Goal: Information Seeking & Learning: Compare options

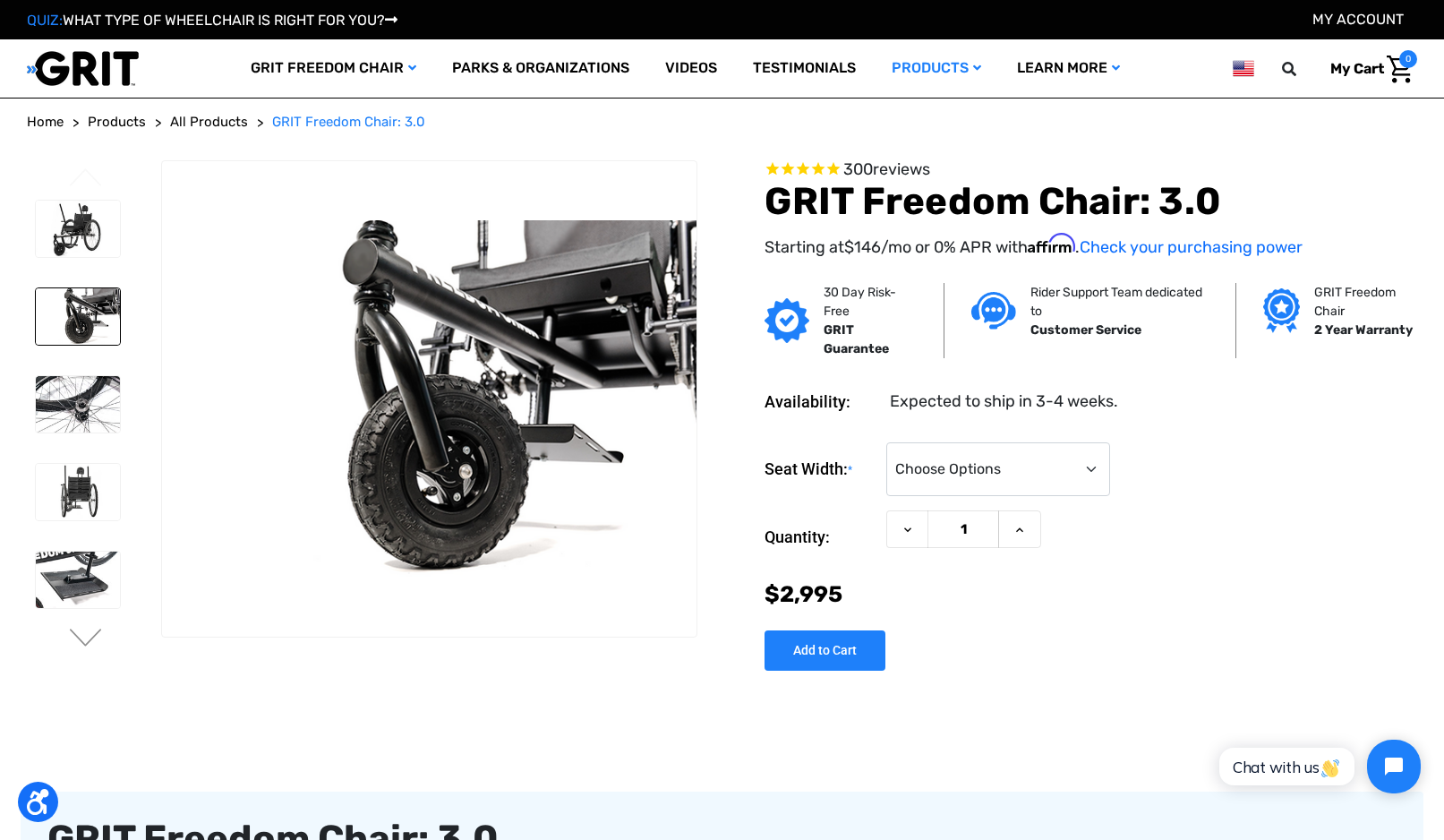
click at [482, 68] on link "Parks & Organizations" at bounding box center [541, 68] width 214 height 58
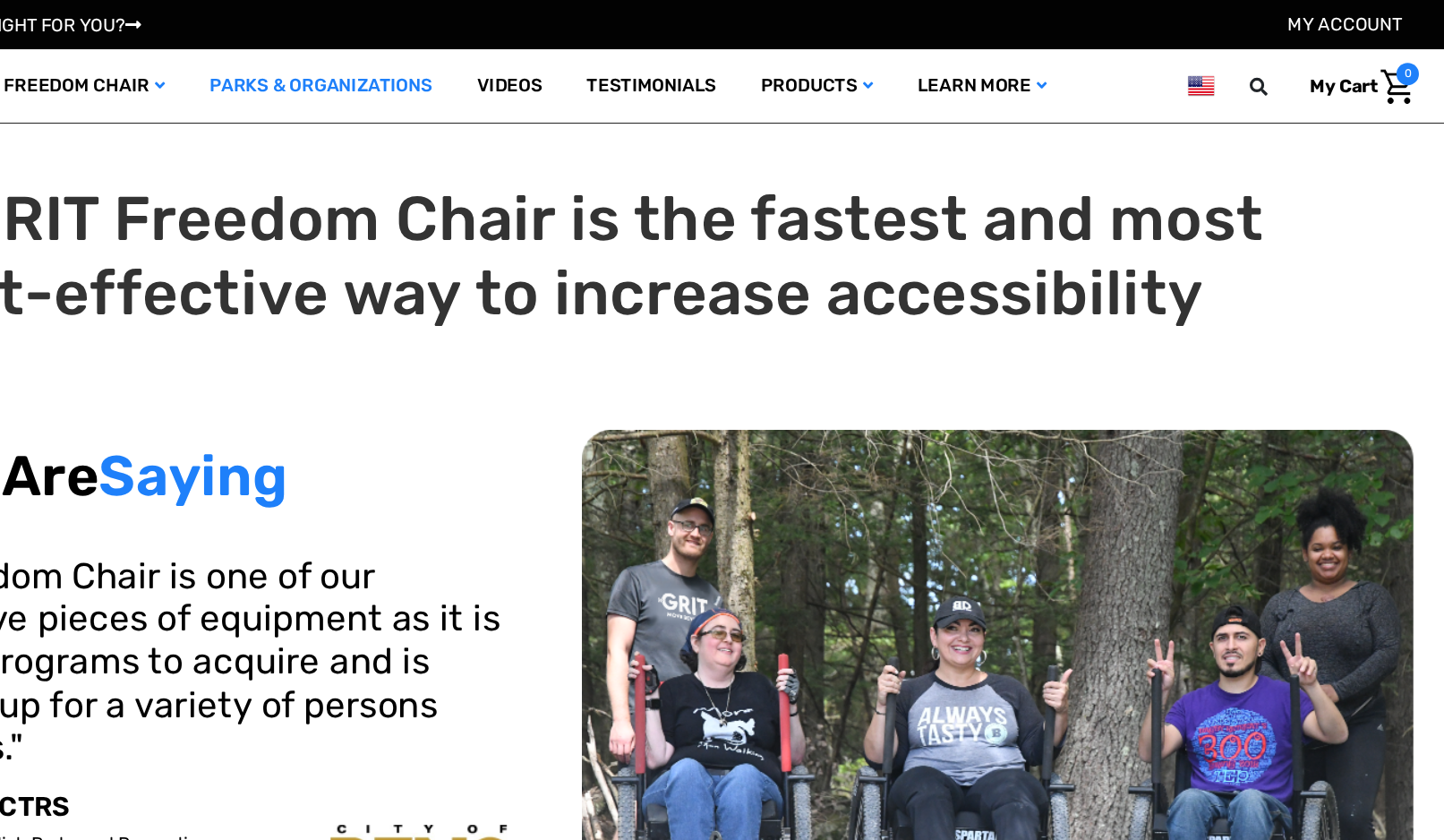
click at [874, 78] on link "Products" at bounding box center [936, 68] width 125 height 58
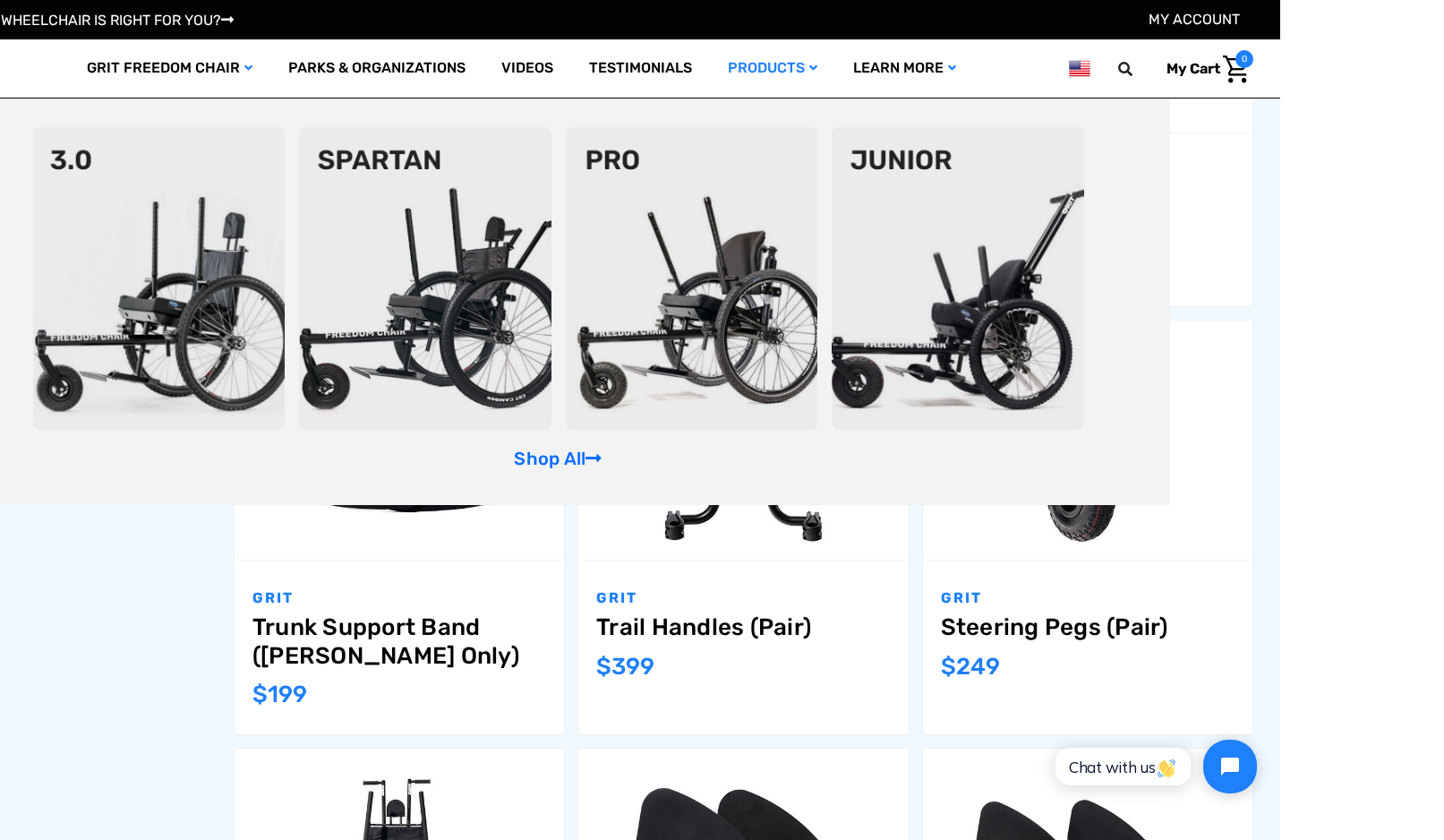
scroll to position [1489, 0]
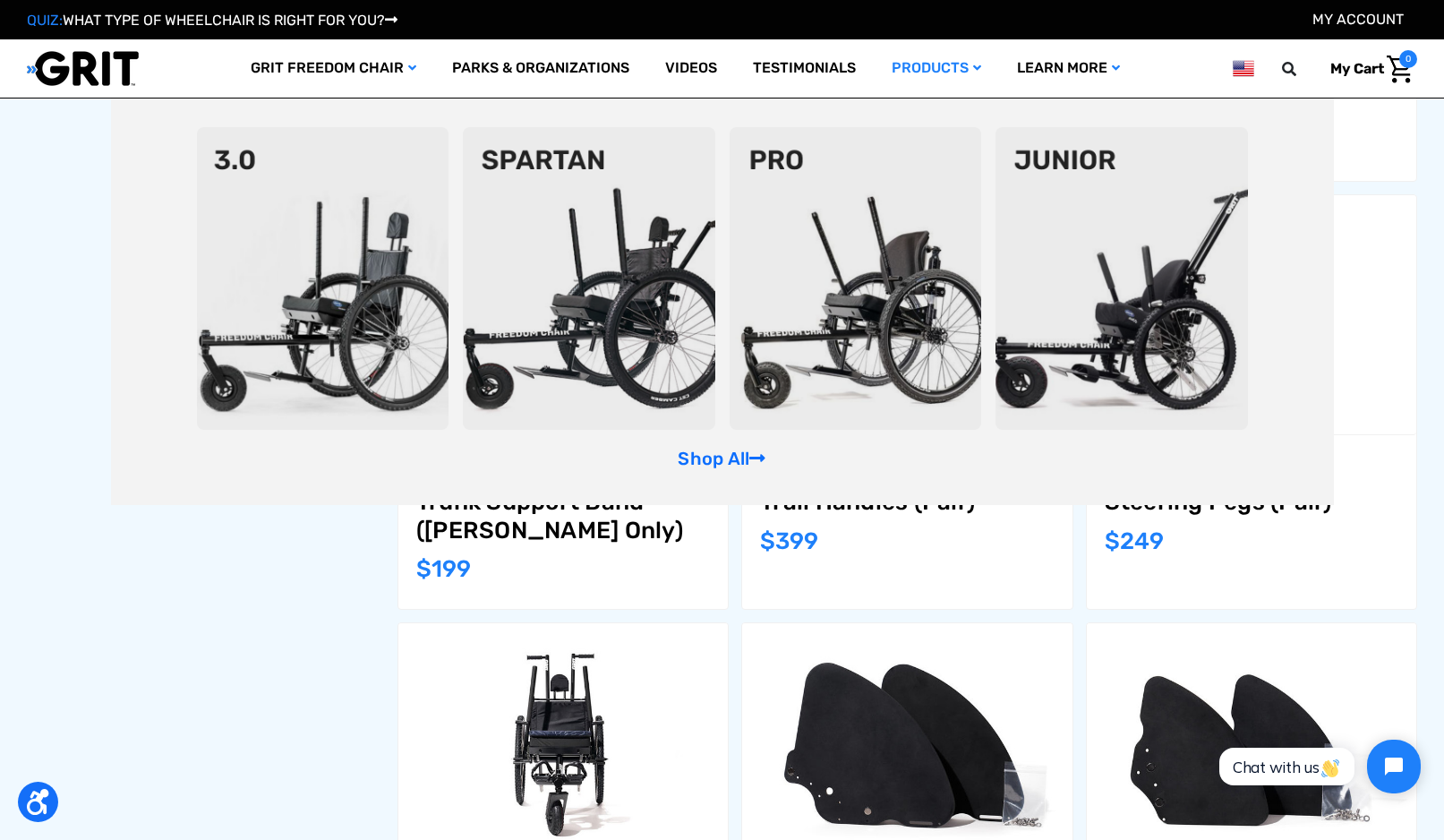
click at [1391, 573] on div "GRIT Steering Pegs (Pair) MSRP: Was: Now: $249" at bounding box center [1252, 522] width 330 height 173
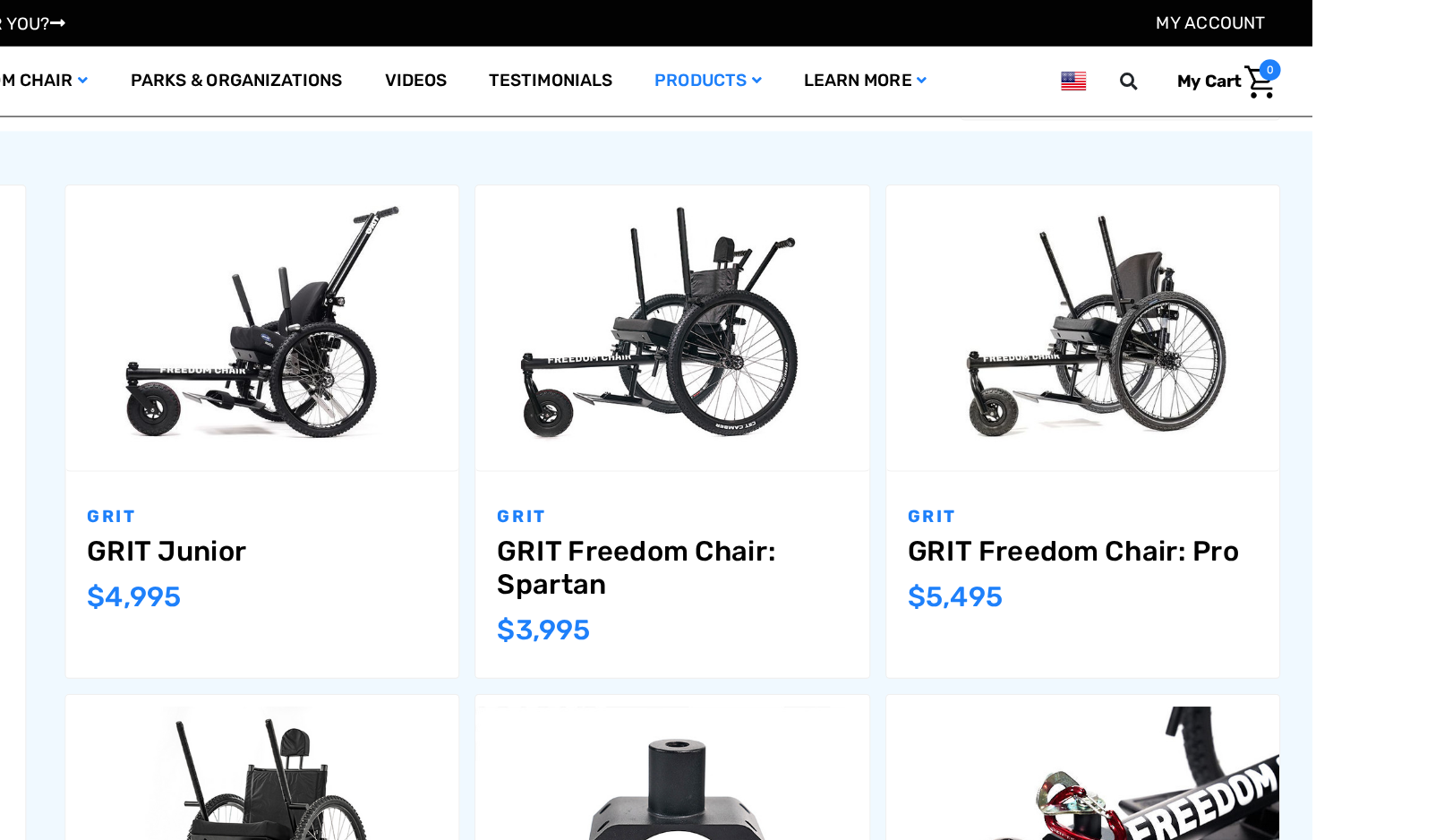
scroll to position [240, 0]
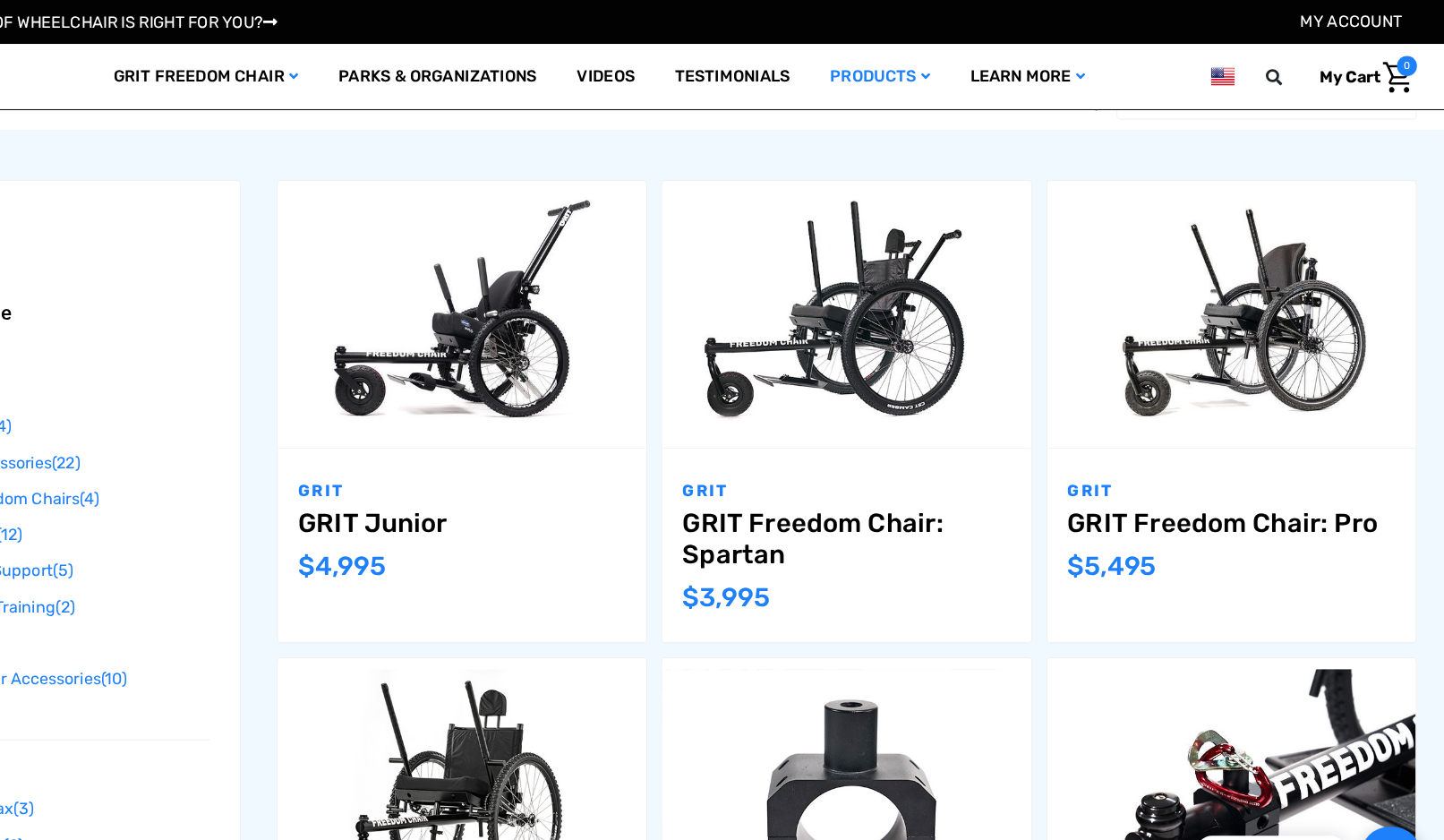
click at [1112, 287] on label "Compare" at bounding box center [1172, 284] width 121 height 40
click at [1194, 287] on input "Compare" at bounding box center [1200, 282] width 11 height 11
checkbox input "true"
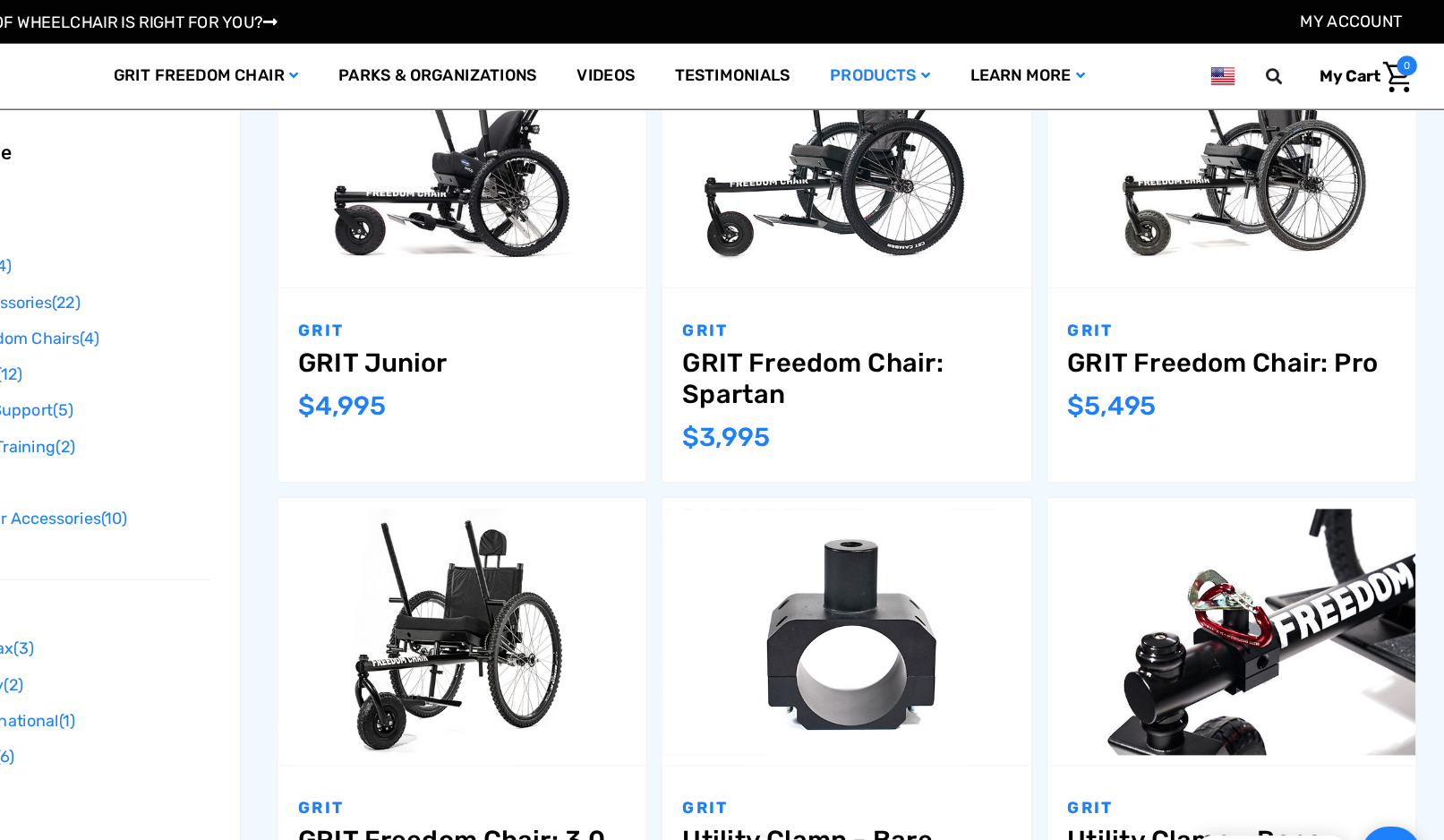
scroll to position [384, 0]
click at [424, 565] on label "Compare" at bounding box center [484, 567] width 121 height 40
click at [505, 565] on input "Compare" at bounding box center [510, 566] width 11 height 11
checkbox input "true"
click at [549, 581] on link "Choose Options" at bounding box center [625, 567] width 153 height 40
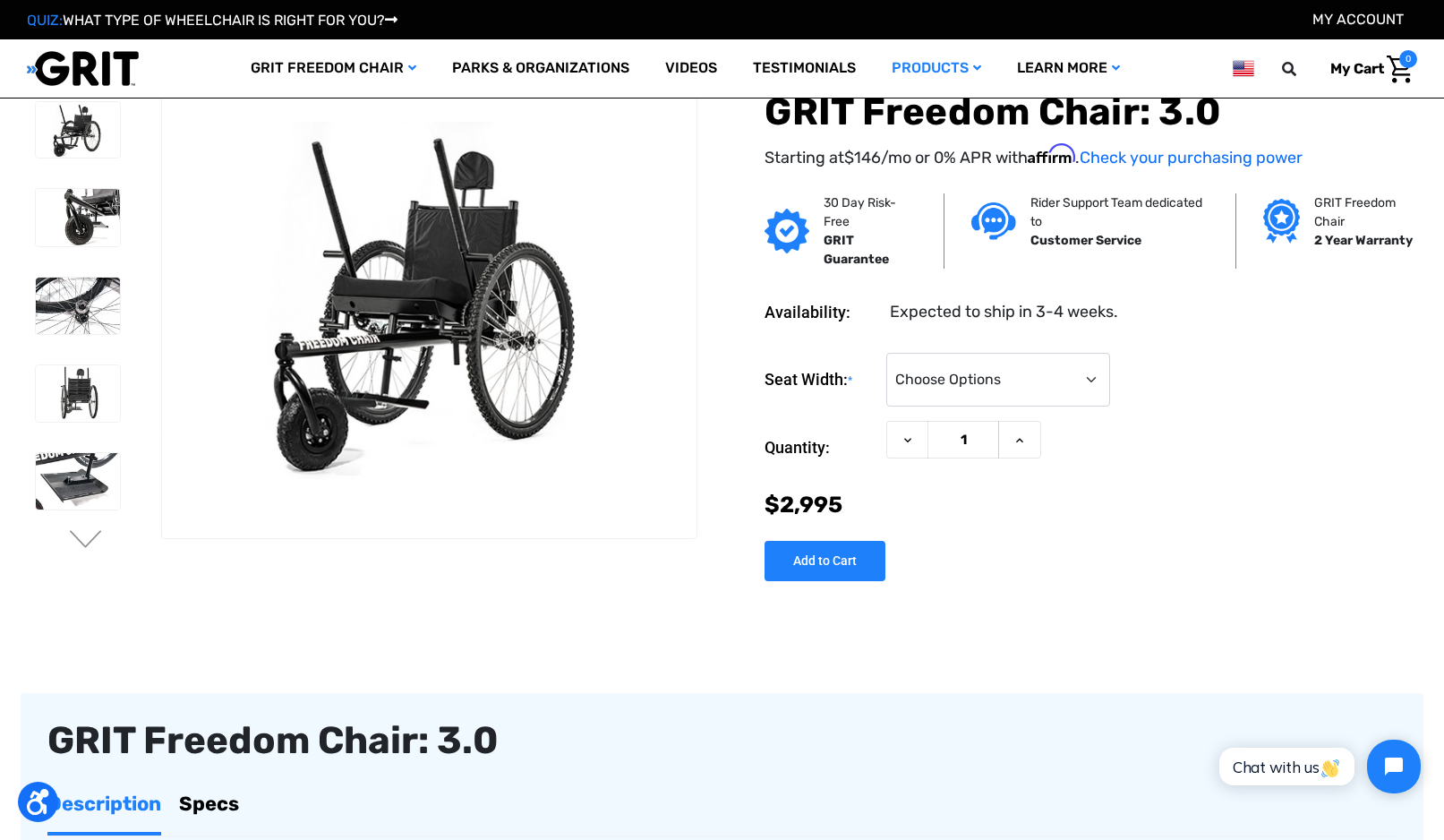
click at [0, 0] on img at bounding box center [0, 0] width 0 height 0
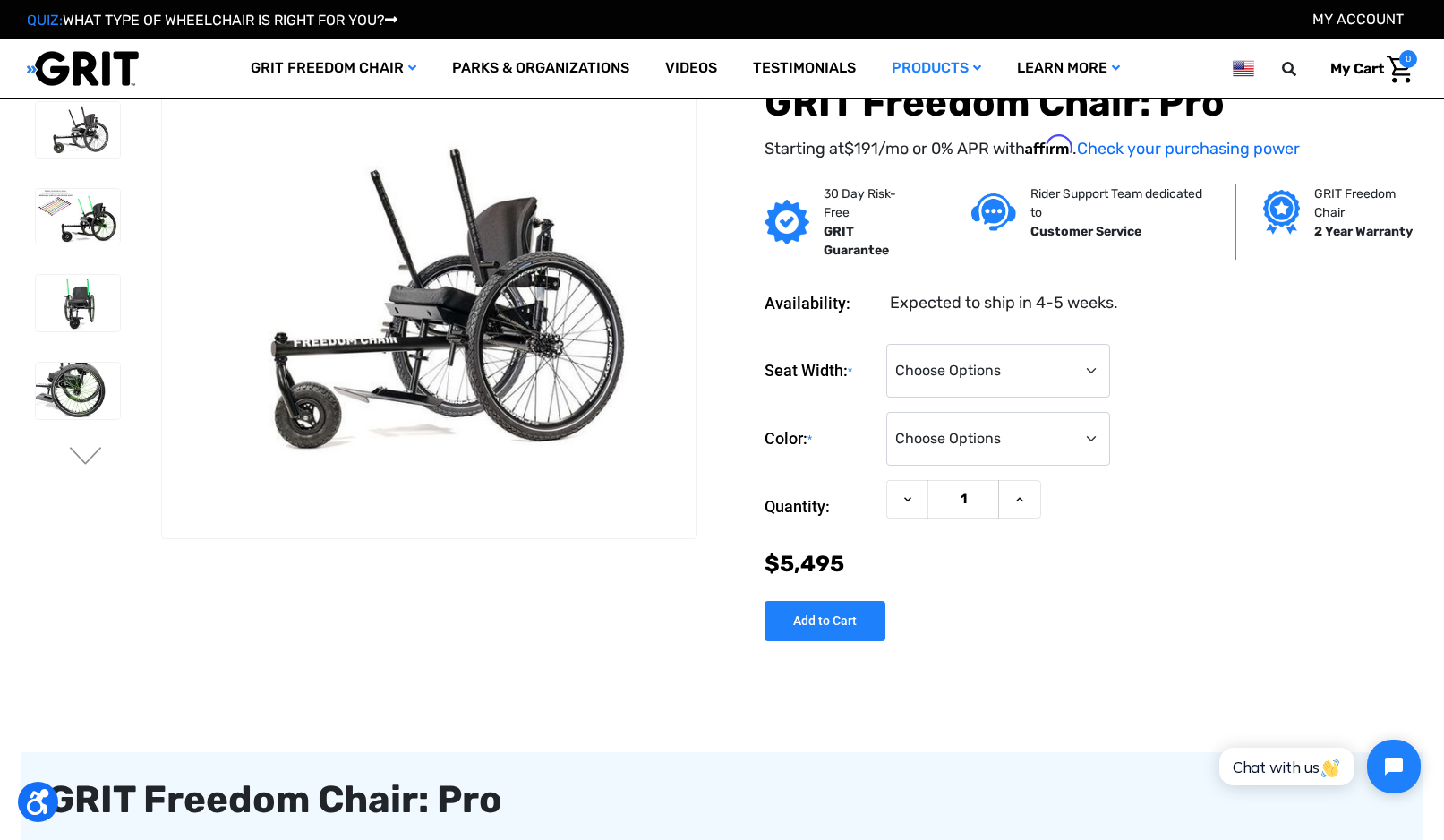
click at [0, 0] on link "Strength Training" at bounding box center [0, 0] width 0 height 0
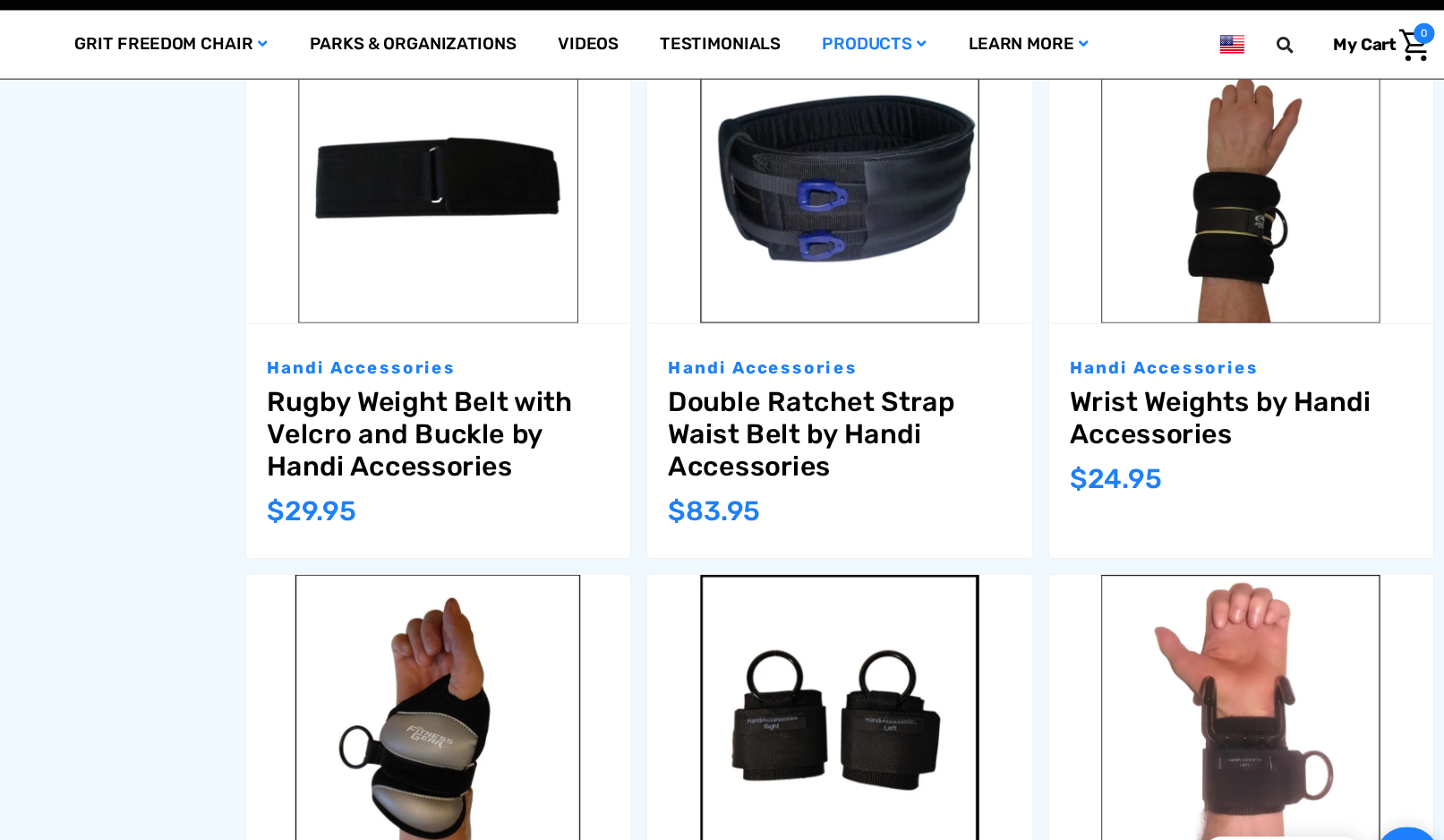
scroll to position [788, 0]
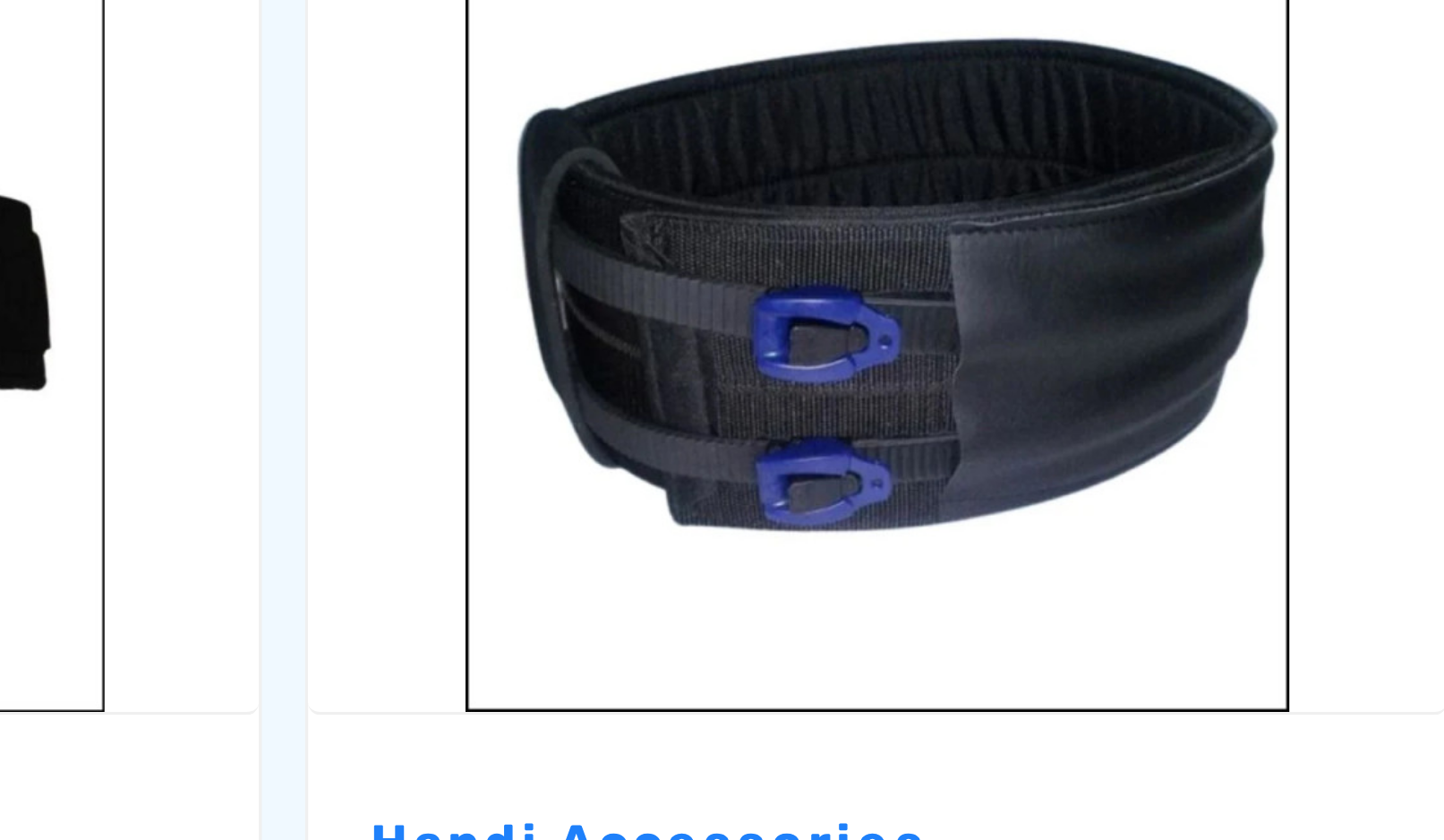
click at [769, 171] on label "Compare" at bounding box center [829, 191] width 121 height 40
click at [849, 184] on input "Compare" at bounding box center [855, 189] width 11 height 11
click at [769, 171] on label "Compare" at bounding box center [829, 191] width 121 height 40
click at [849, 184] on input "Compare" at bounding box center [855, 189] width 11 height 11
checkbox input "false"
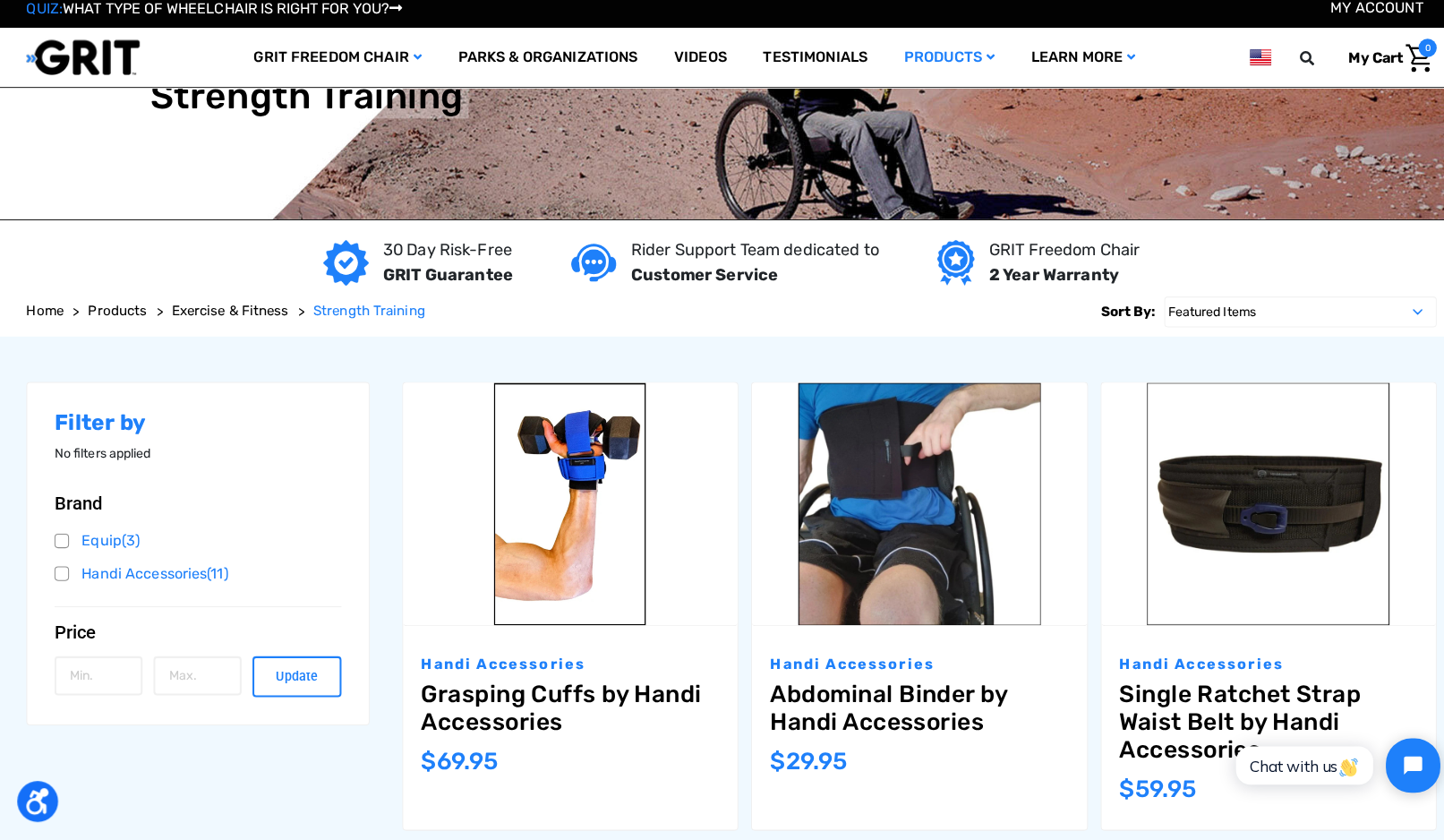
scroll to position [0, 0]
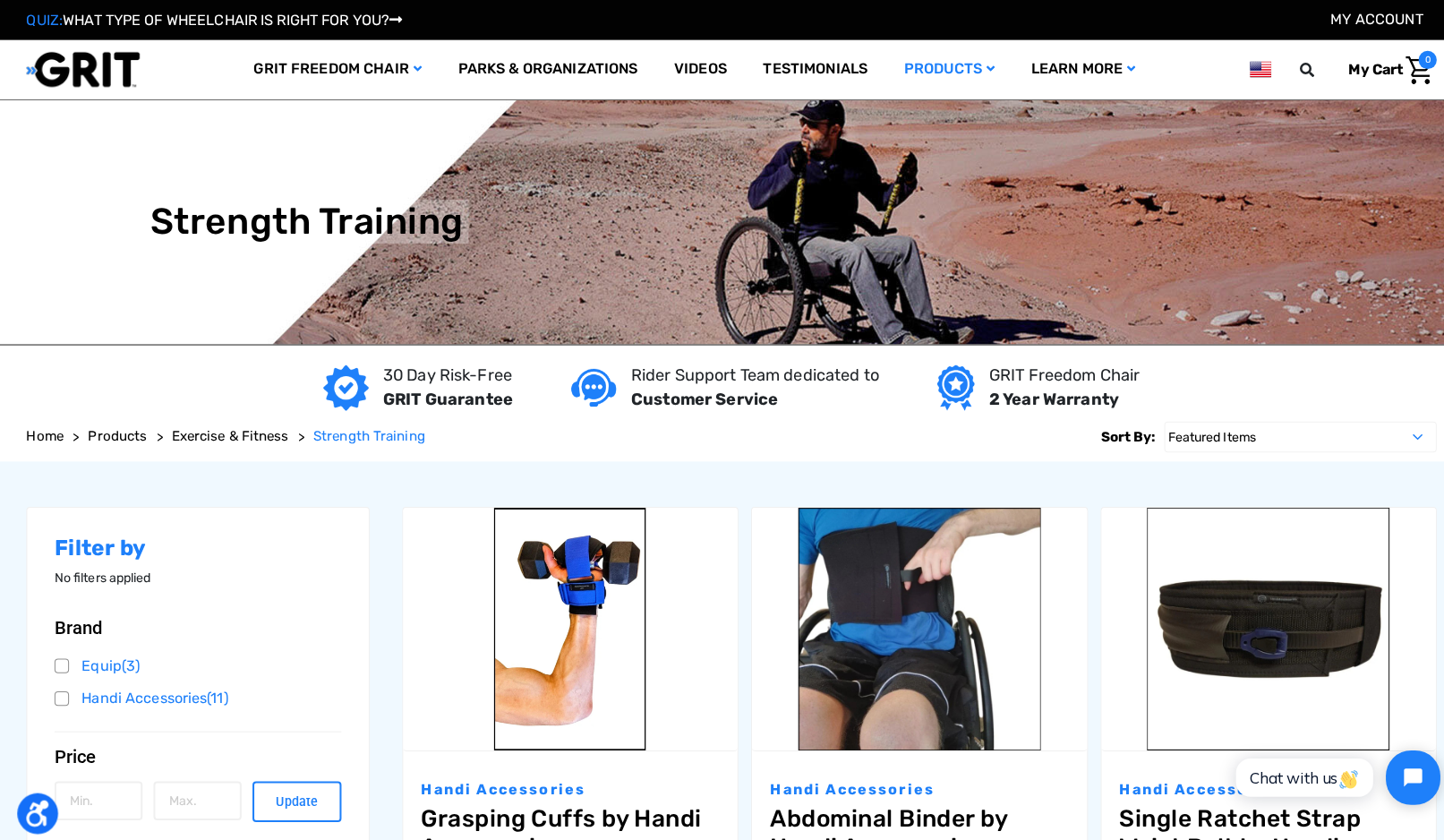
click at [0, 0] on link "Safety & Support" at bounding box center [0, 0] width 0 height 0
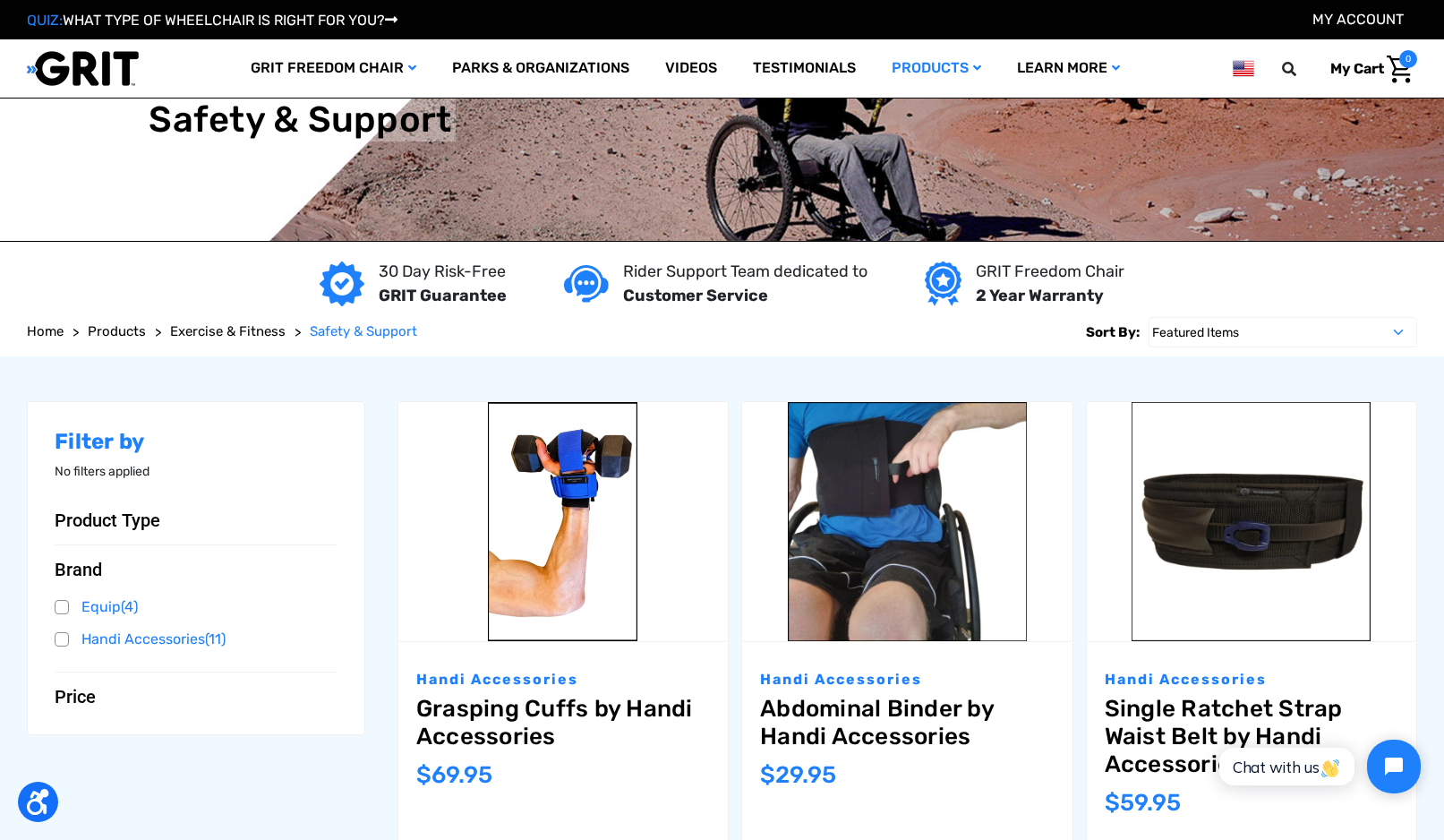
click at [0, 0] on link "Cardio" at bounding box center [0, 0] width 0 height 0
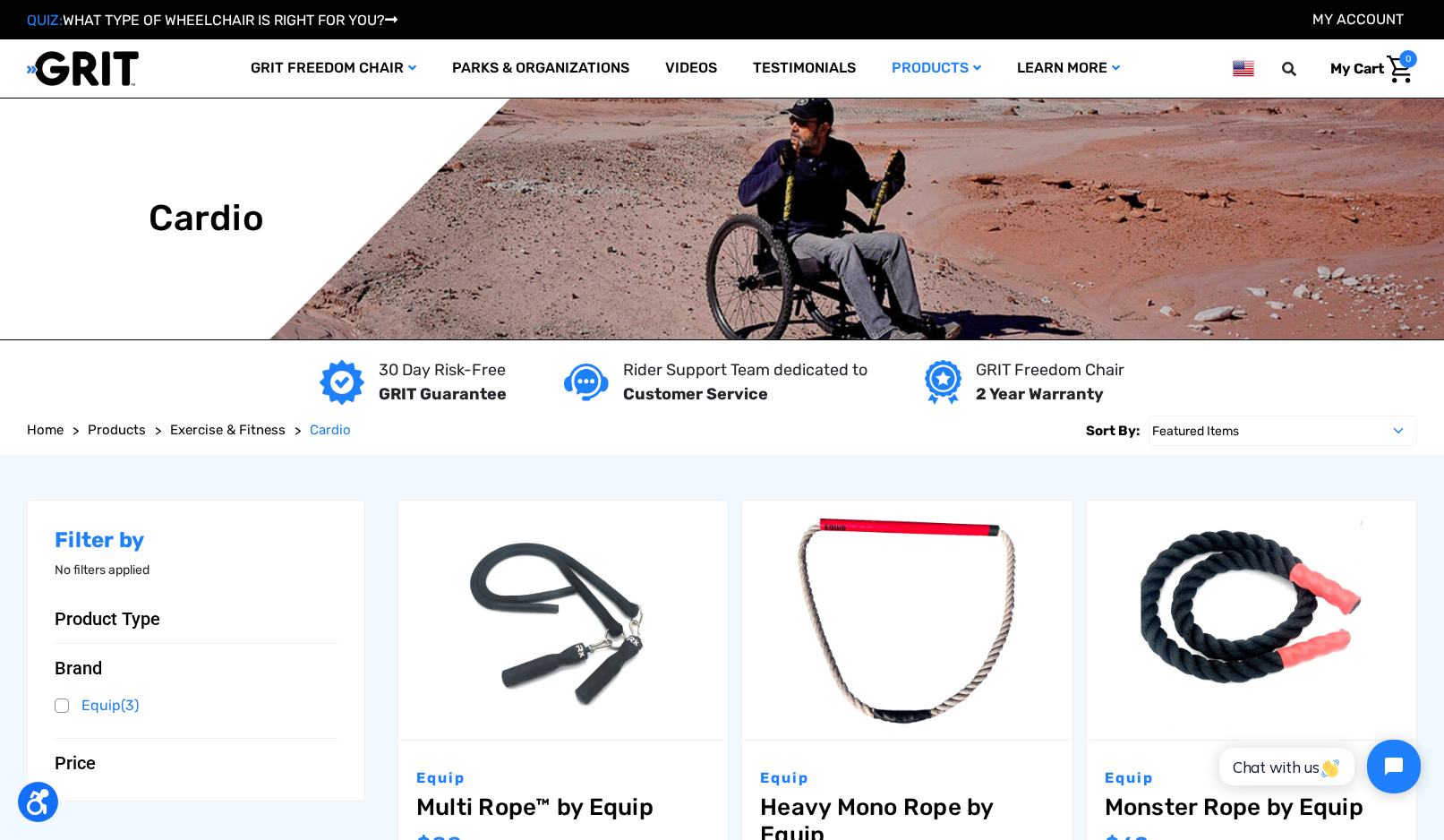
click at [0, 0] on link "Strength Training" at bounding box center [0, 0] width 0 height 0
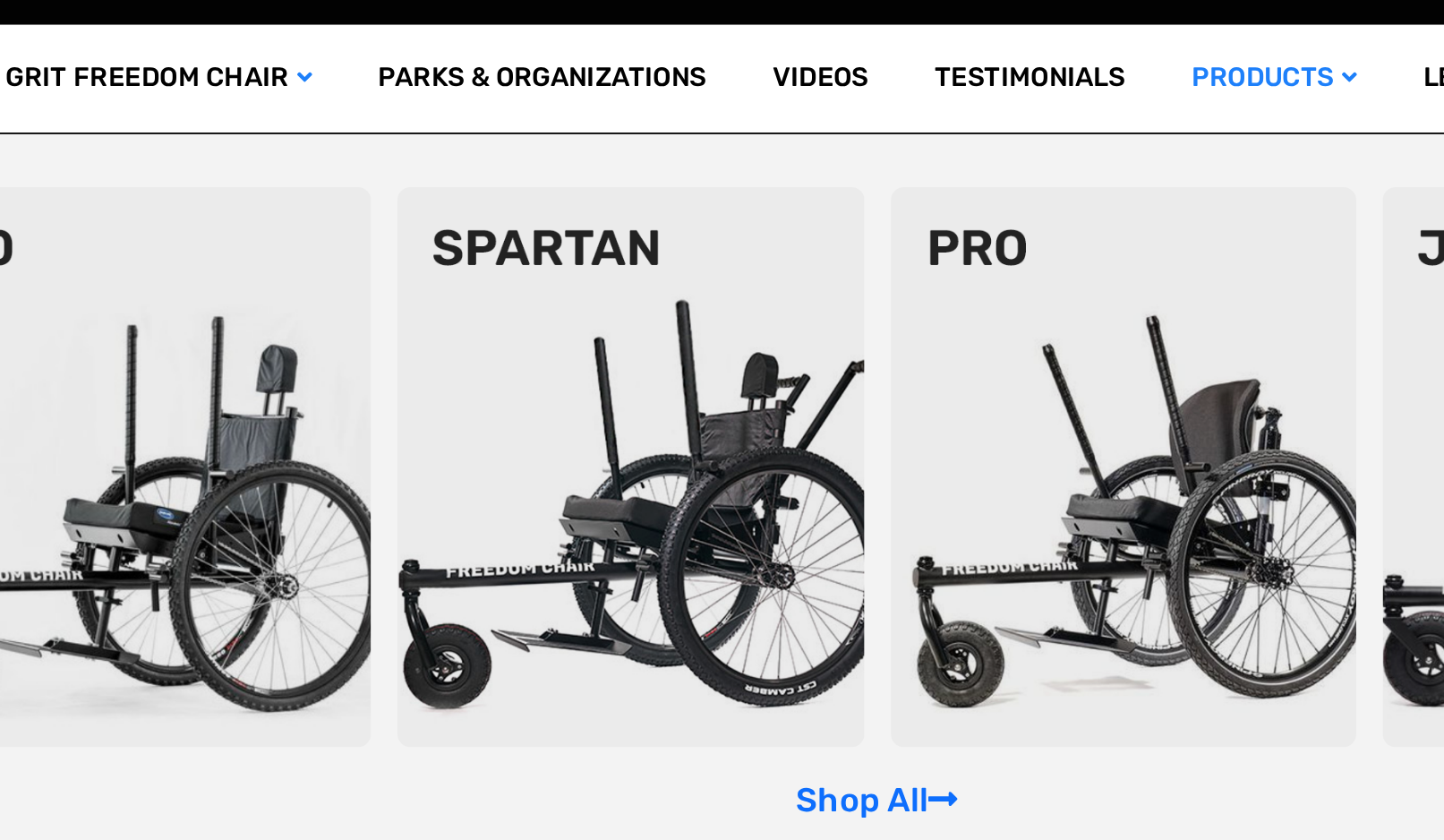
click at [874, 42] on link "Products" at bounding box center [936, 68] width 125 height 58
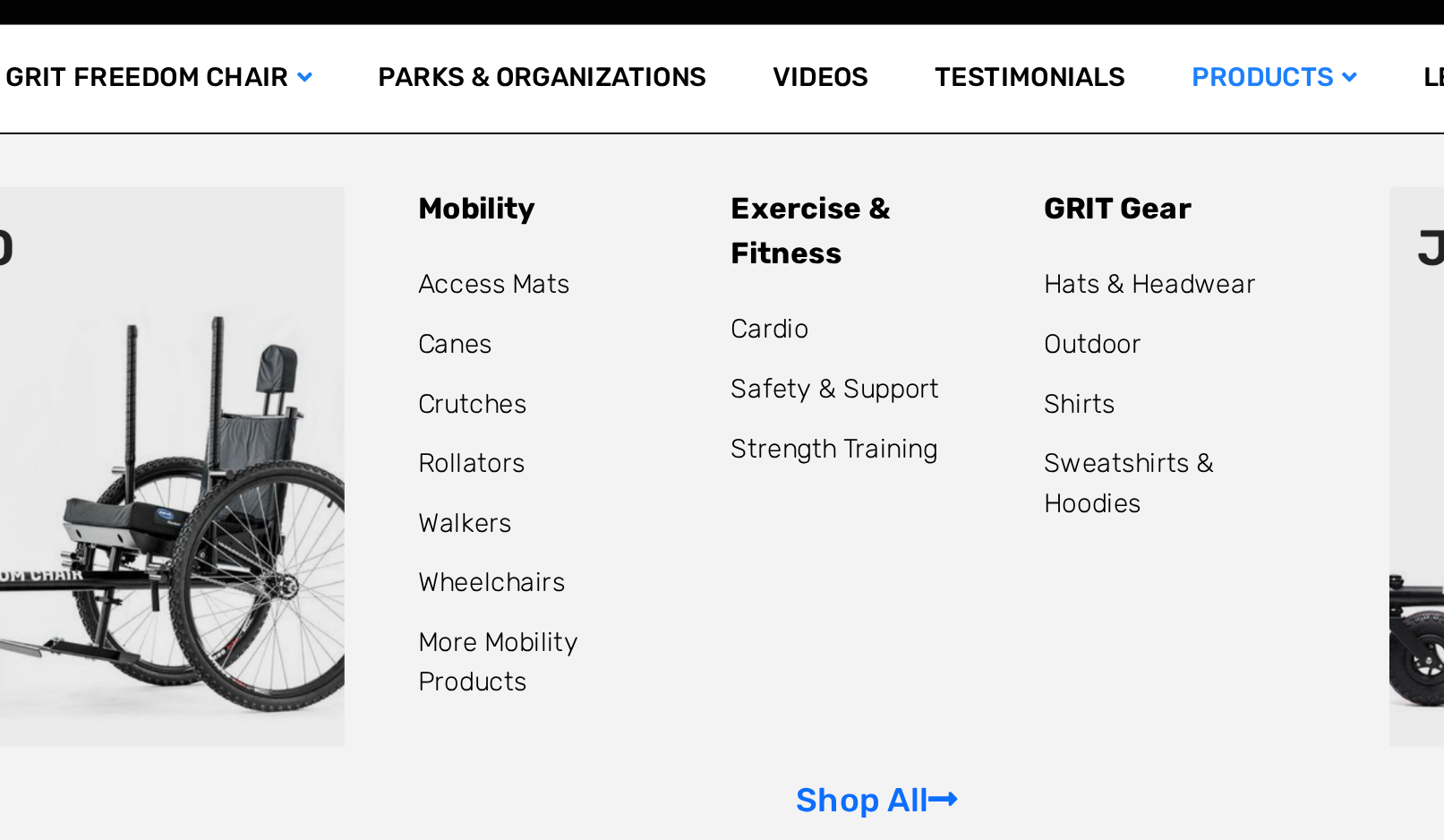
click at [474, 268] on link "Rollators" at bounding box center [503, 276] width 58 height 17
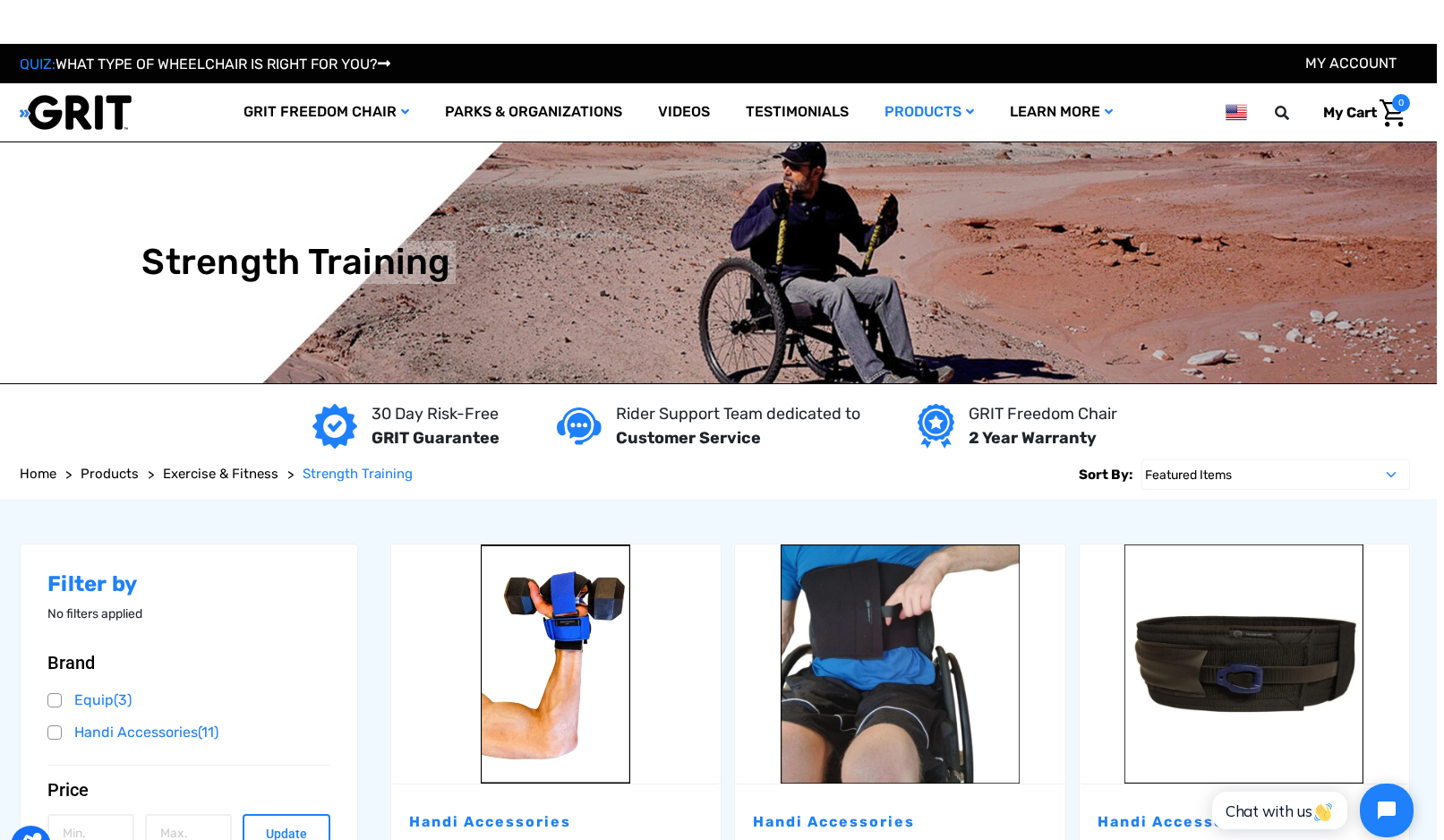
scroll to position [49, 0]
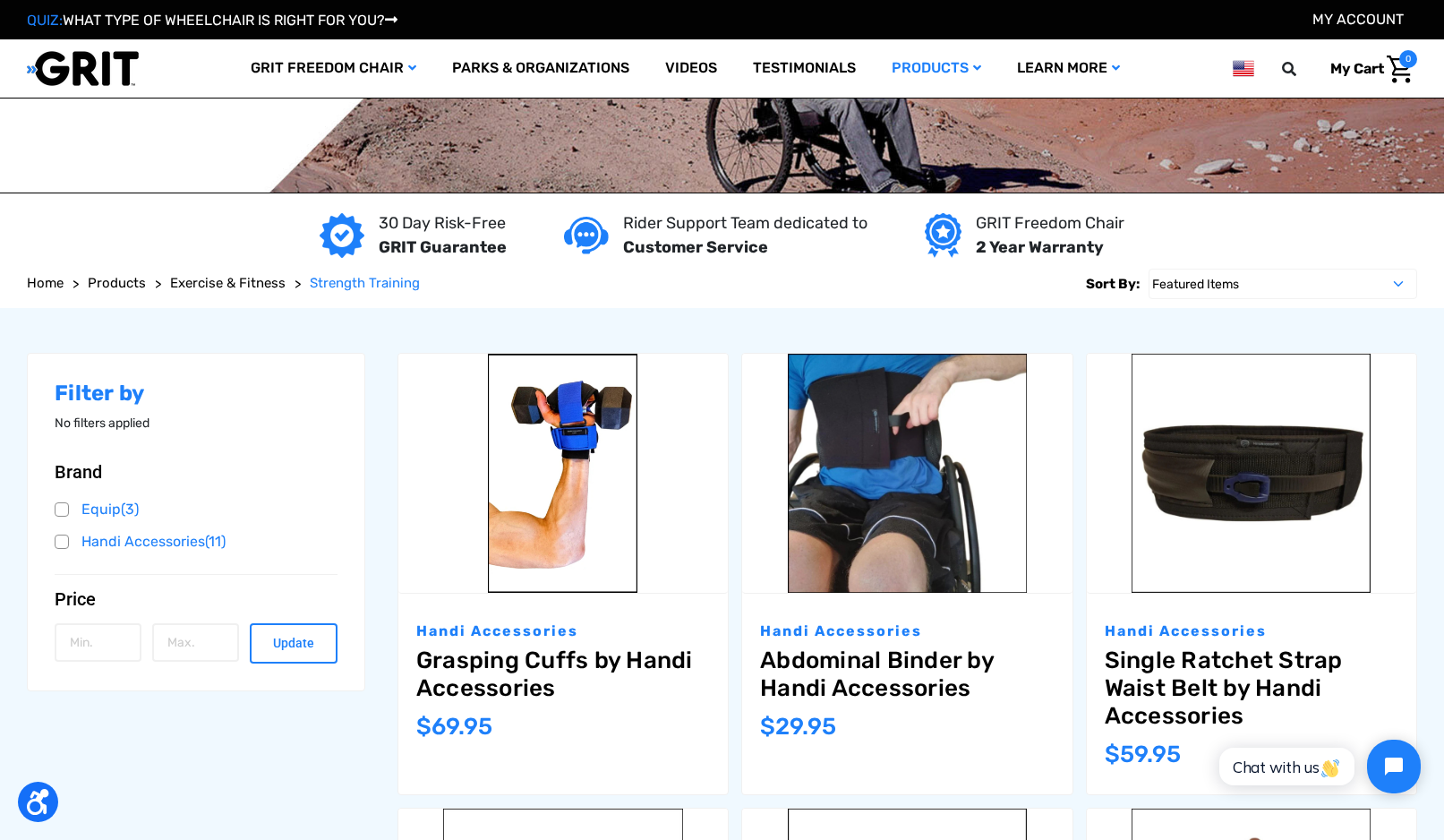
click at [0, 0] on link "More Mobility Products" at bounding box center [0, 0] width 0 height 0
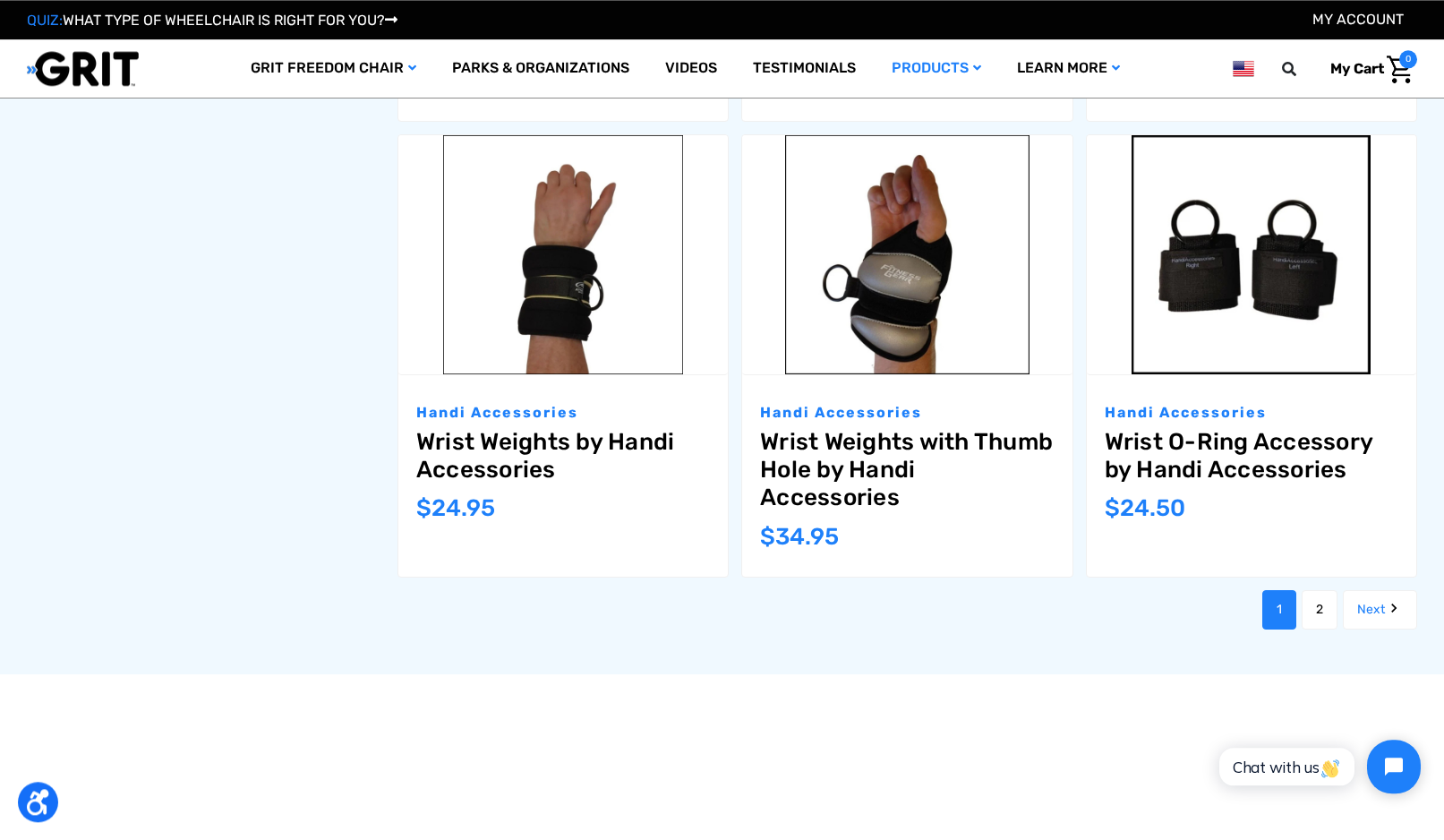
scroll to position [2012, 0]
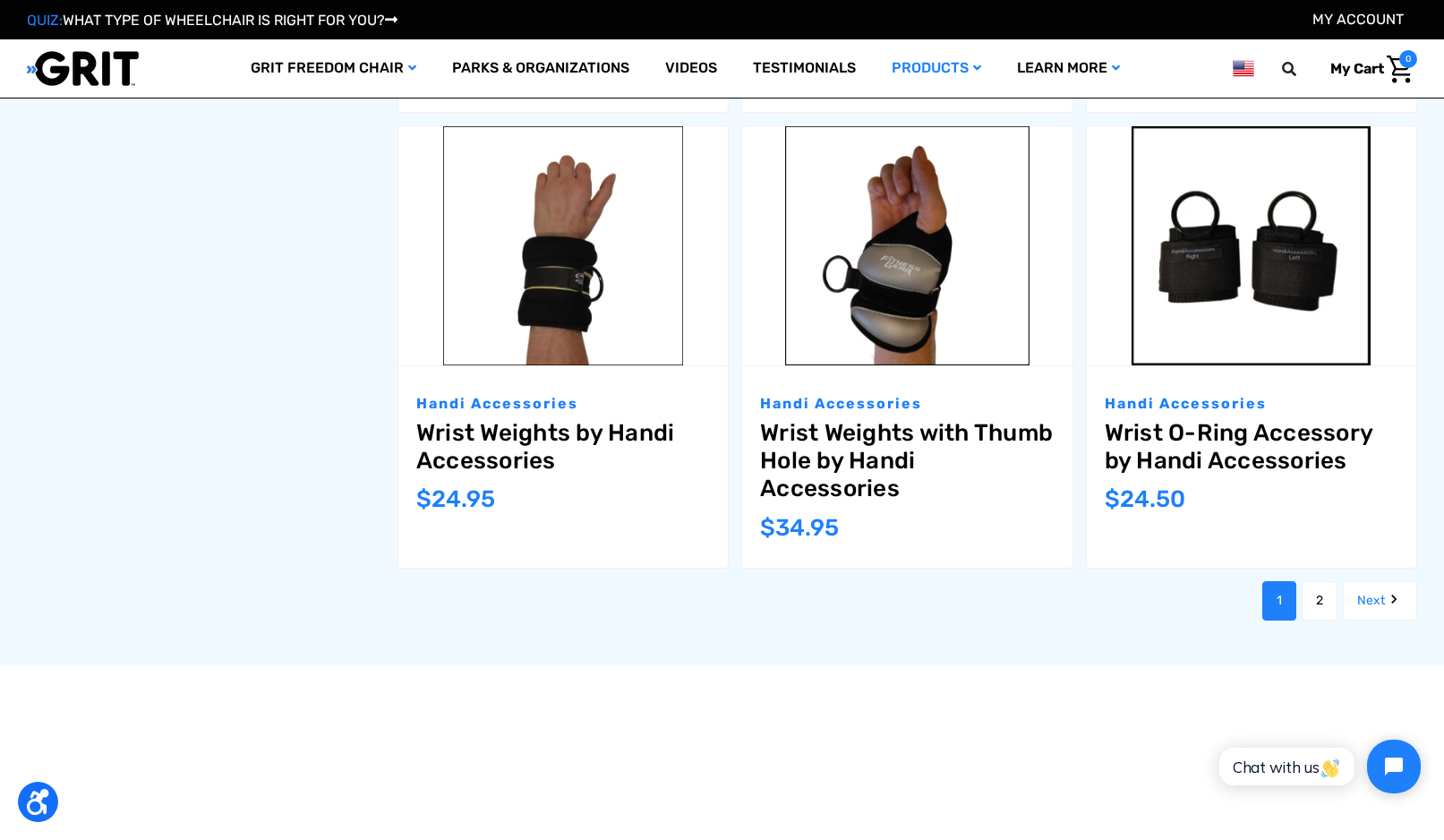
click at [1380, 602] on link "Next" at bounding box center [1379, 601] width 74 height 39
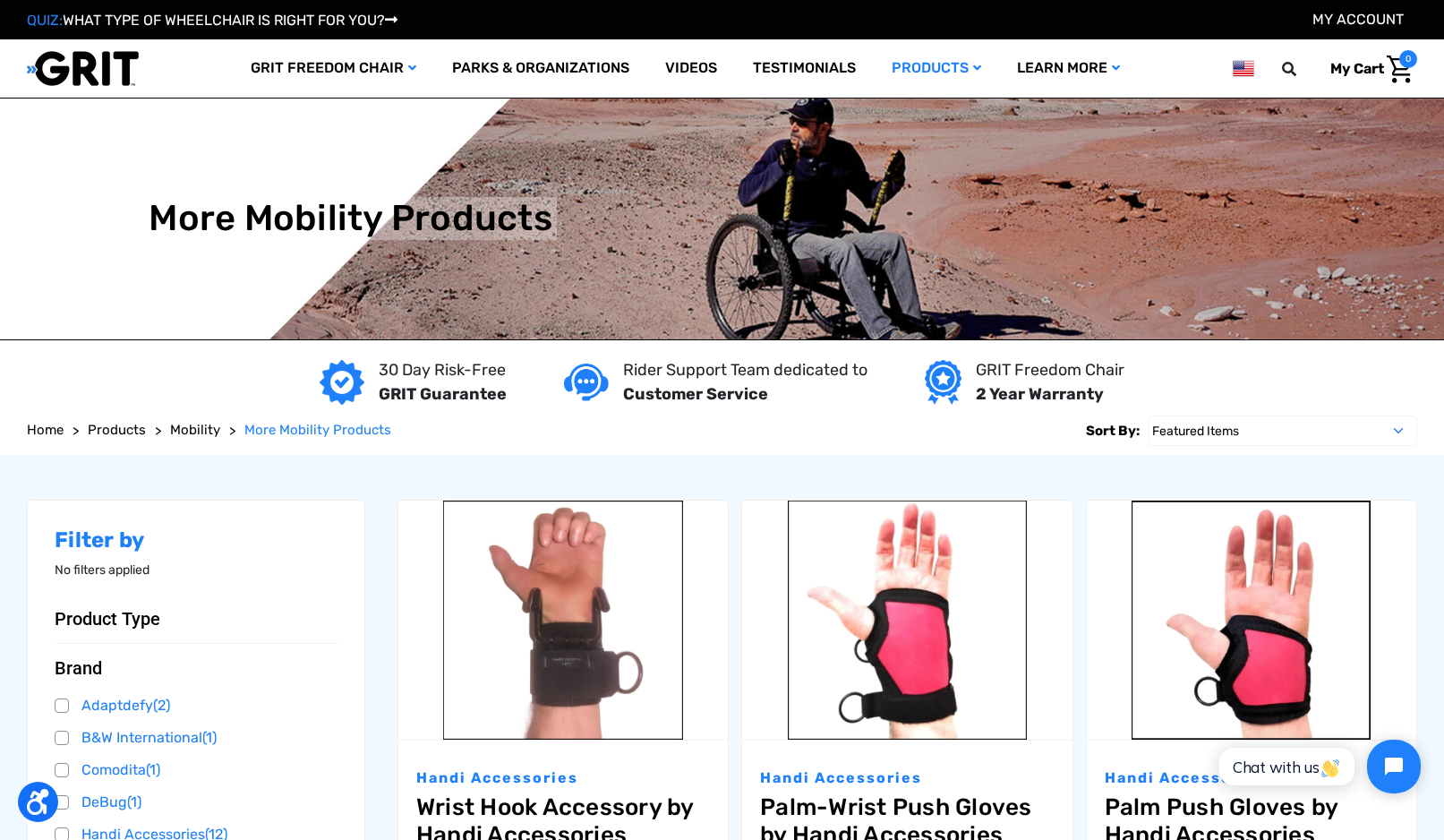
click at [0, 0] on link "Wheelchairs" at bounding box center [0, 0] width 0 height 0
click at [0, 0] on link "More Mobility Products" at bounding box center [0, 0] width 0 height 0
click at [0, 0] on link "Wheelchairs" at bounding box center [0, 0] width 0 height 0
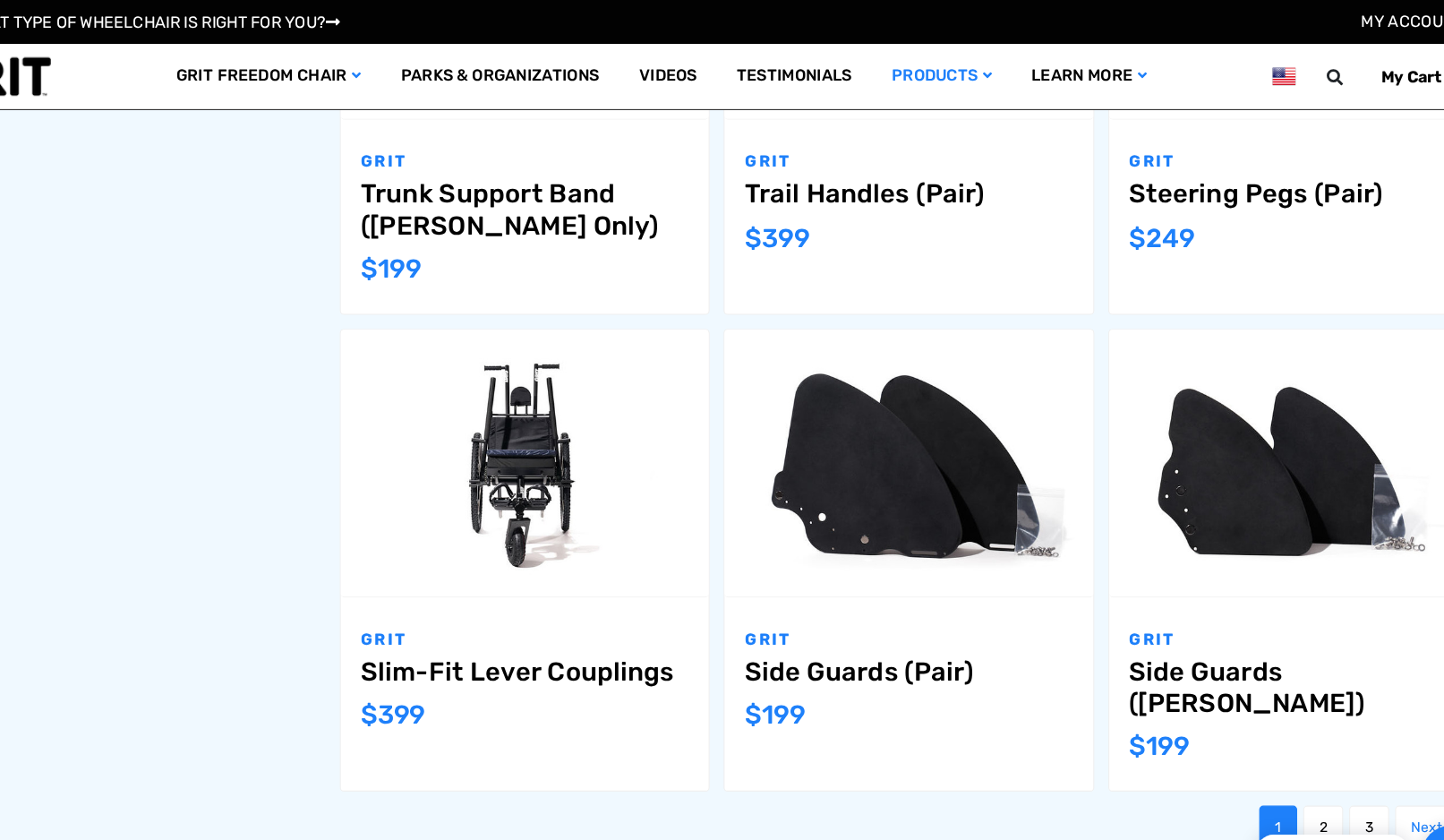
scroll to position [1820, 0]
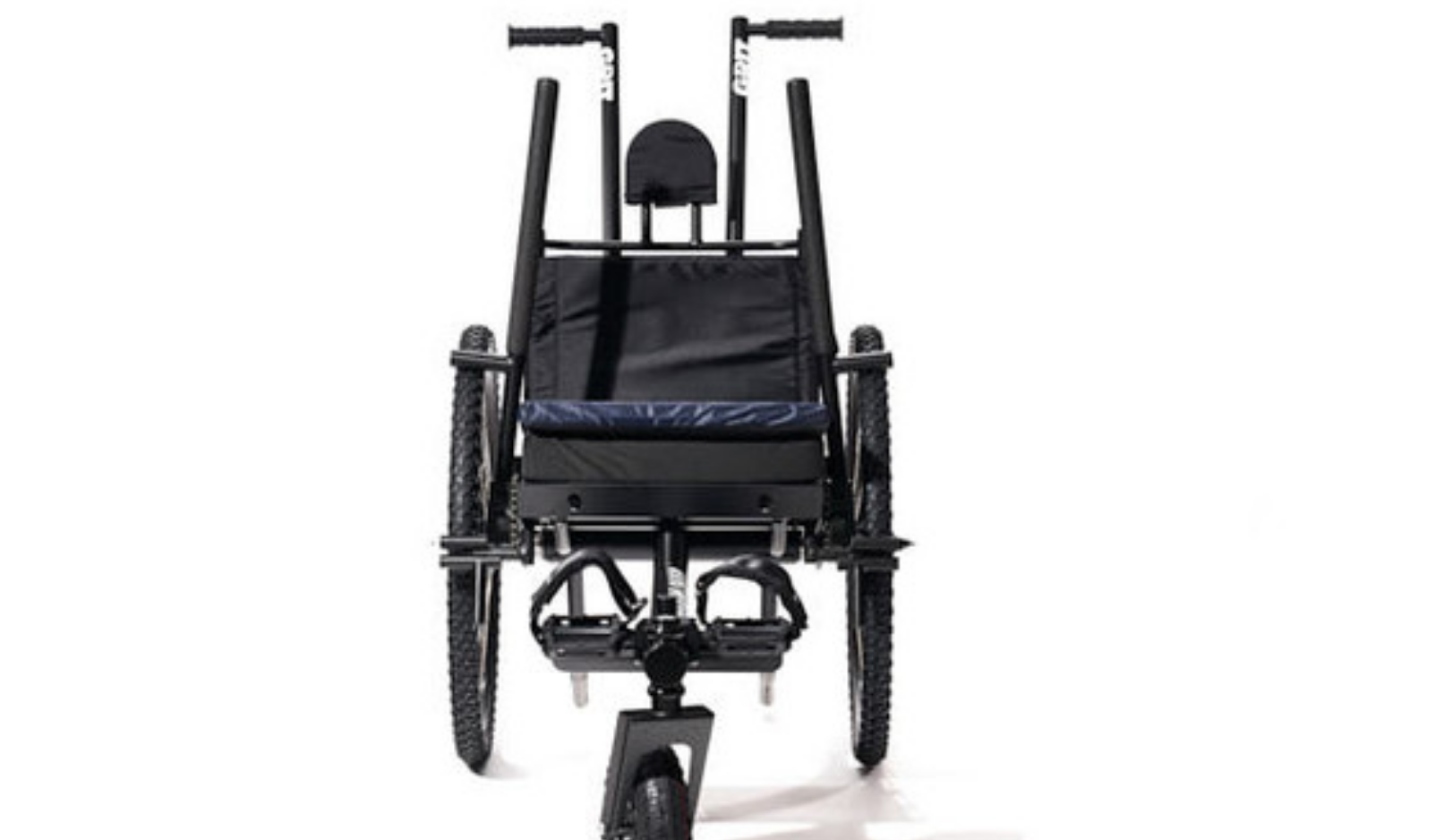
click at [398, 301] on img "Slim-Fit Lever Couplings,$399.00\a" at bounding box center [563, 410] width 330 height 220
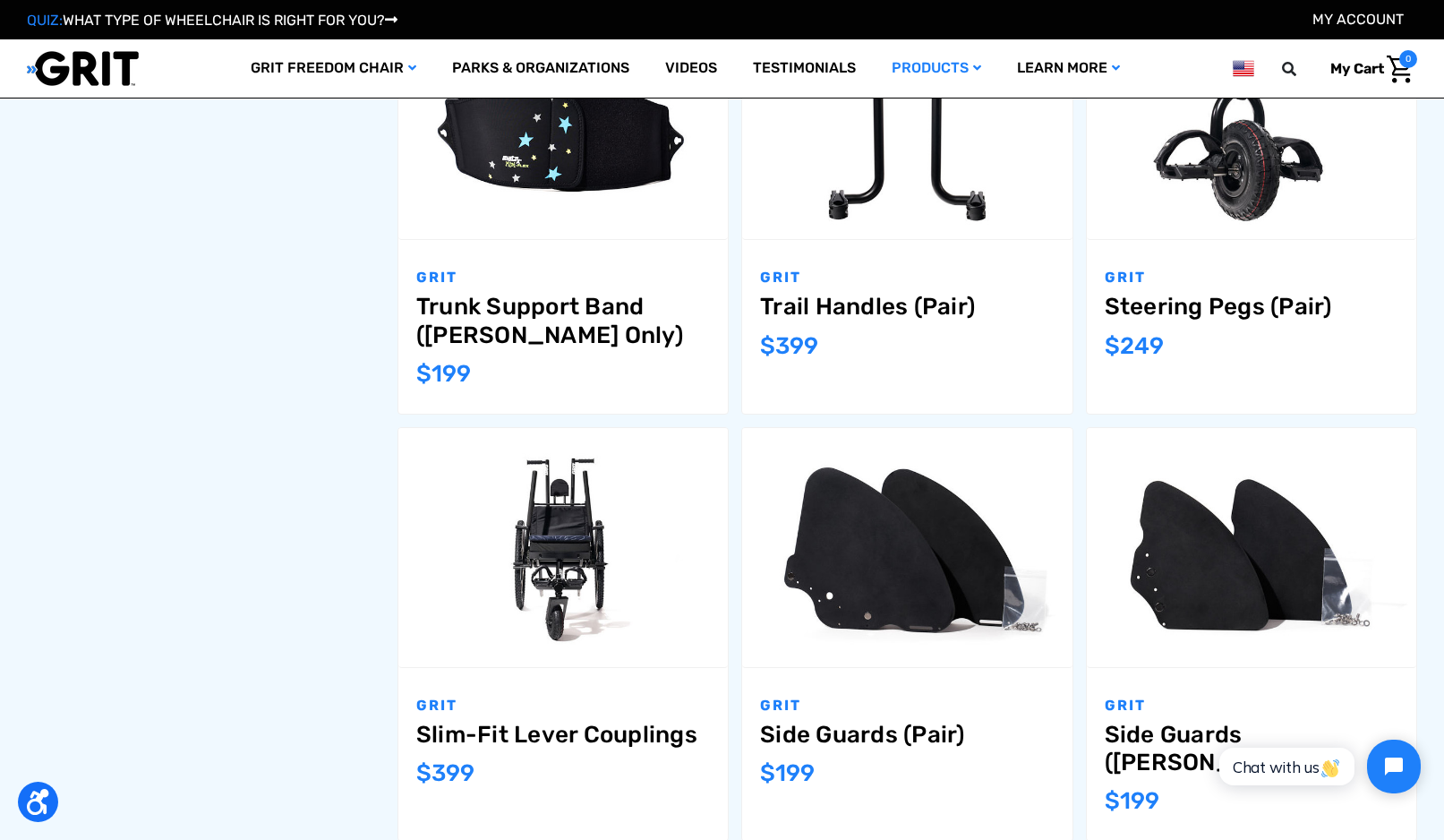
scroll to position [1749, 0]
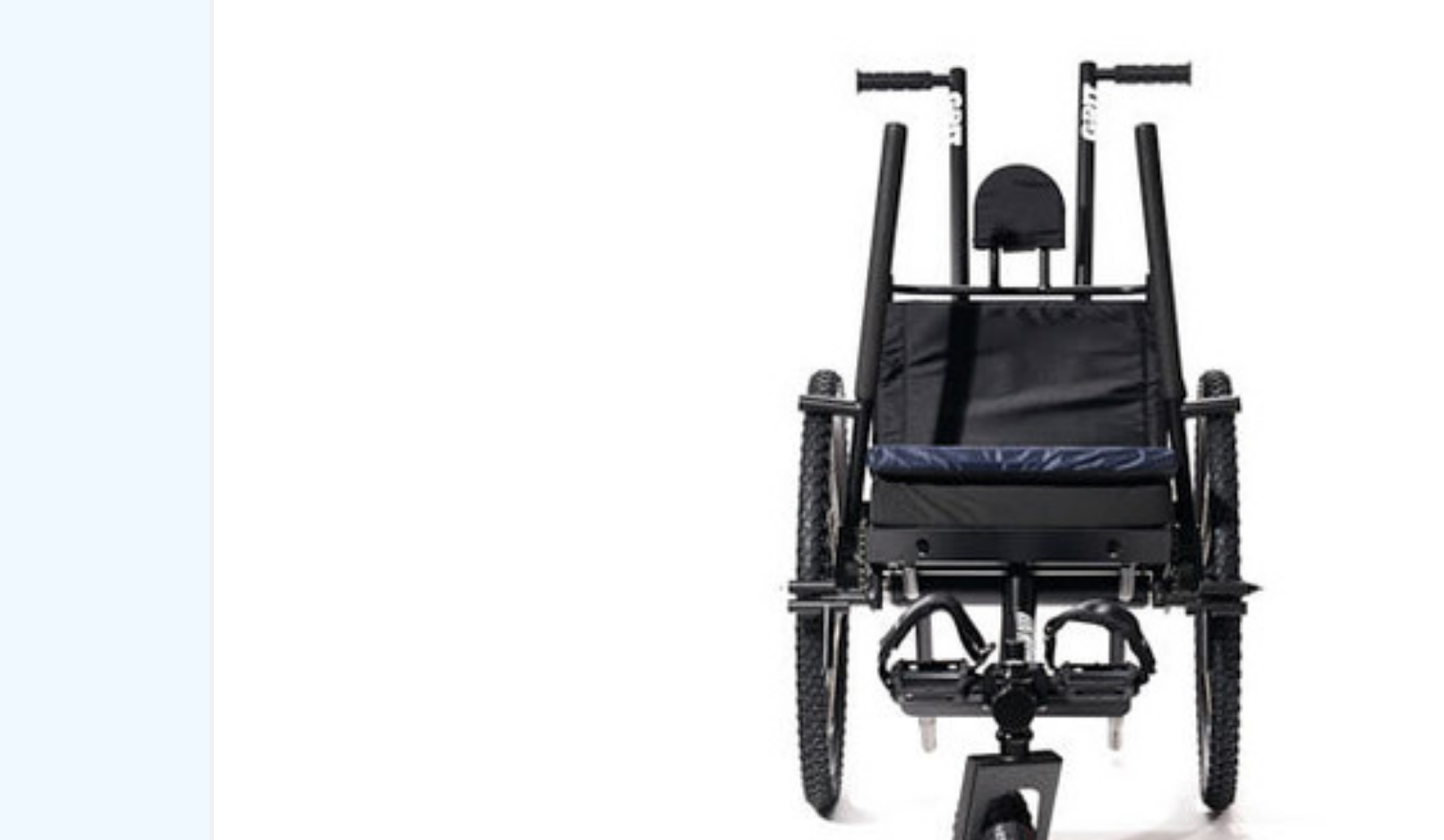
click at [398, 372] on img "Slim-Fit Lever Couplings,$399.00\a" at bounding box center [563, 481] width 330 height 220
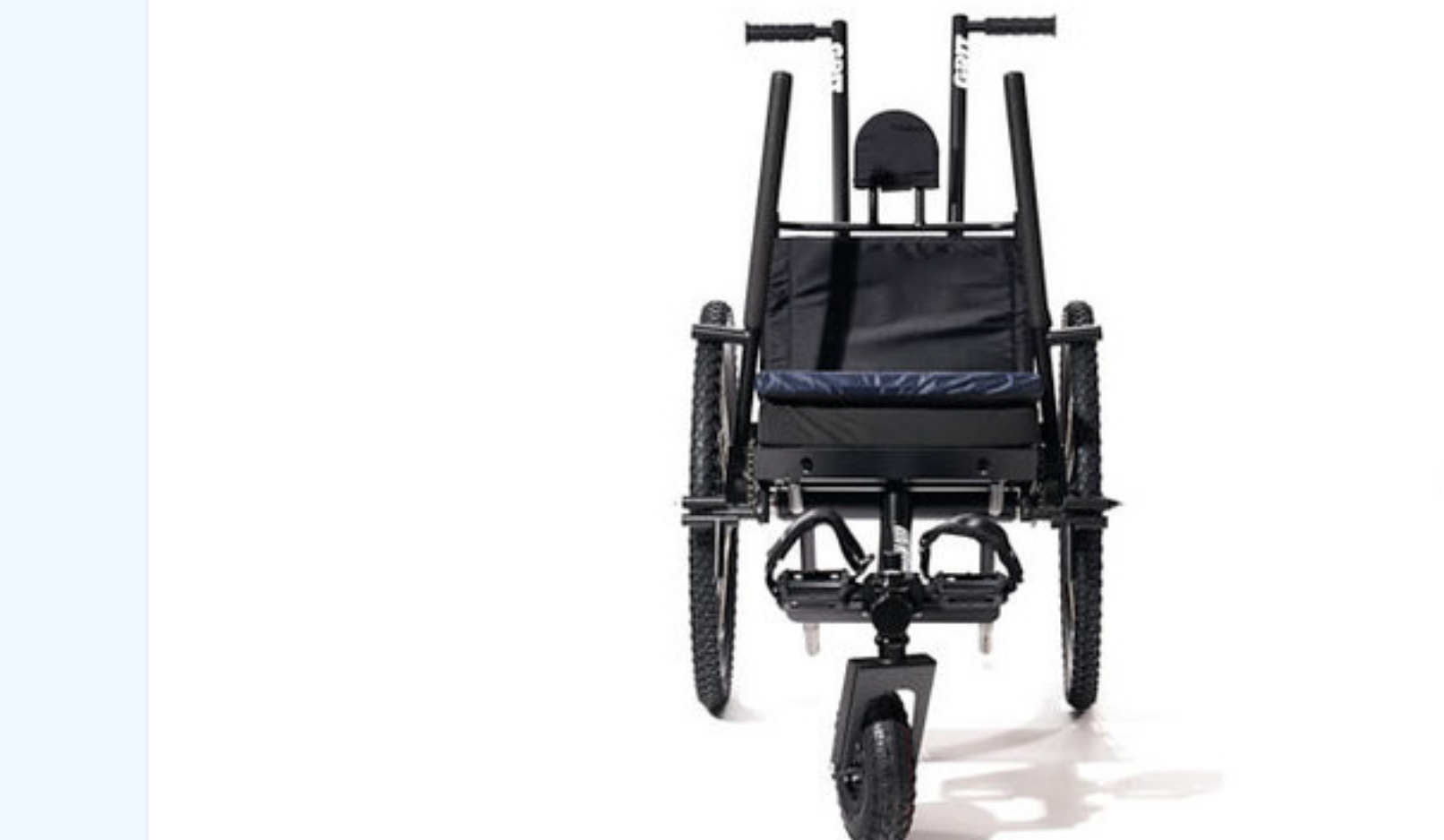
scroll to position [1482, 0]
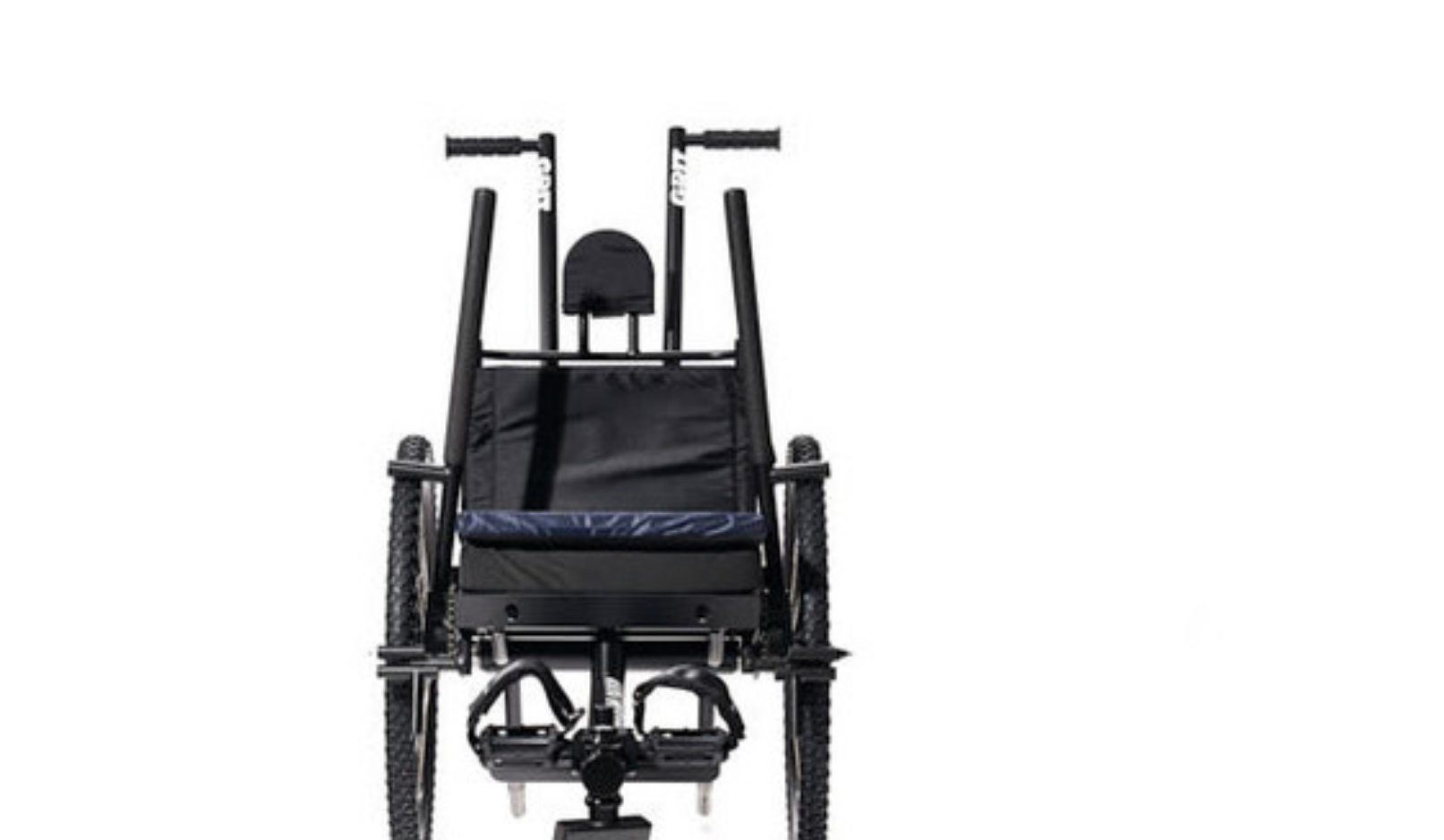
click at [398, 639] on img "Slim-Fit Lever Couplings,$399.00\a" at bounding box center [563, 748] width 330 height 220
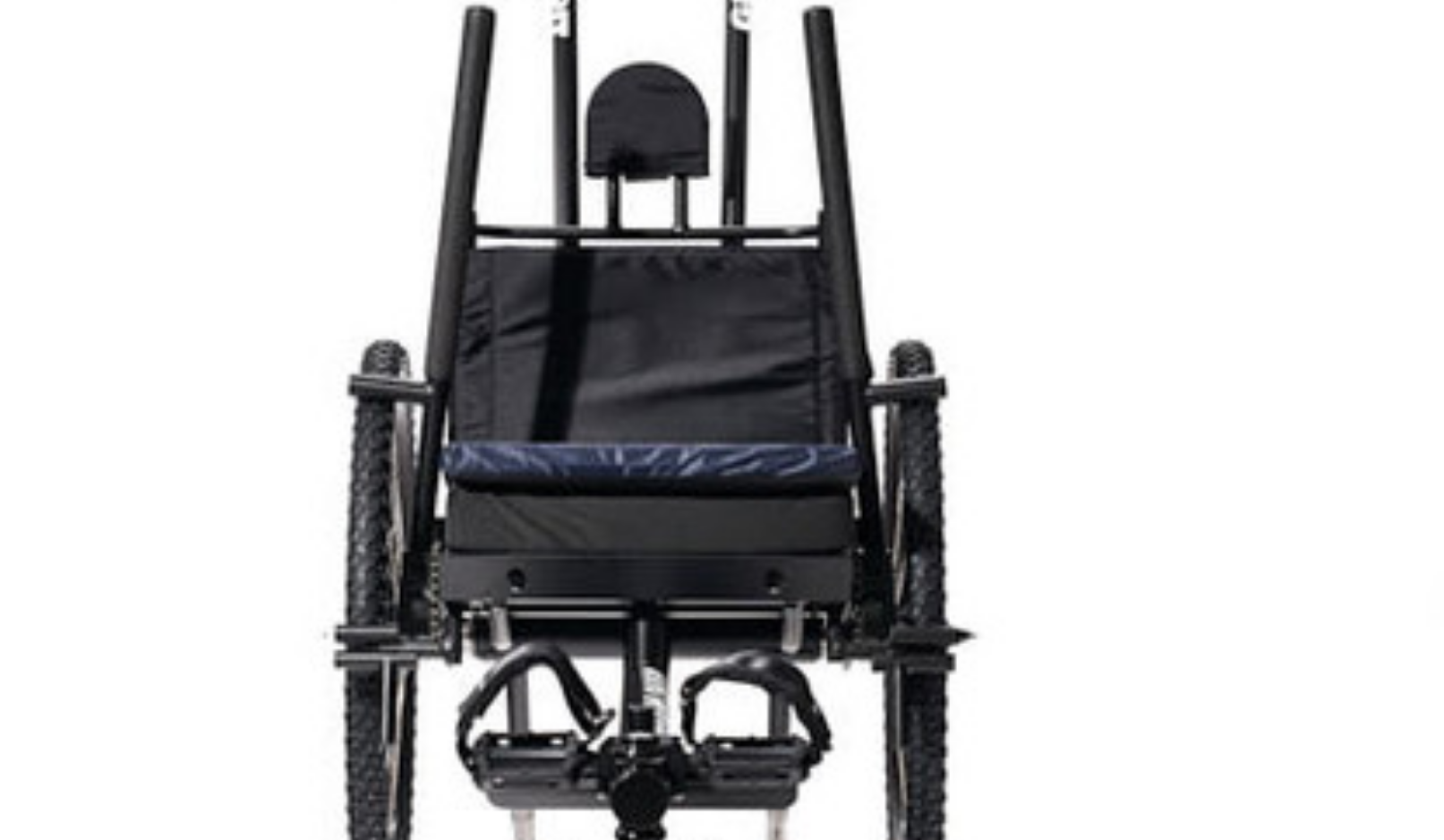
scroll to position [1469, 0]
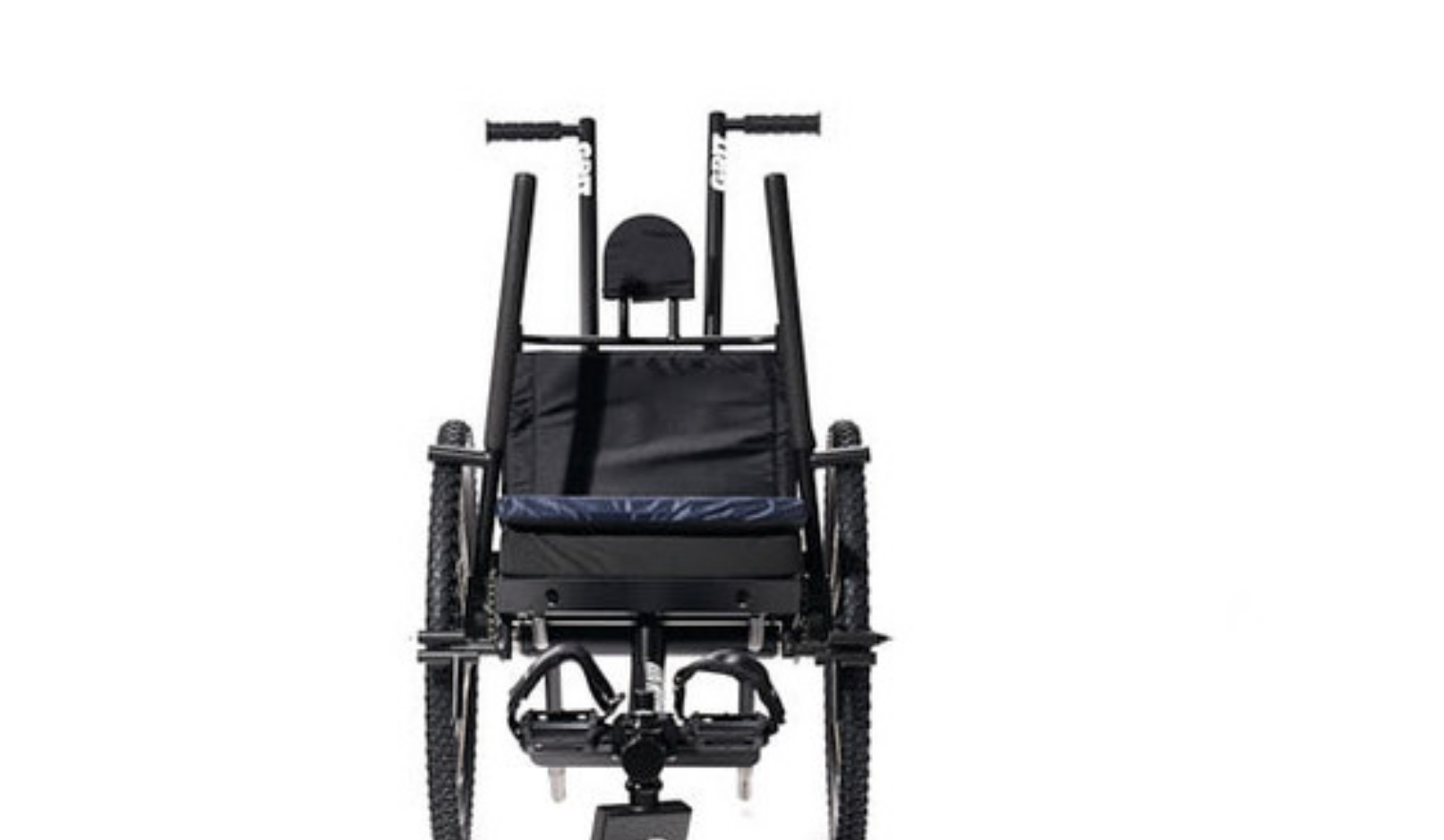
click at [398, 652] on img "Slim-Fit Lever Couplings,$399.00\a" at bounding box center [563, 761] width 330 height 220
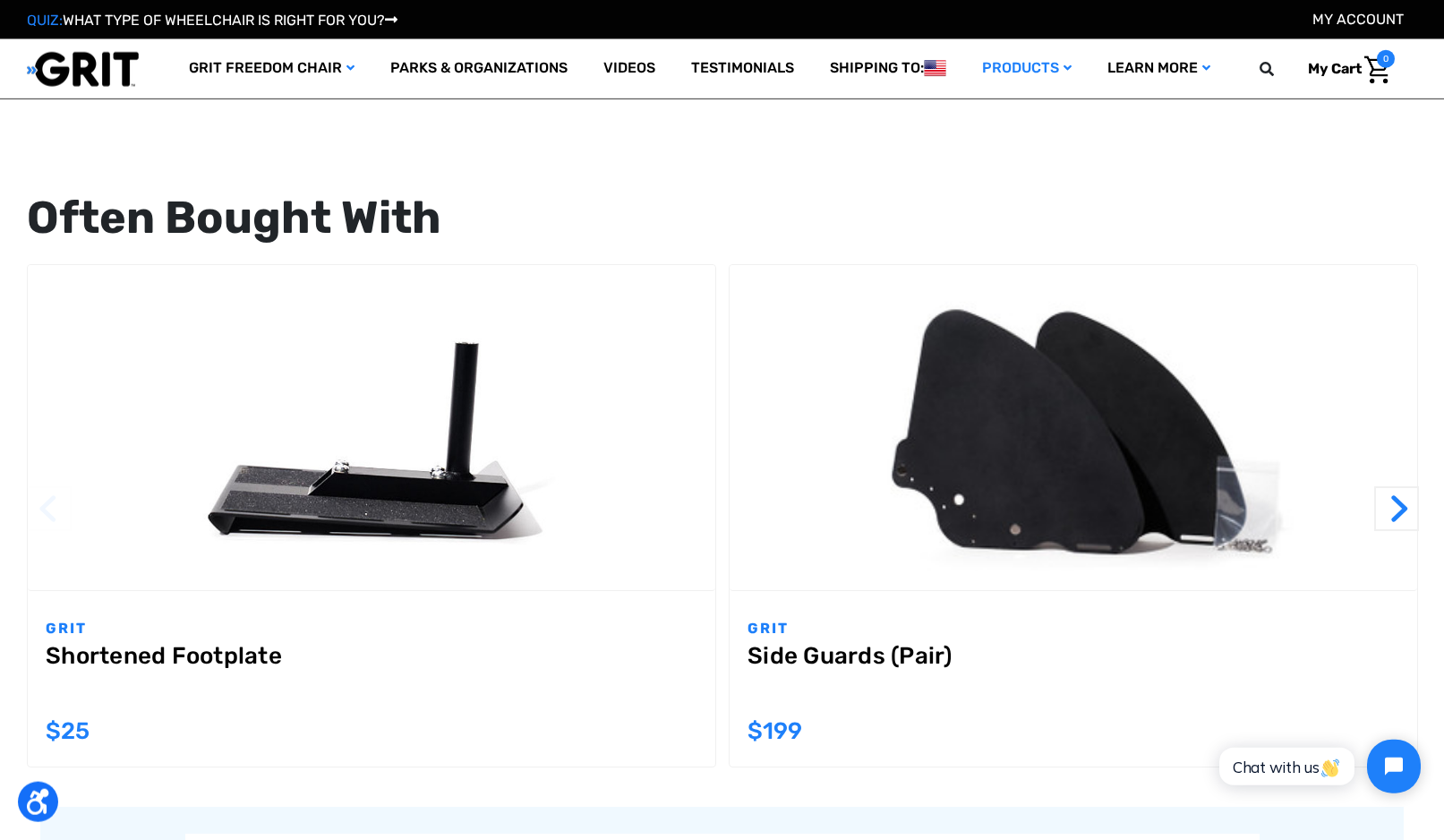
scroll to position [1618, 0]
click at [1421, 505] on div "Add to Cart The item has been added GRIT Side Guards (Pair) MSRP: Was: Now: $199" at bounding box center [1074, 521] width 702 height 516
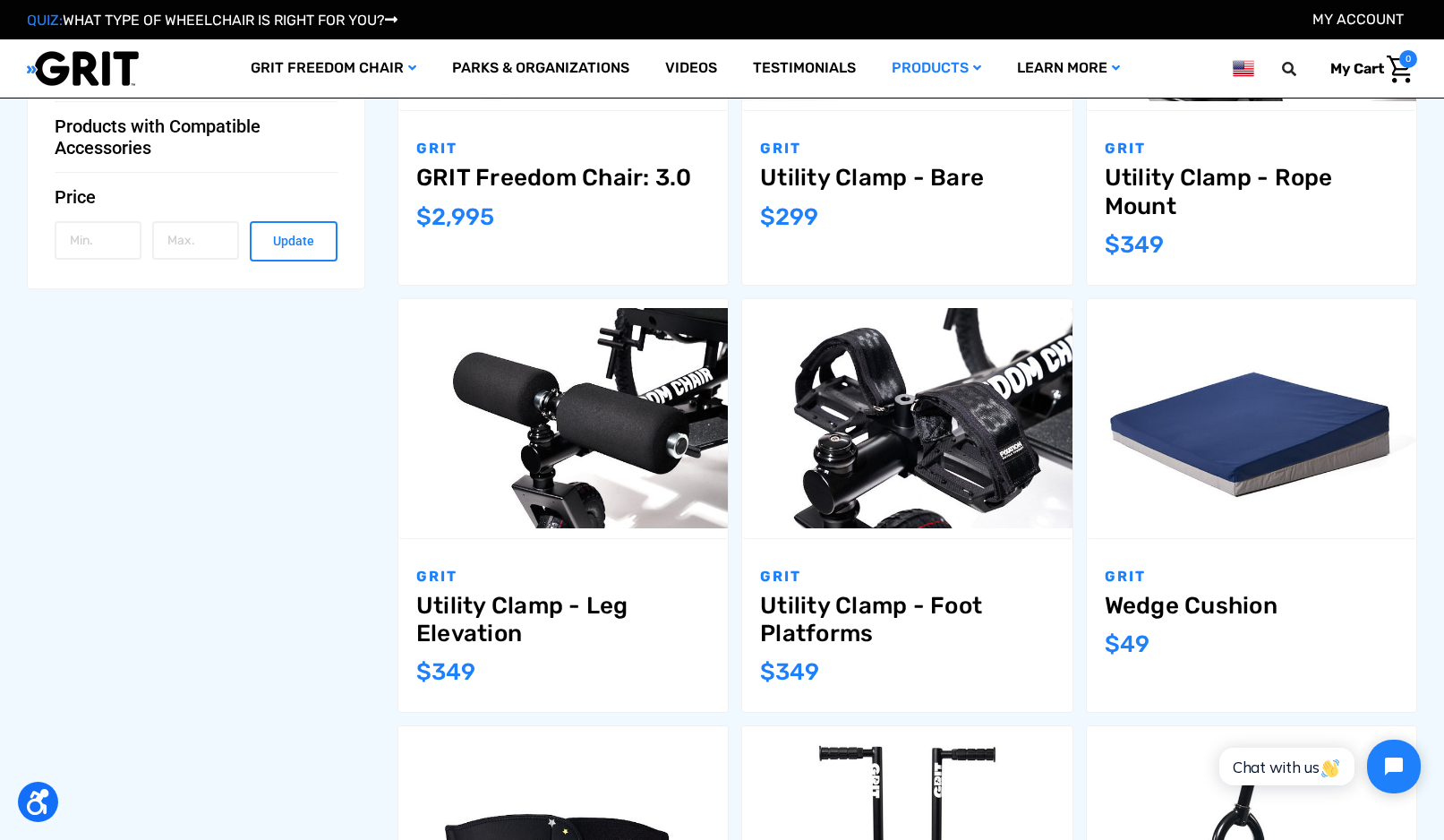
scroll to position [1009, 0]
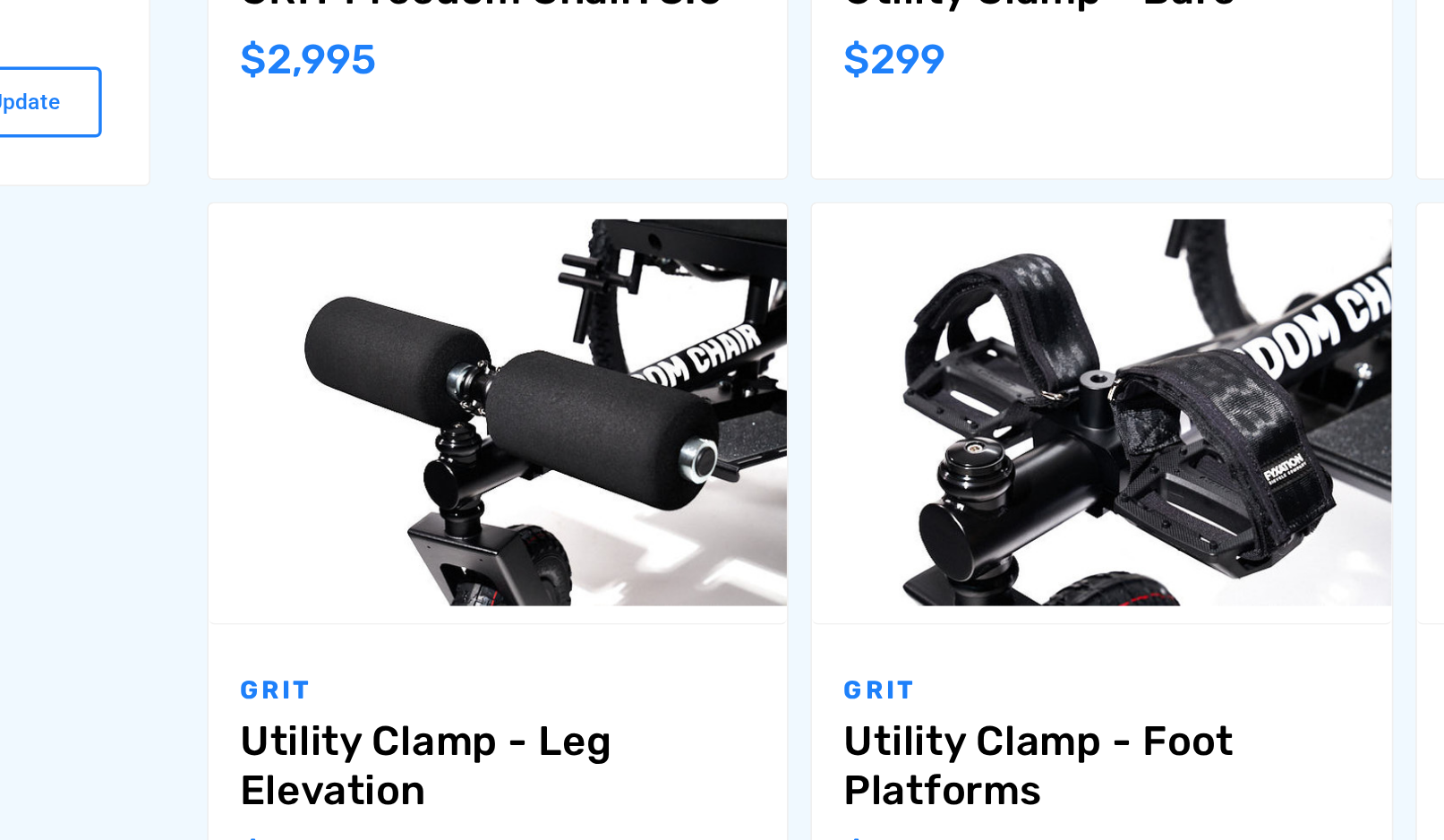
click at [743, 488] on div "GRIT Utility Clamp - Foot Platforms MSRP: Was: Now: $349" at bounding box center [907, 574] width 330 height 173
click at [760, 515] on p "GRIT" at bounding box center [907, 525] width 294 height 22
click at [760, 541] on link "Utility Clamp - Foot Platforms" at bounding box center [907, 568] width 294 height 55
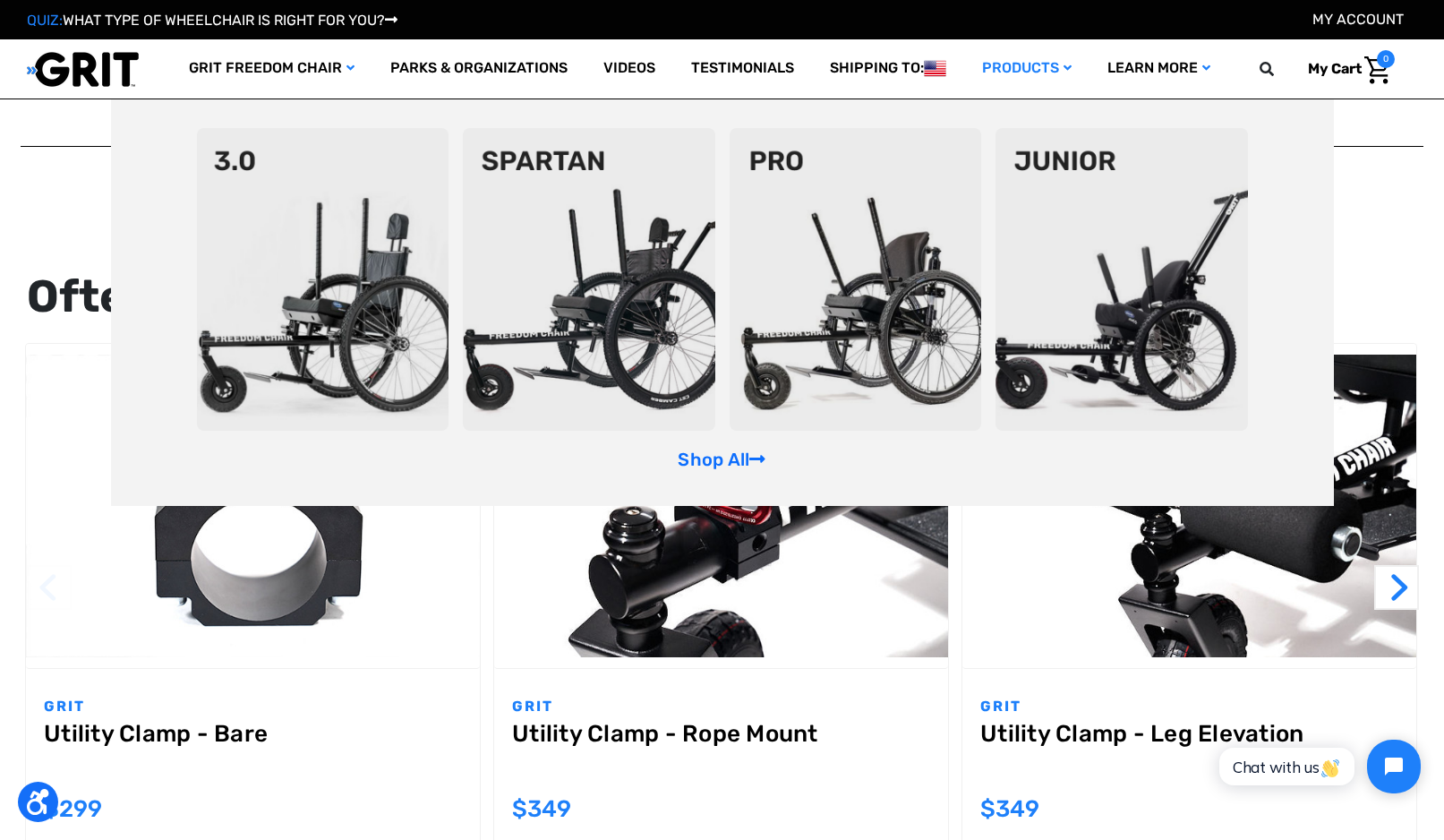
scroll to position [1525, 0]
click at [1420, 282] on div "Home Products Mobility Wheelchairs Utility Clamp - Foot Platforms Previous 1" at bounding box center [722, 96] width 1444 height 3218
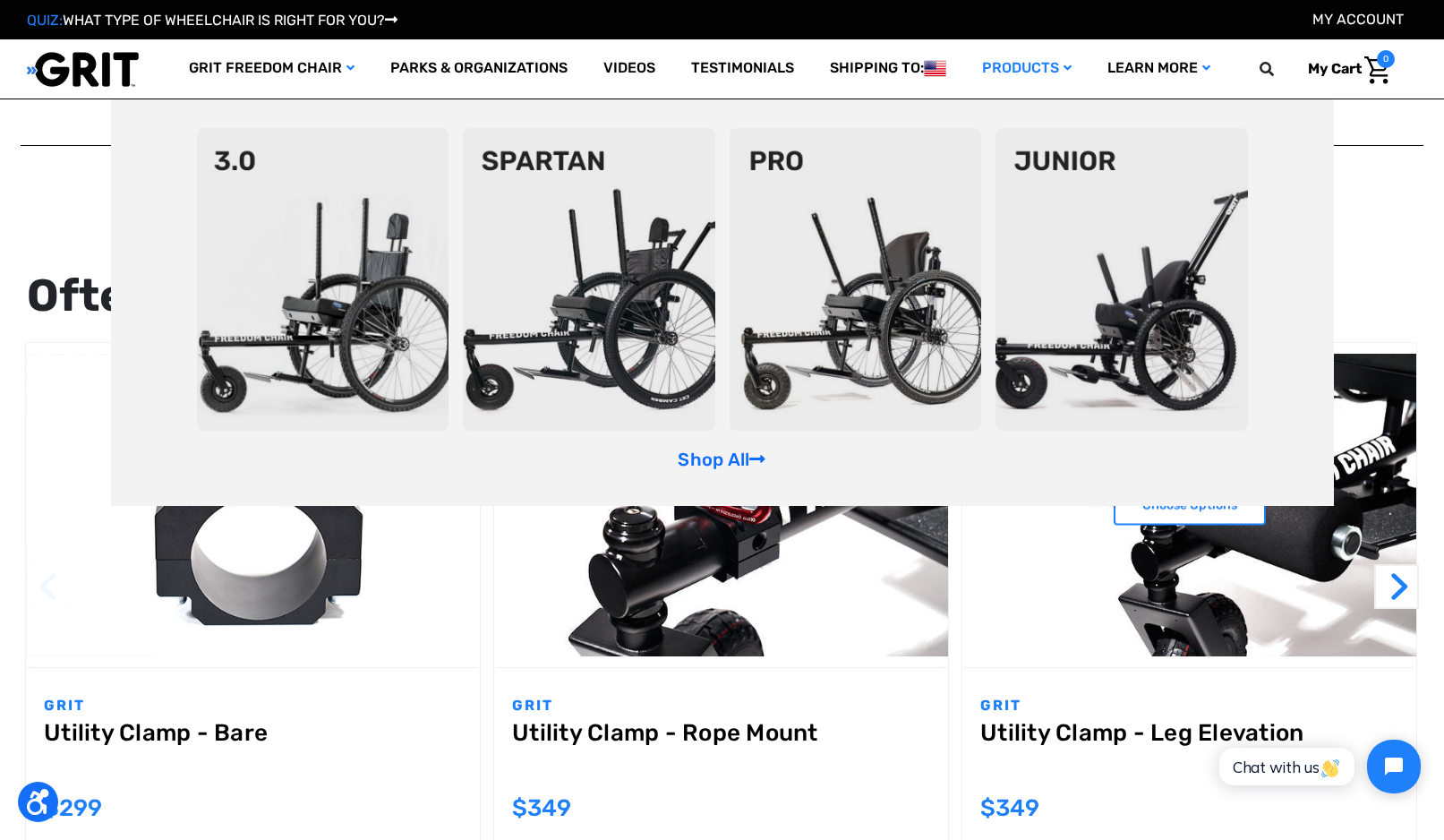
click at [1104, 739] on link "Utility Clamp - Leg Elevation" at bounding box center [1189, 751] width 419 height 65
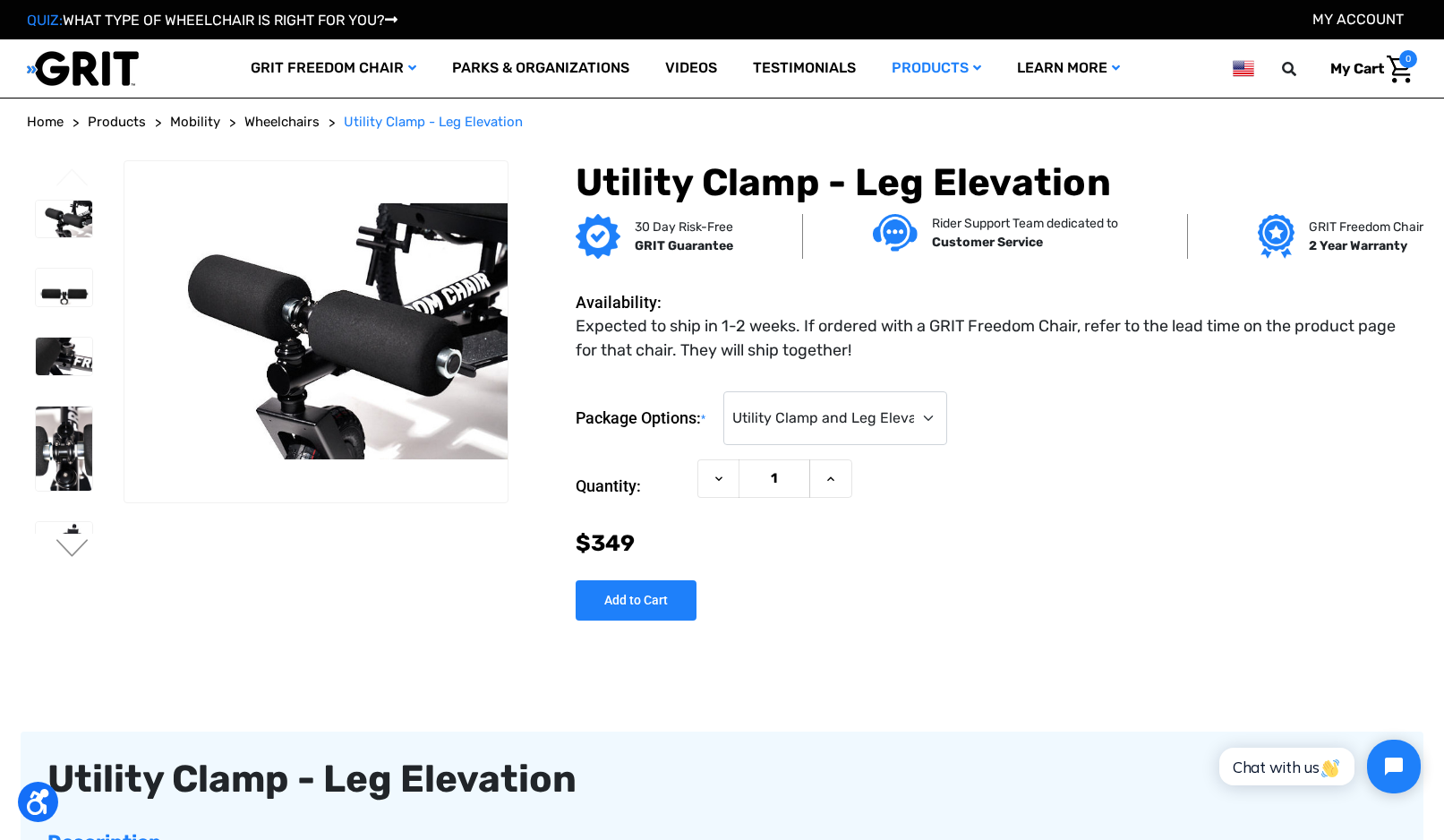
click at [52, 451] on img at bounding box center [64, 449] width 56 height 84
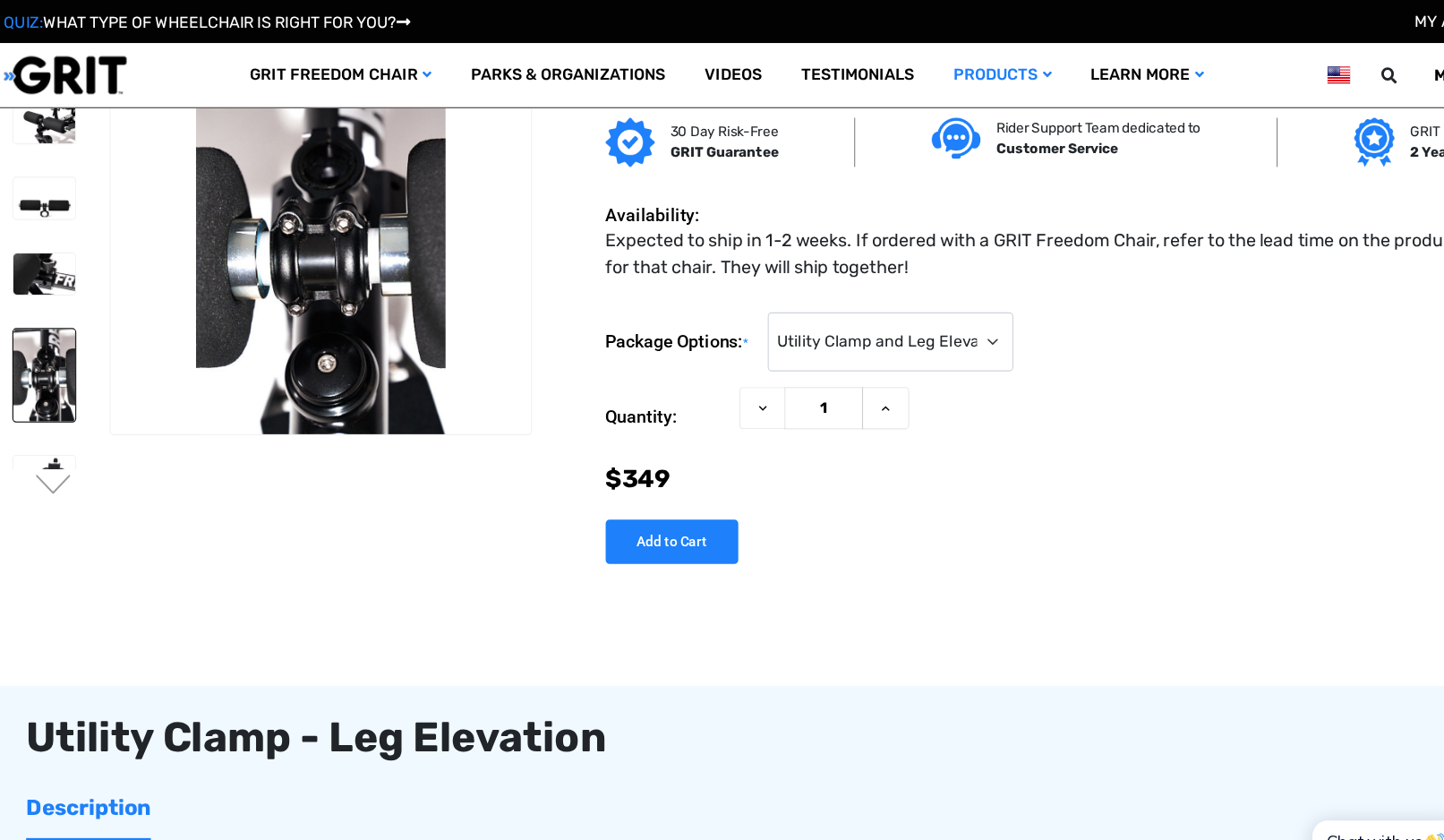
scroll to position [15, 0]
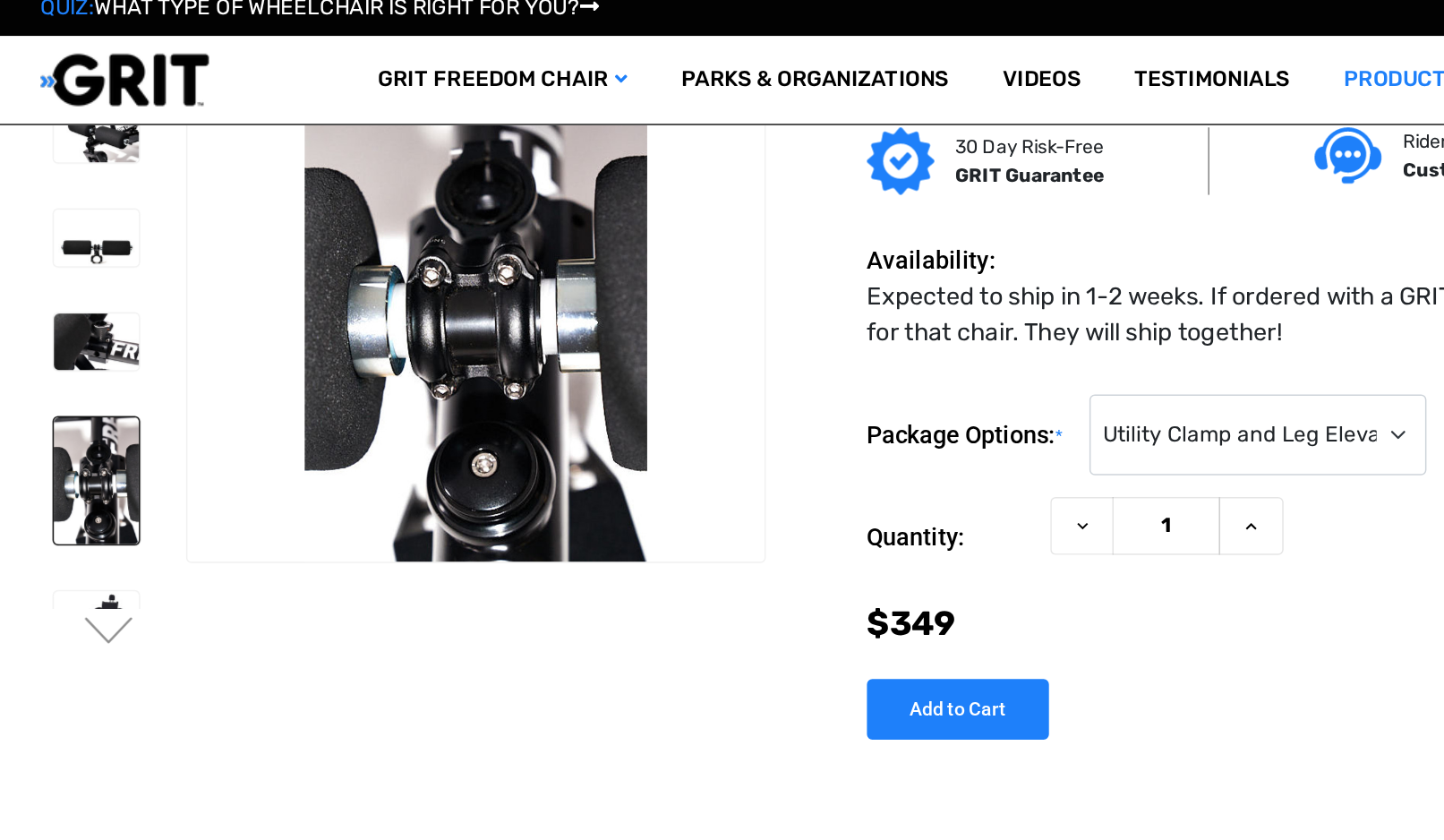
click at [46, 224] on img at bounding box center [64, 243] width 56 height 37
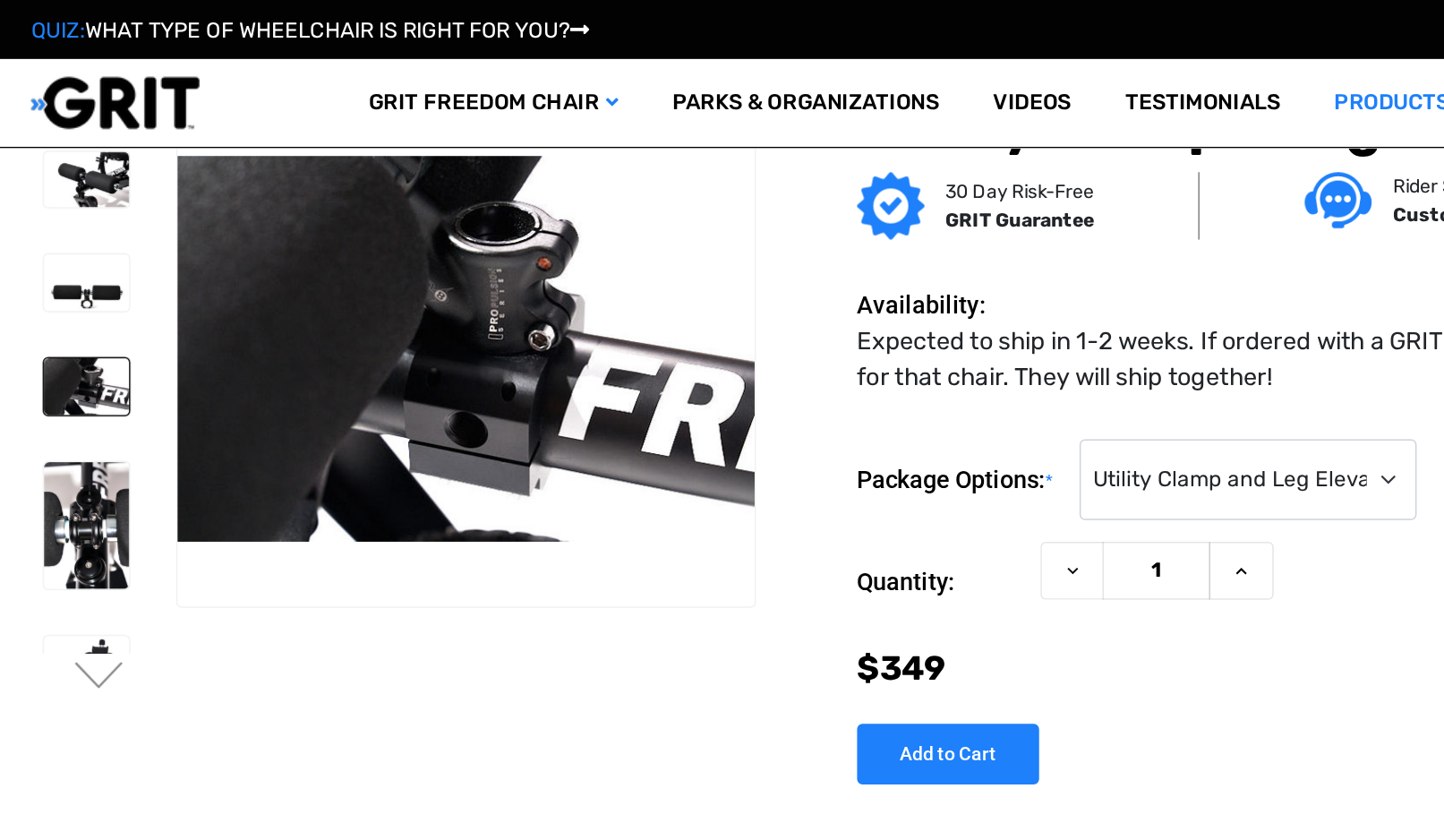
scroll to position [0, 0]
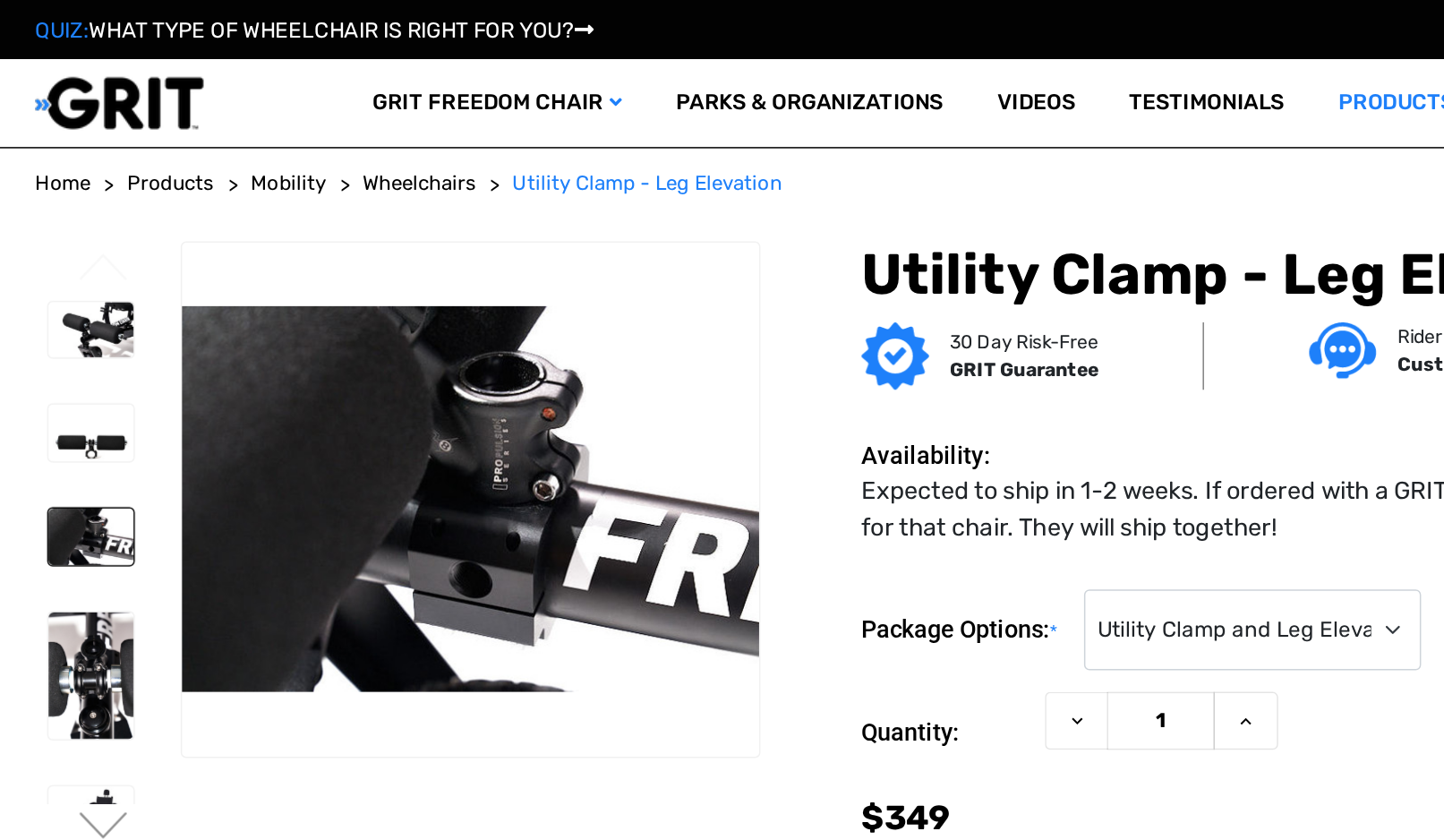
click at [52, 293] on img at bounding box center [64, 287] width 56 height 37
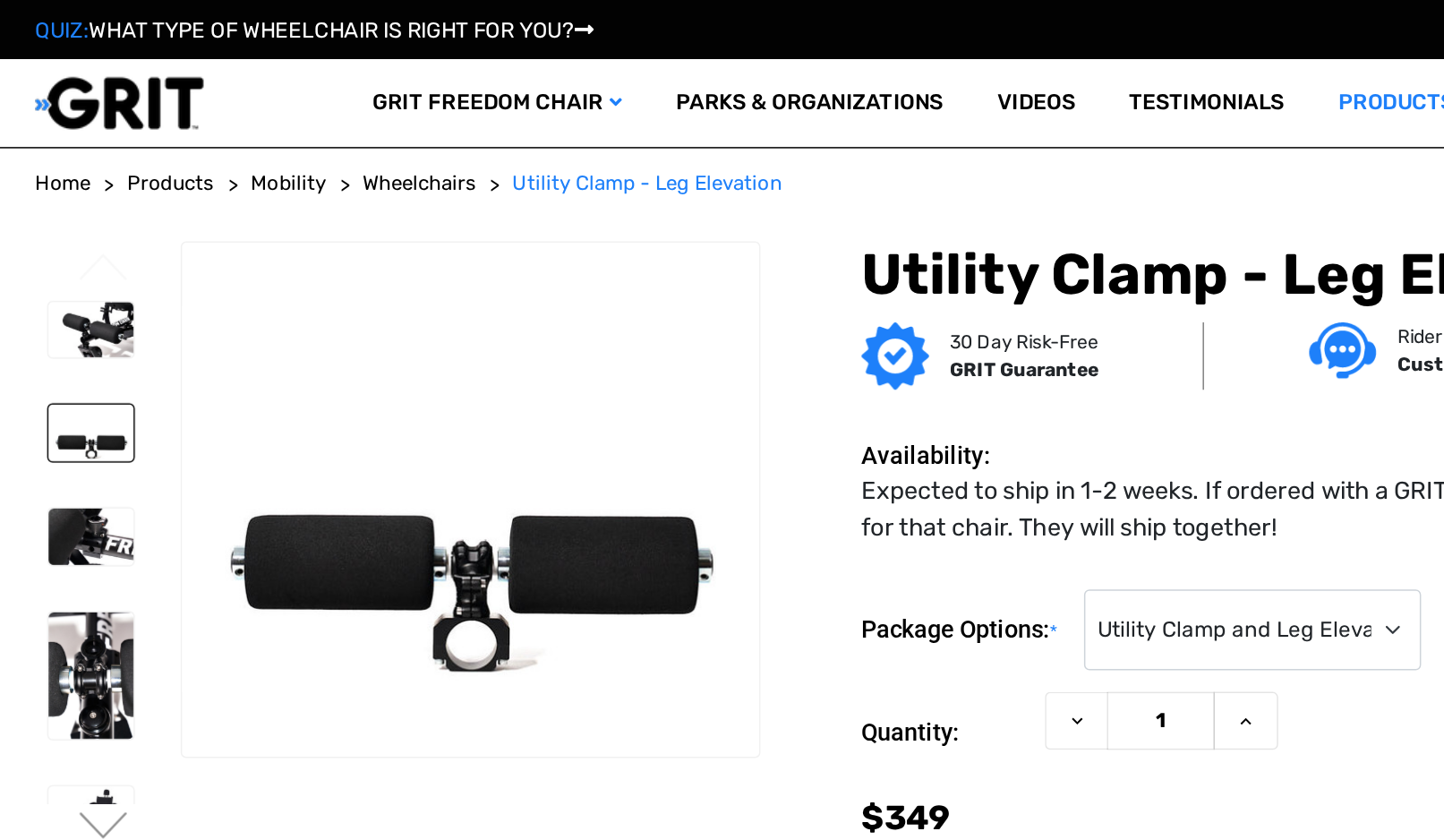
click at [54, 220] on img at bounding box center [64, 219] width 56 height 37
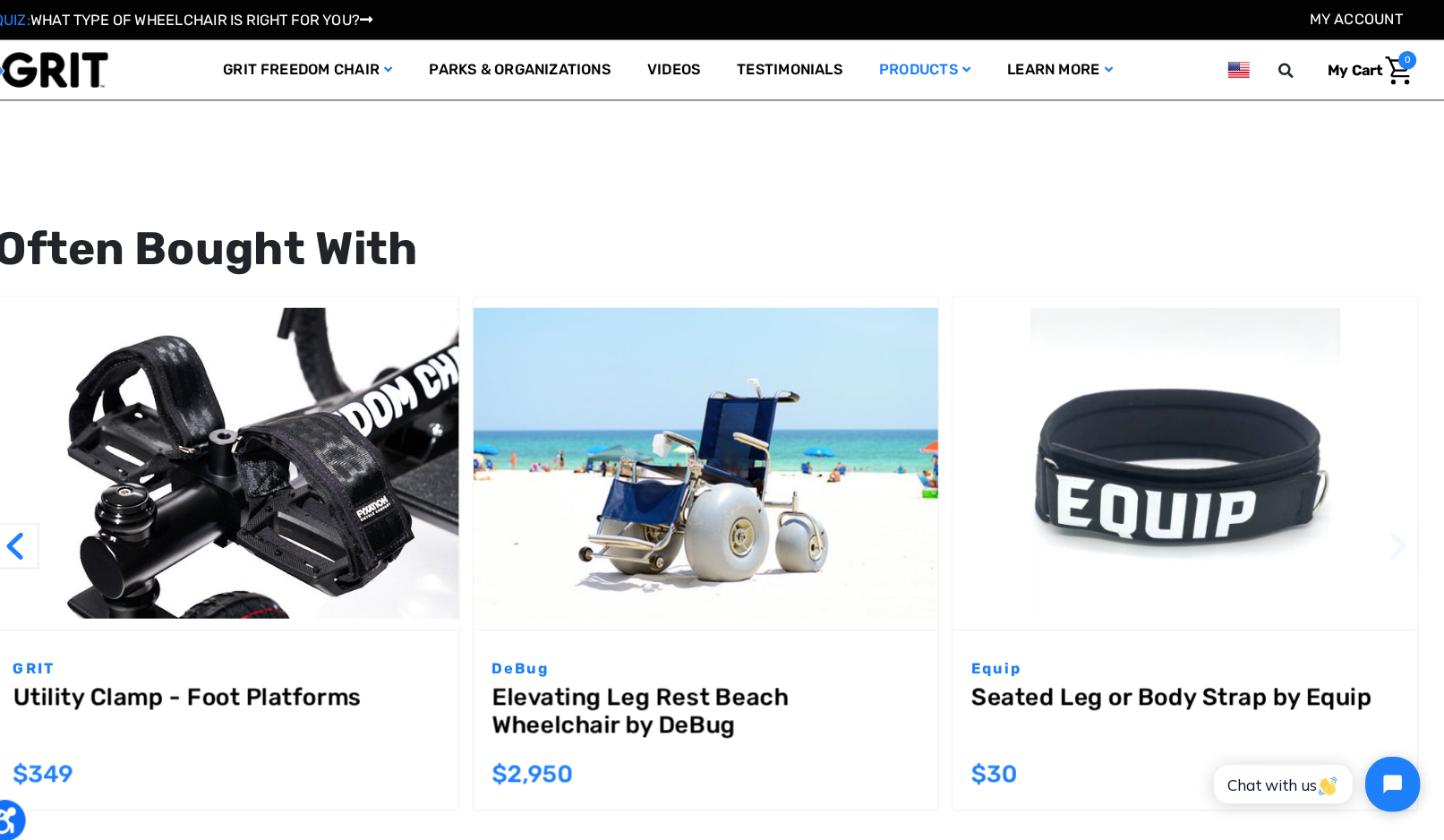
scroll to position [1521, 0]
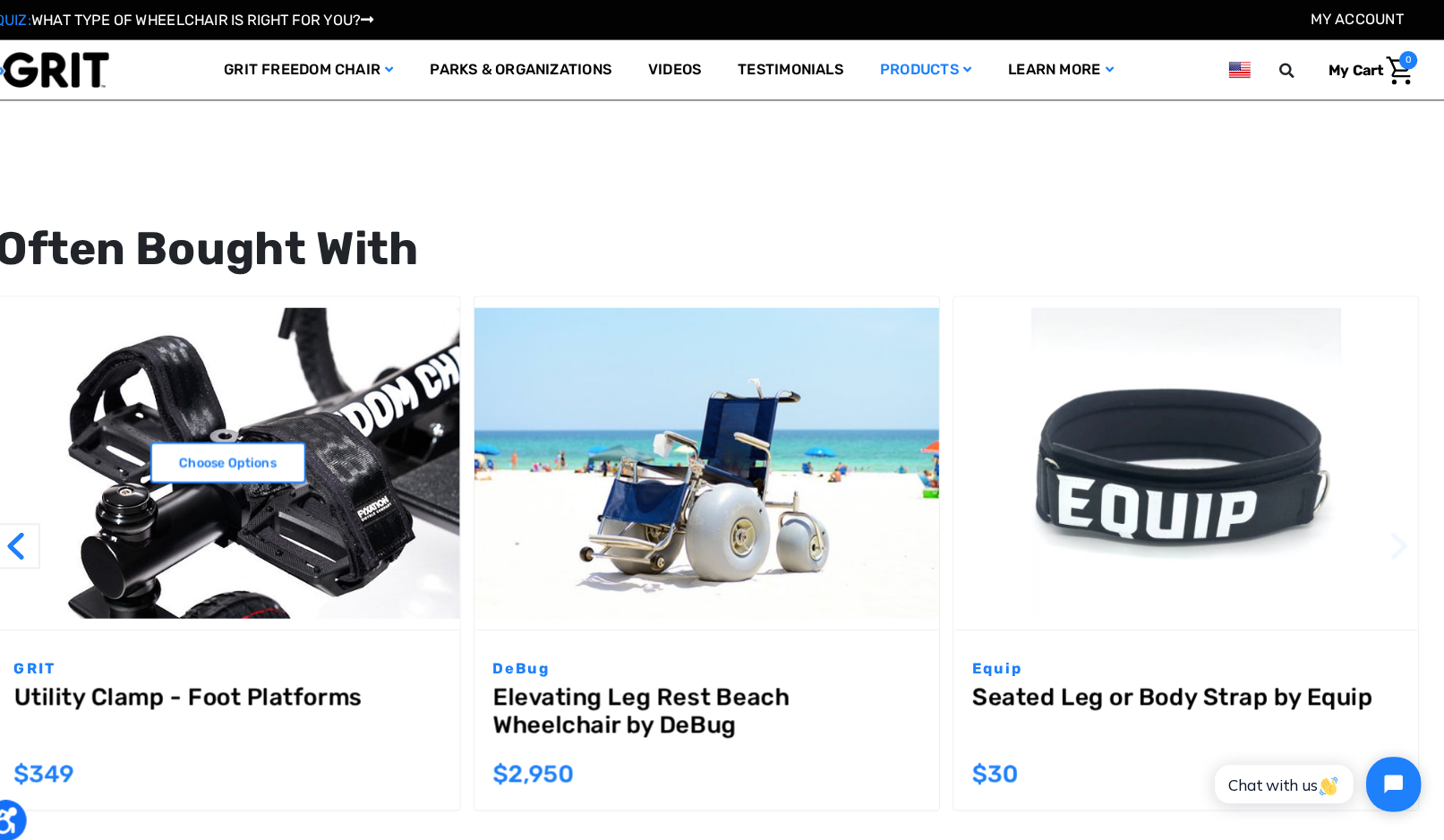
click at [121, 667] on link "Utility Clamp - Foot Platforms" at bounding box center [255, 699] width 419 height 65
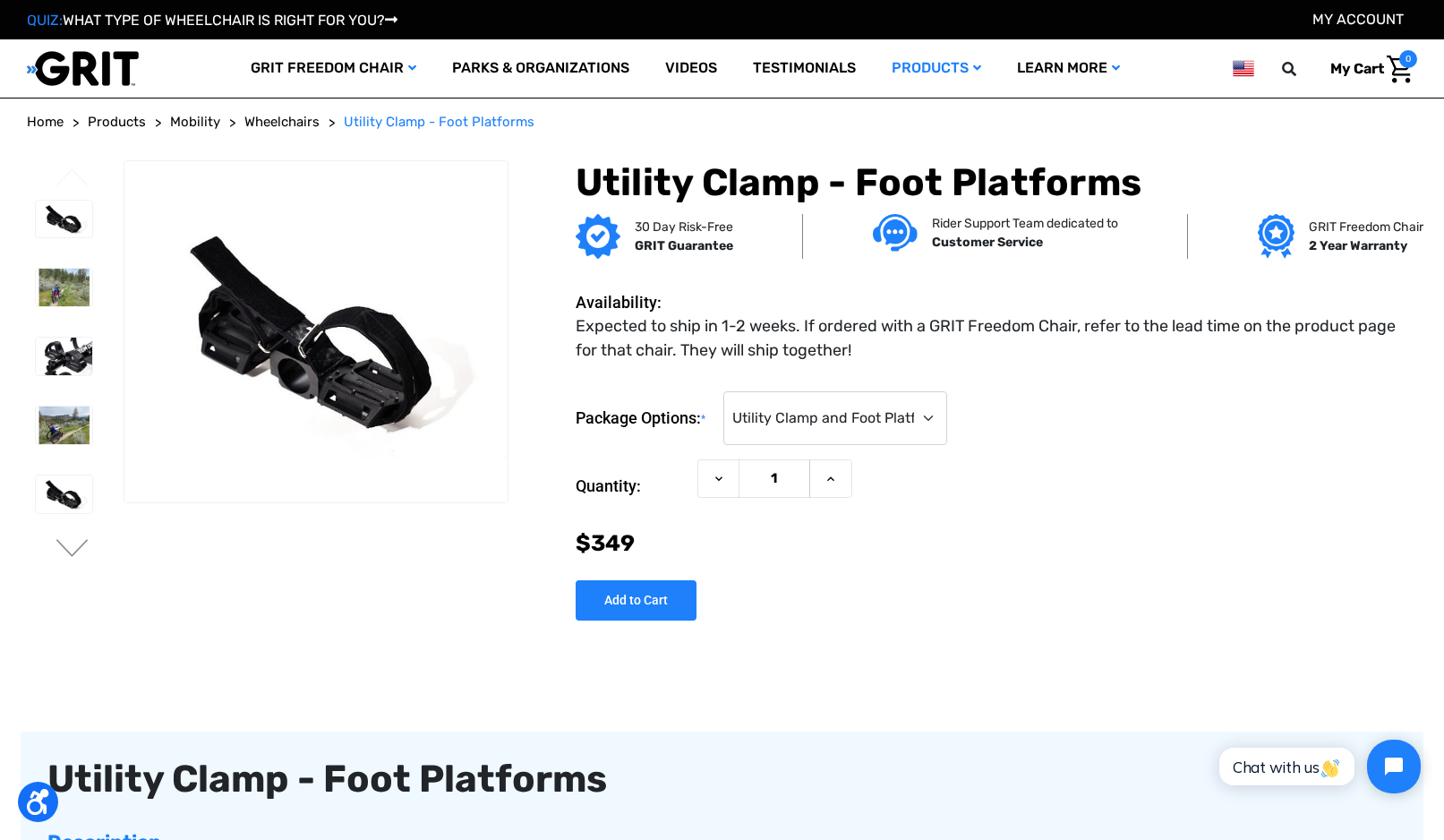
click at [47, 294] on img at bounding box center [64, 287] width 56 height 37
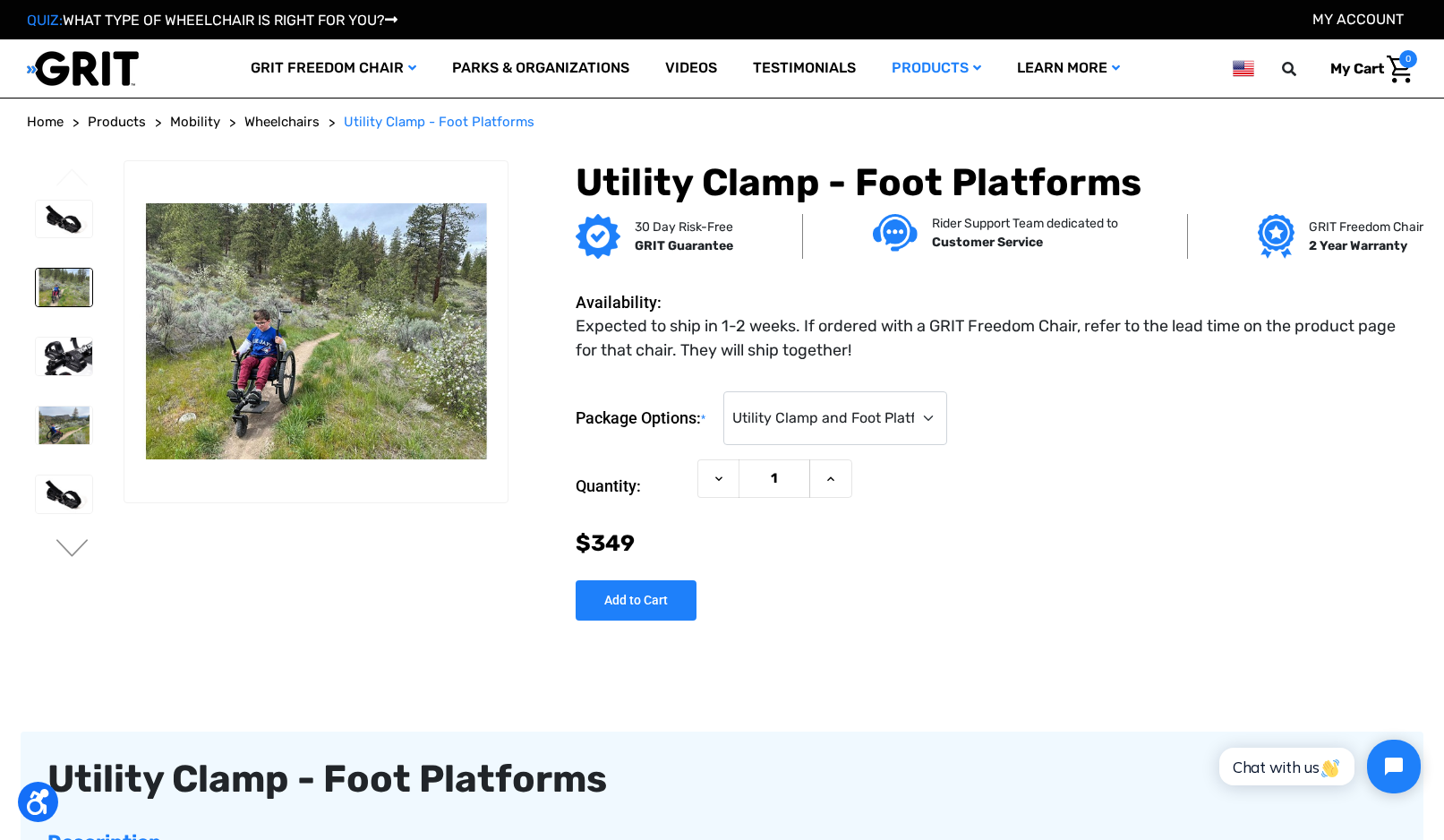
click at [41, 356] on img at bounding box center [64, 356] width 56 height 37
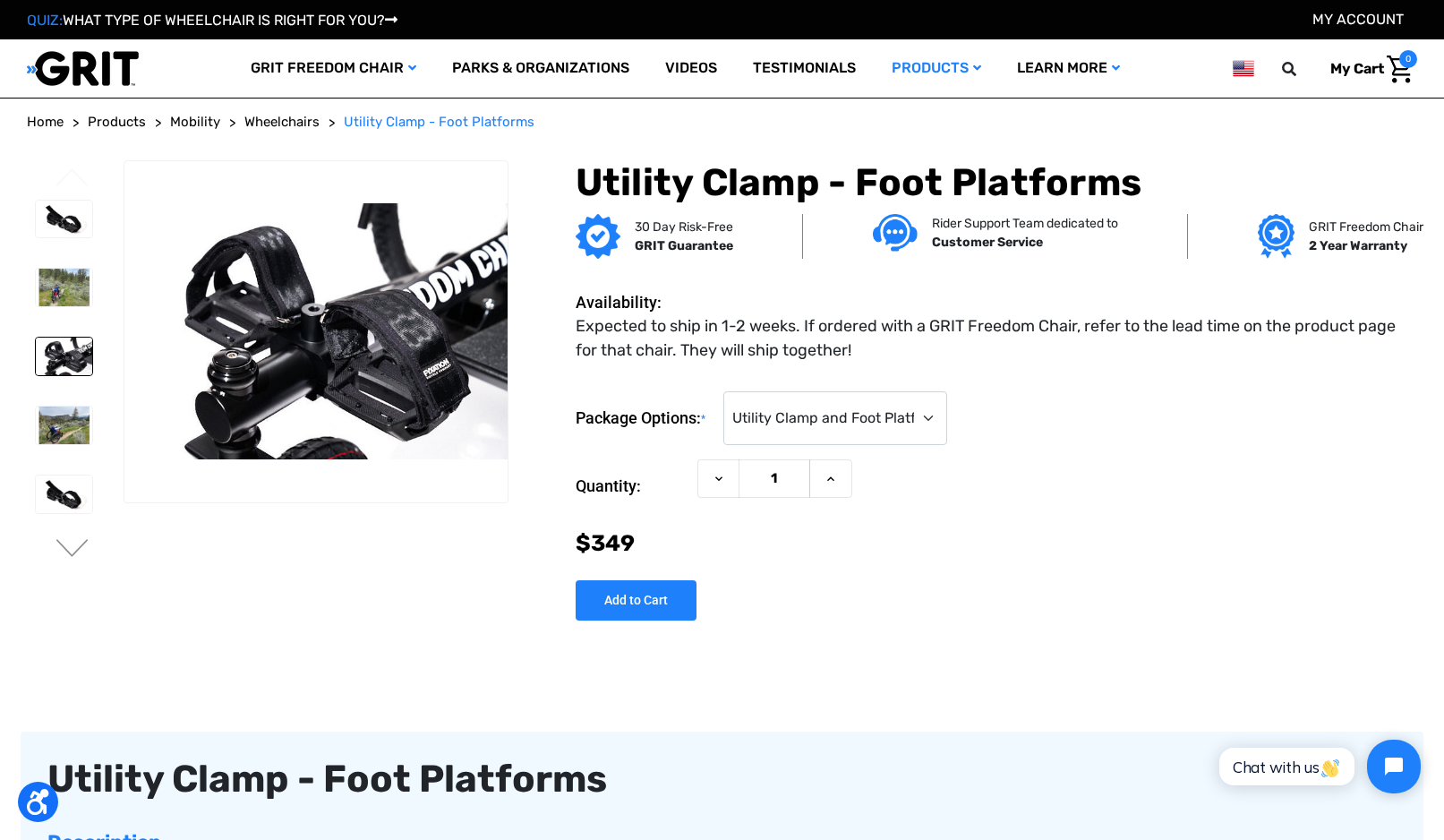
click at [52, 427] on img at bounding box center [64, 425] width 56 height 37
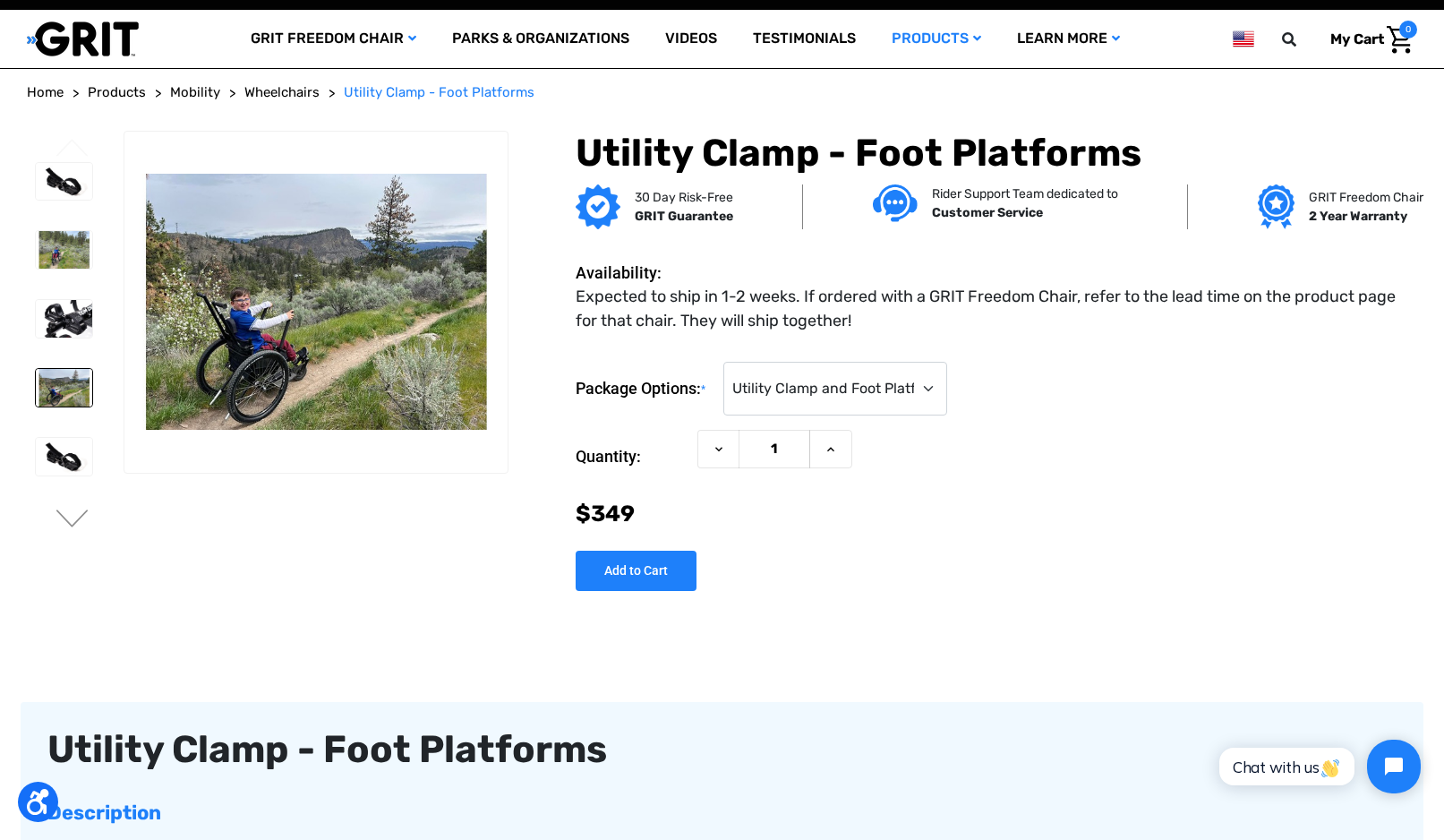
scroll to position [67, 0]
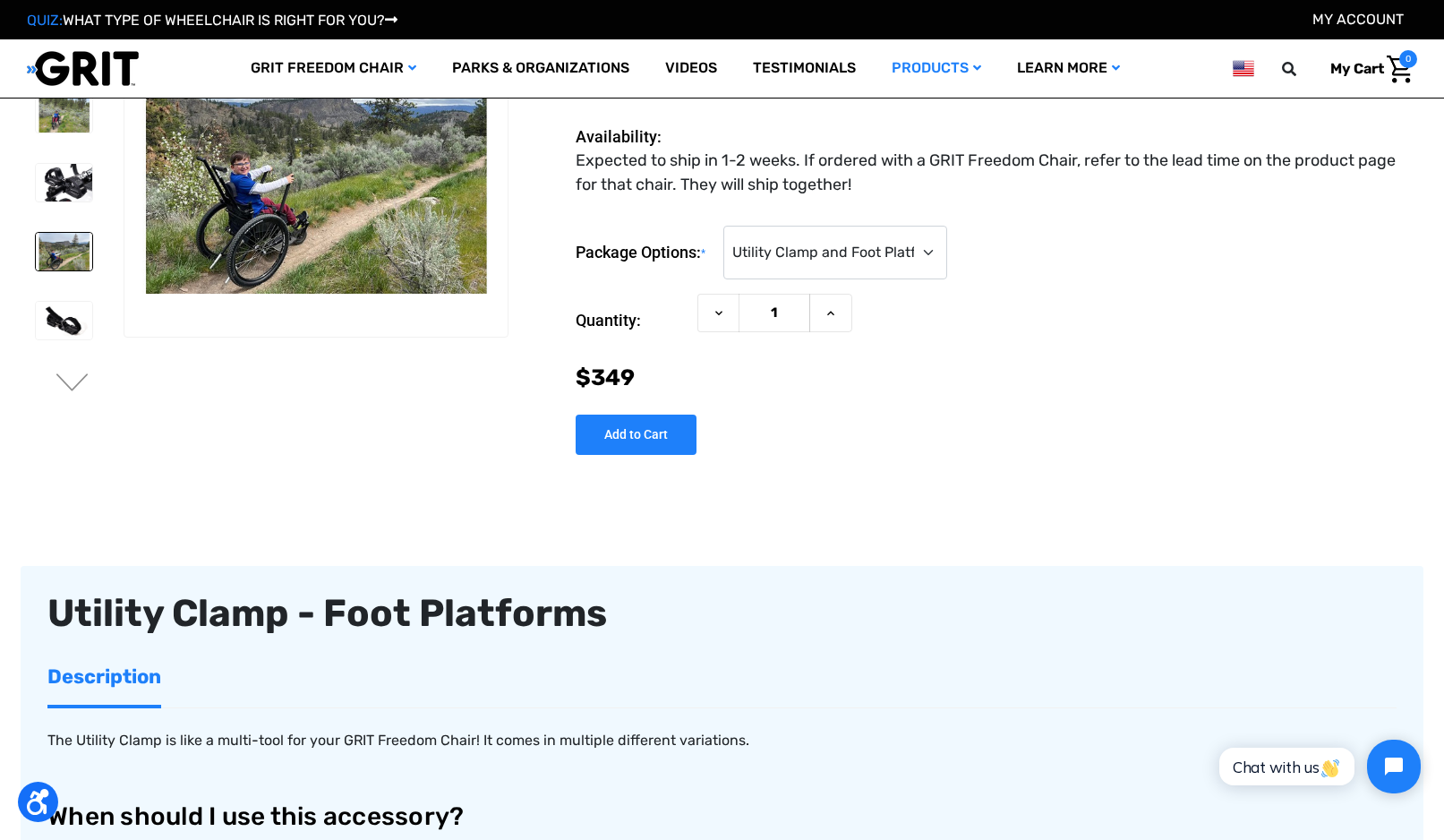
click at [52, 322] on img at bounding box center [64, 320] width 56 height 37
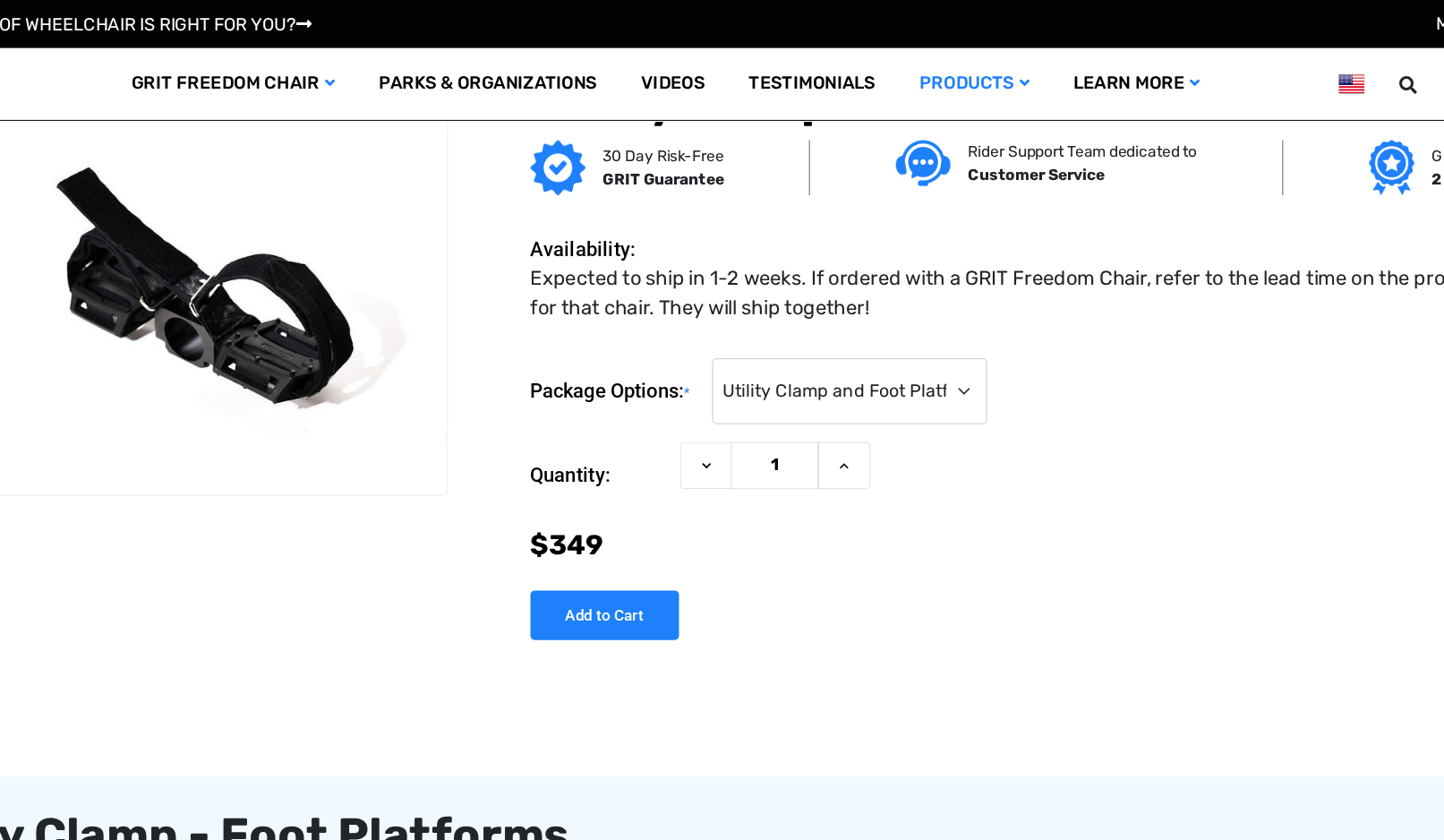
scroll to position [0, 0]
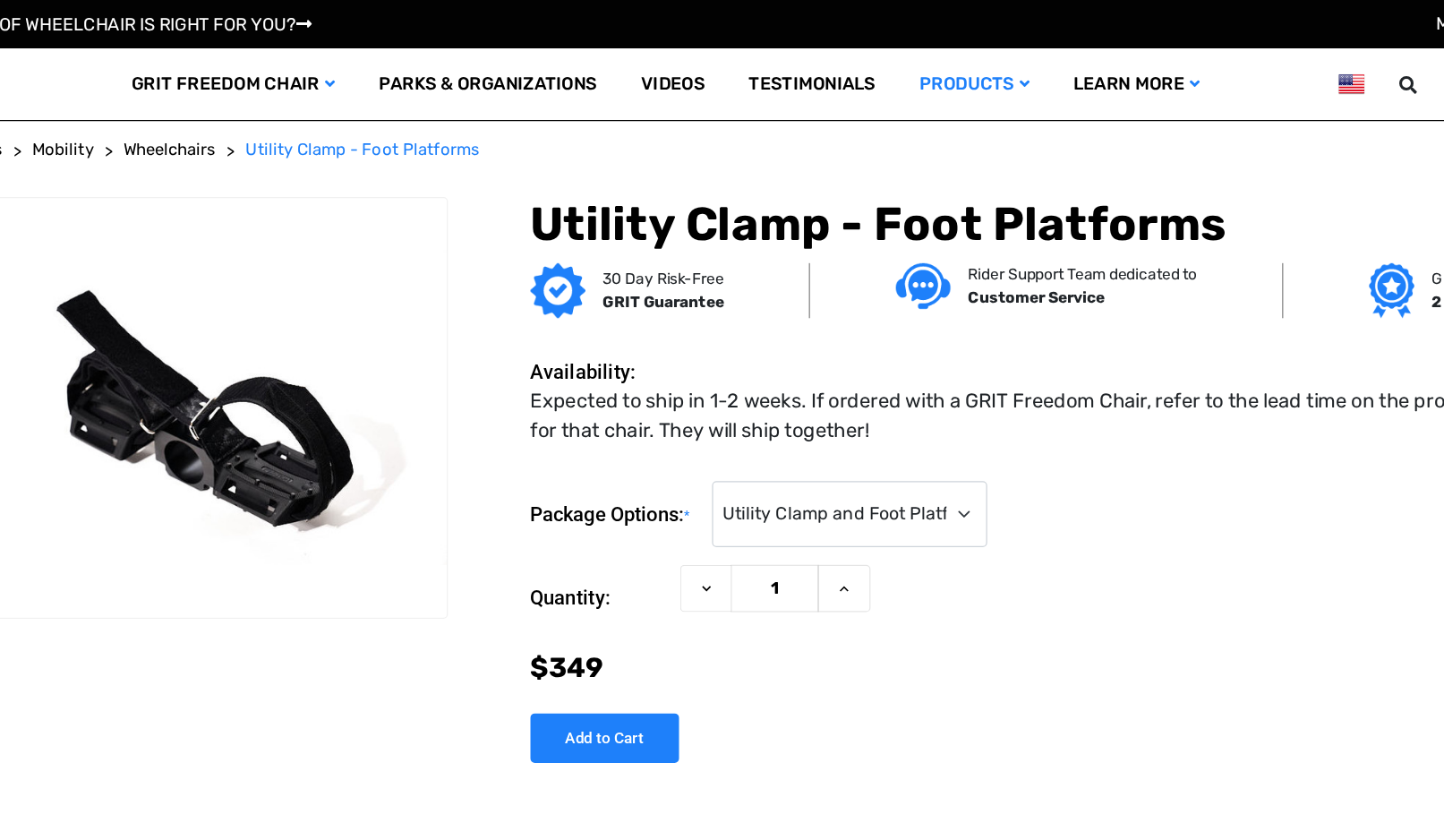
click at [247, 73] on link "GRIT Freedom Chair" at bounding box center [333, 68] width 201 height 58
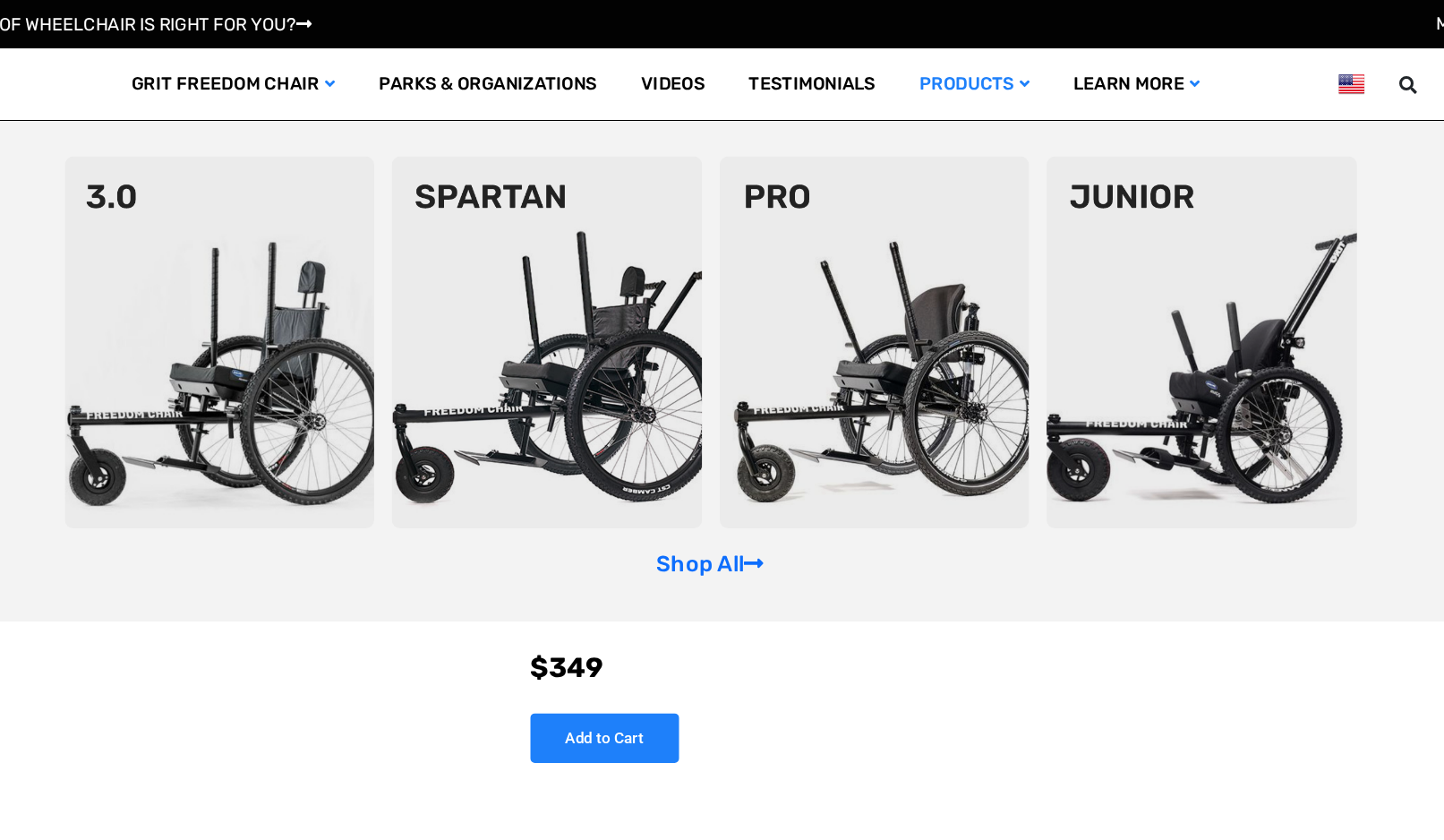
click at [197, 302] on img at bounding box center [323, 278] width 253 height 302
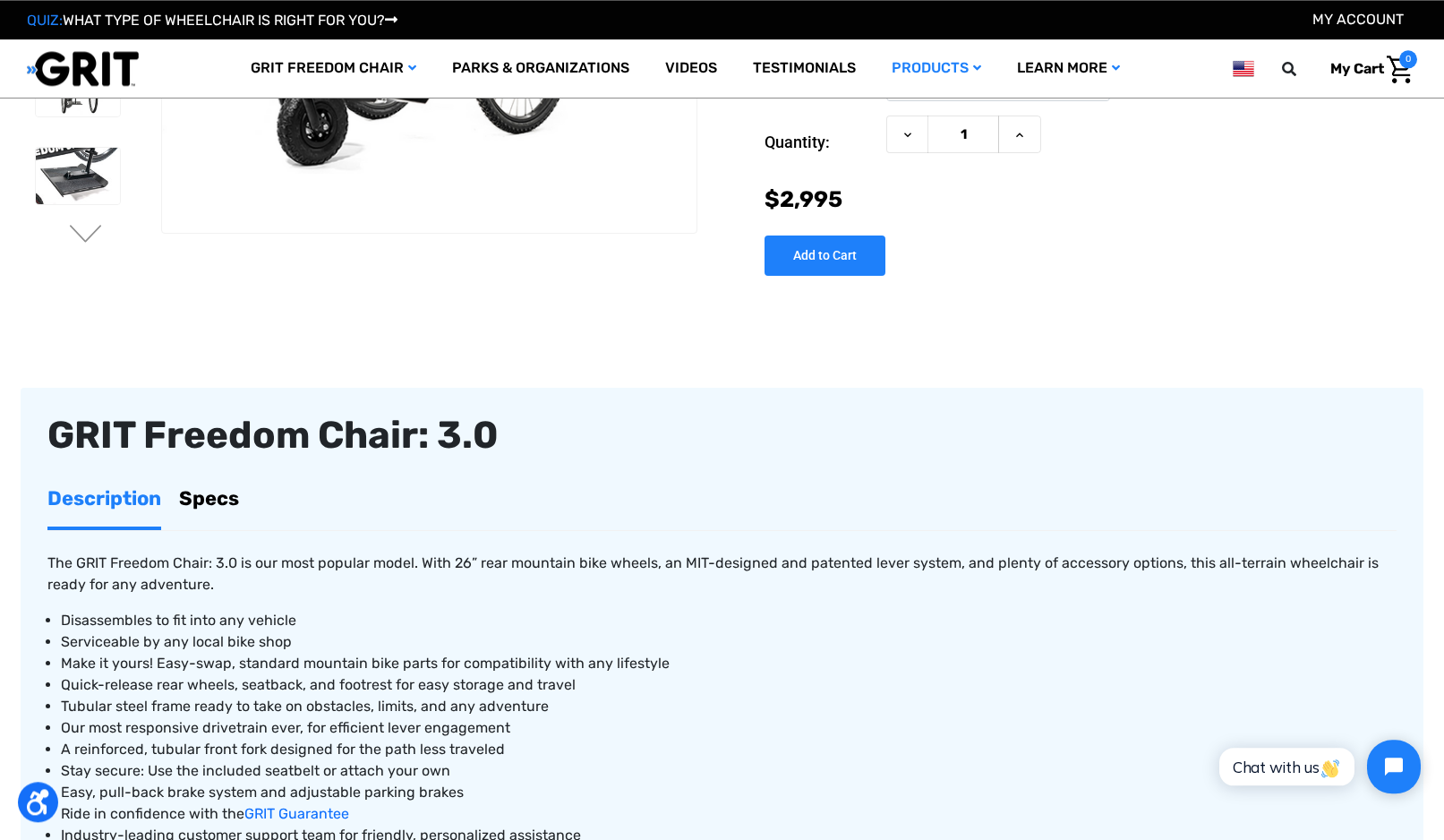
scroll to position [311, 0]
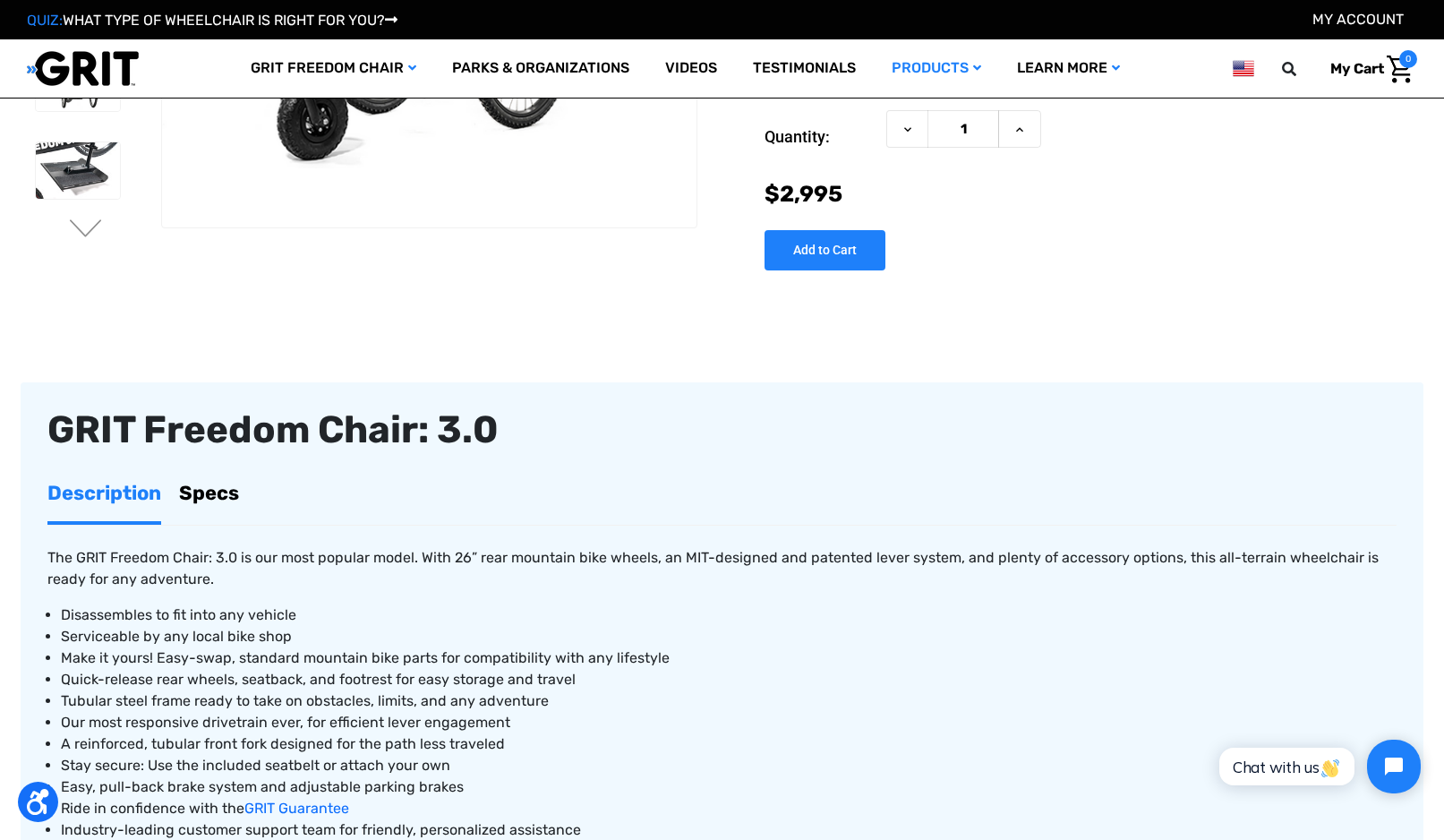
click at [215, 497] on link "Specs" at bounding box center [209, 493] width 60 height 56
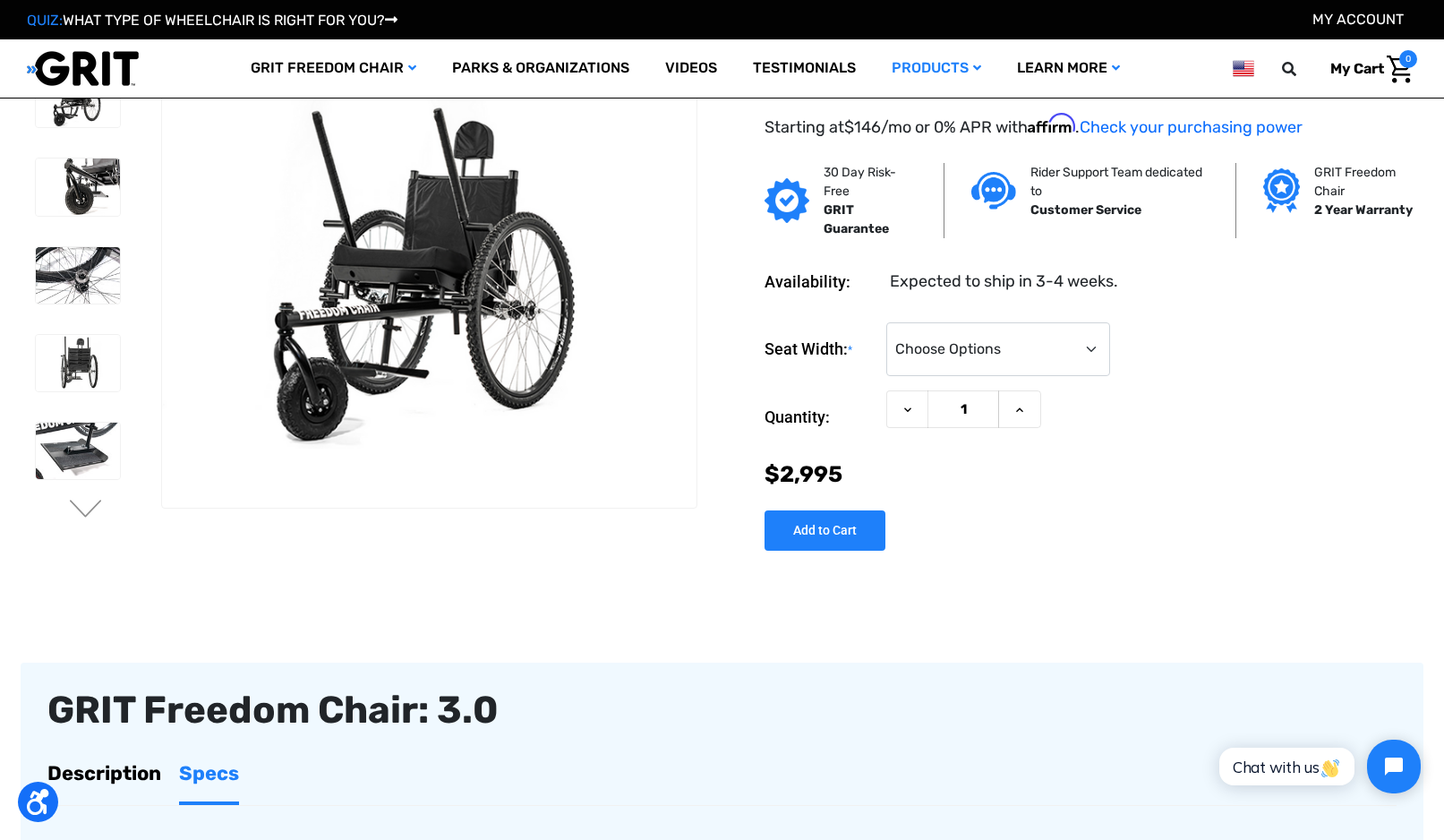
scroll to position [0, 0]
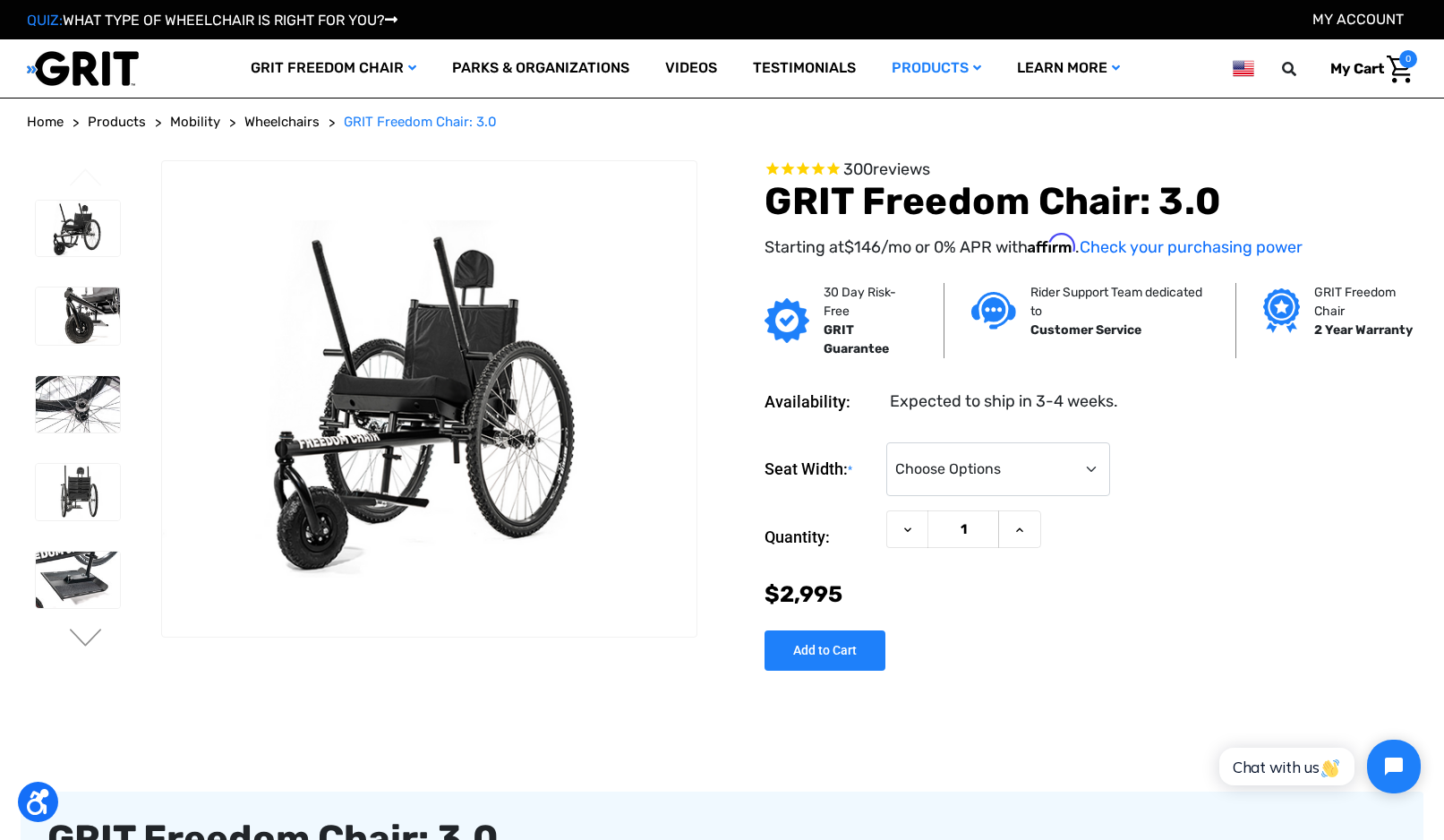
click at [287, 128] on span "Wheelchairs" at bounding box center [282, 121] width 75 height 16
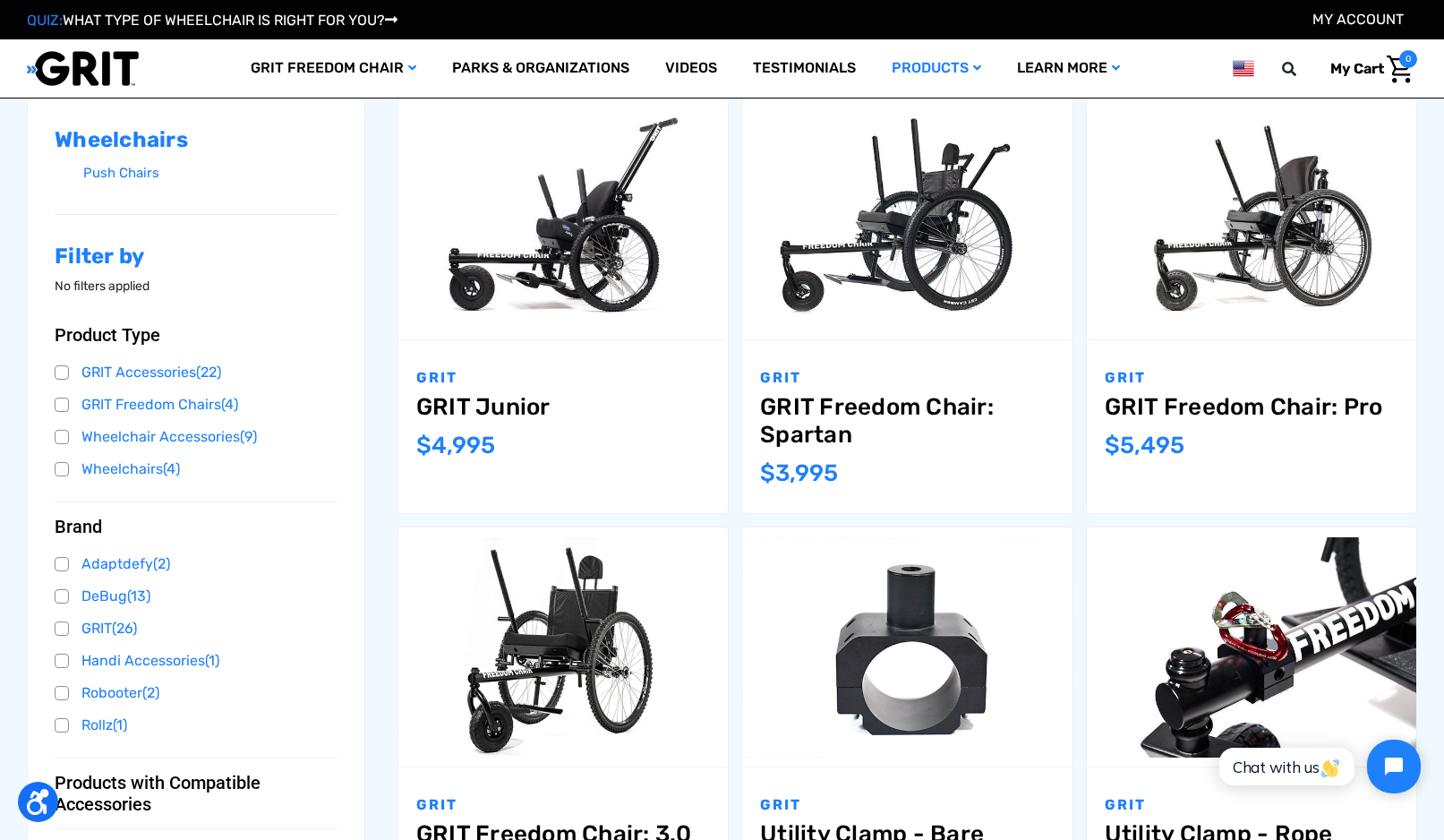
click at [806, 421] on link "GRIT Freedom Chair: Spartan" at bounding box center [907, 420] width 294 height 55
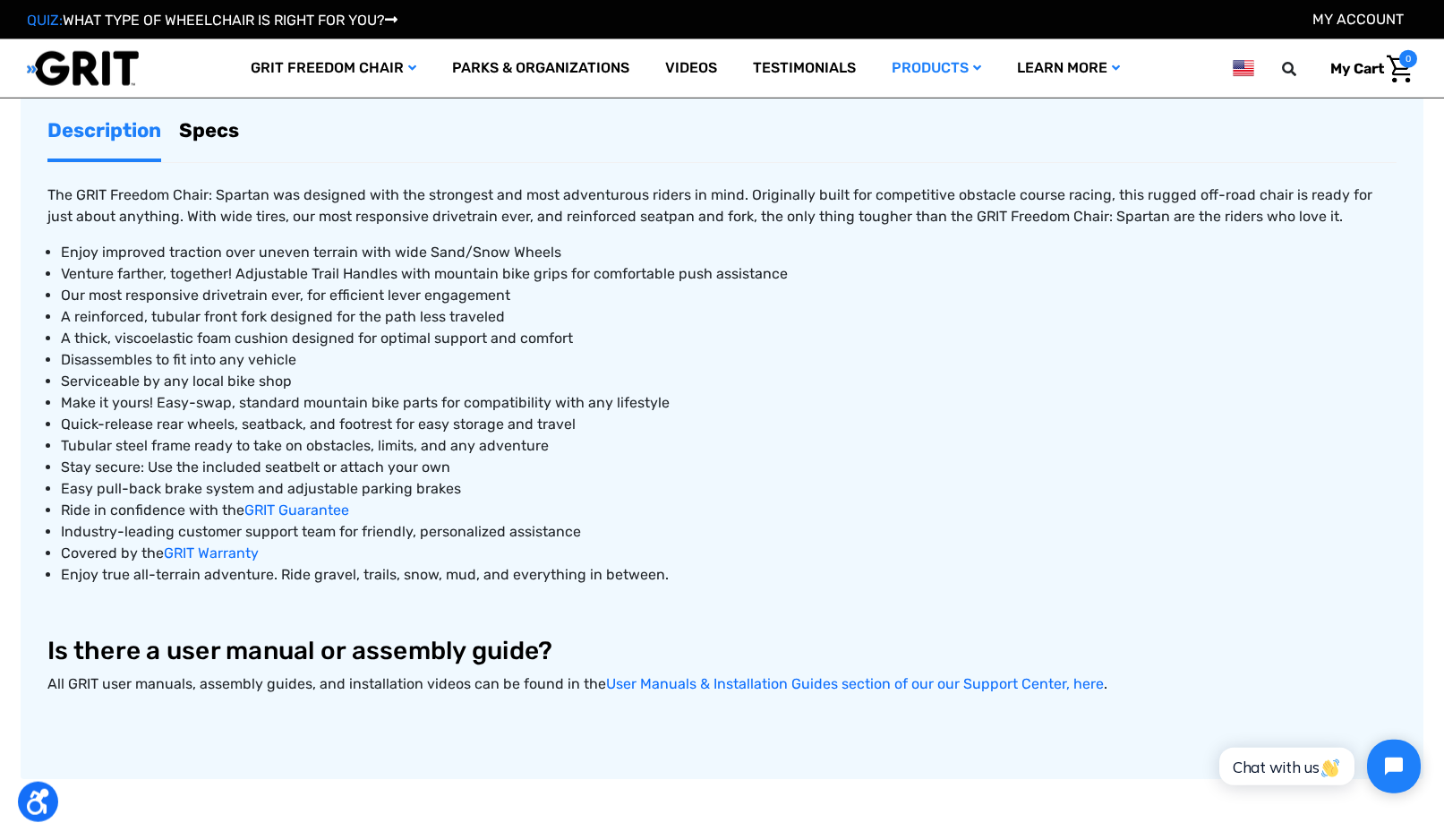
scroll to position [674, 0]
click at [215, 141] on link "Specs" at bounding box center [209, 129] width 60 height 56
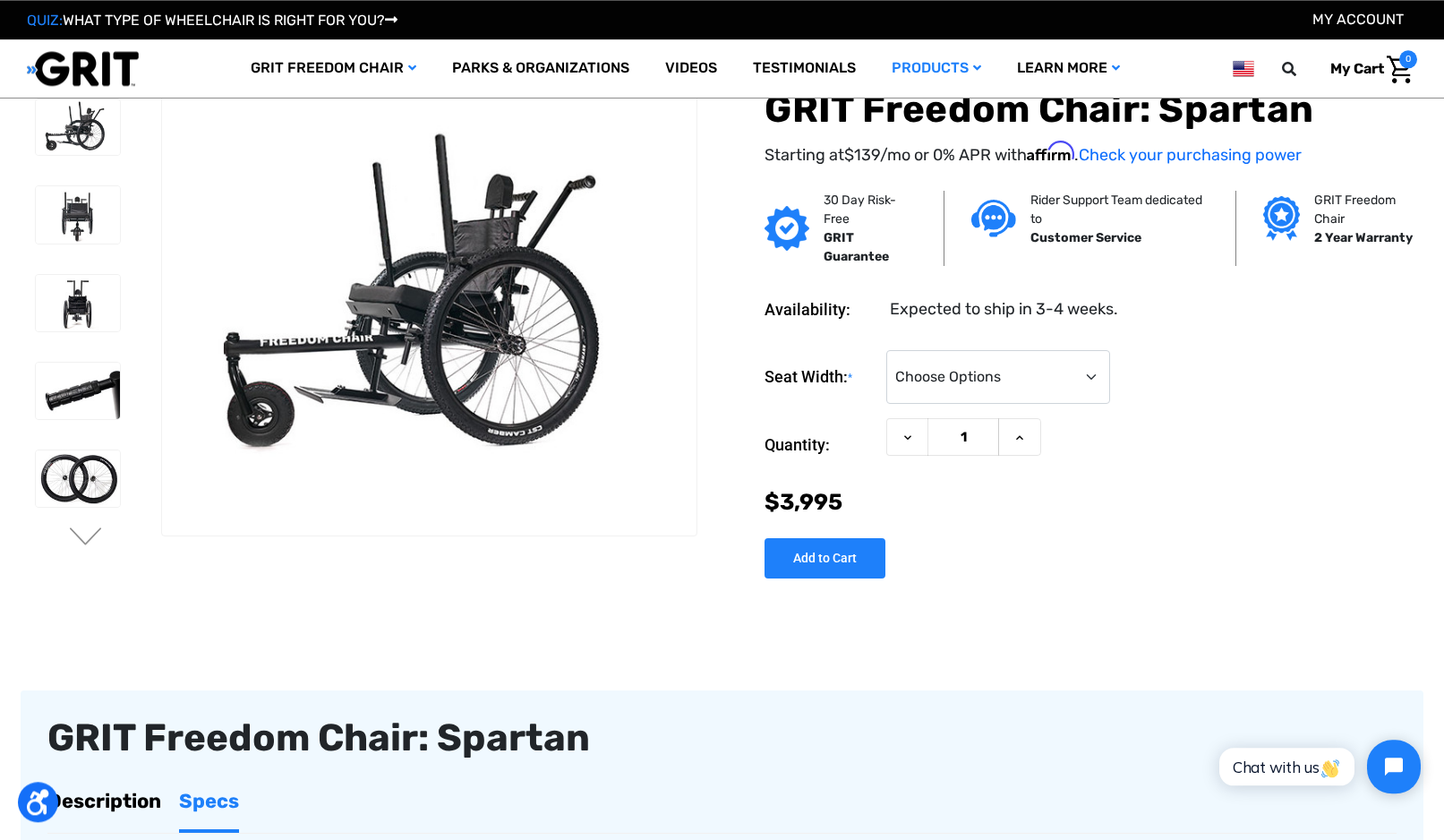
scroll to position [0, 0]
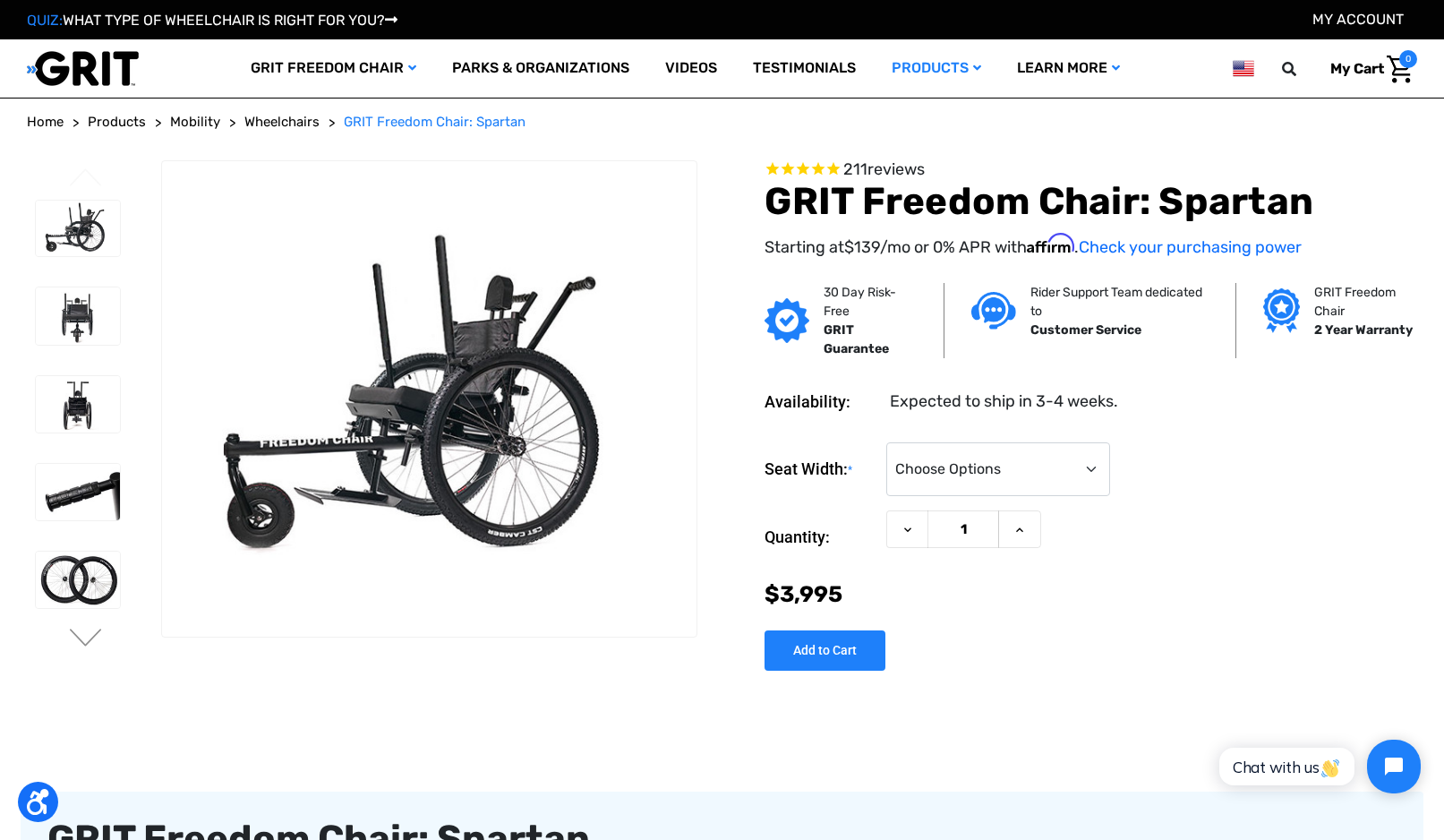
click at [0, 0] on img at bounding box center [0, 0] width 0 height 0
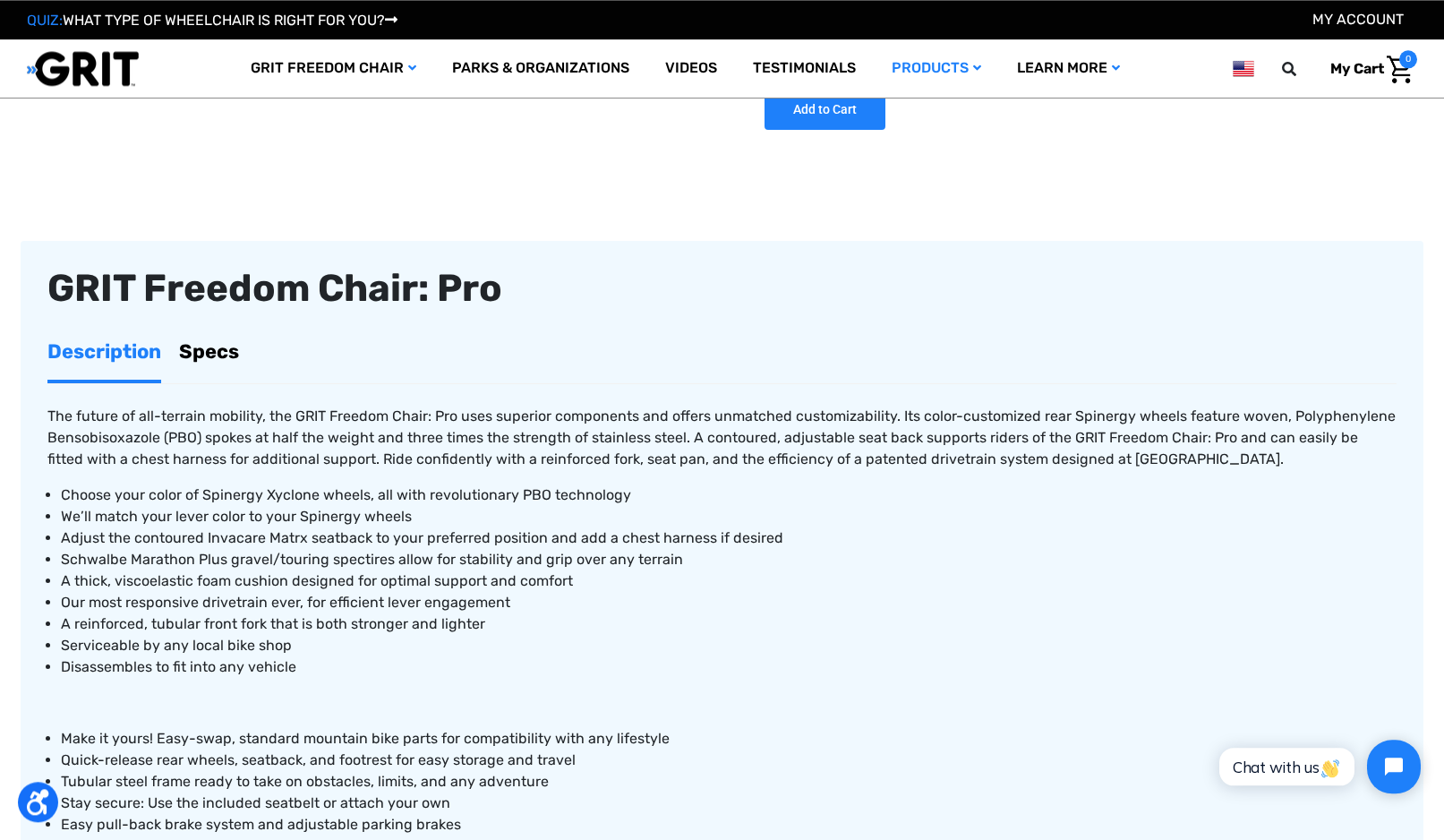
scroll to position [516, 0]
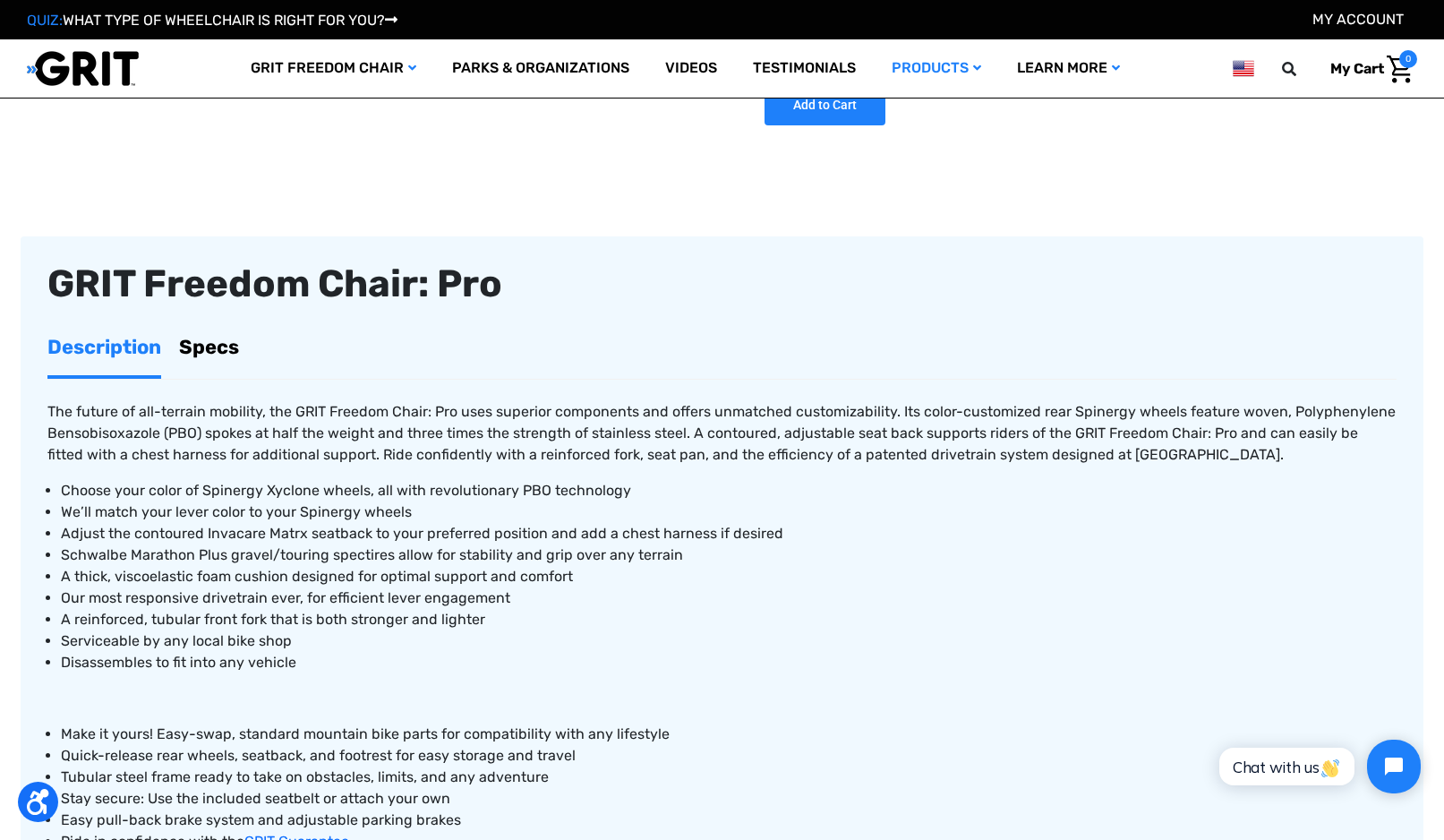
click at [212, 343] on link "Specs" at bounding box center [209, 346] width 60 height 56
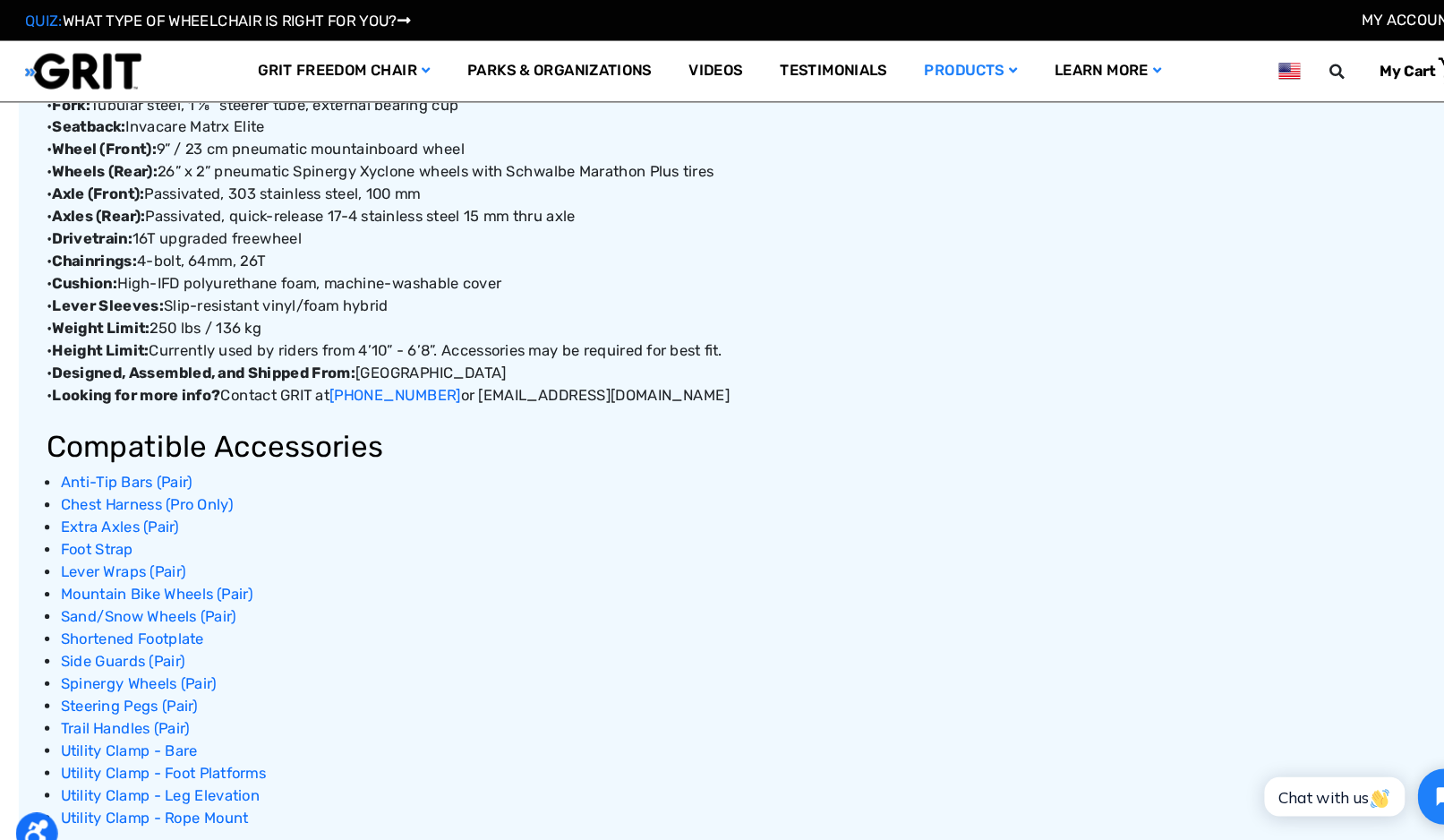
scroll to position [1009, 0]
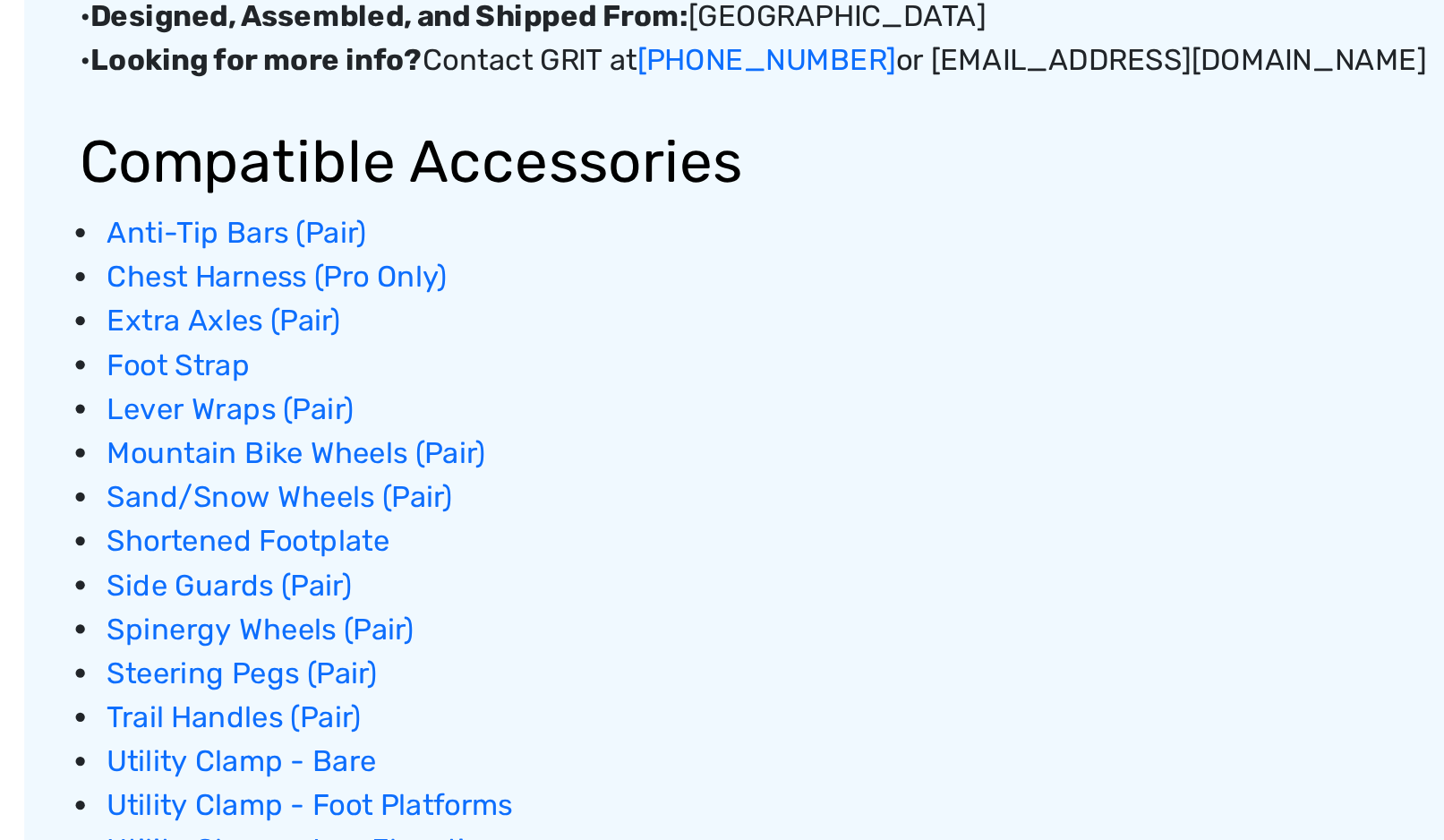
click at [71, 446] on span "Chest Harness (Pro Only)" at bounding box center [143, 454] width 166 height 17
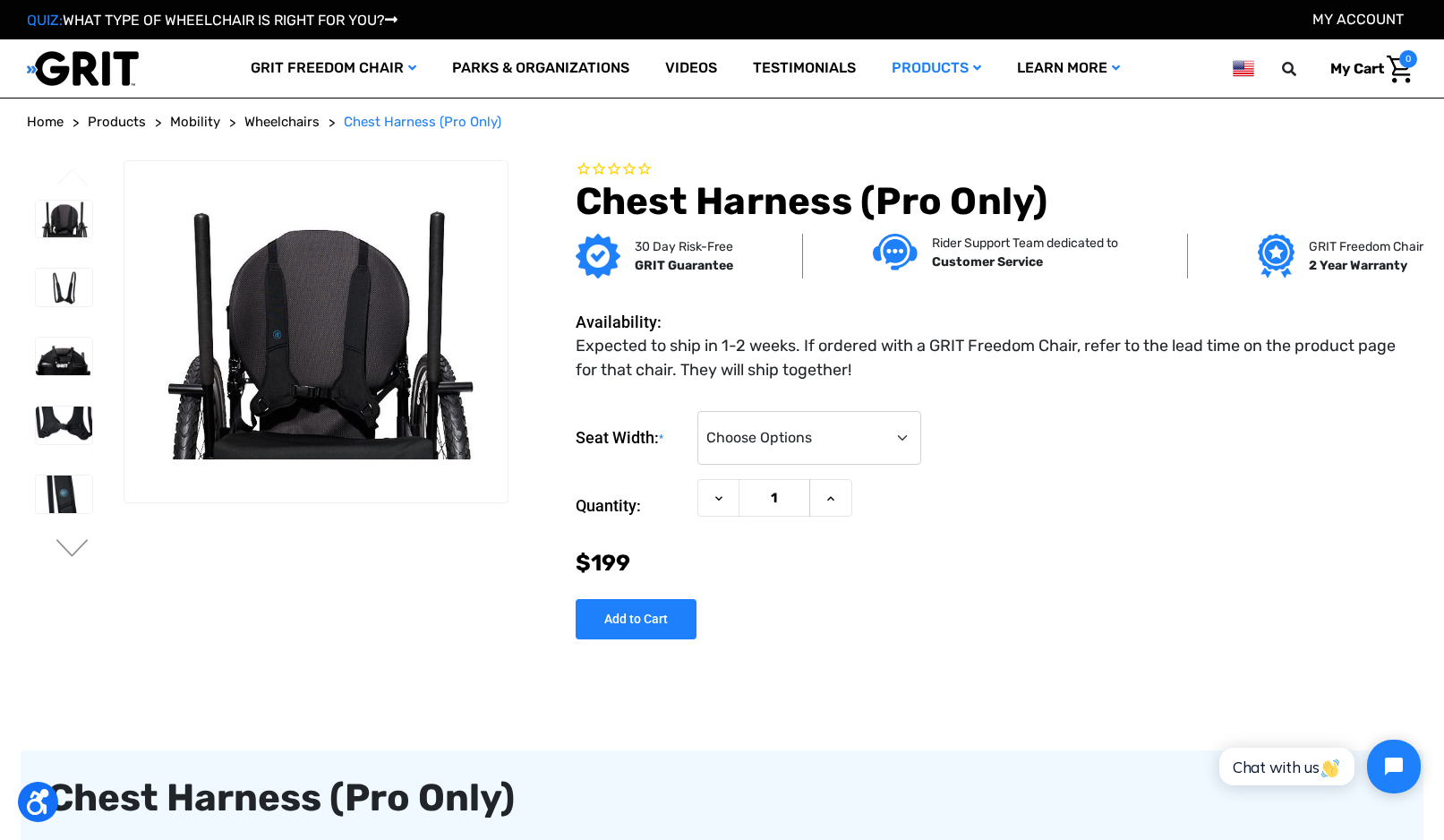
scroll to position [1, 0]
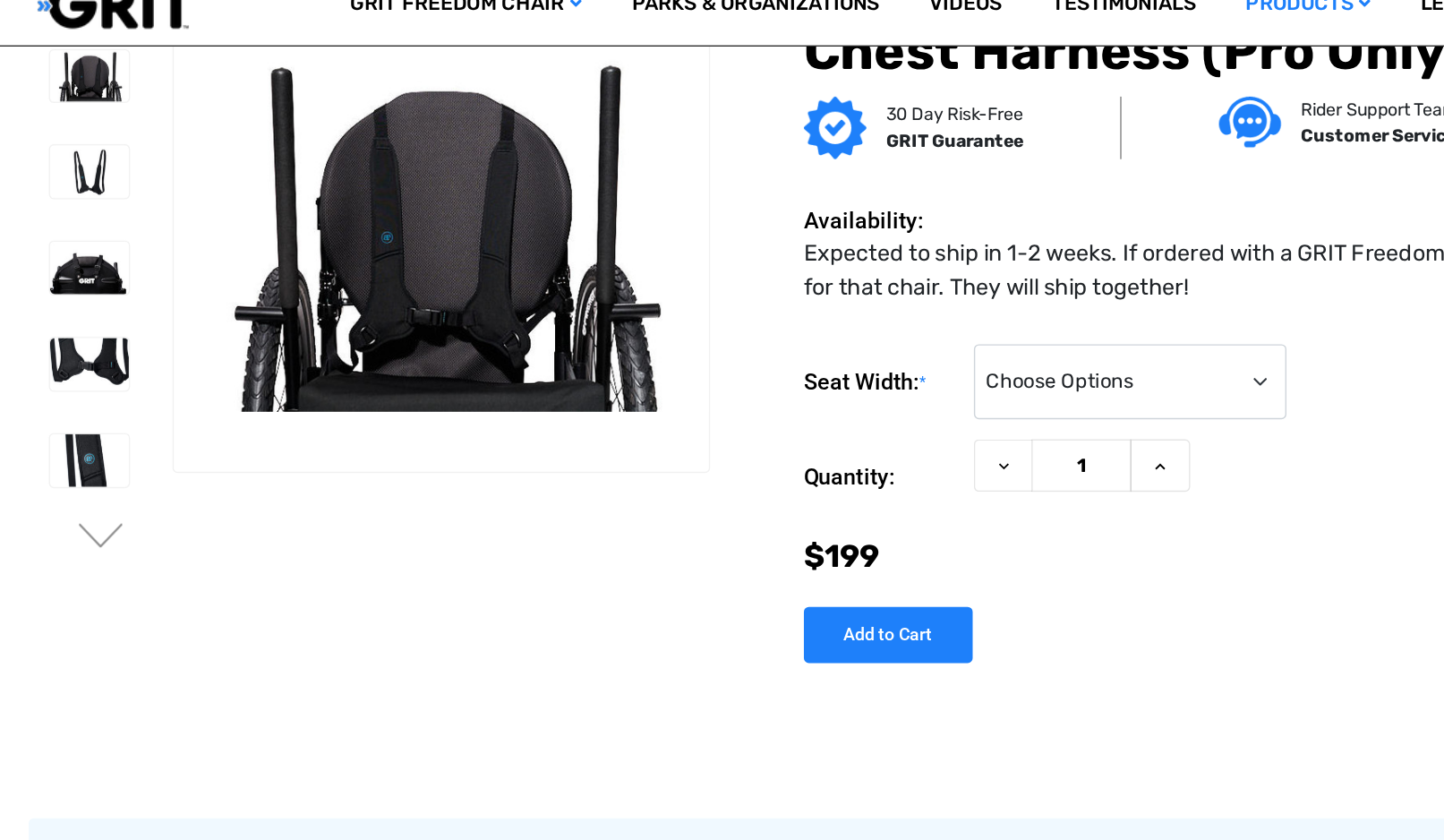
click at [53, 238] on img at bounding box center [64, 257] width 56 height 37
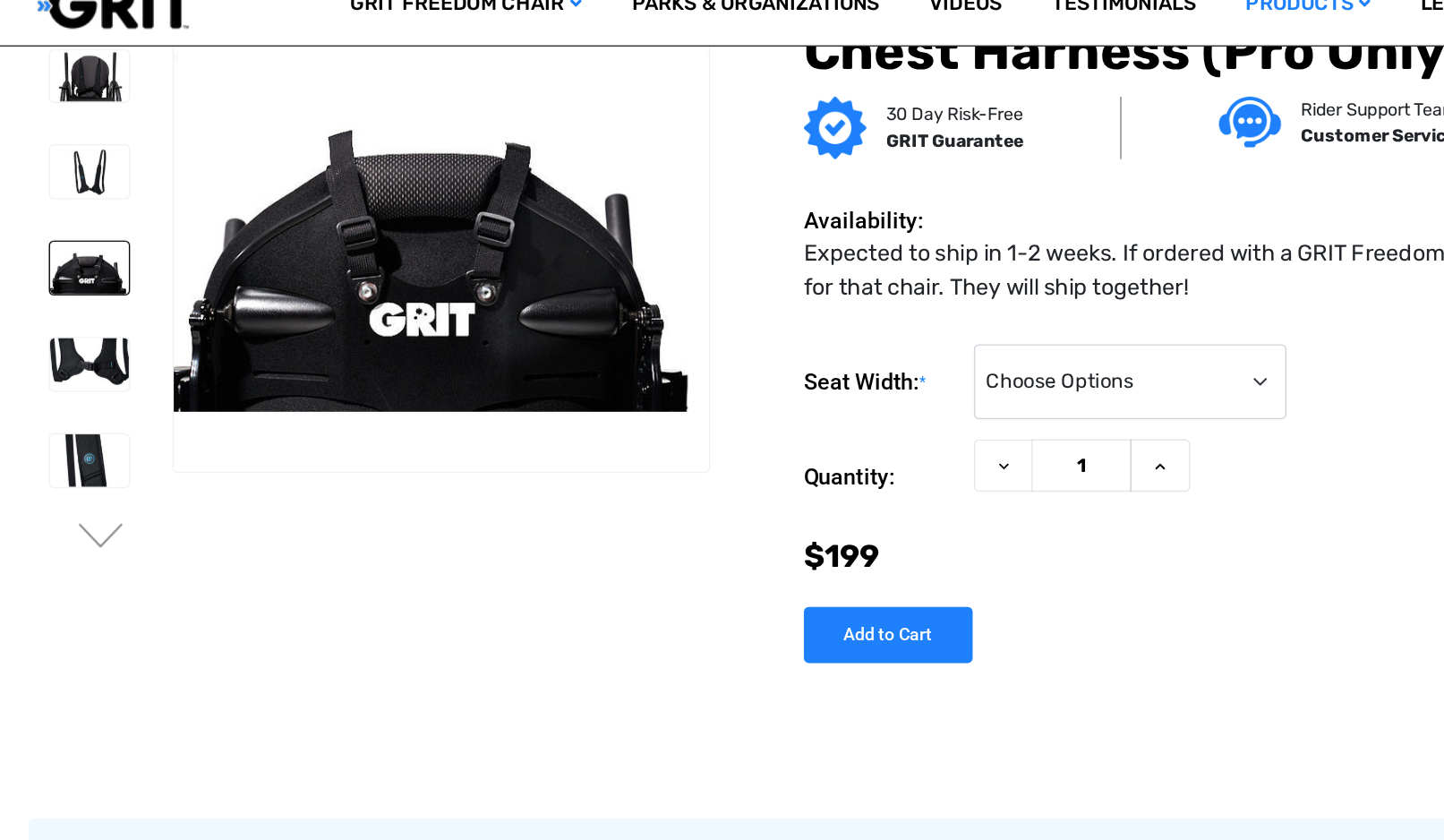
scroll to position [0, 0]
click at [49, 307] on img at bounding box center [64, 326] width 56 height 37
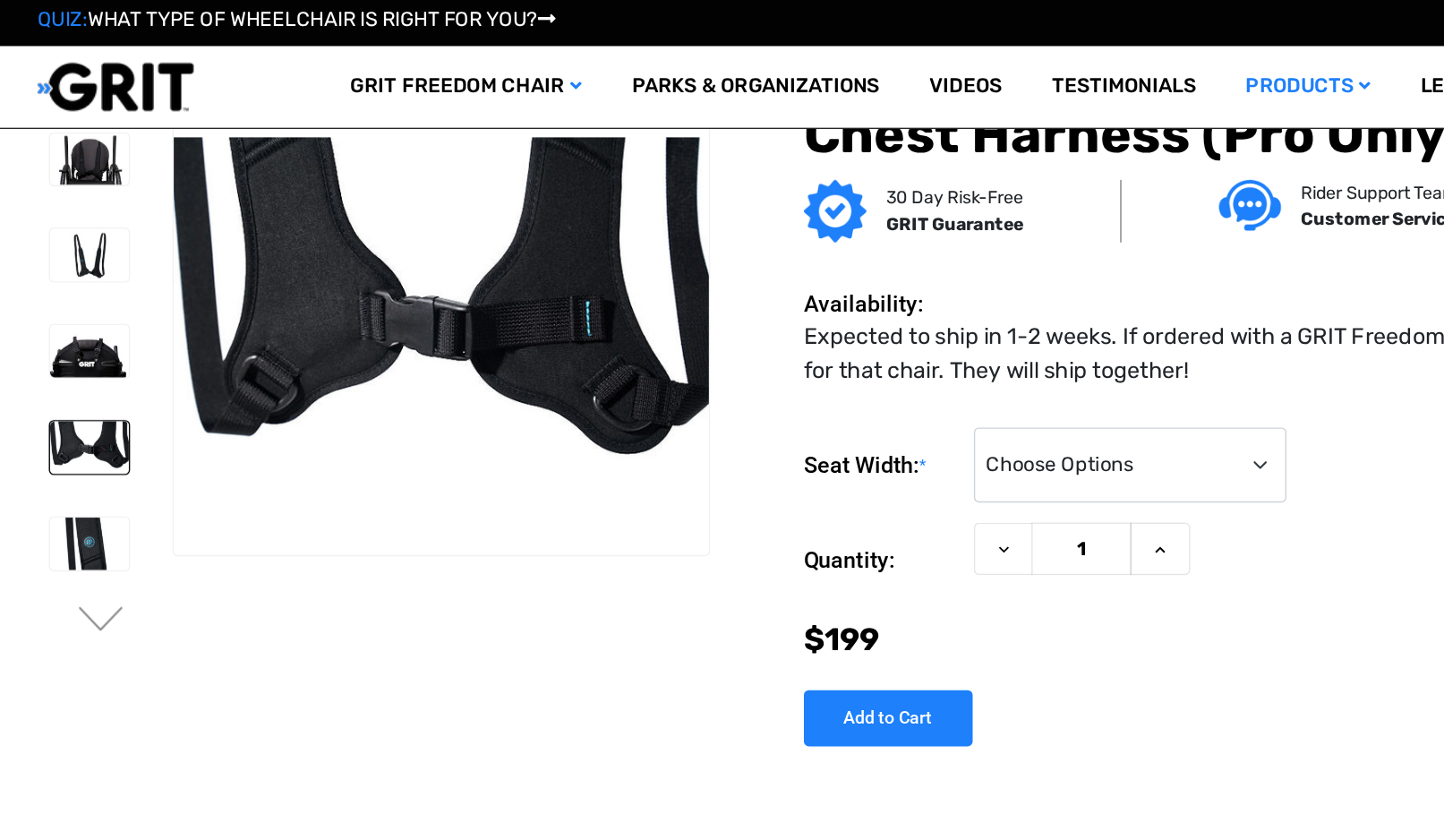
click at [50, 391] on img at bounding box center [64, 396] width 56 height 37
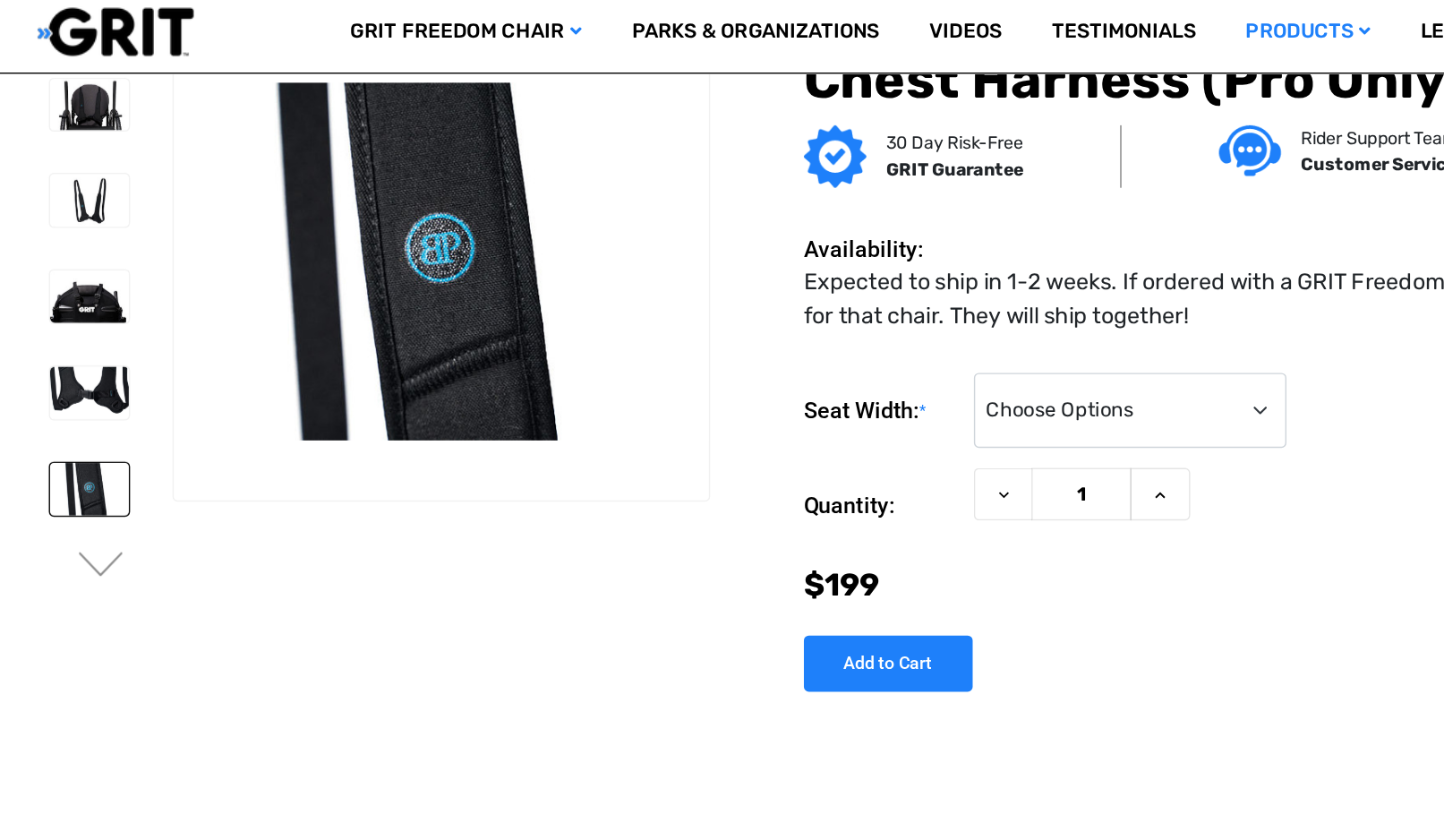
click at [50, 102] on img at bounding box center [64, 121] width 56 height 37
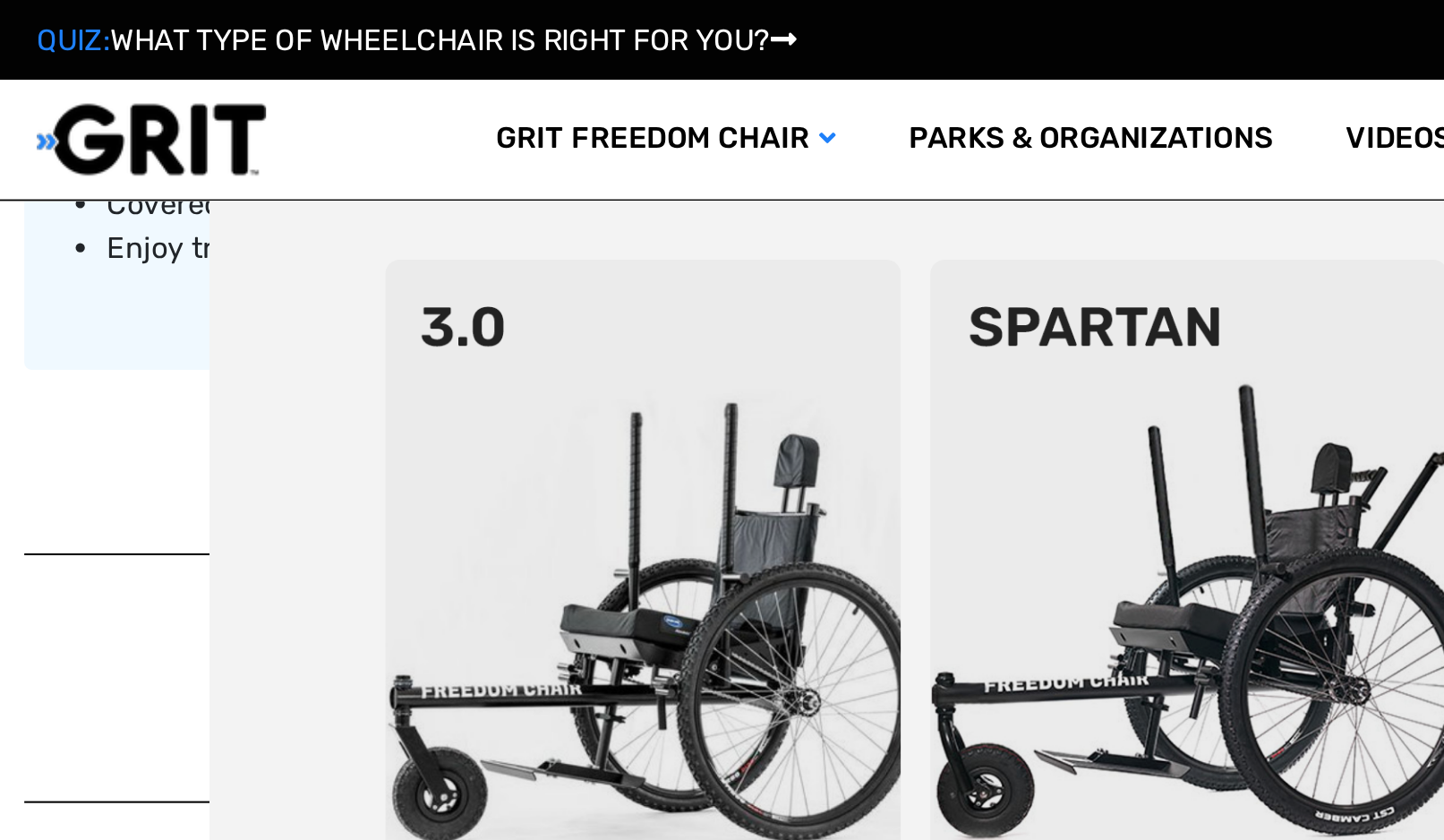
scroll to position [1286, 0]
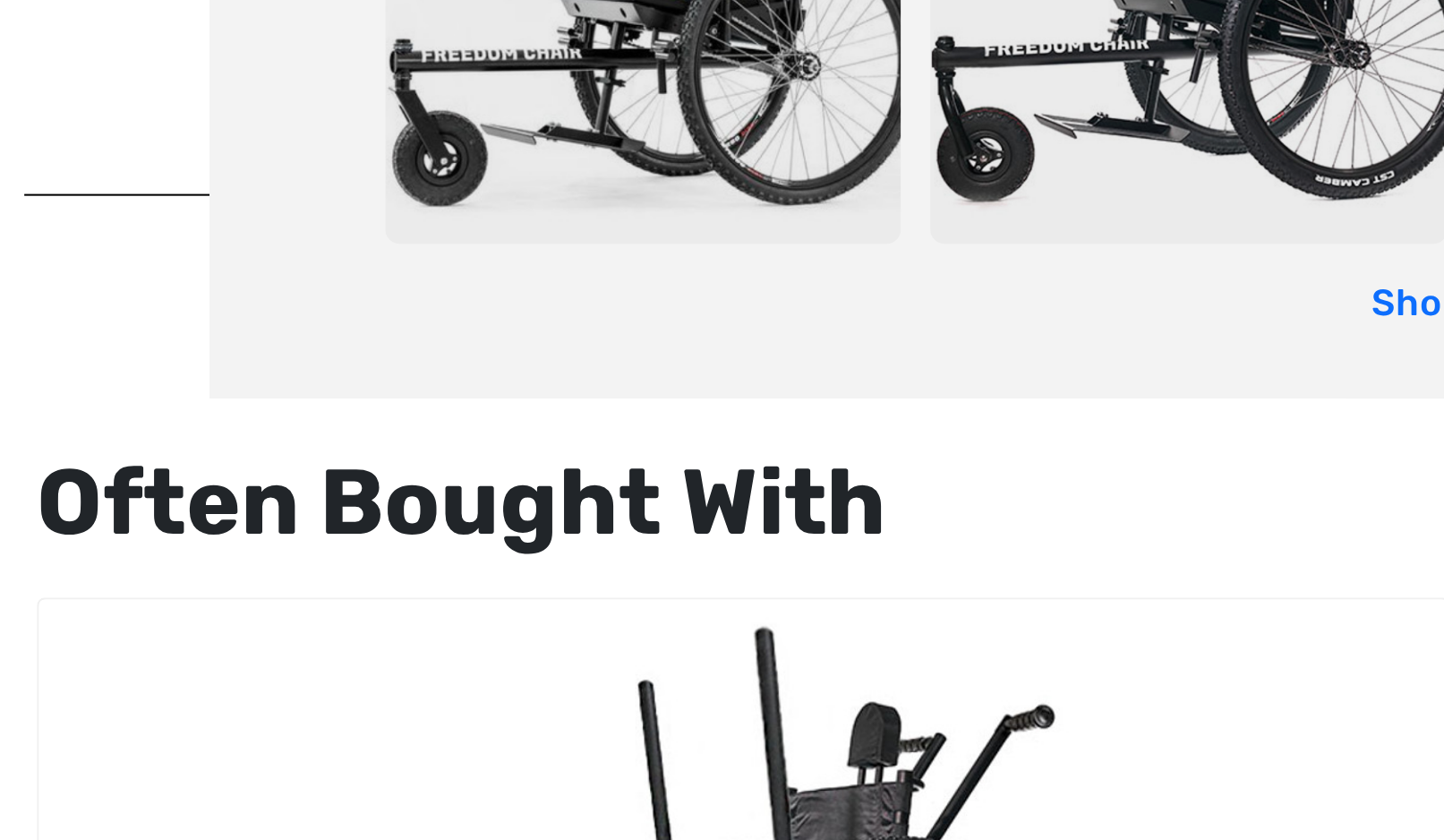
click at [81, 603] on img "GRIT Freedom Chair: Spartan,$3,995.00\a" at bounding box center [372, 765] width 687 height 325
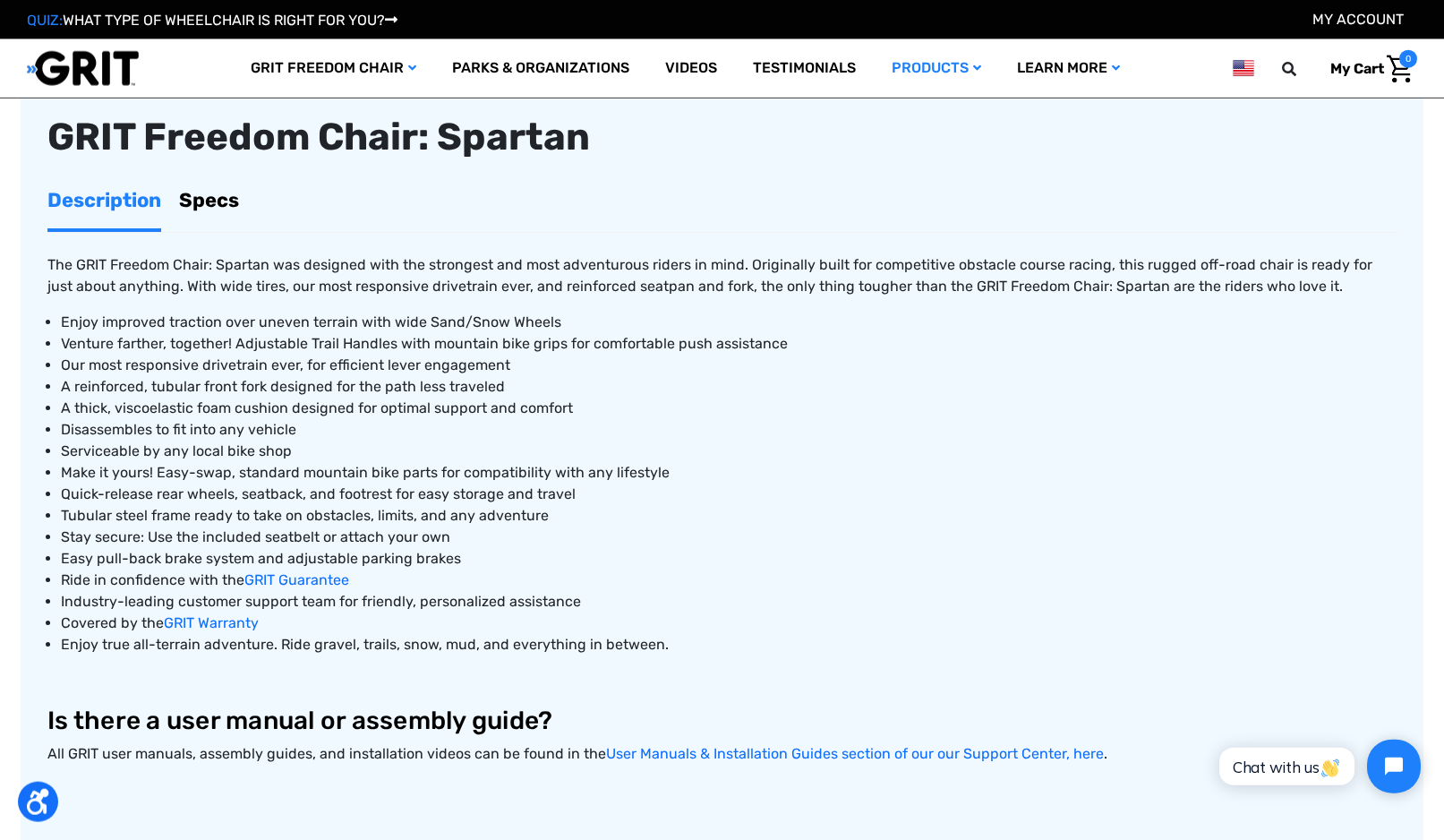
scroll to position [604, 0]
click at [209, 203] on link "Specs" at bounding box center [209, 199] width 60 height 56
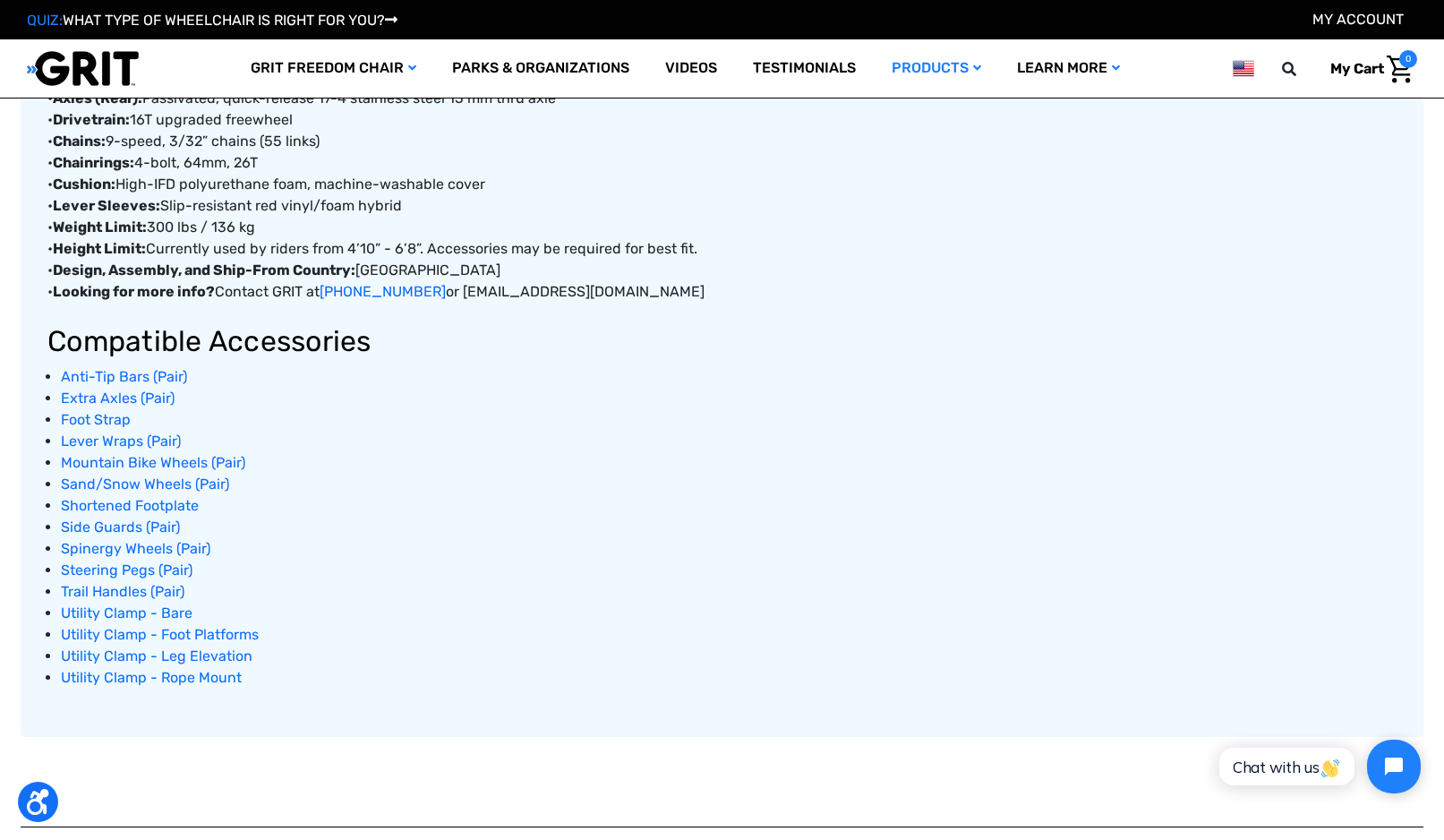
scroll to position [1030, 0]
click at [73, 400] on span "Extra Axles (Pair)" at bounding box center [117, 396] width 113 height 17
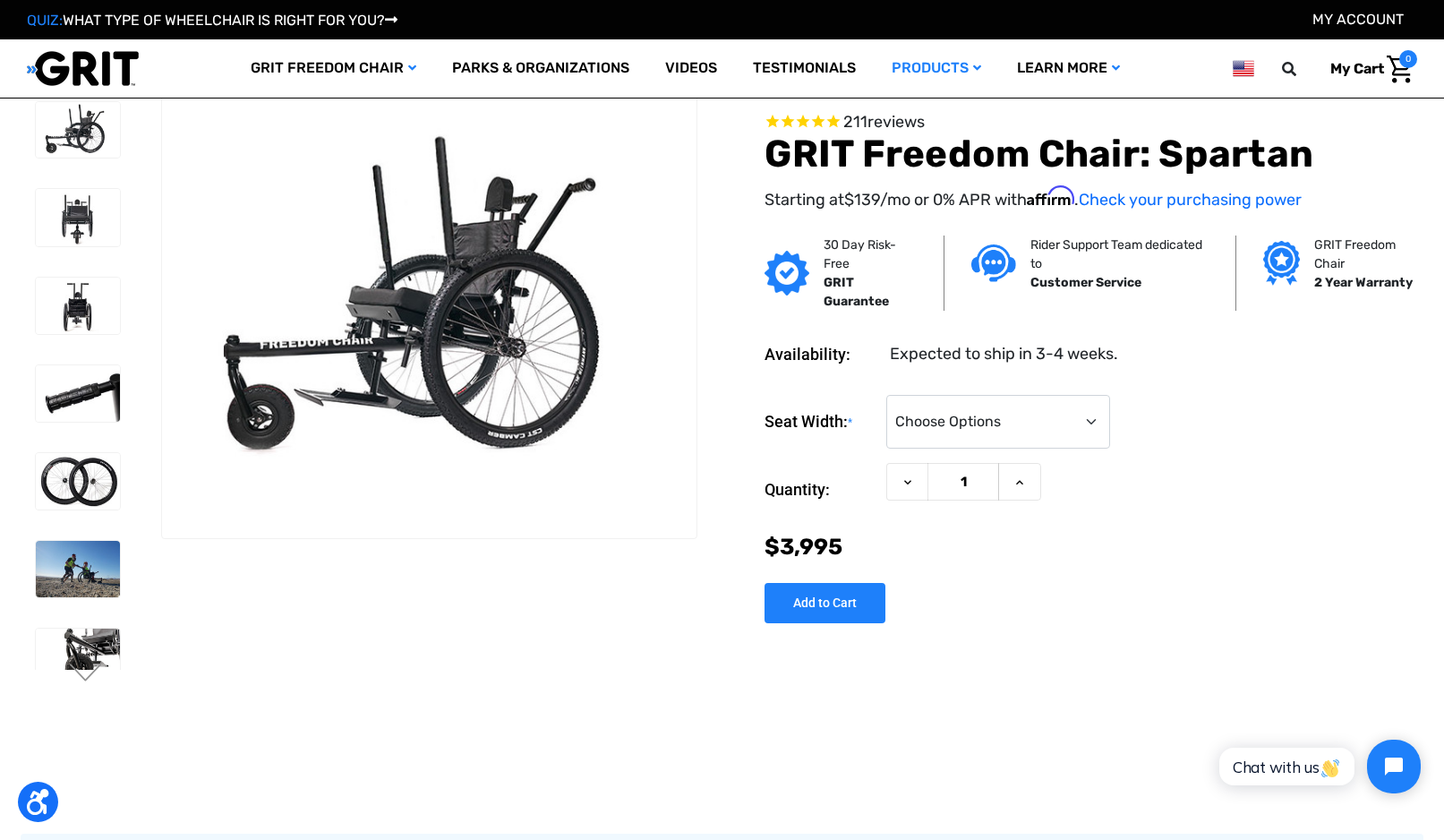
click at [0, 0] on img at bounding box center [0, 0] width 0 height 0
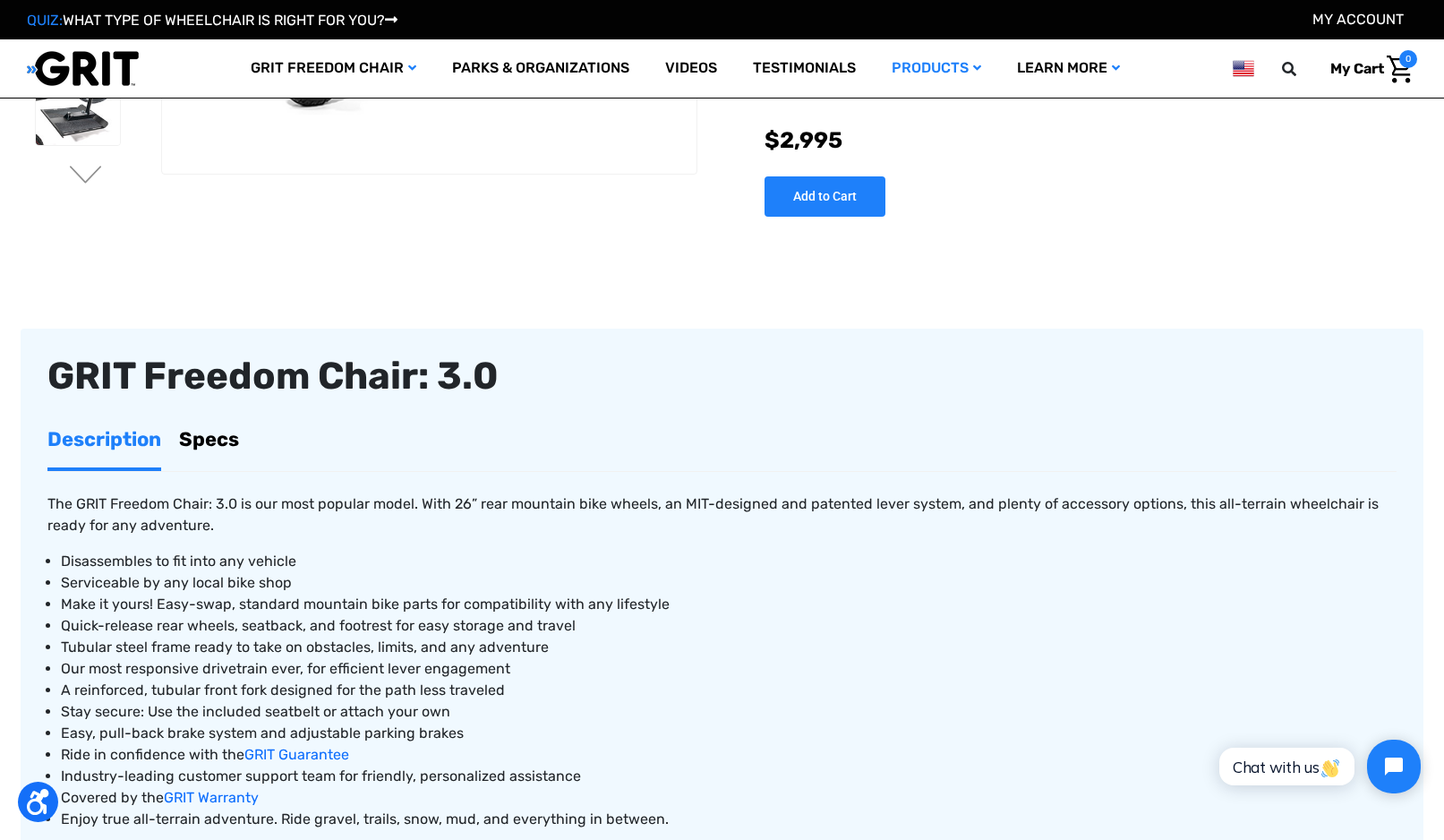
click at [220, 440] on link "Specs" at bounding box center [209, 439] width 60 height 56
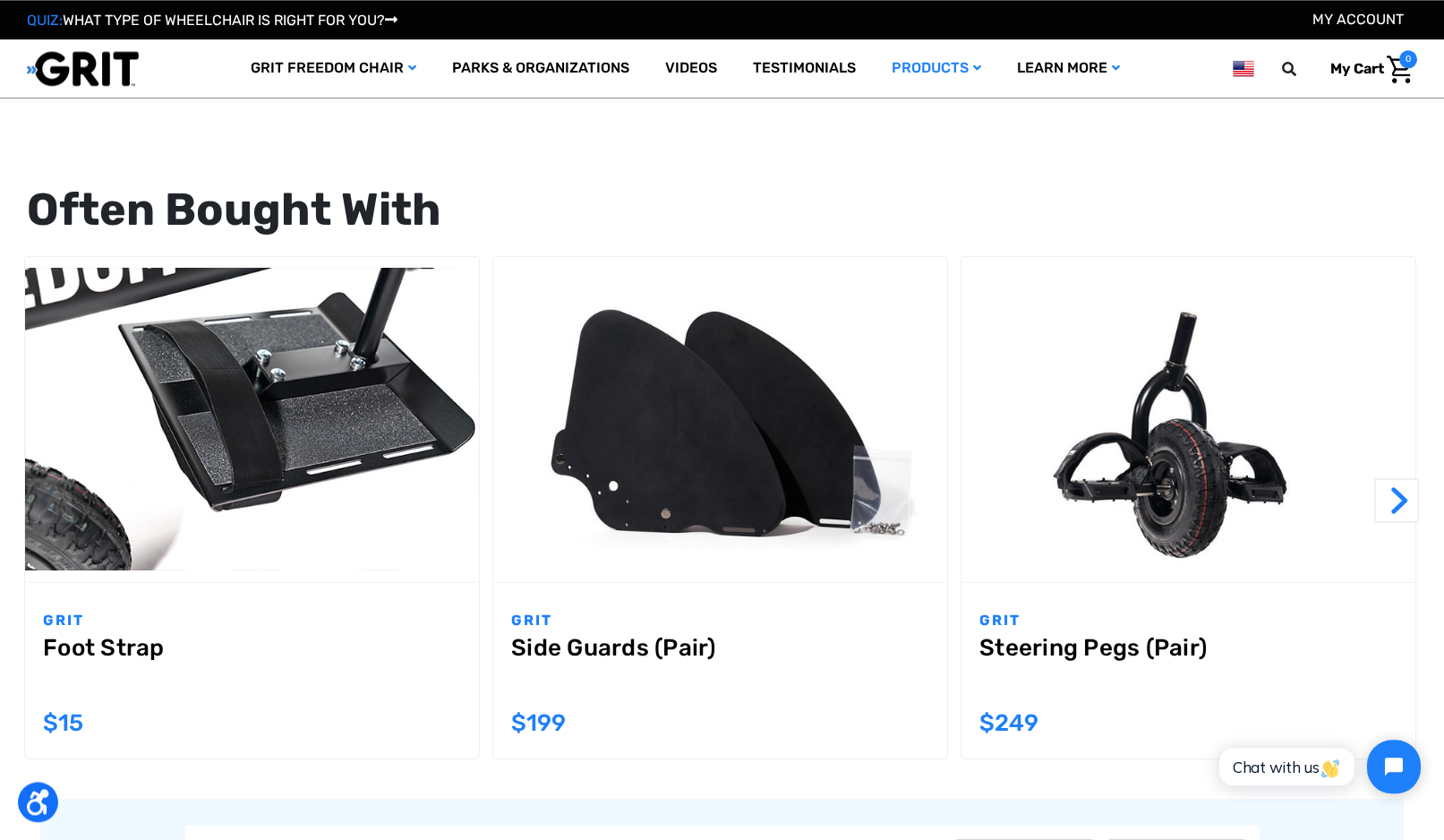
scroll to position [1526, 0]
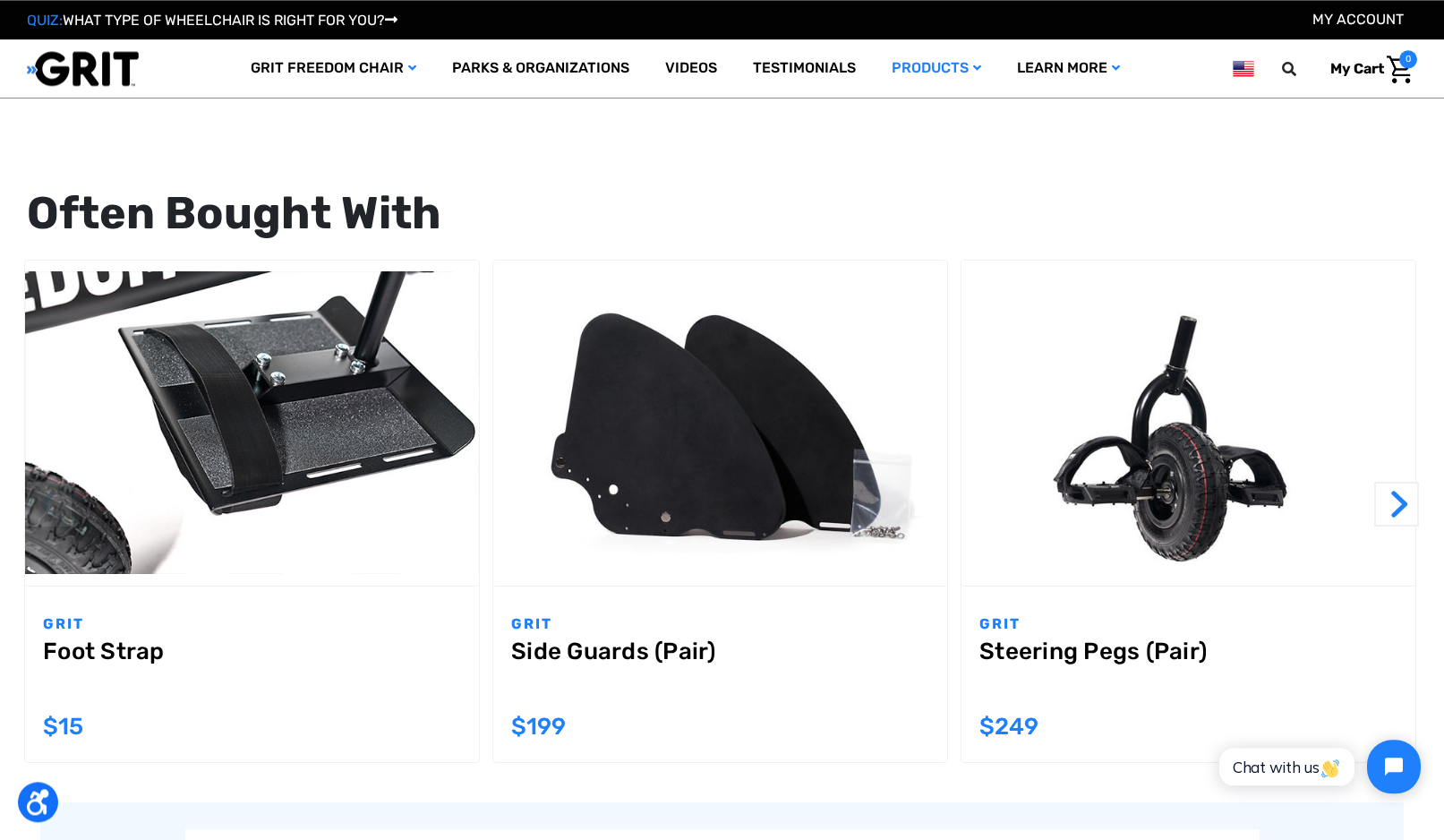
click at [1241, 521] on img "Steering Pegs (Pair),$249.00\a" at bounding box center [1188, 422] width 454 height 302
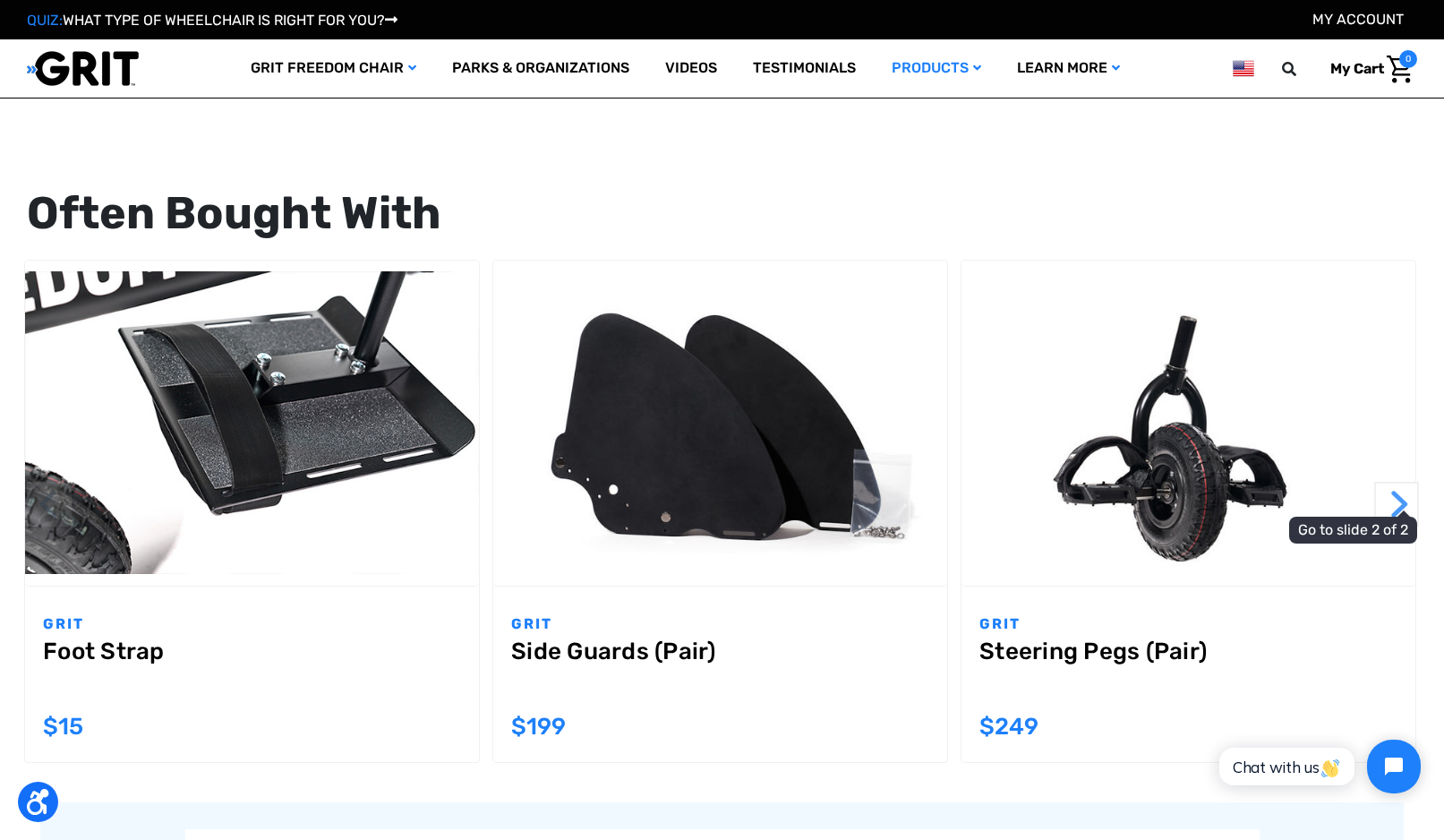
click at [1406, 505] on button "Next" at bounding box center [1397, 504] width 45 height 45
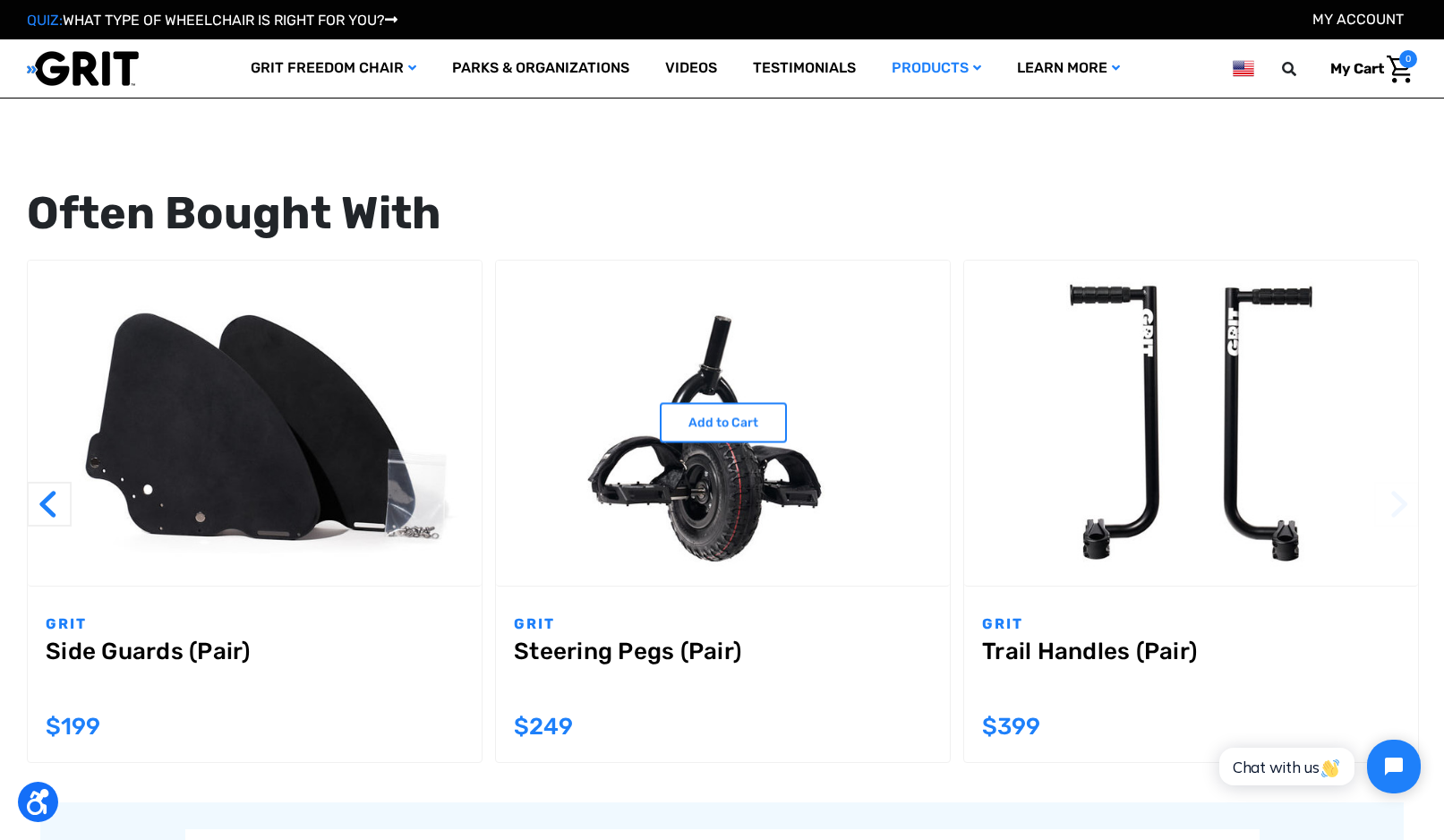
click at [550, 532] on img "Steering Pegs (Pair),$249.00\a" at bounding box center [723, 422] width 454 height 302
click at [525, 304] on img "Steering Pegs (Pair),$249.00\a" at bounding box center [723, 422] width 454 height 302
click at [525, 273] on img "Steering Pegs (Pair),$249.00\a" at bounding box center [723, 422] width 454 height 302
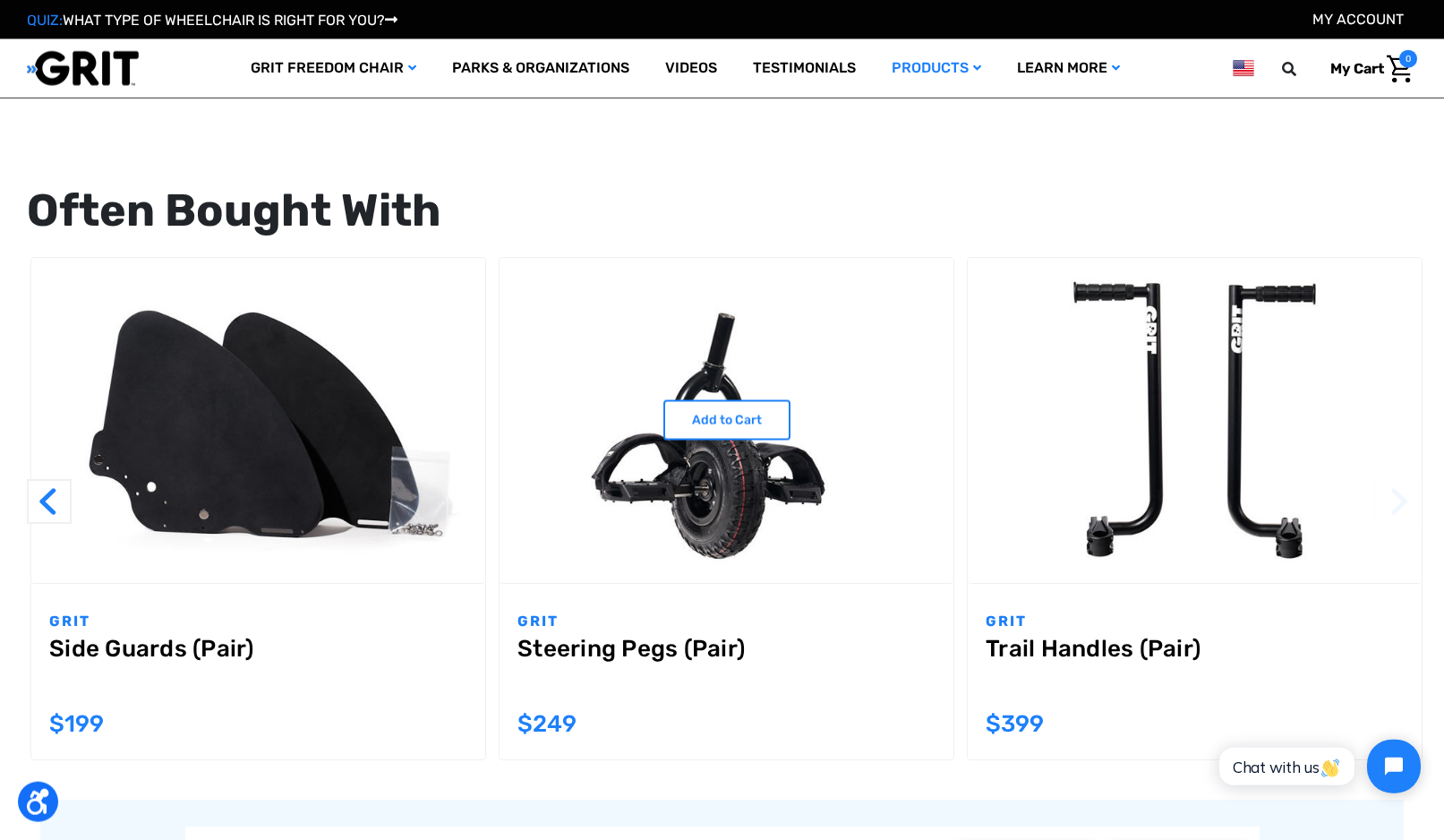
scroll to position [1530, 0]
click at [523, 650] on link "Steering Pegs (Pair)" at bounding box center [727, 666] width 419 height 65
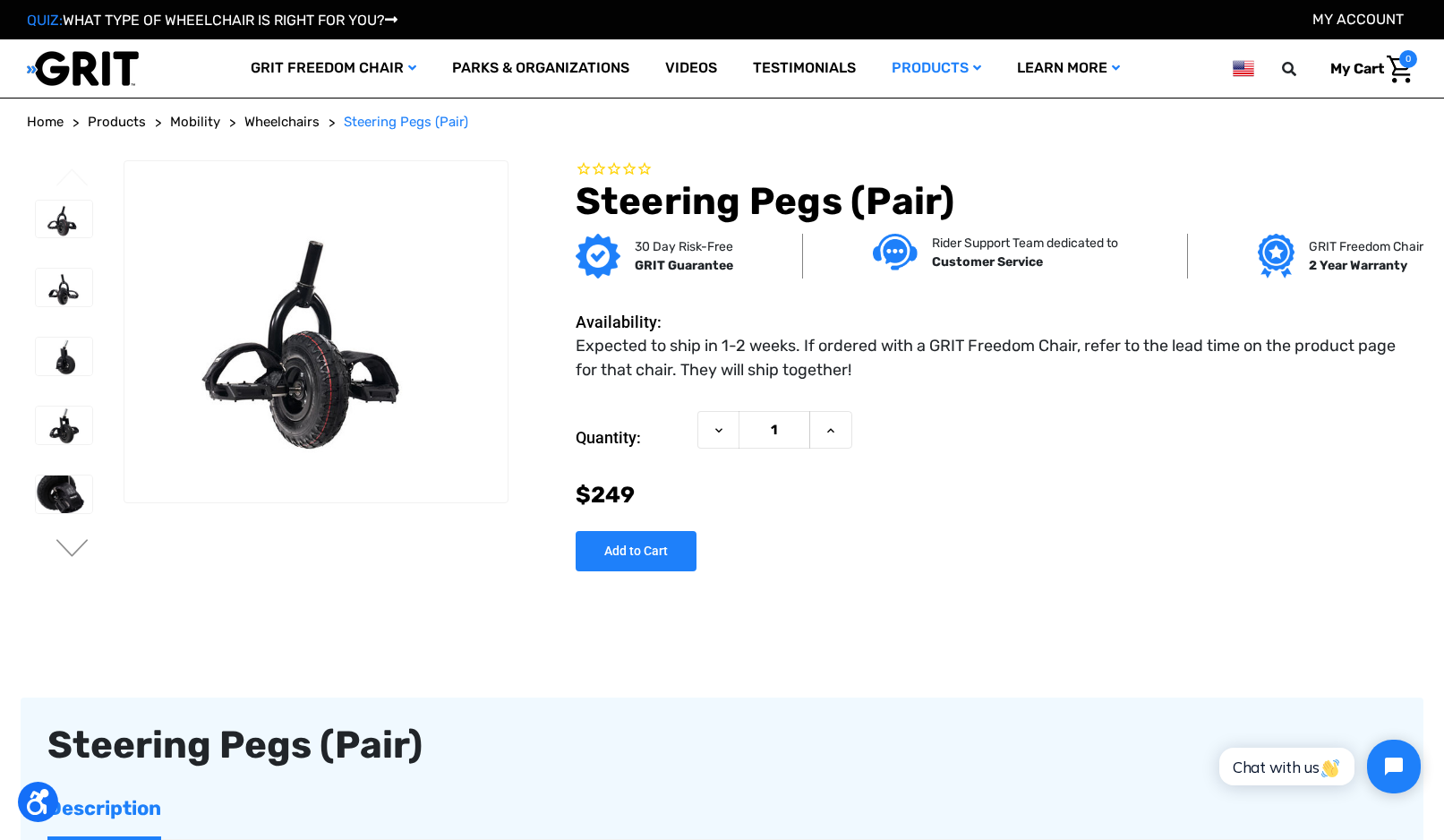
click at [47, 435] on img at bounding box center [64, 425] width 56 height 37
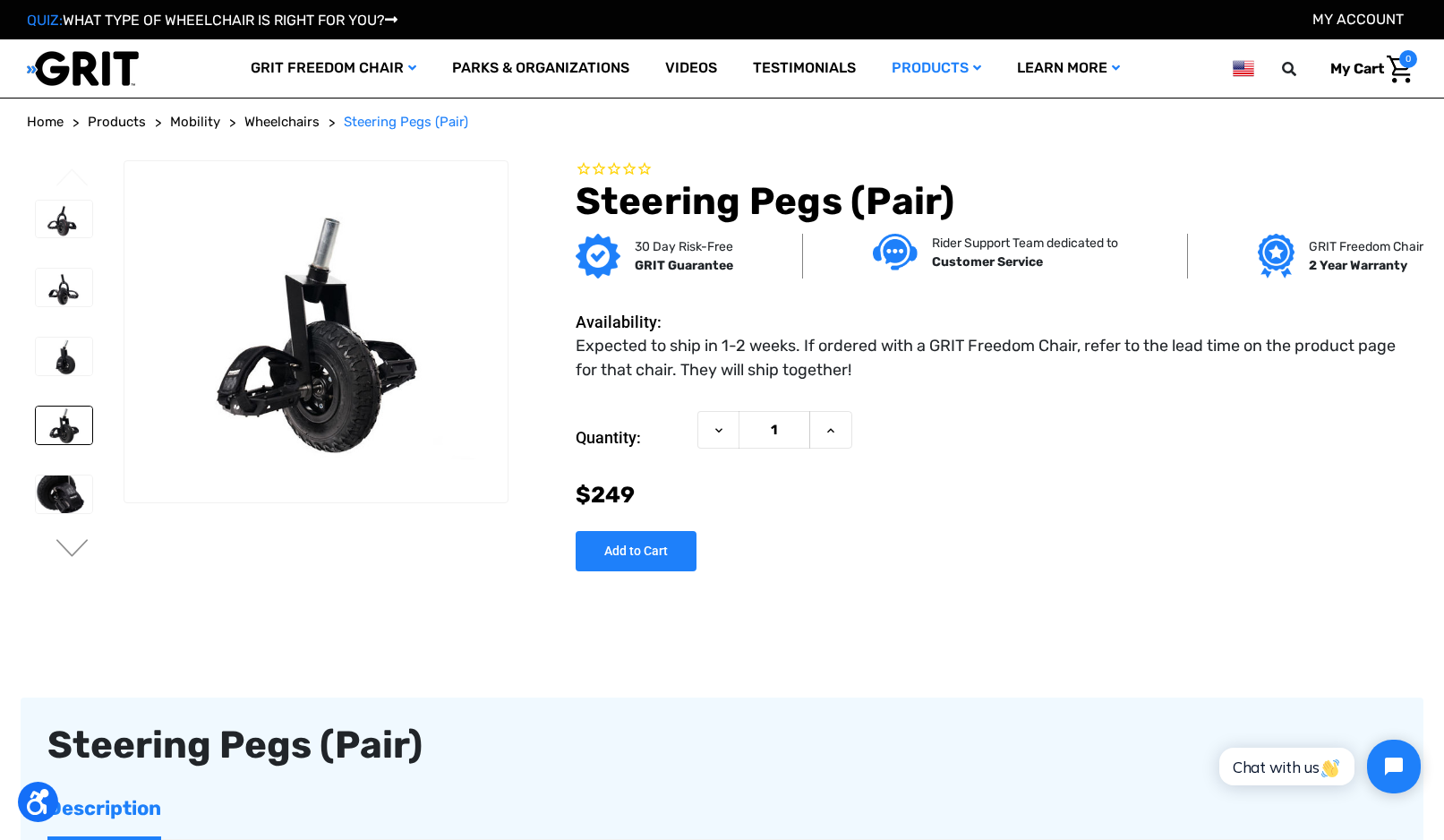
click at [38, 356] on img at bounding box center [64, 356] width 56 height 37
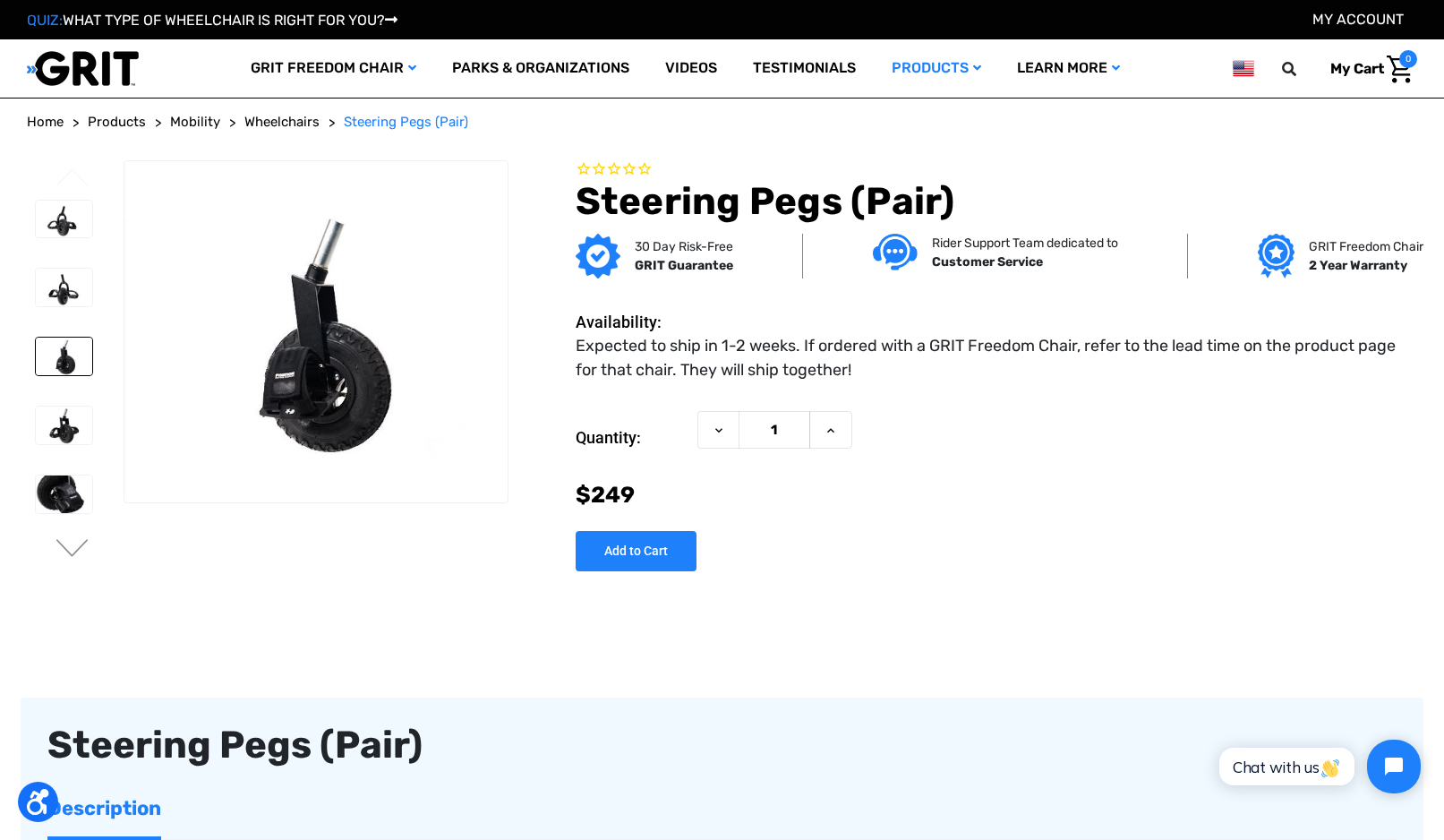
click at [44, 290] on img at bounding box center [64, 287] width 56 height 37
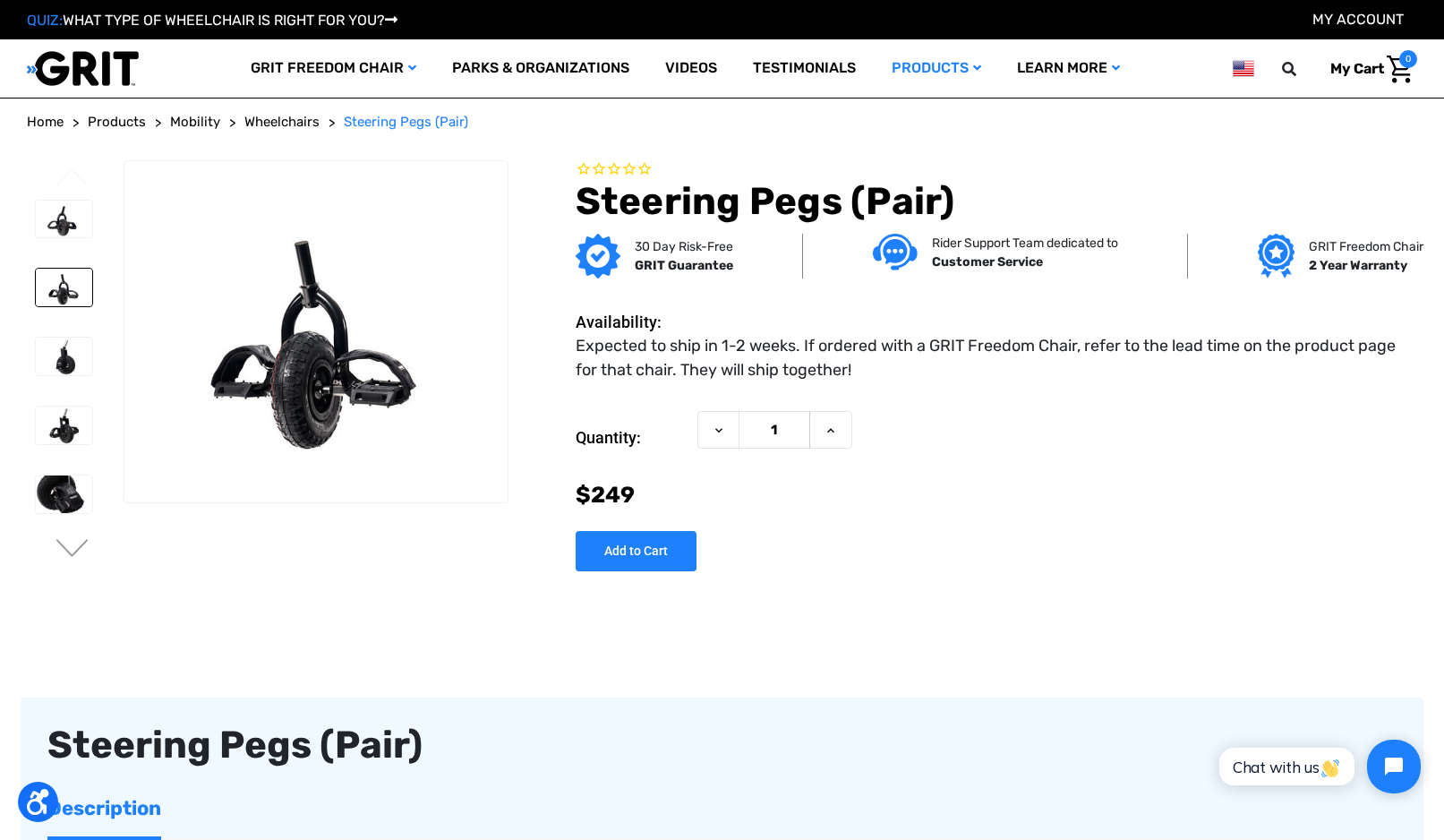
click at [303, 131] on link "Wheelchairs" at bounding box center [282, 123] width 75 height 21
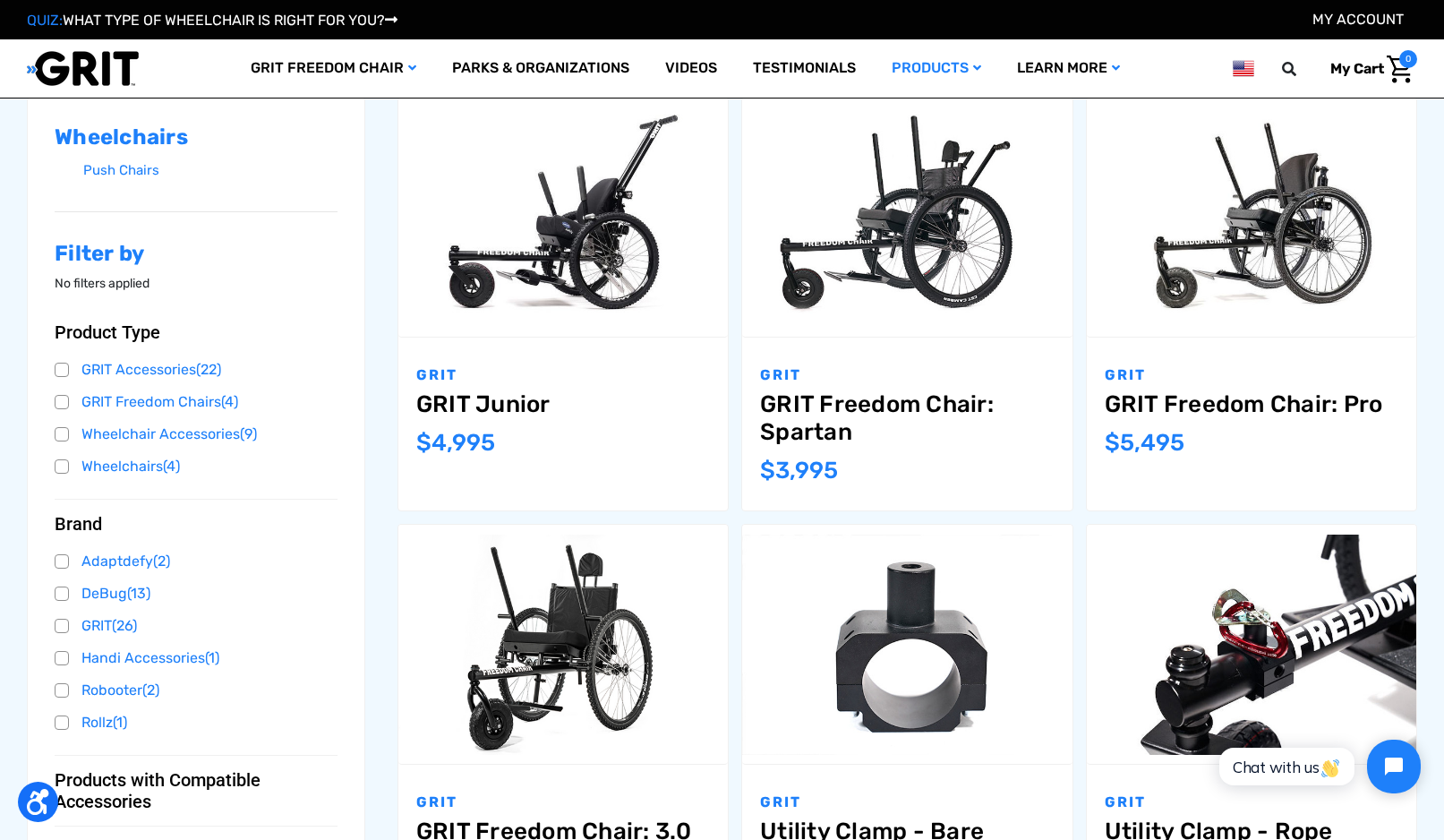
scroll to position [330, 0]
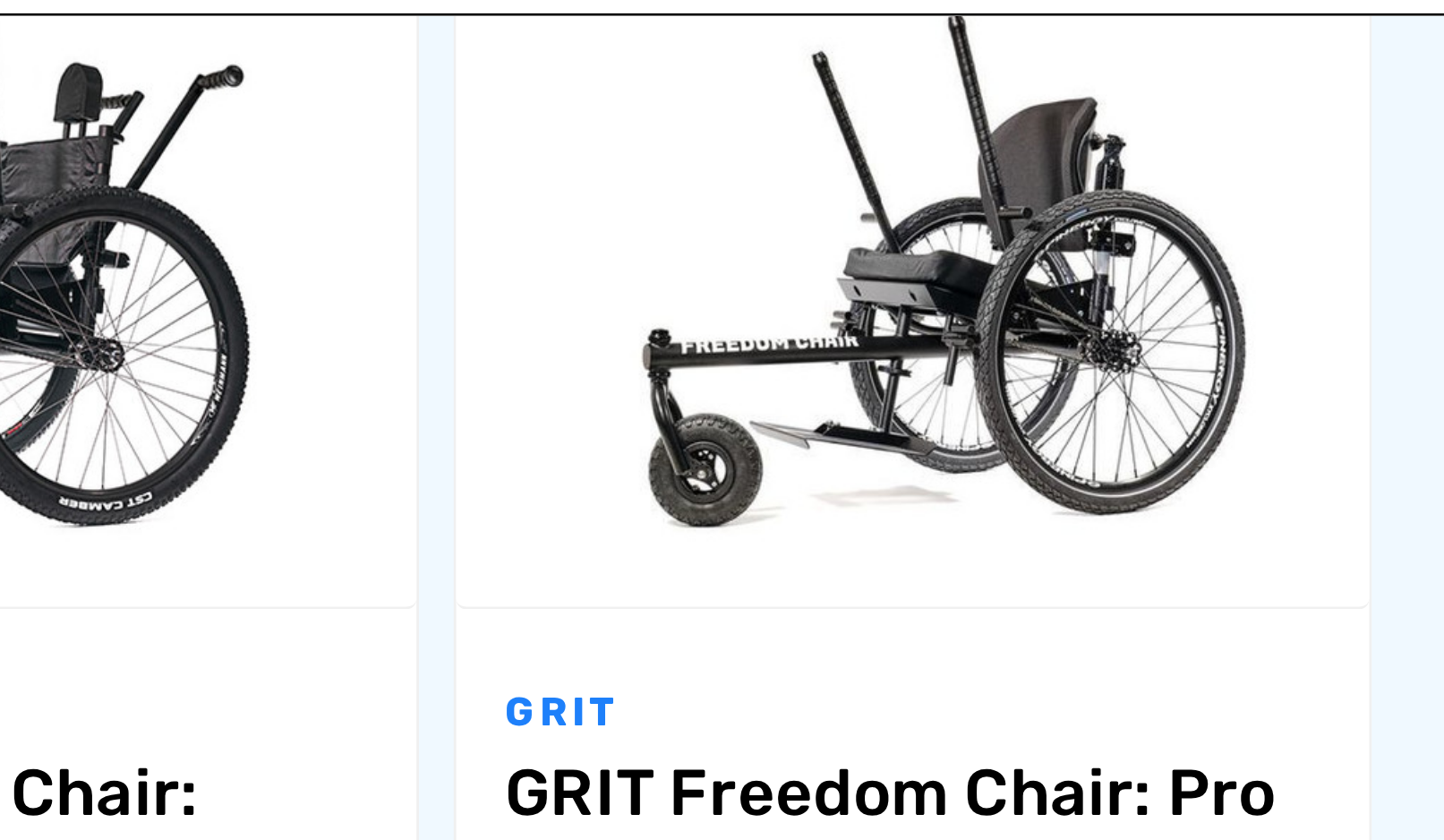
click at [1087, 81] on img "GRIT Freedom Chair: Pro,$5,495.00\a" at bounding box center [1252, 191] width 330 height 220
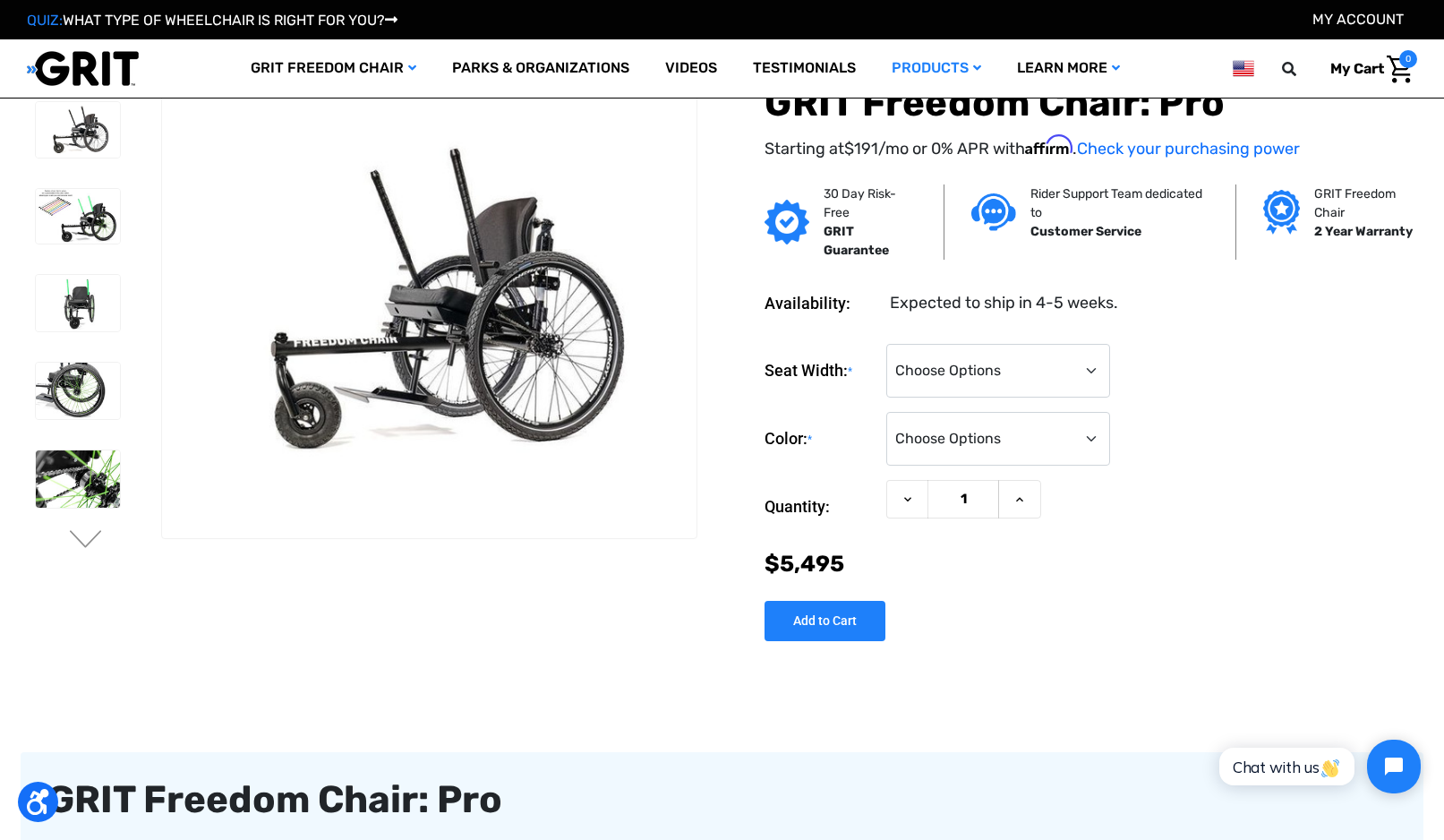
click at [64, 303] on img at bounding box center [78, 303] width 84 height 56
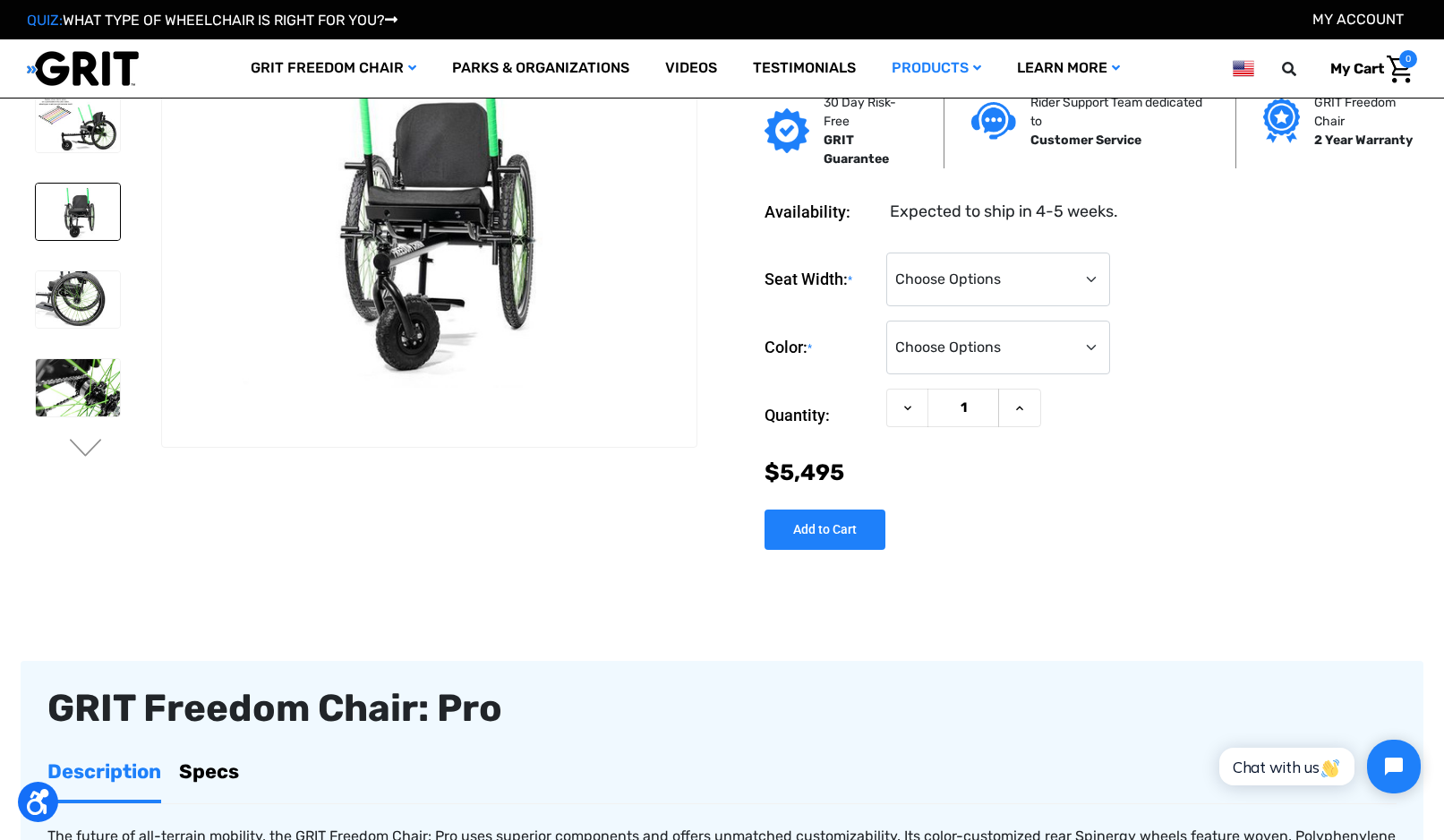
scroll to position [92, 0]
click at [77, 447] on button "Next" at bounding box center [86, 449] width 37 height 22
click at [75, 447] on button "Next" at bounding box center [86, 449] width 37 height 22
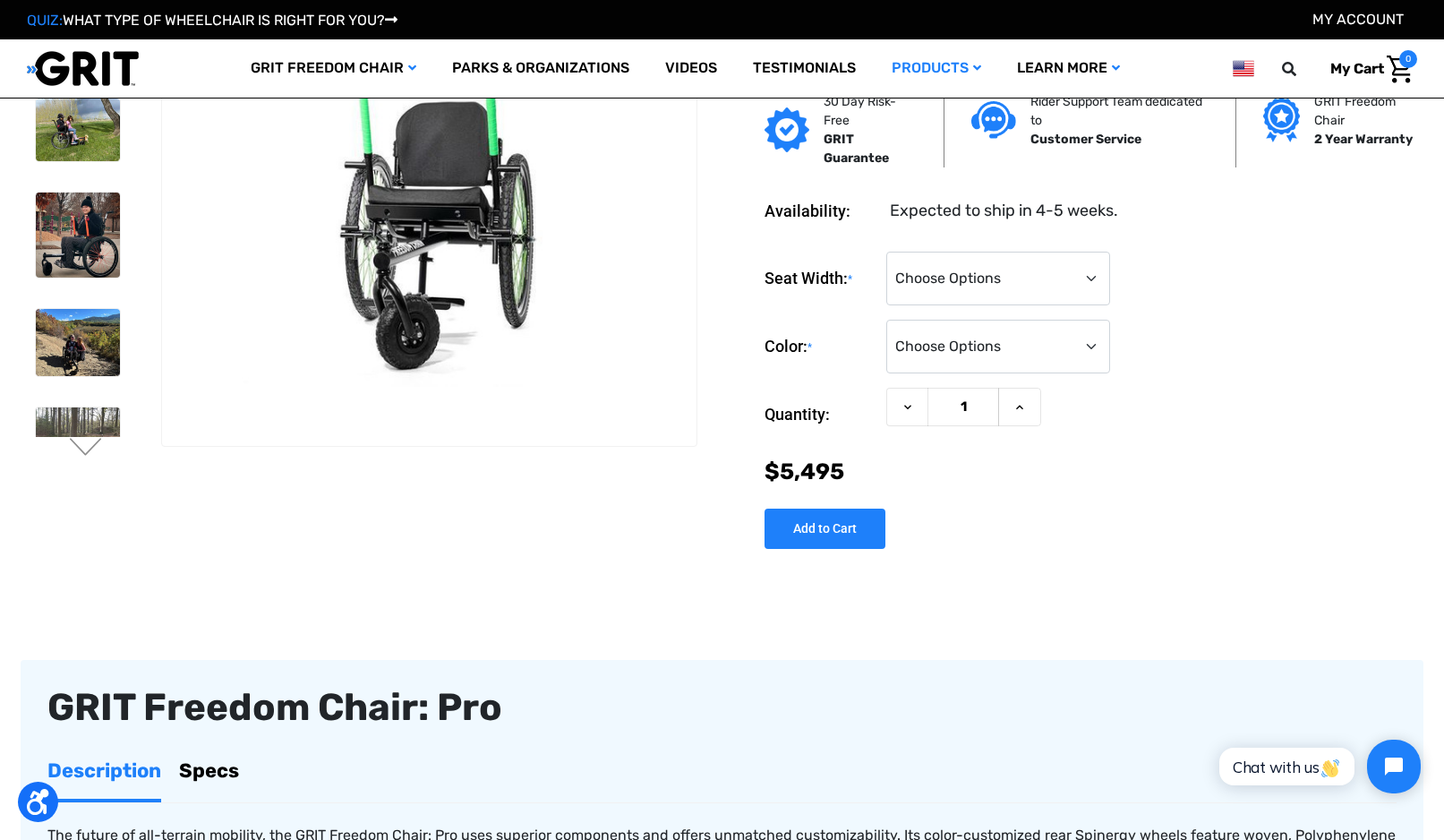
click at [69, 236] on img at bounding box center [78, 235] width 84 height 84
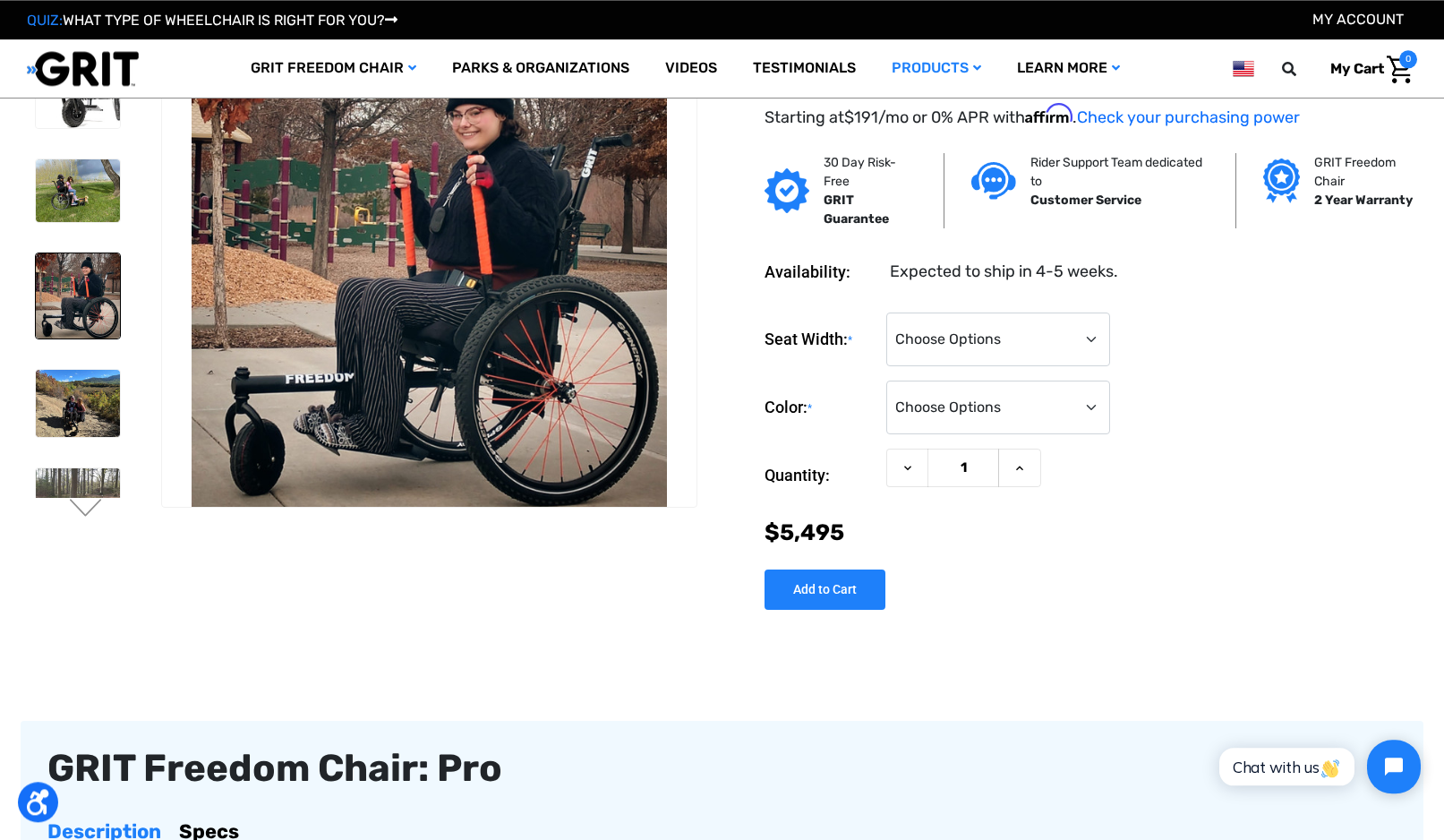
scroll to position [0, 0]
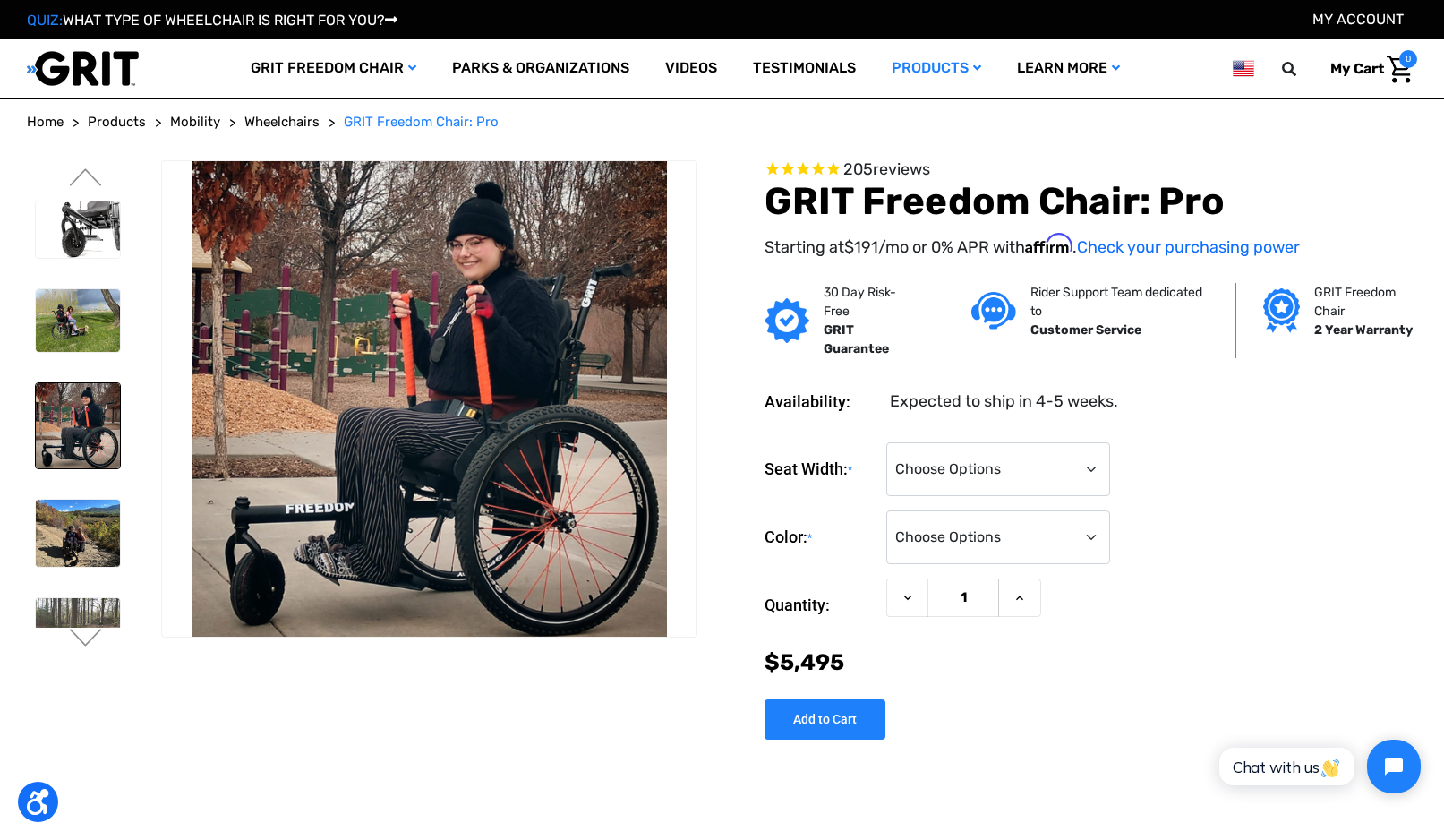
click at [77, 319] on img at bounding box center [78, 321] width 84 height 64
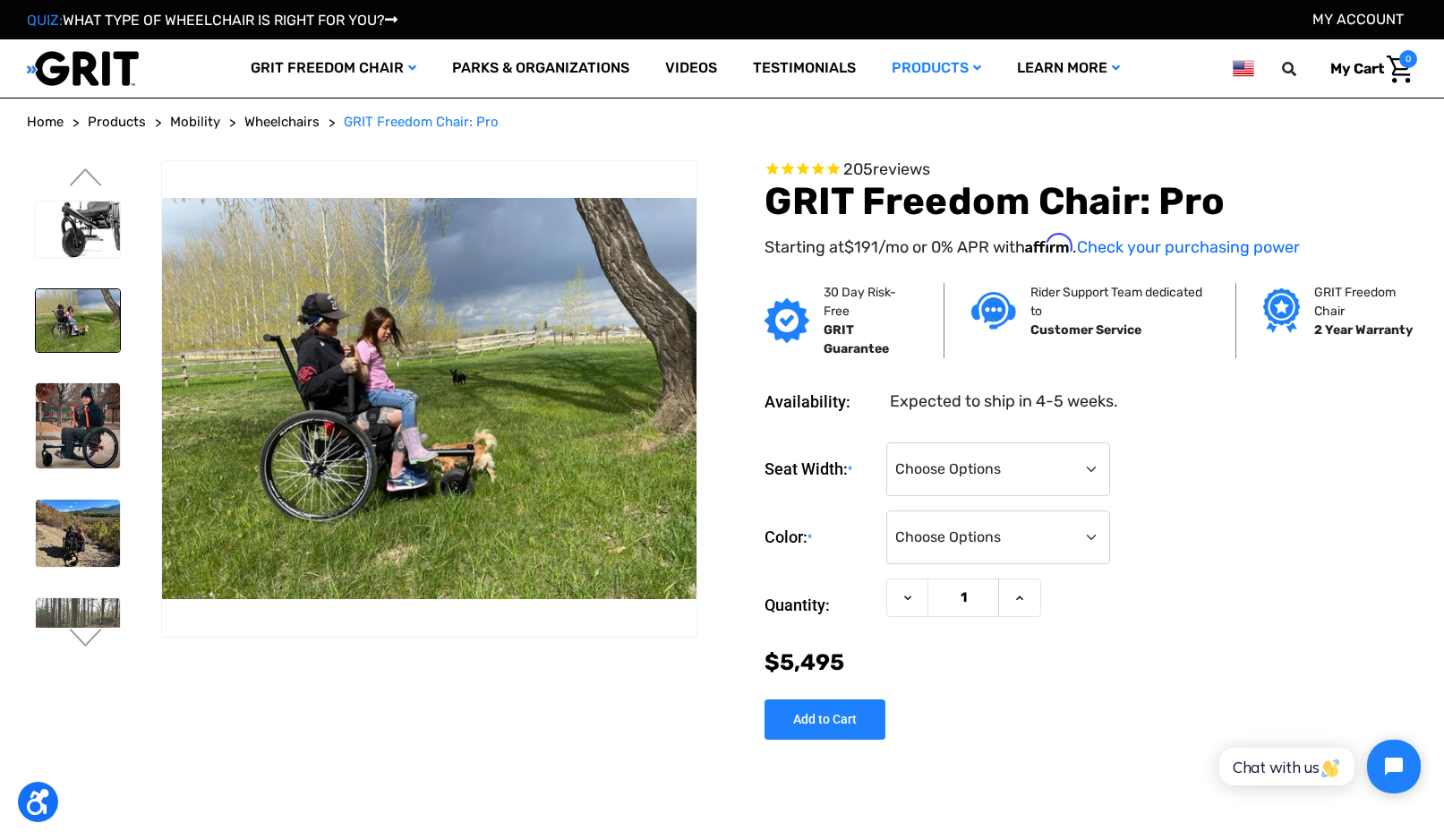
click at [76, 420] on img at bounding box center [78, 425] width 84 height 84
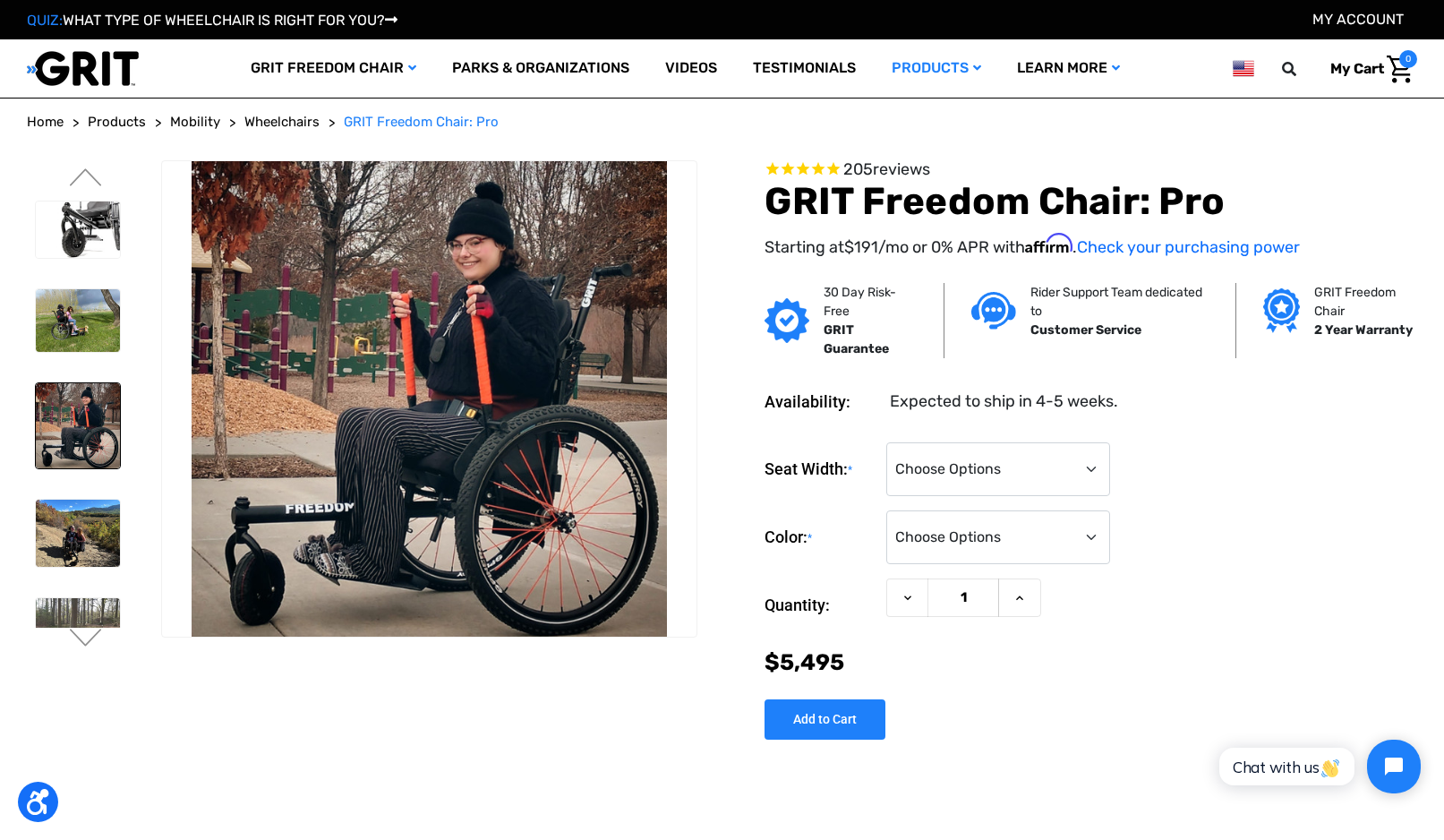
click at [77, 547] on img at bounding box center [78, 534] width 84 height 68
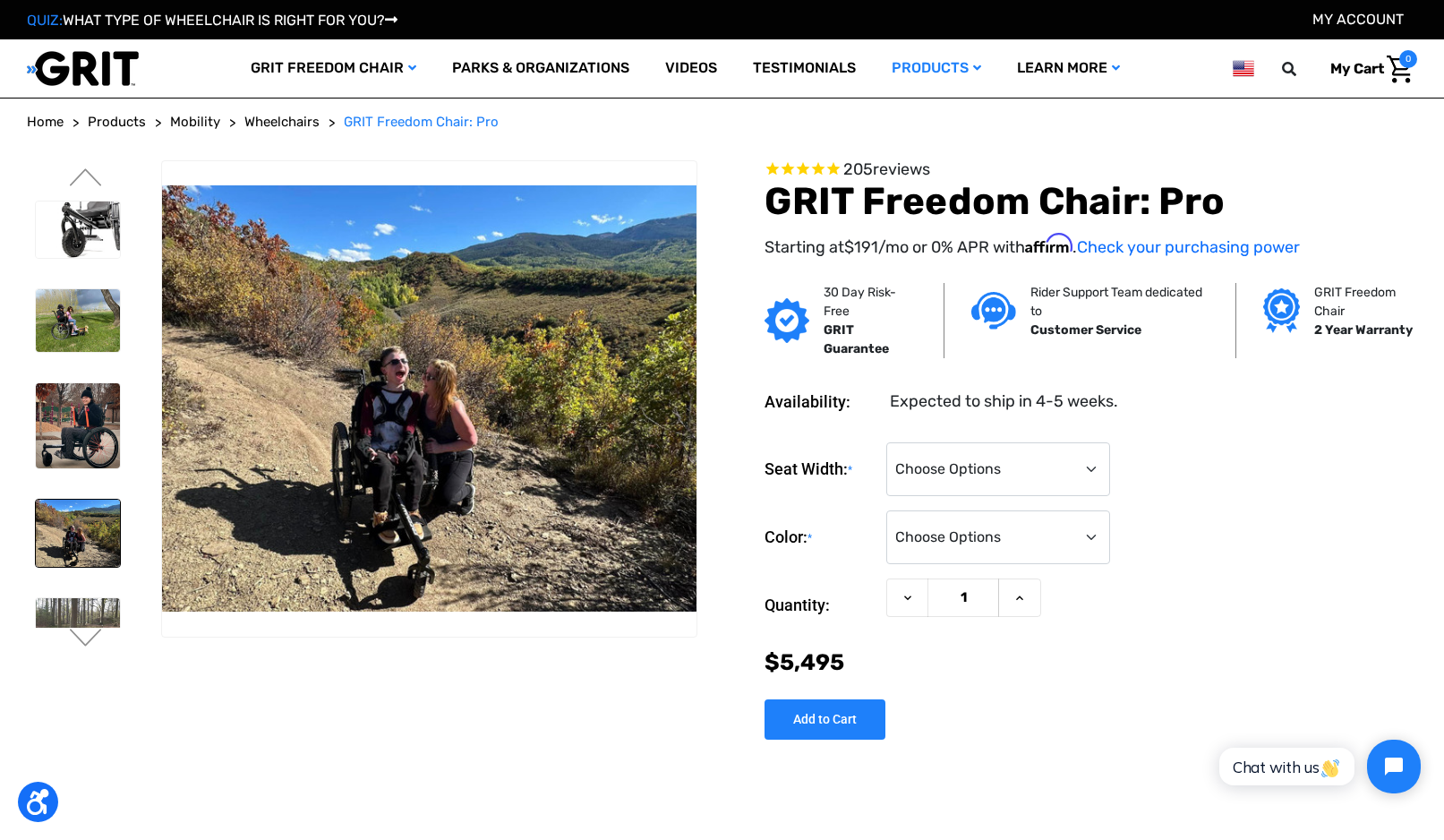
click at [78, 538] on img at bounding box center [78, 534] width 84 height 68
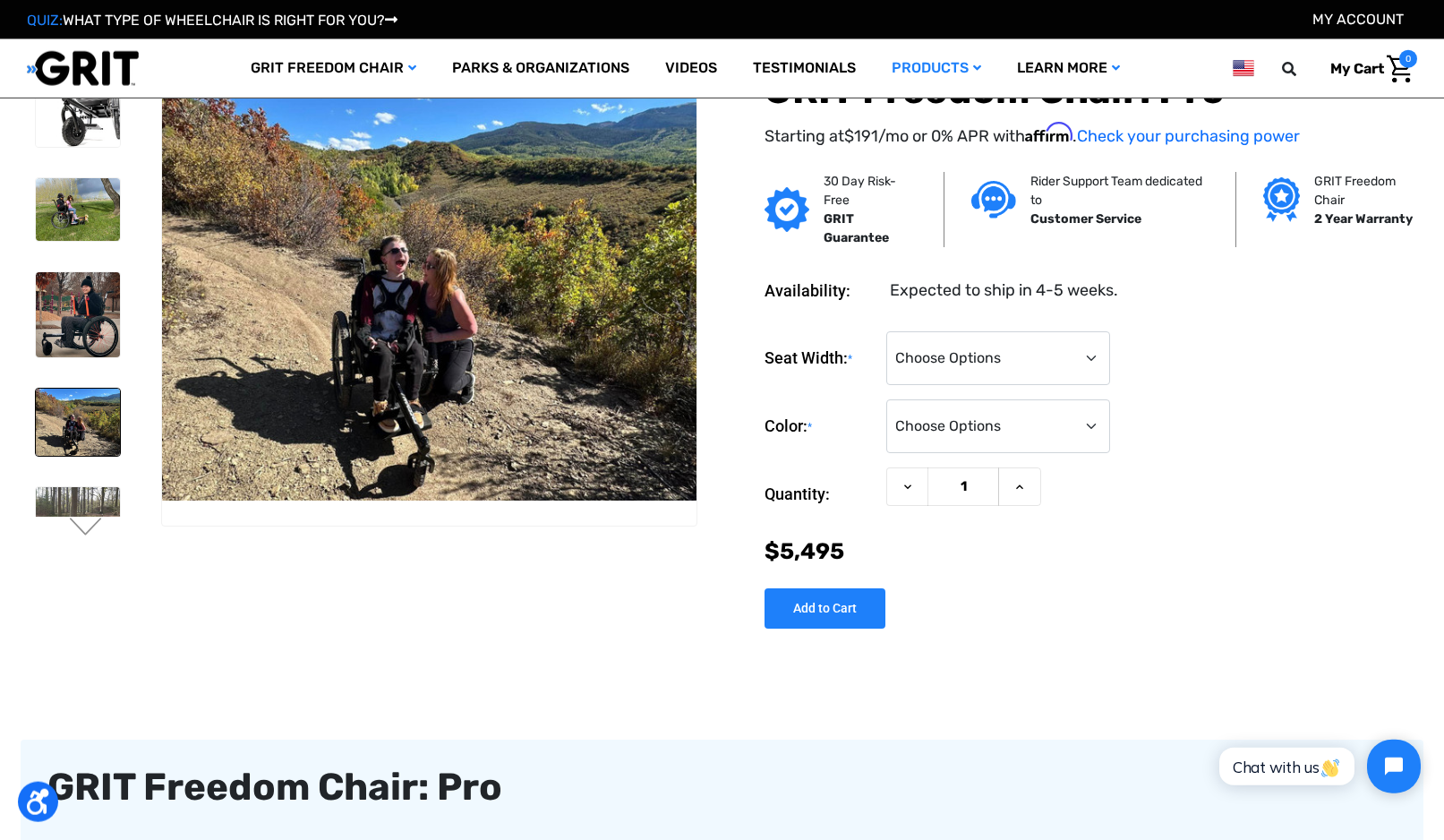
scroll to position [13, 0]
click at [76, 535] on button "Next" at bounding box center [86, 527] width 37 height 22
click at [69, 537] on button "Next" at bounding box center [86, 527] width 37 height 22
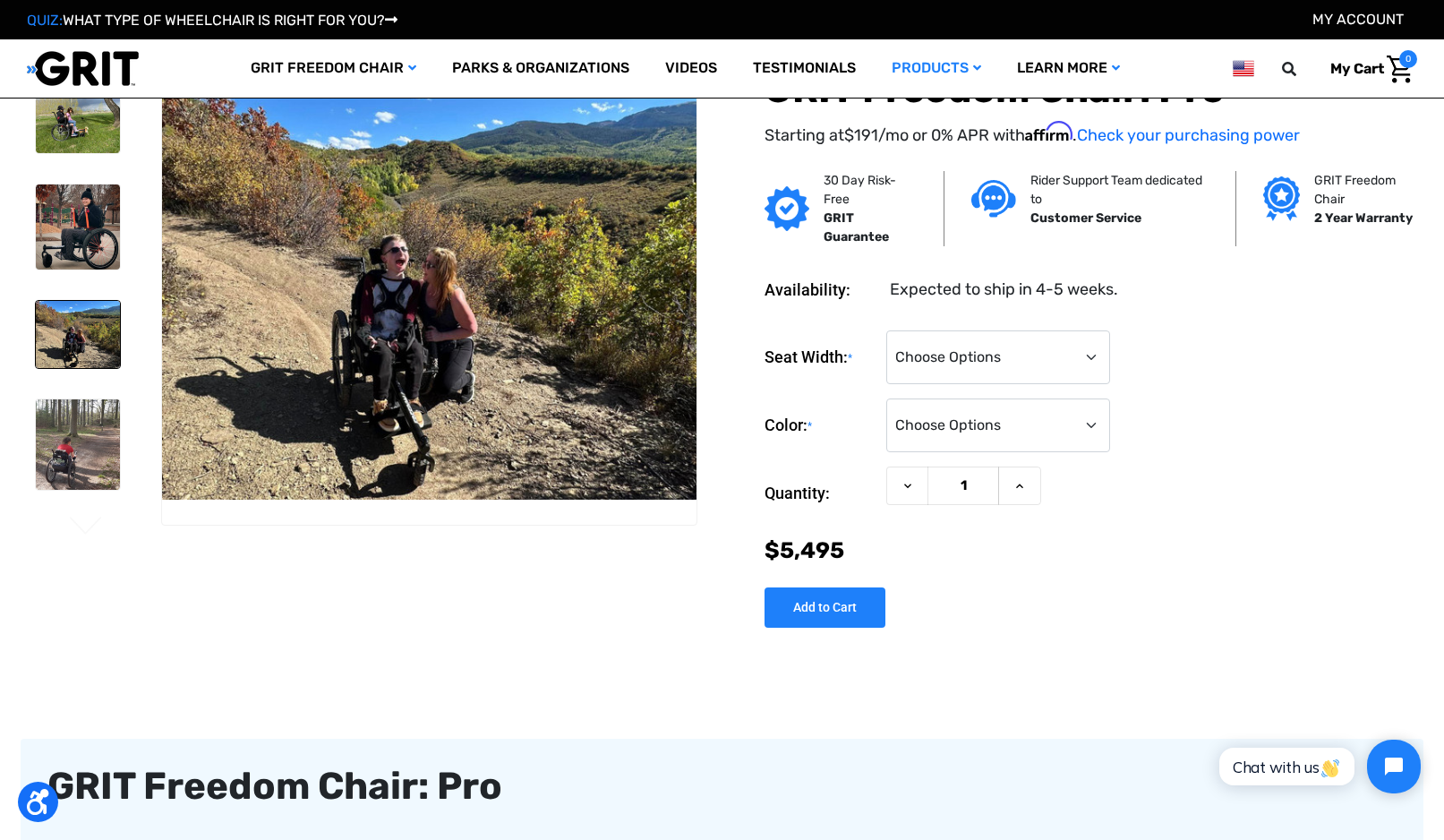
click at [75, 442] on img at bounding box center [78, 444] width 84 height 91
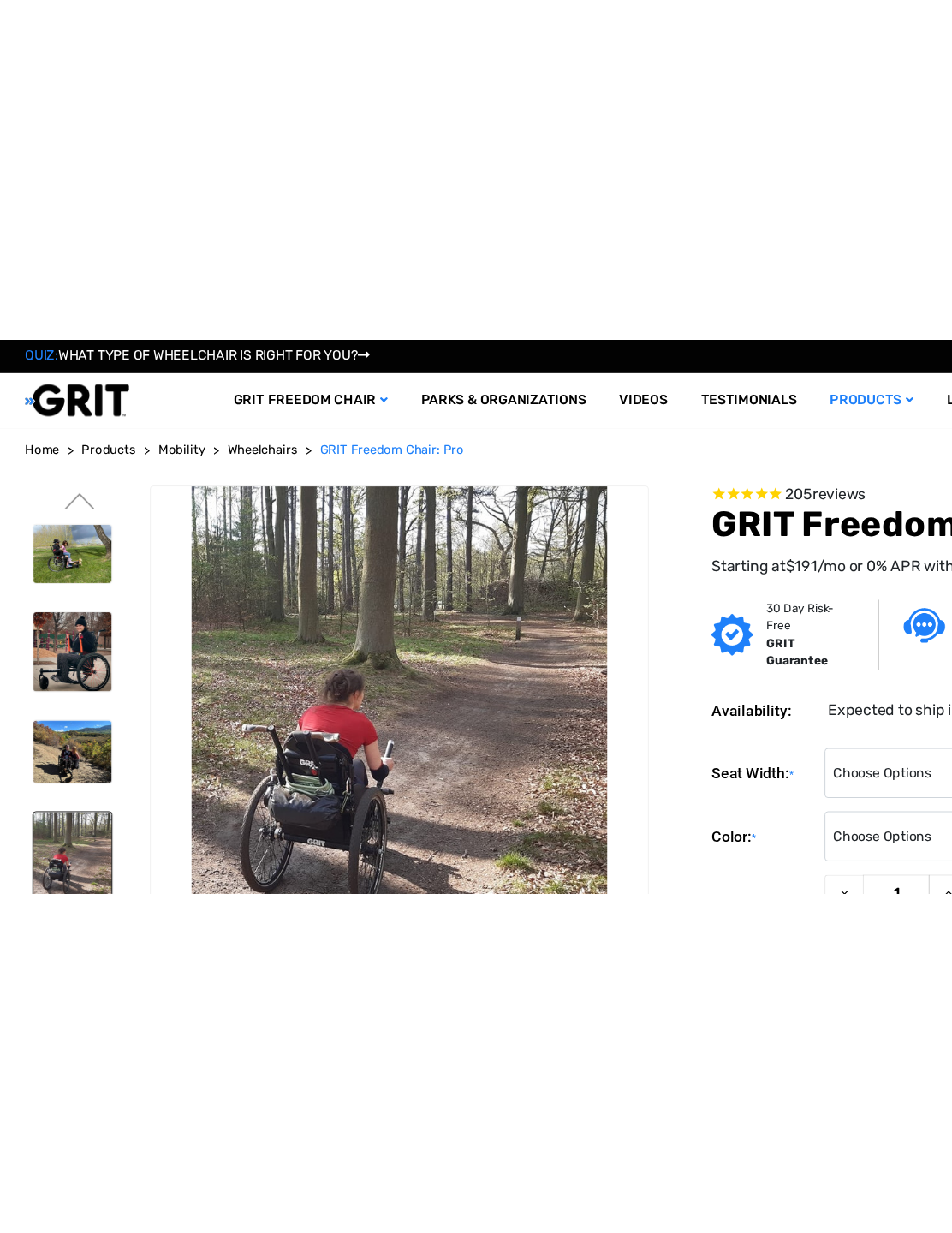
scroll to position [0, 0]
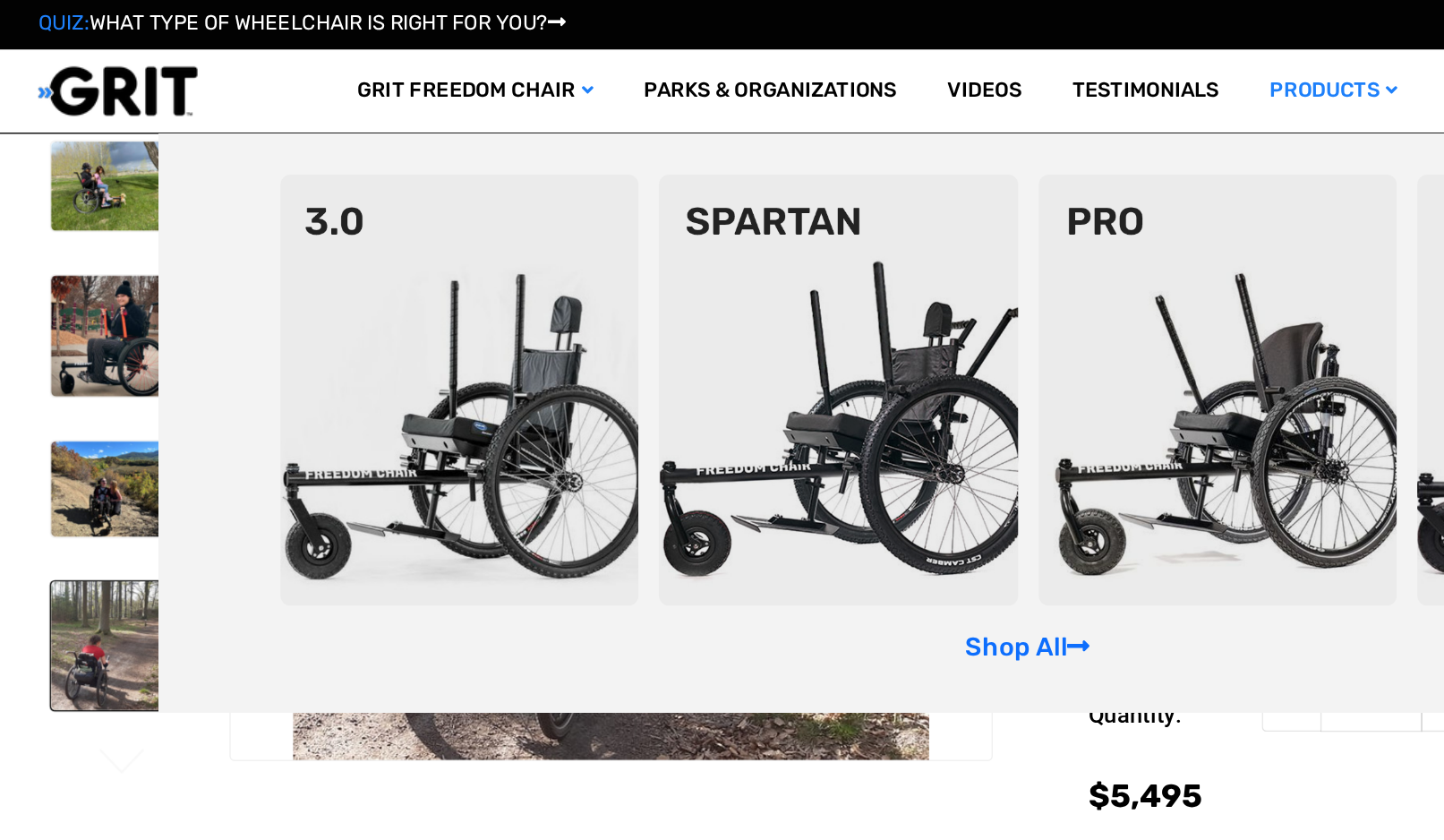
click at [647, 583] on section "You are currently on slide 3 of 3 Previous" at bounding box center [362, 341] width 684 height 558
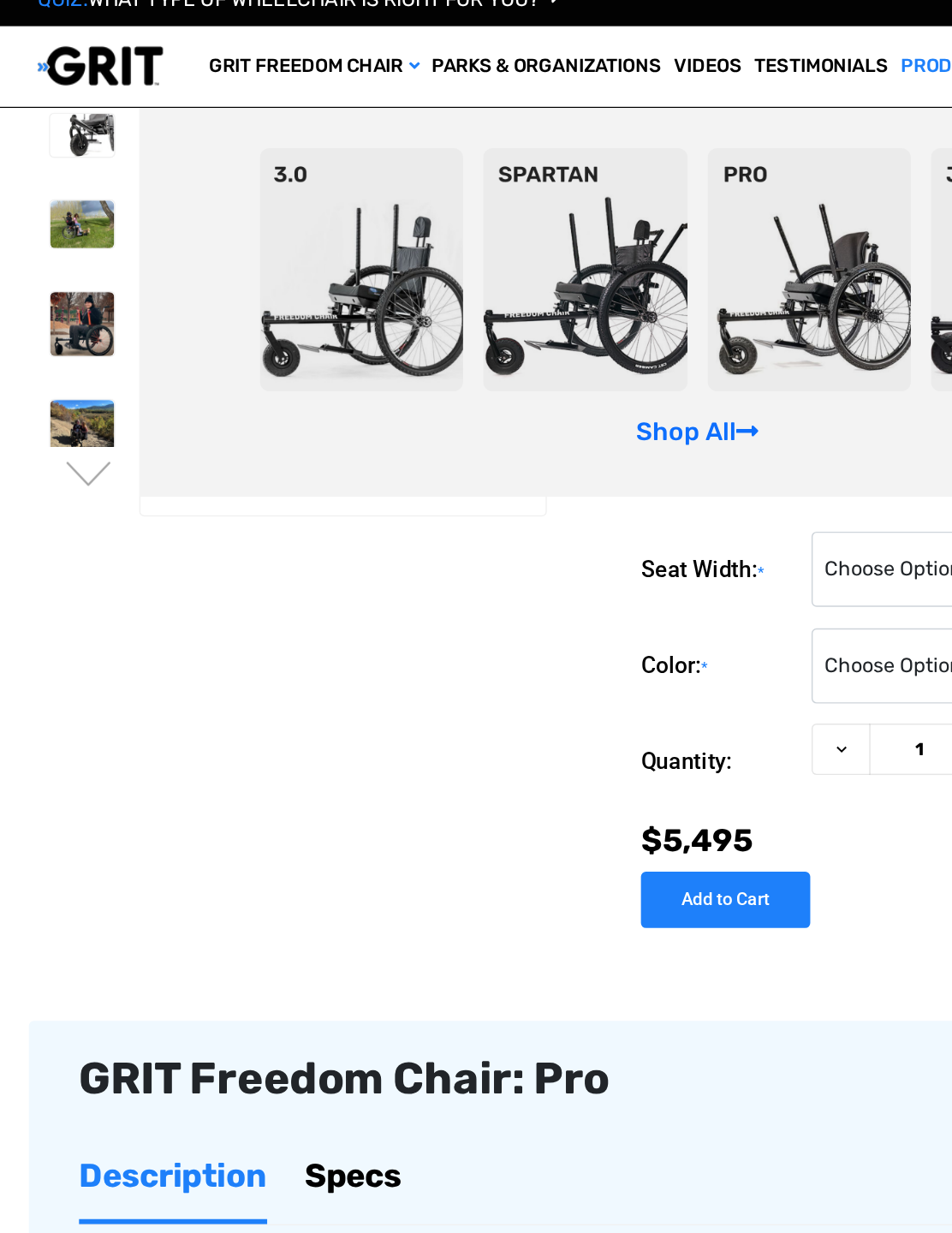
click at [60, 335] on button "Next" at bounding box center [61, 345] width 36 height 21
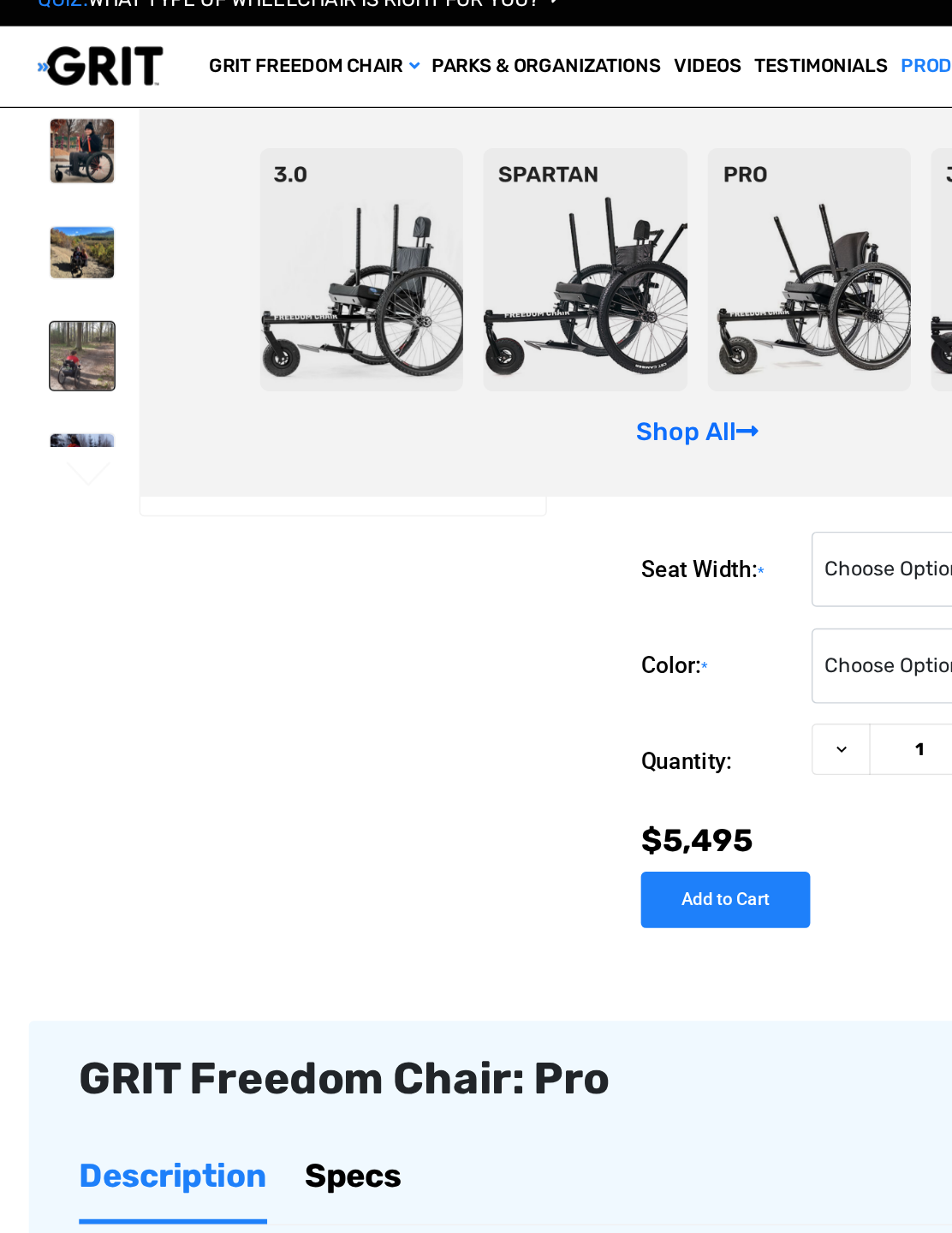
scroll to position [34, 0]
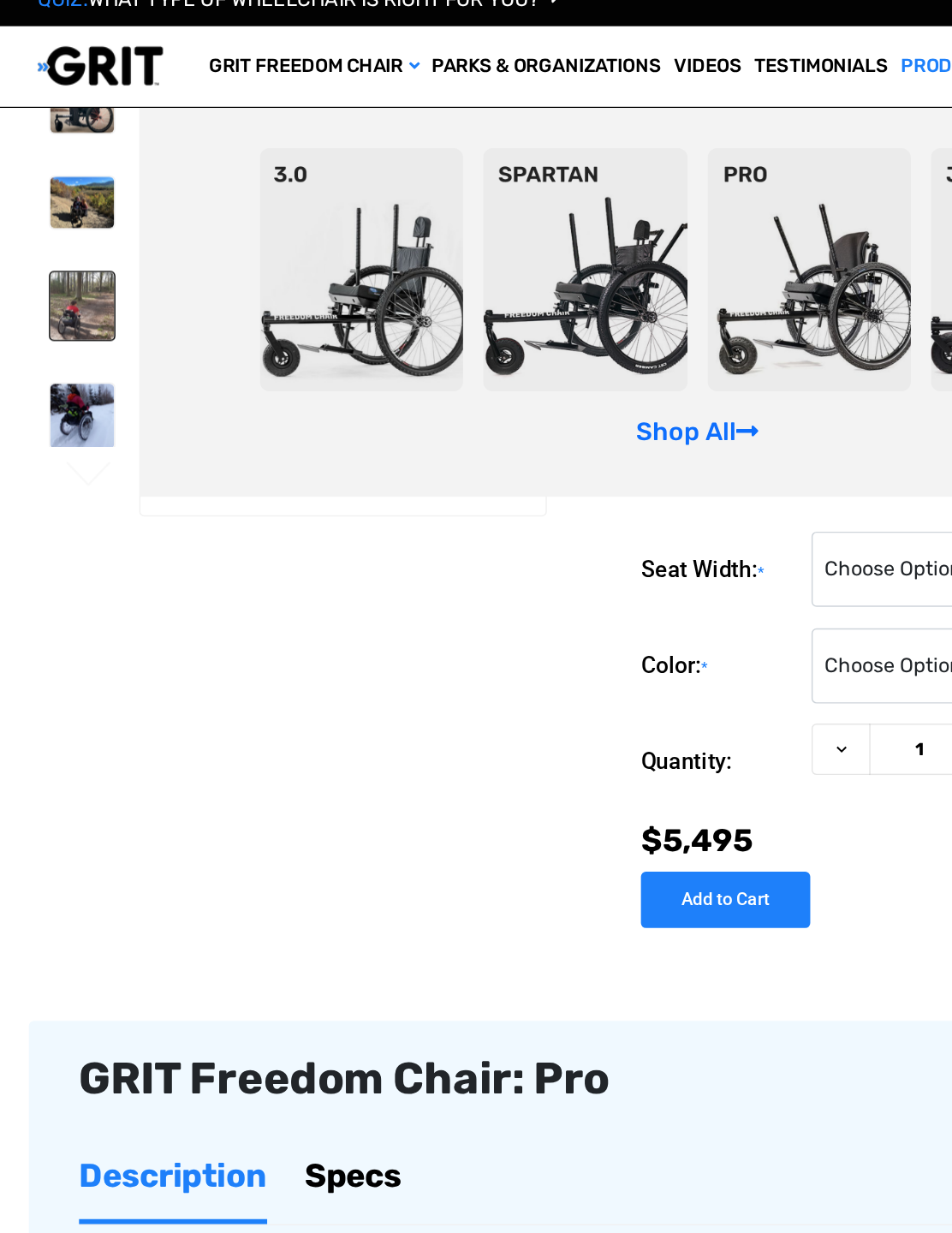
click at [34, 284] on img at bounding box center [56, 304] width 44 height 45
click at [34, 287] on img at bounding box center [56, 304] width 44 height 45
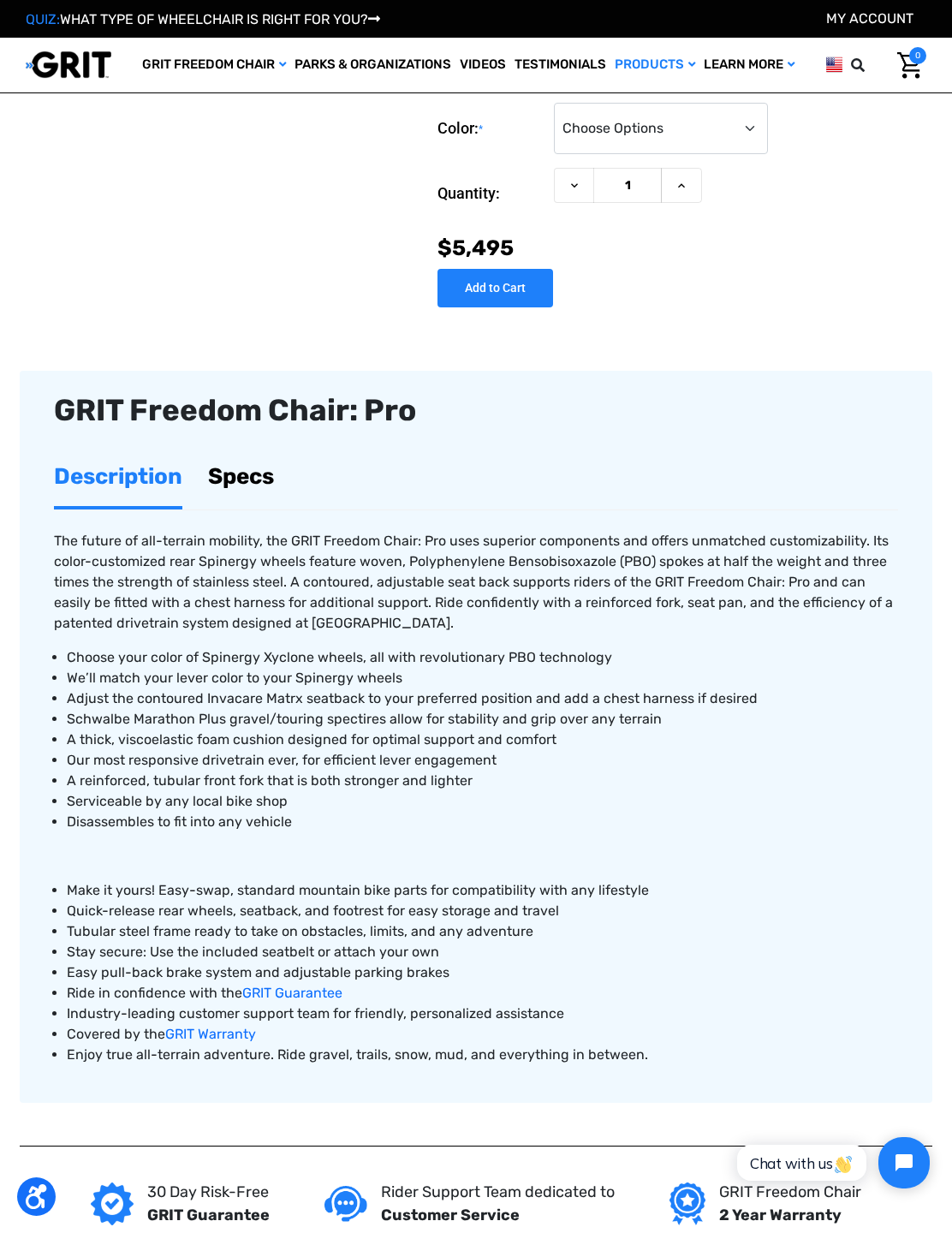
scroll to position [0, 0]
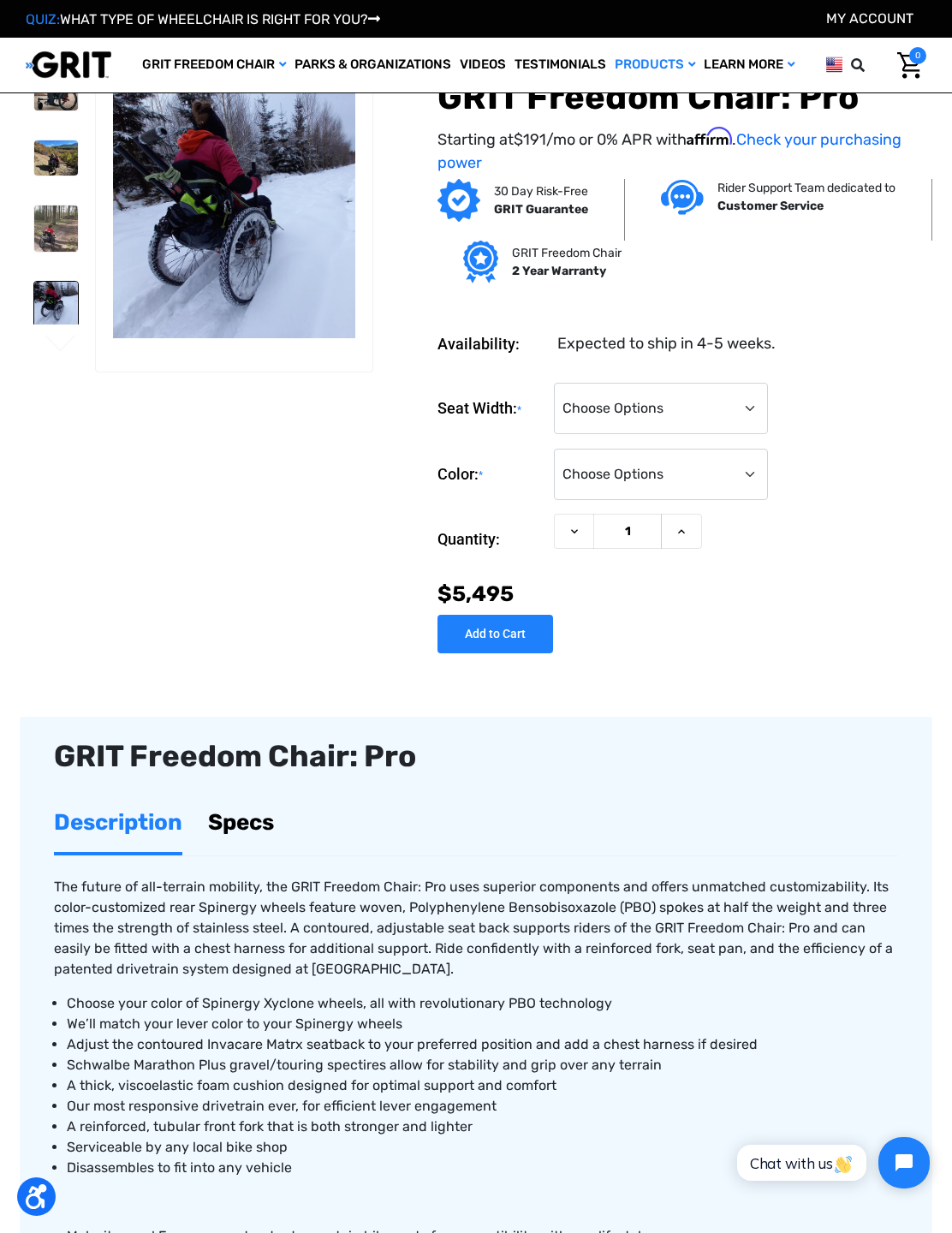
click at [38, 226] on img at bounding box center [56, 228] width 44 height 47
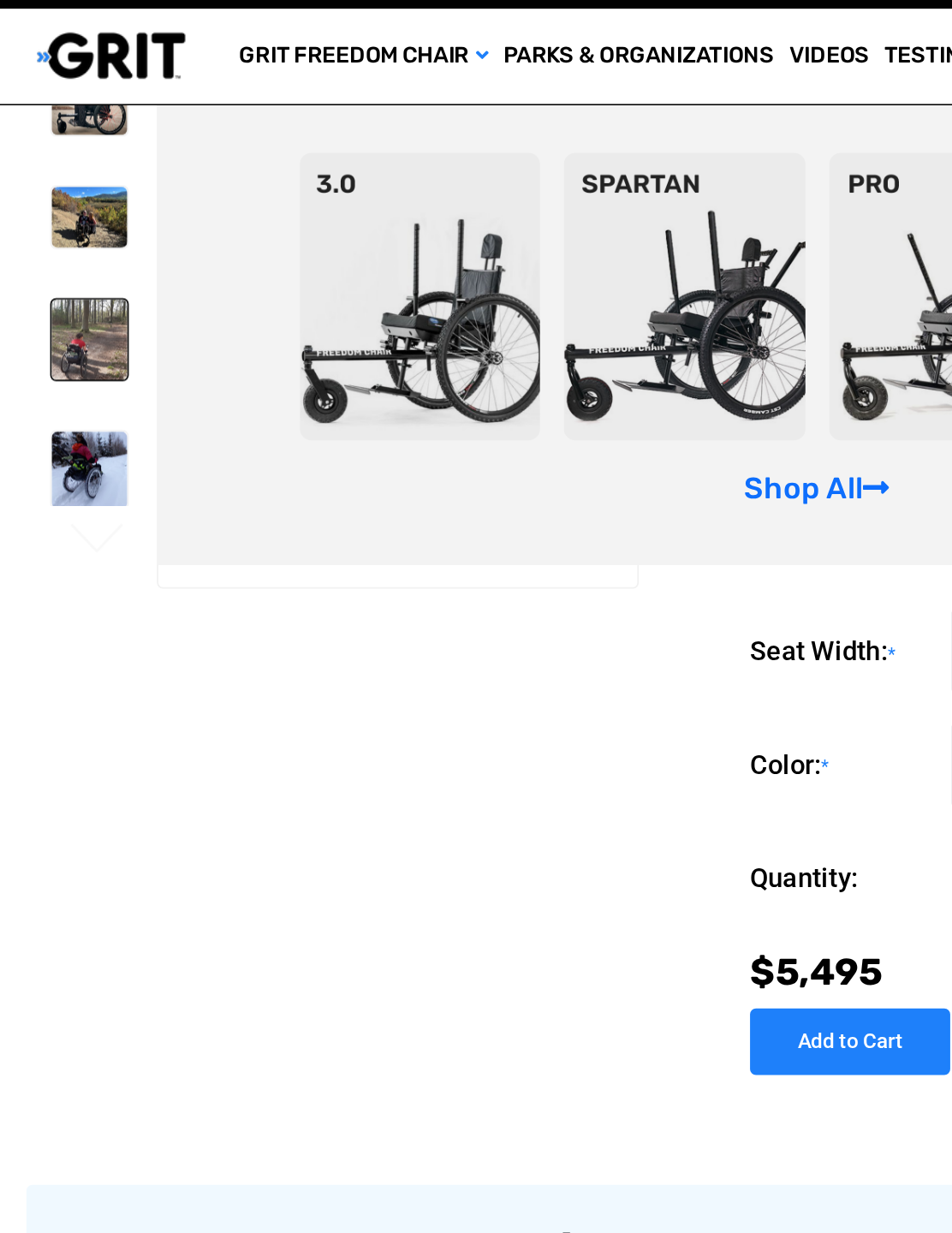
click at [34, 282] on img at bounding box center [56, 304] width 44 height 45
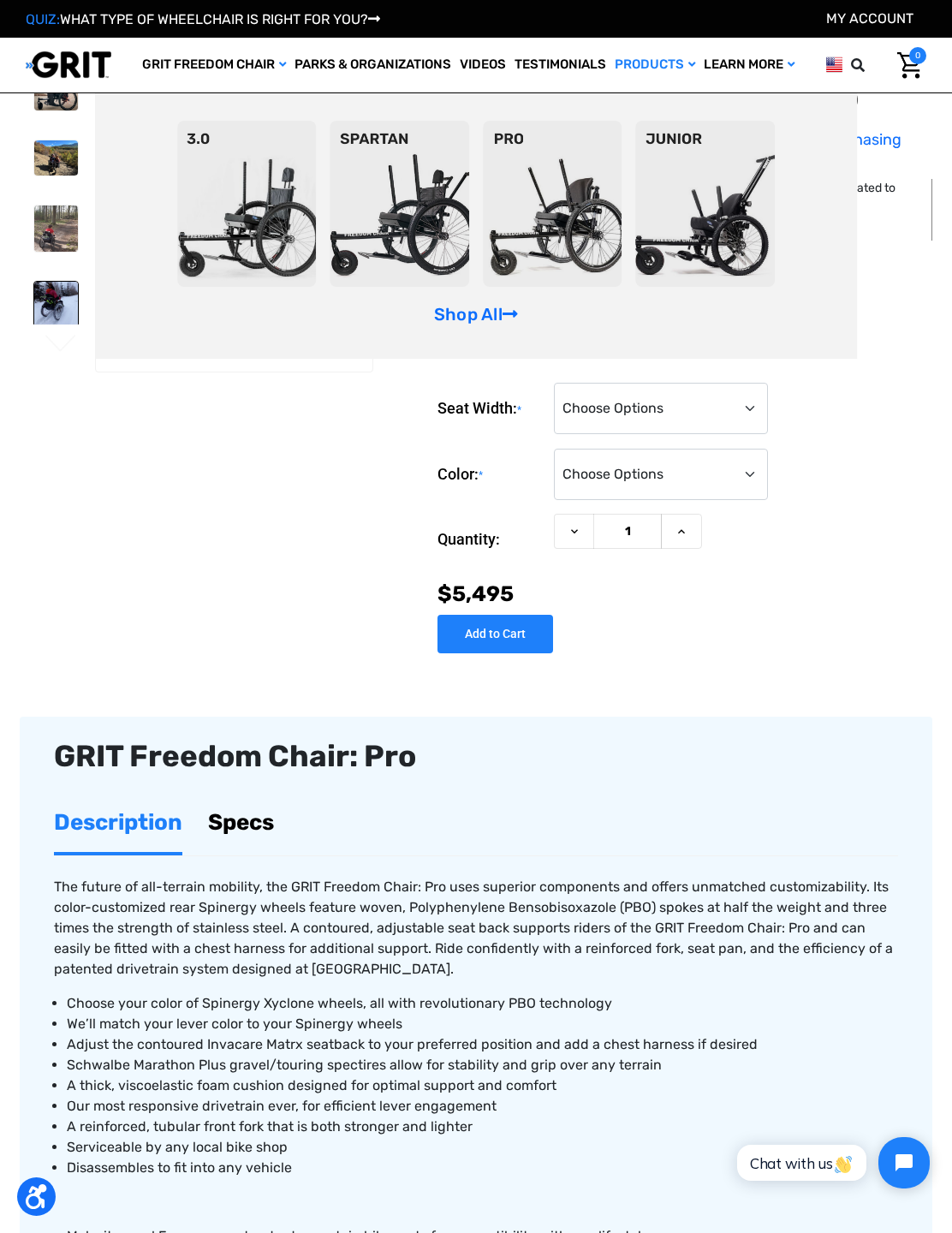
click at [859, 648] on div "Seat Width: * Choose Options 16" 18" 20" Color: * Choose Options Black Blue Gre…" at bounding box center [682, 510] width 489 height 284
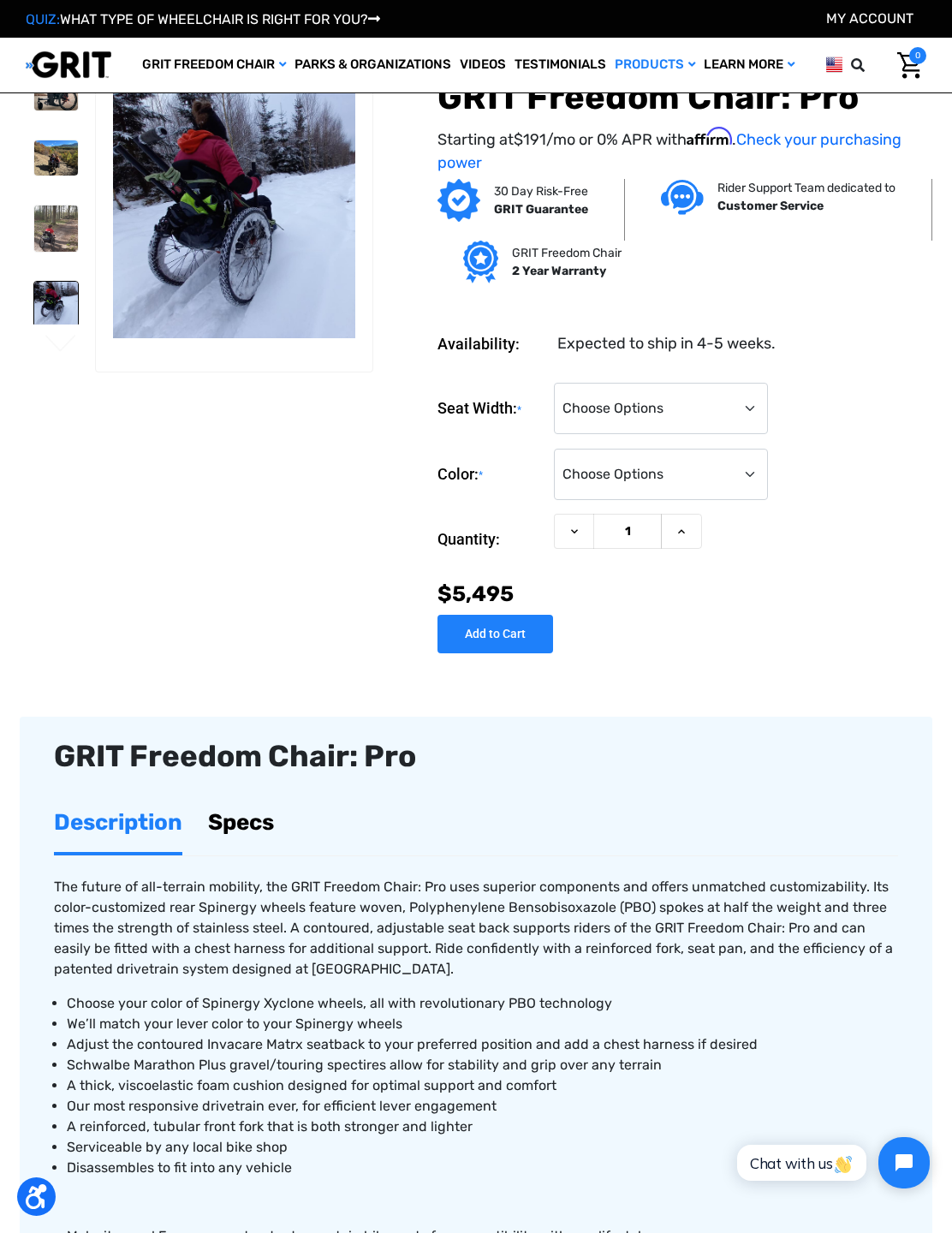
click at [34, 227] on img at bounding box center [56, 228] width 44 height 47
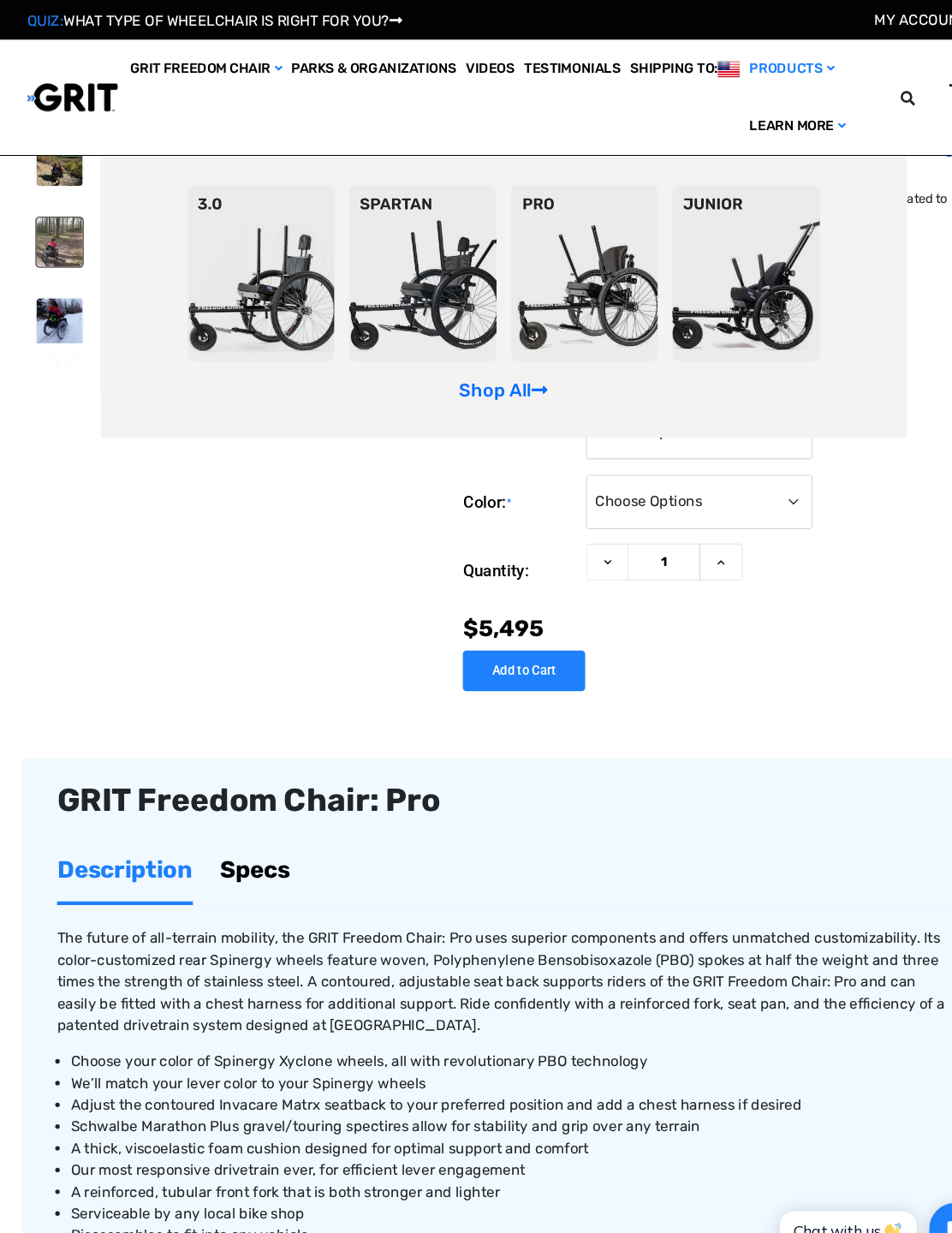
click at [34, 308] on img at bounding box center [56, 304] width 44 height 45
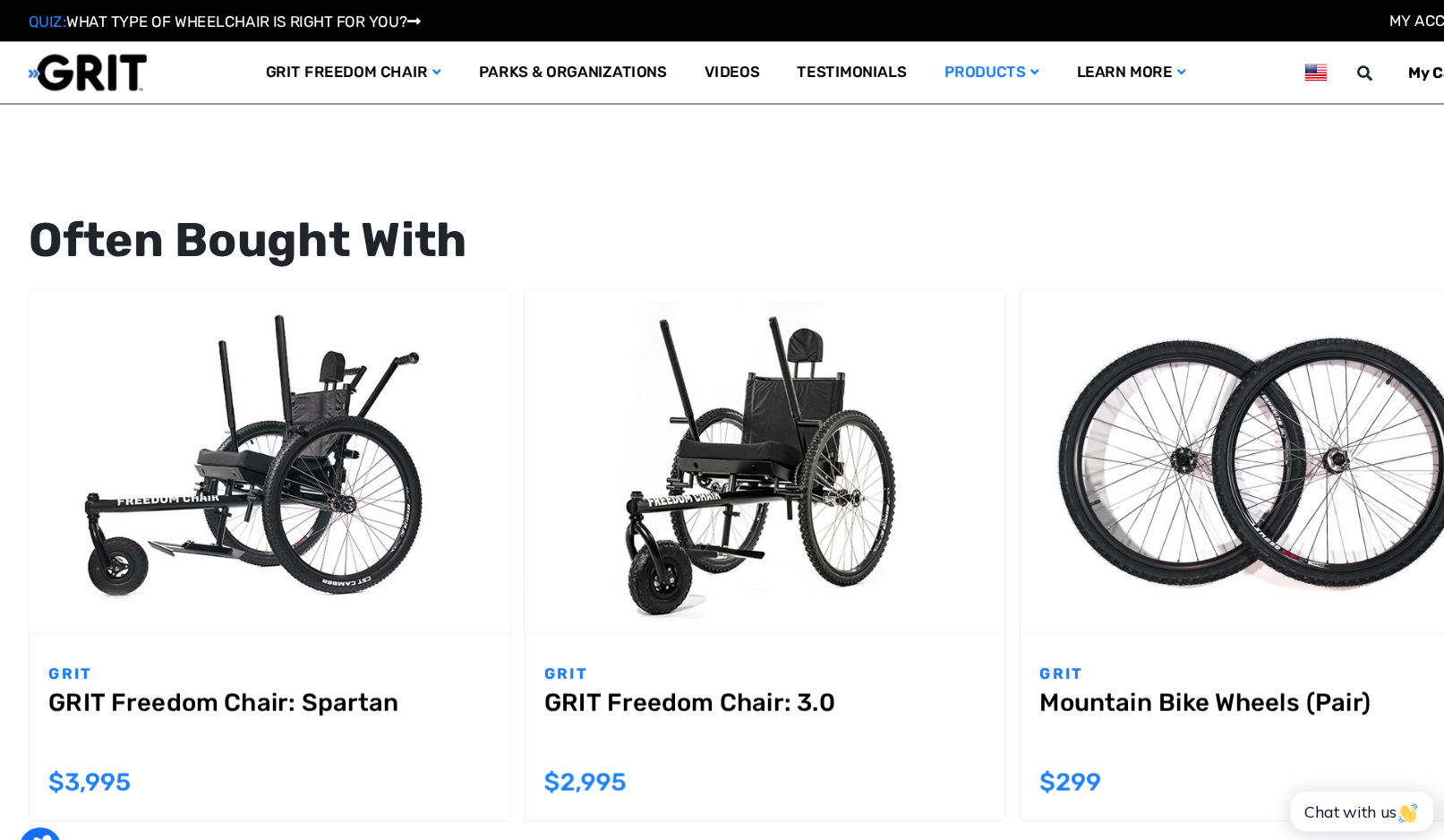
scroll to position [1612, 0]
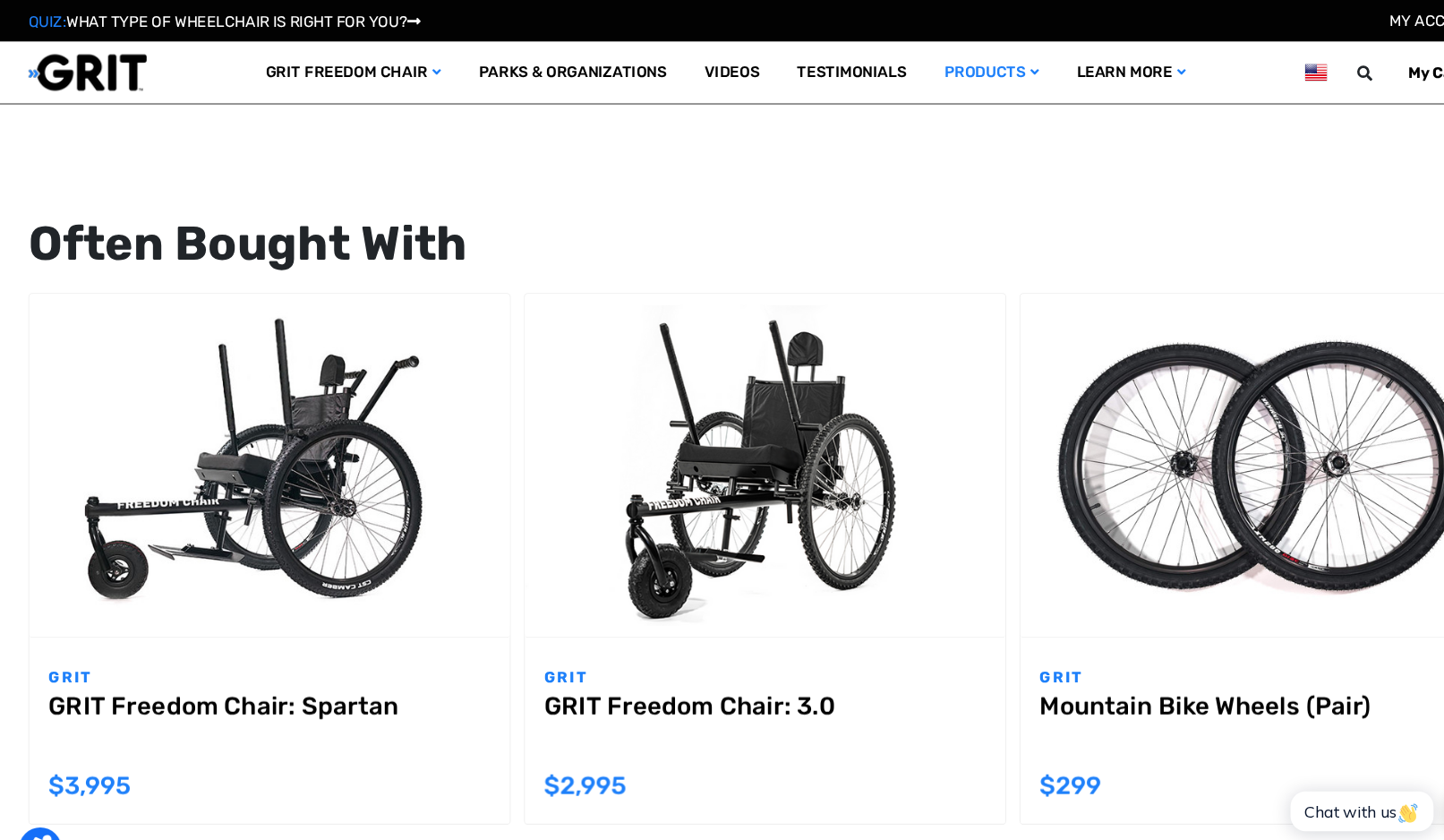
click at [276, 746] on div "Now: $3,995" at bounding box center [255, 742] width 419 height 35
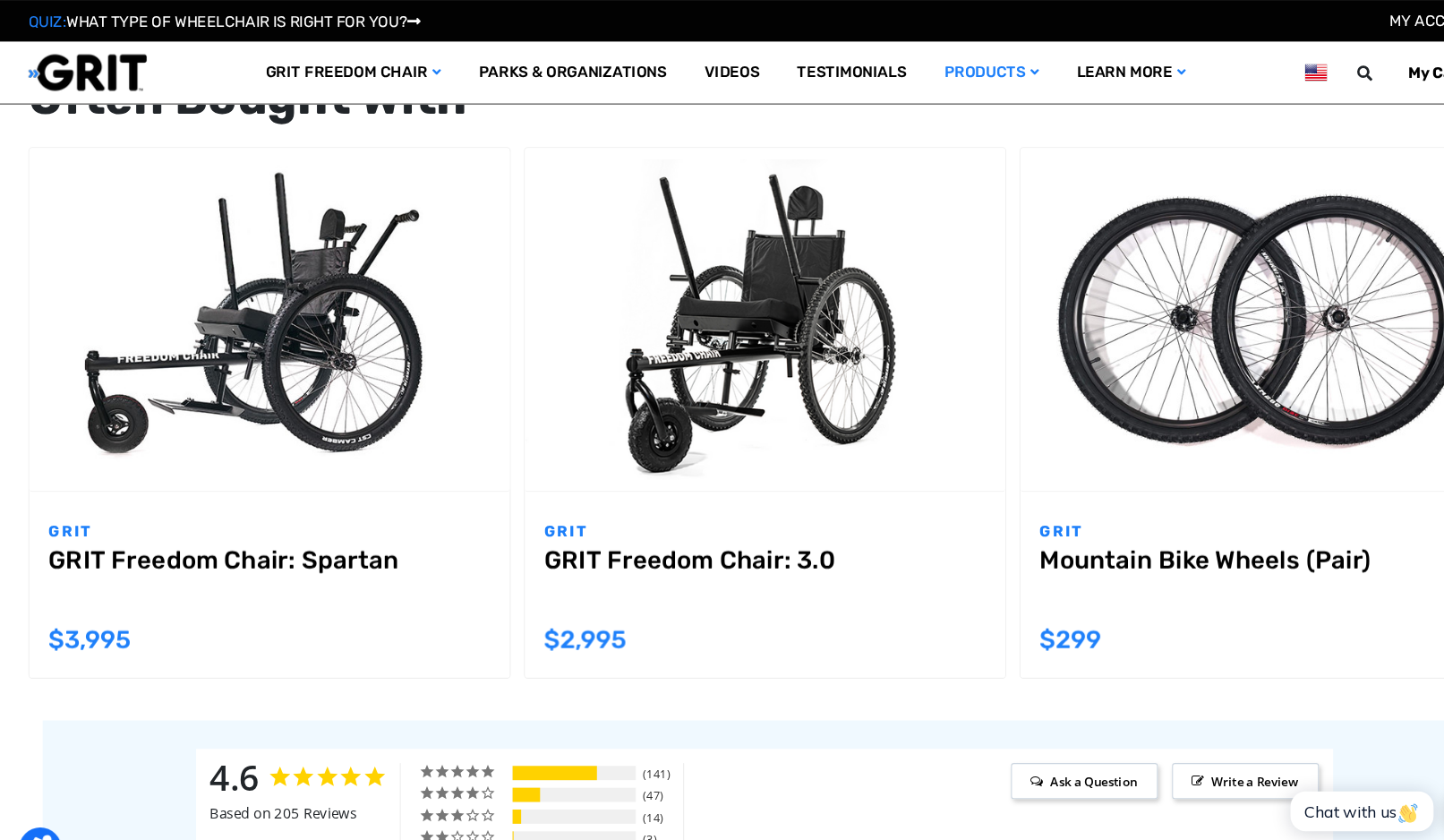
scroll to position [1742, 0]
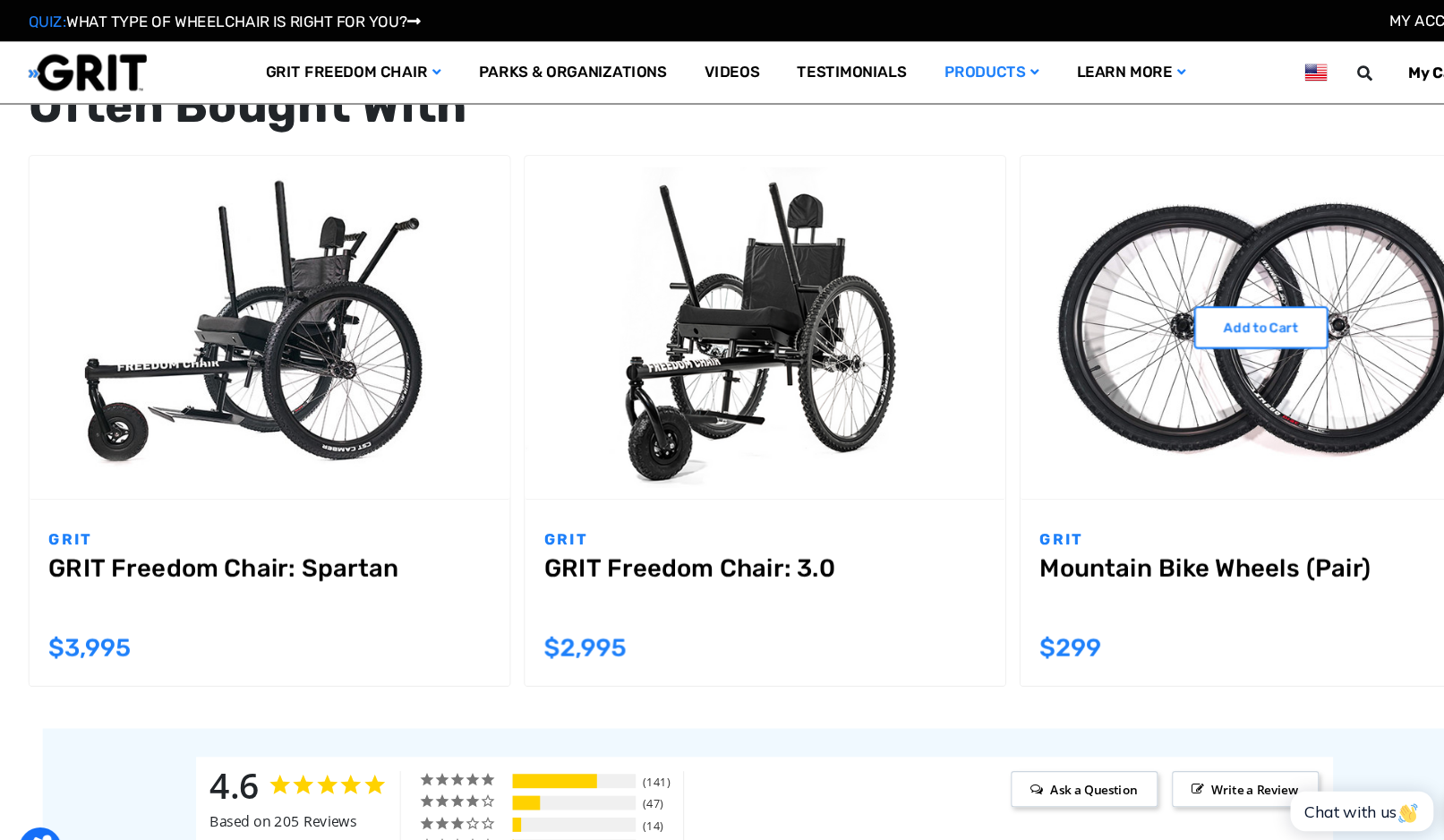
click at [1177, 535] on link "Mountain Bike Wheels (Pair)" at bounding box center [1191, 555] width 419 height 65
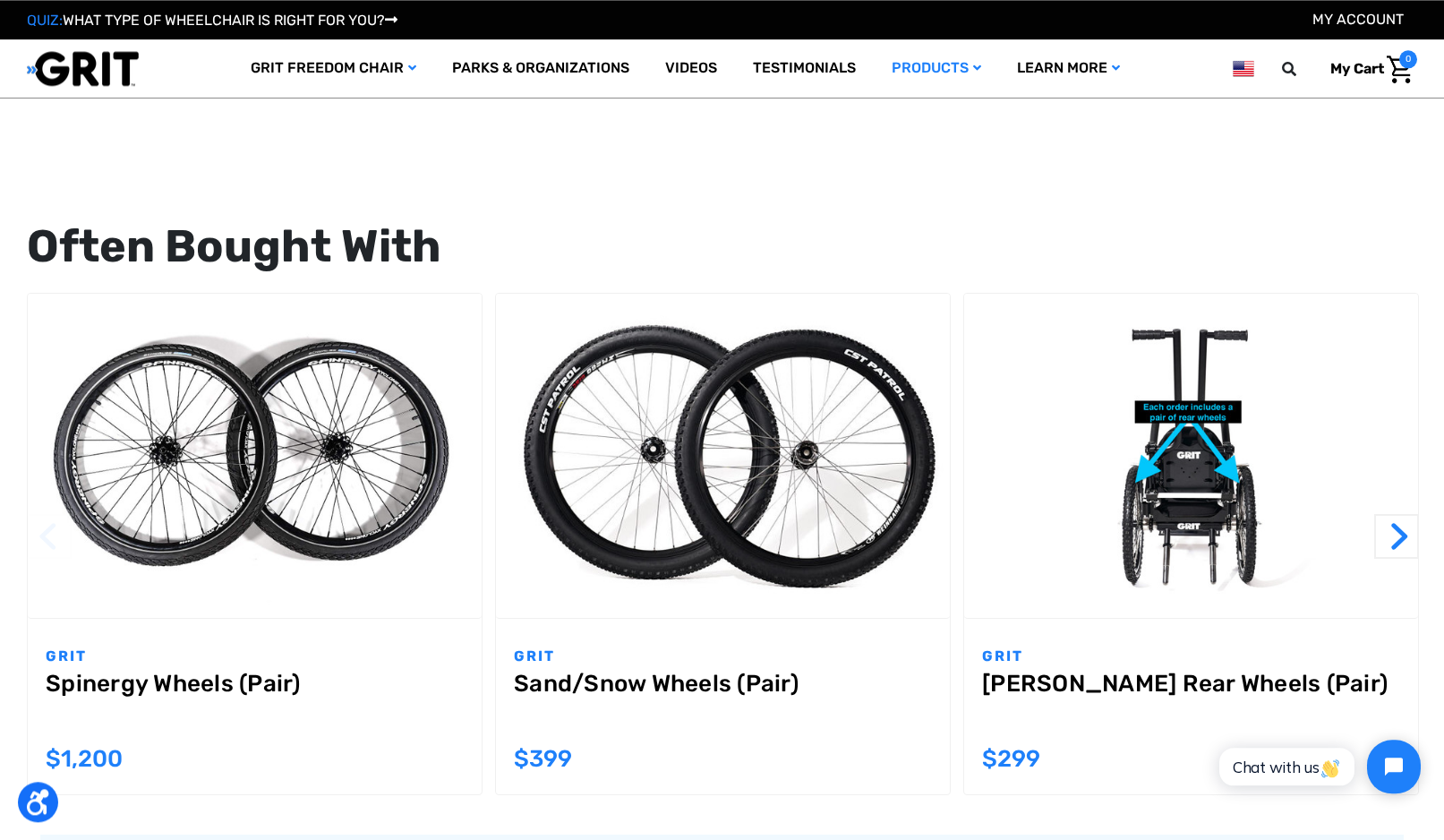
scroll to position [1151, 0]
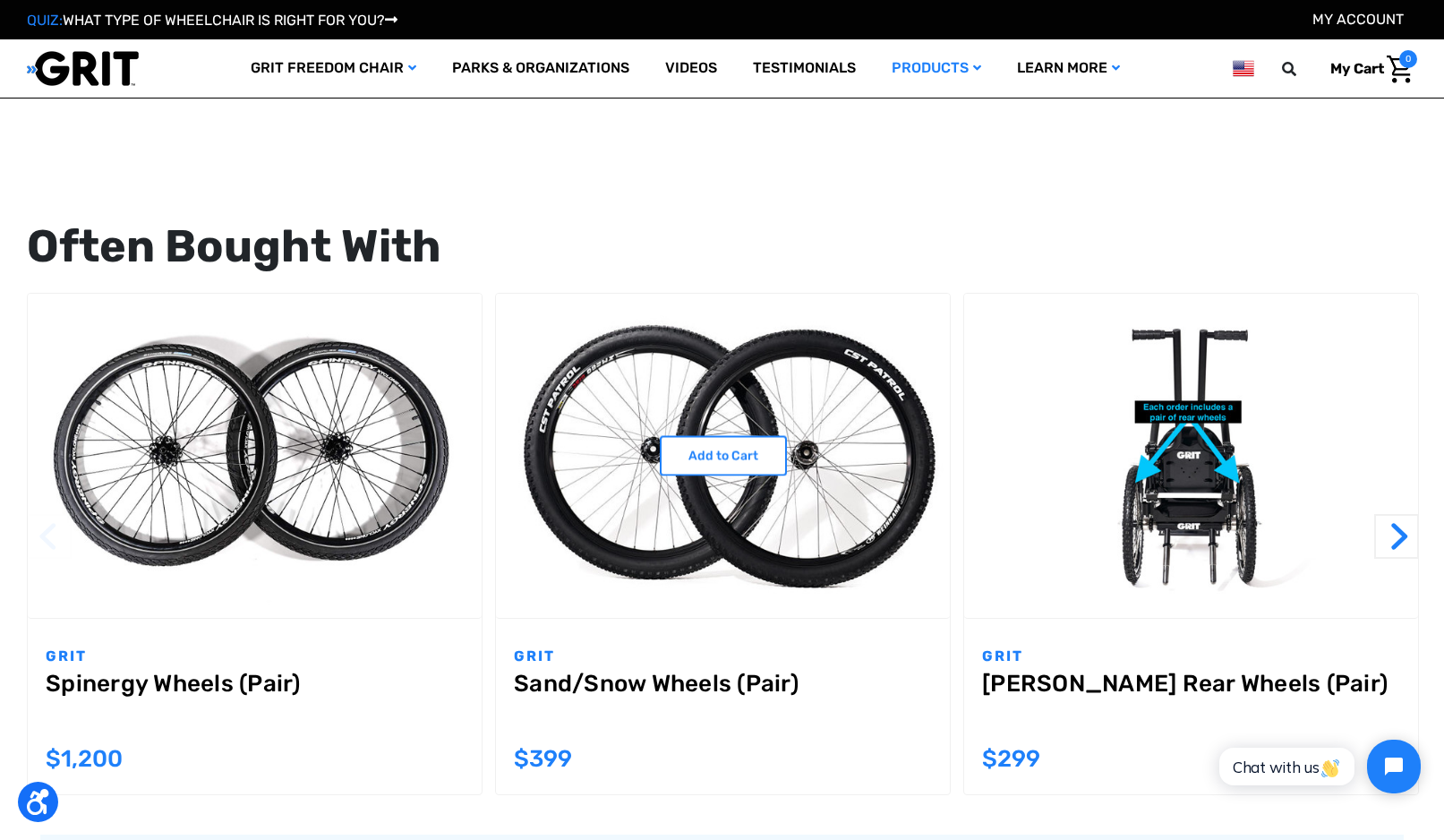
click at [566, 474] on img "Sand/Snow Wheels (Pair),$399.00\a" at bounding box center [723, 455] width 454 height 302
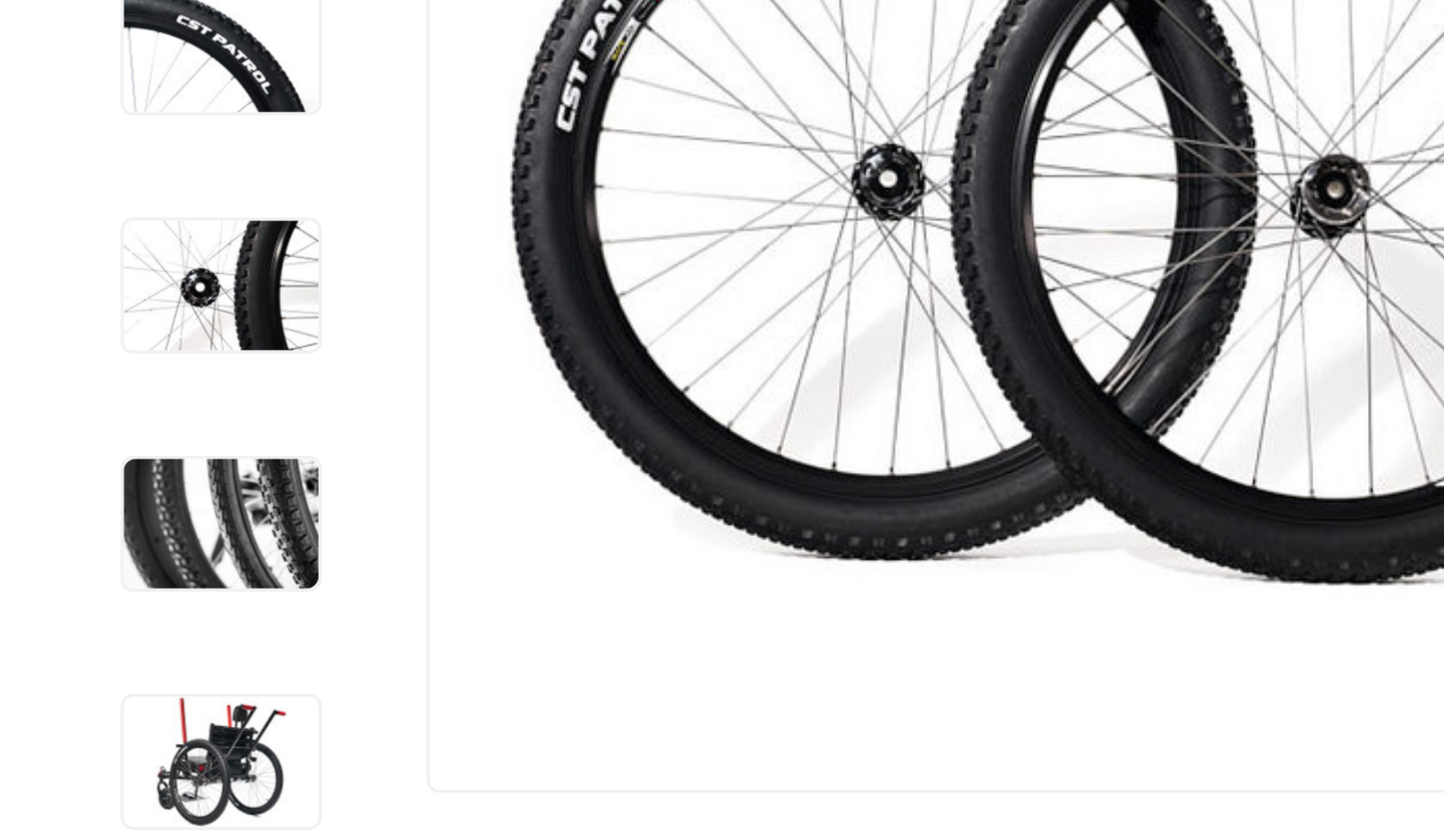
click at [58, 238] on img at bounding box center [64, 257] width 56 height 37
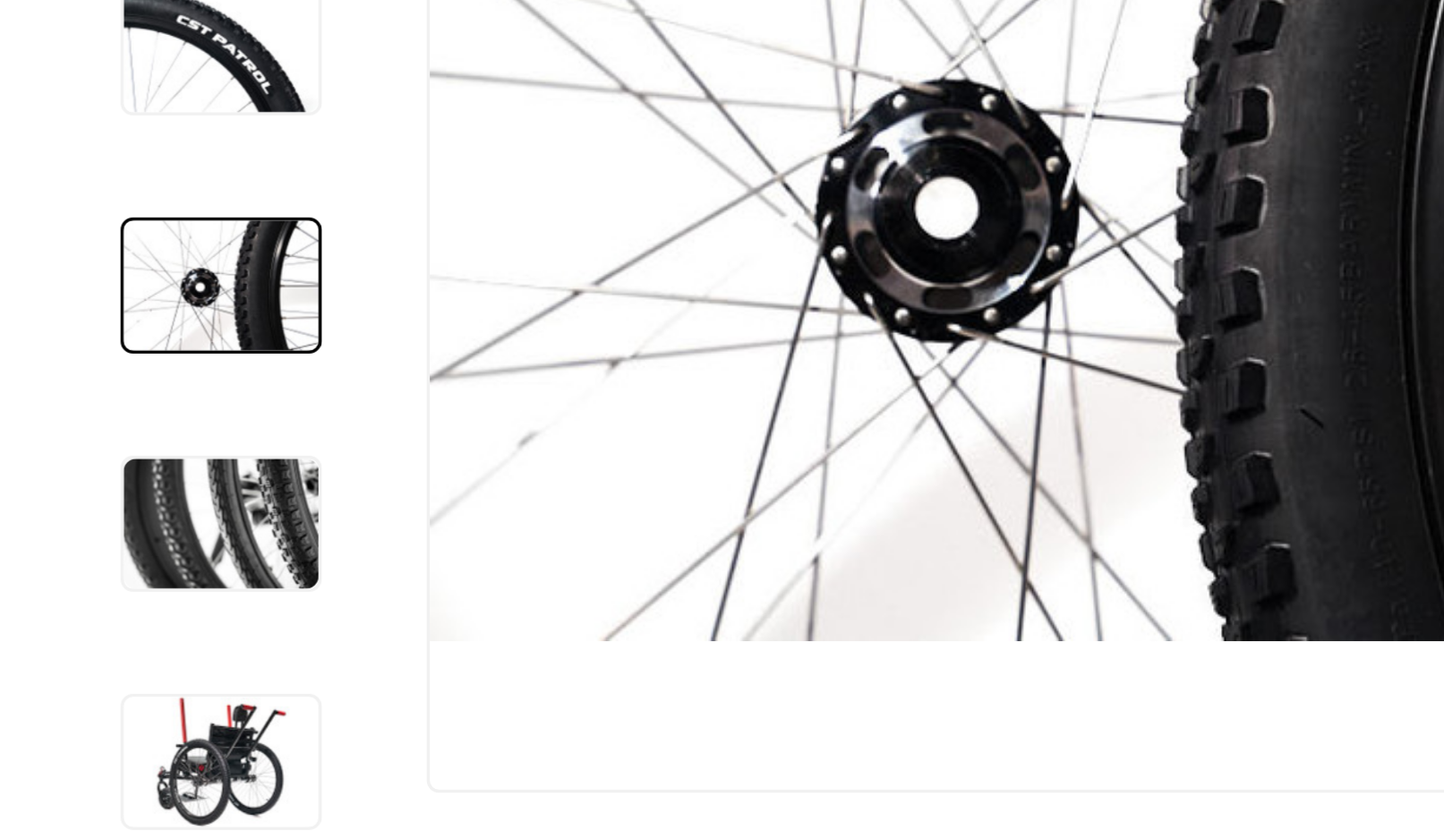
click at [39, 307] on img at bounding box center [64, 326] width 56 height 37
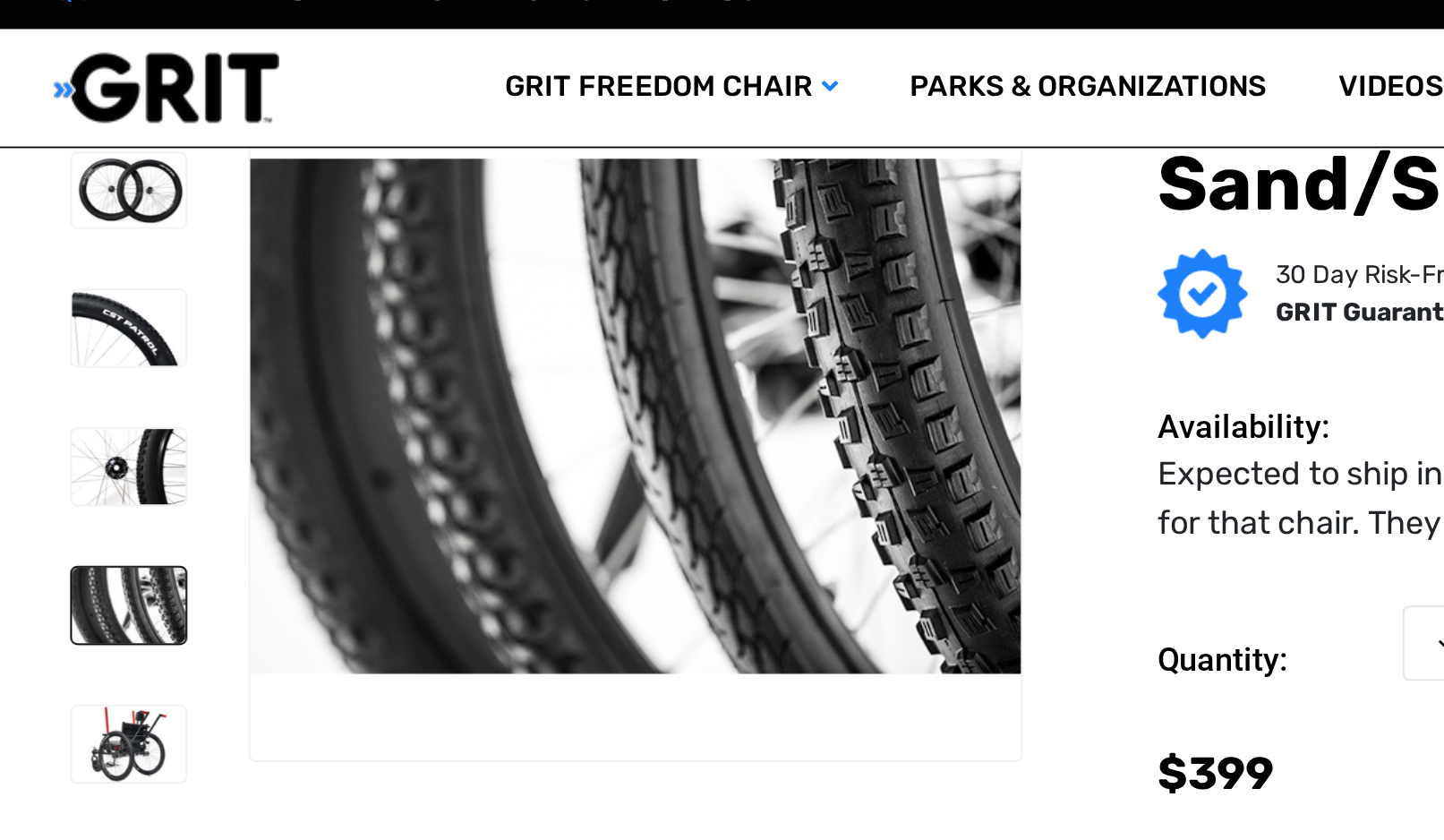
click at [52, 376] on img at bounding box center [64, 395] width 56 height 37
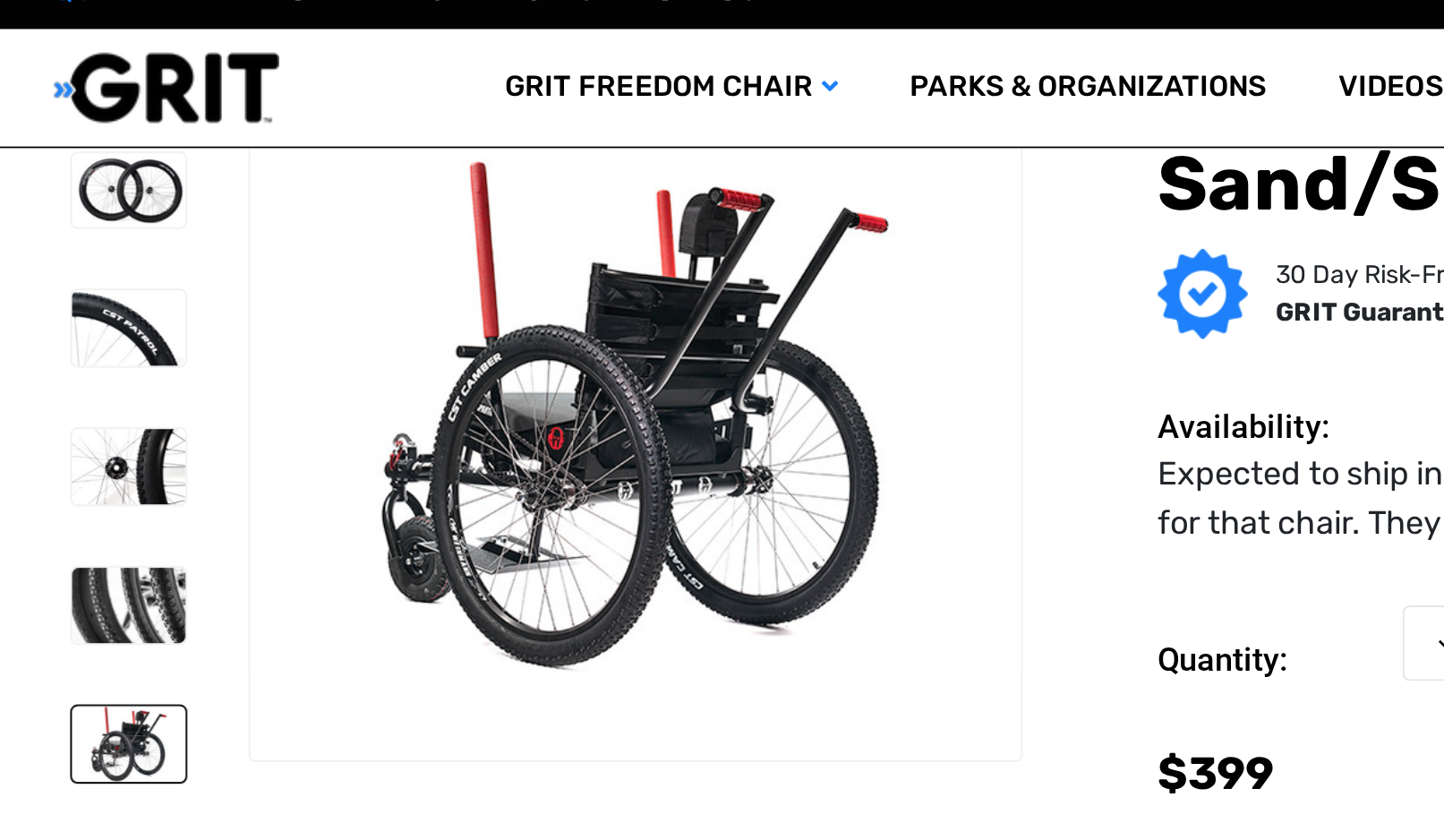
click at [55, 101] on img at bounding box center [64, 120] width 56 height 37
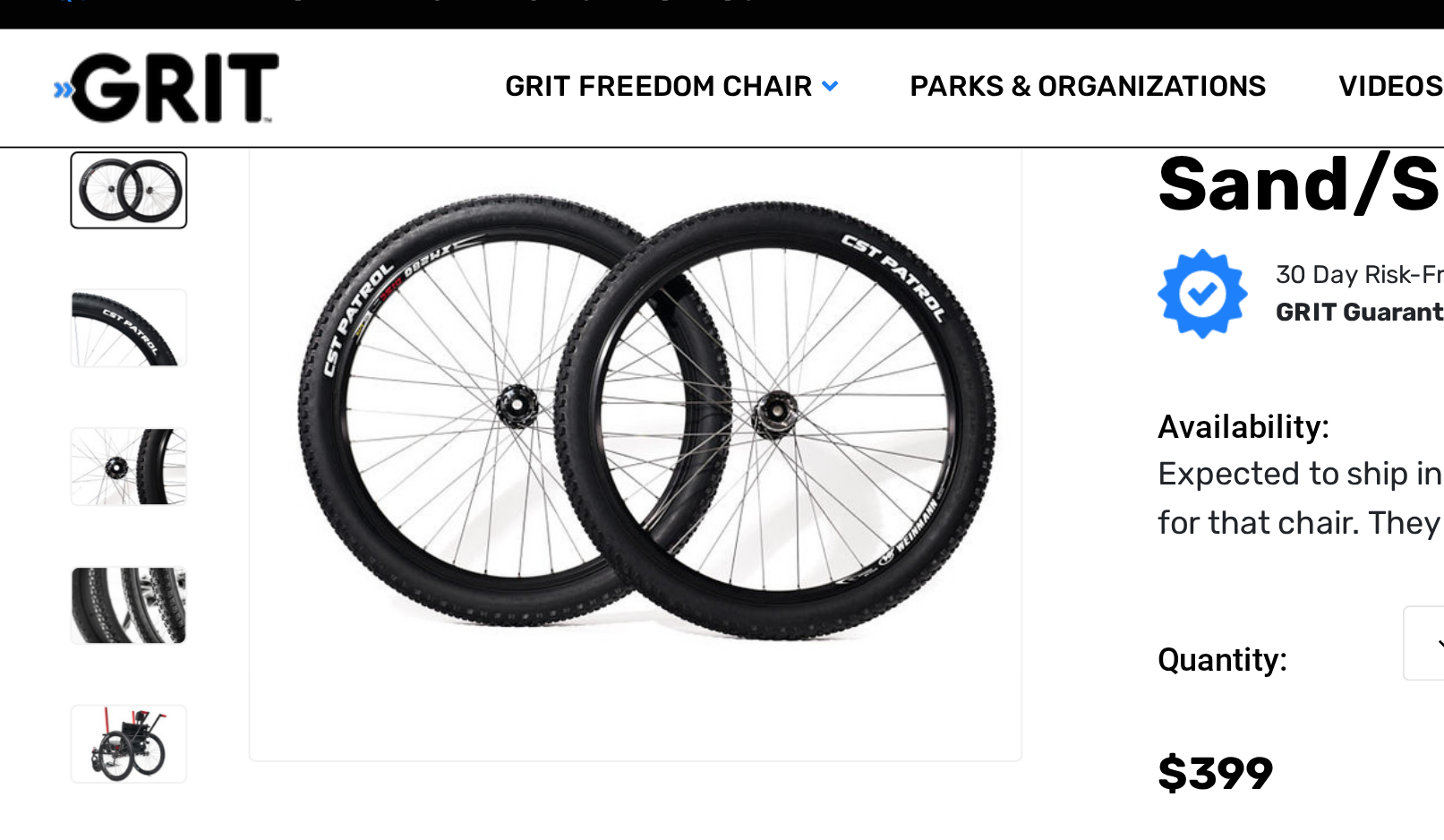
click at [40, 169] on img at bounding box center [64, 188] width 56 height 37
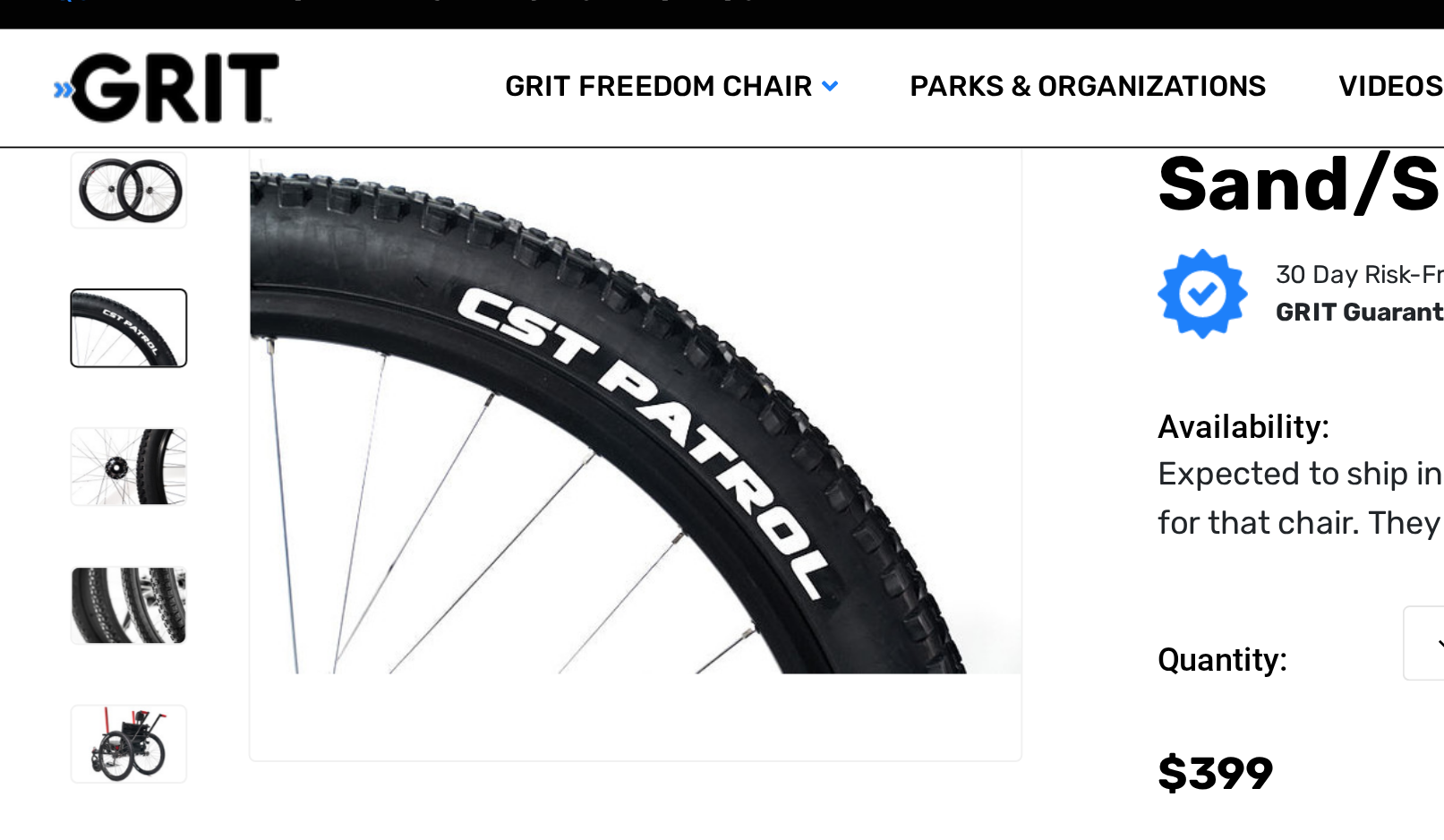
click at [47, 169] on img at bounding box center [64, 188] width 56 height 37
click at [63, 238] on img at bounding box center [64, 257] width 56 height 37
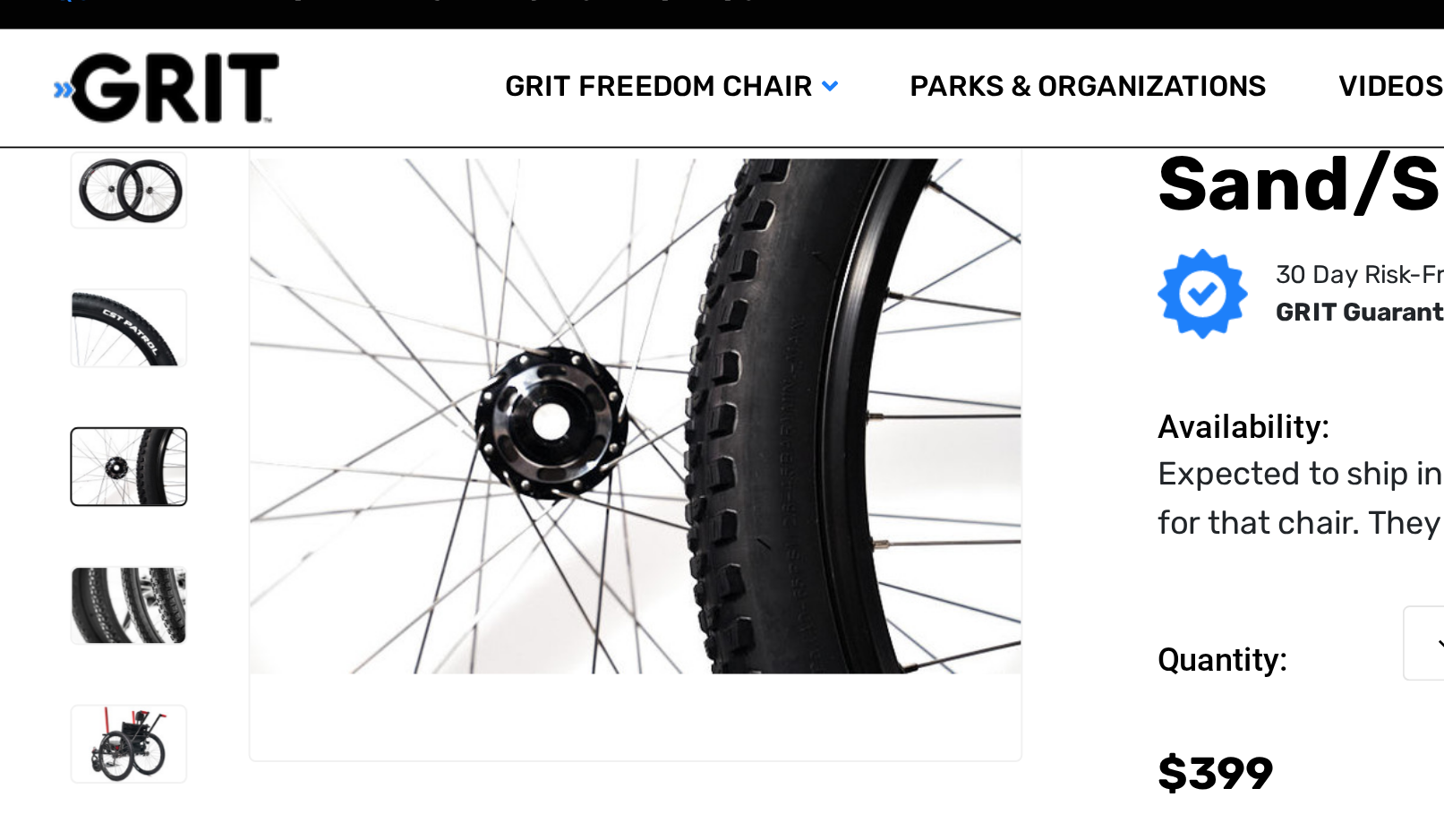
click at [52, 307] on img at bounding box center [64, 326] width 56 height 37
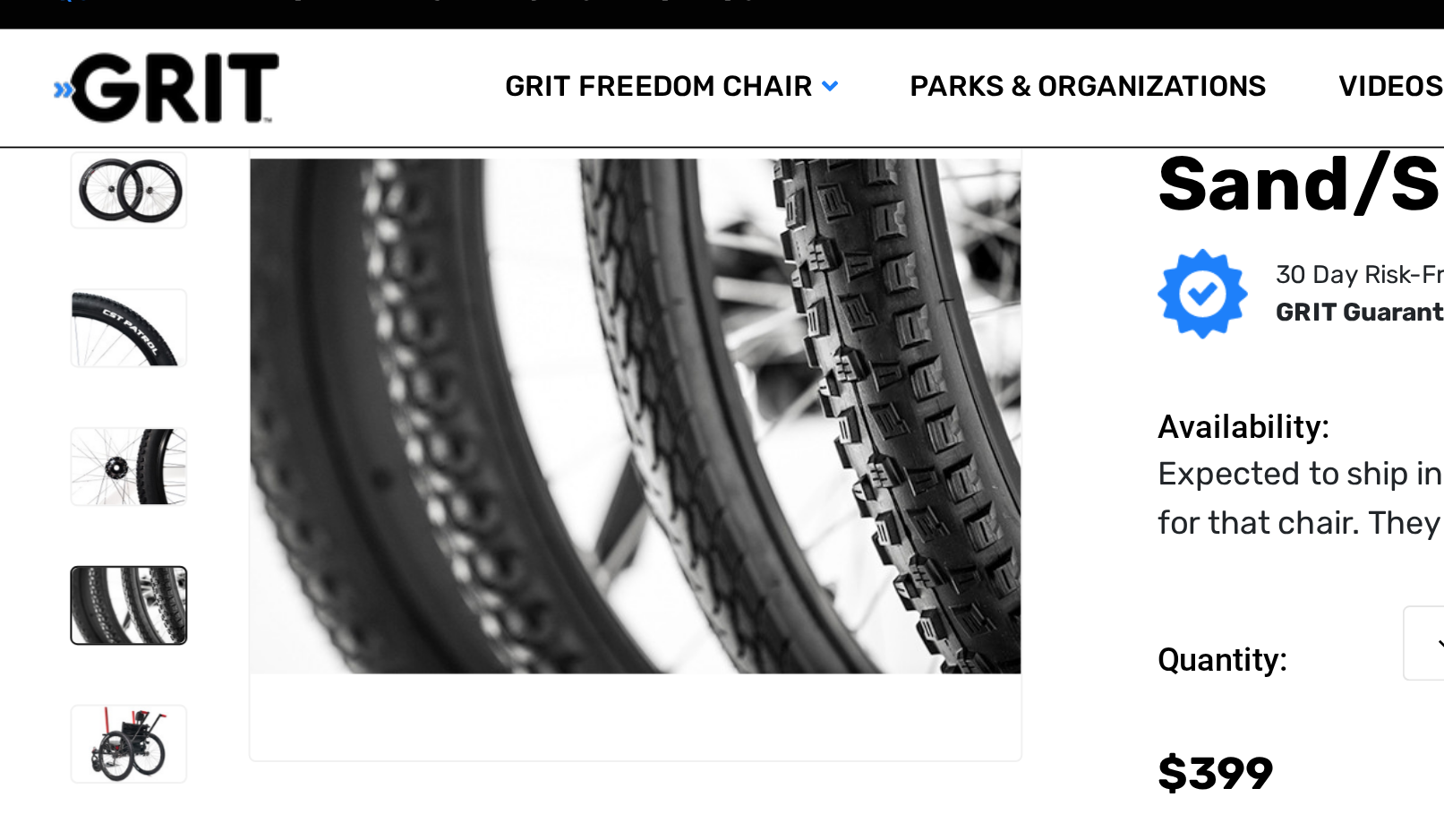
click at [52, 376] on img at bounding box center [64, 395] width 56 height 37
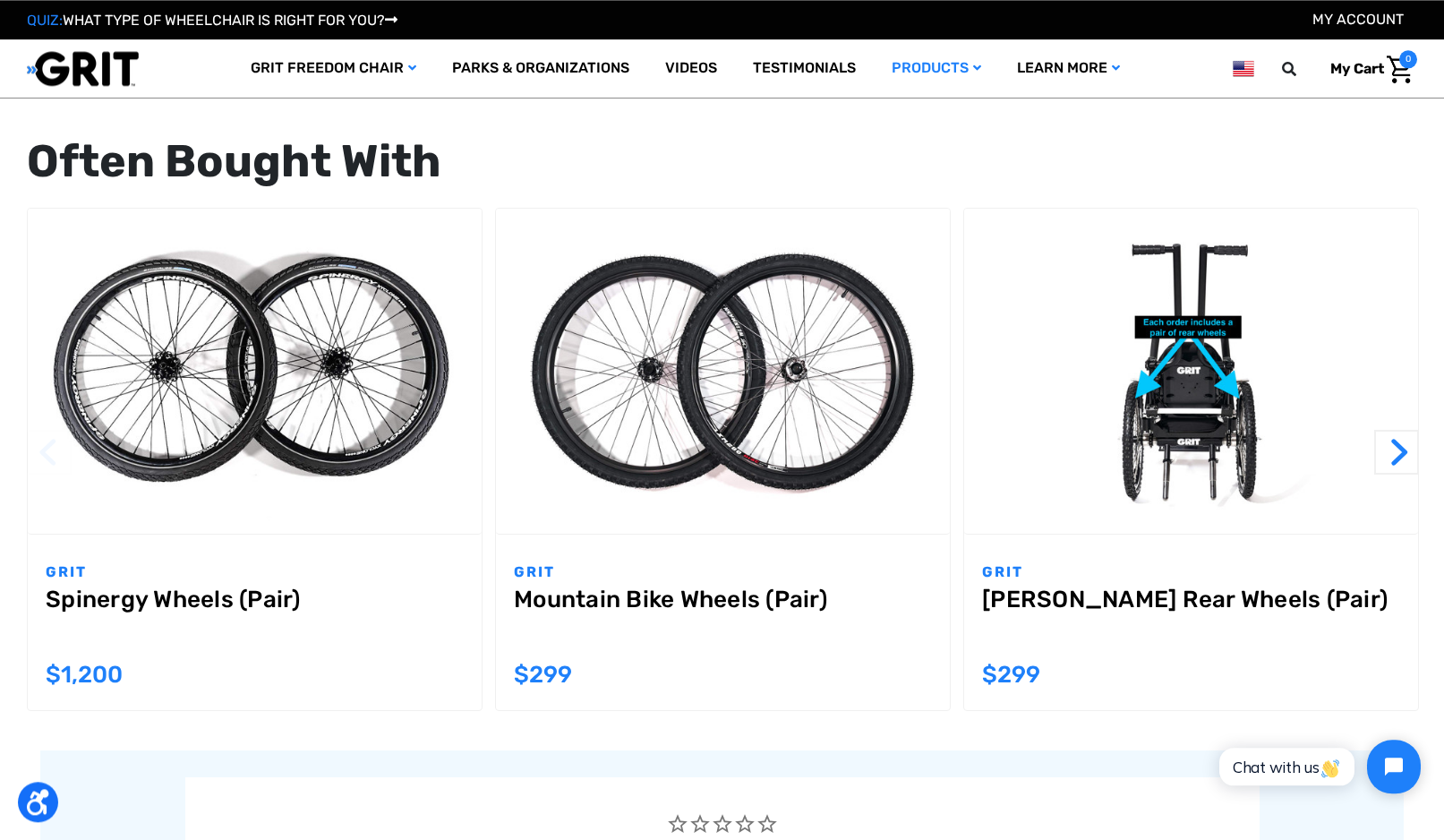
scroll to position [1740, 0]
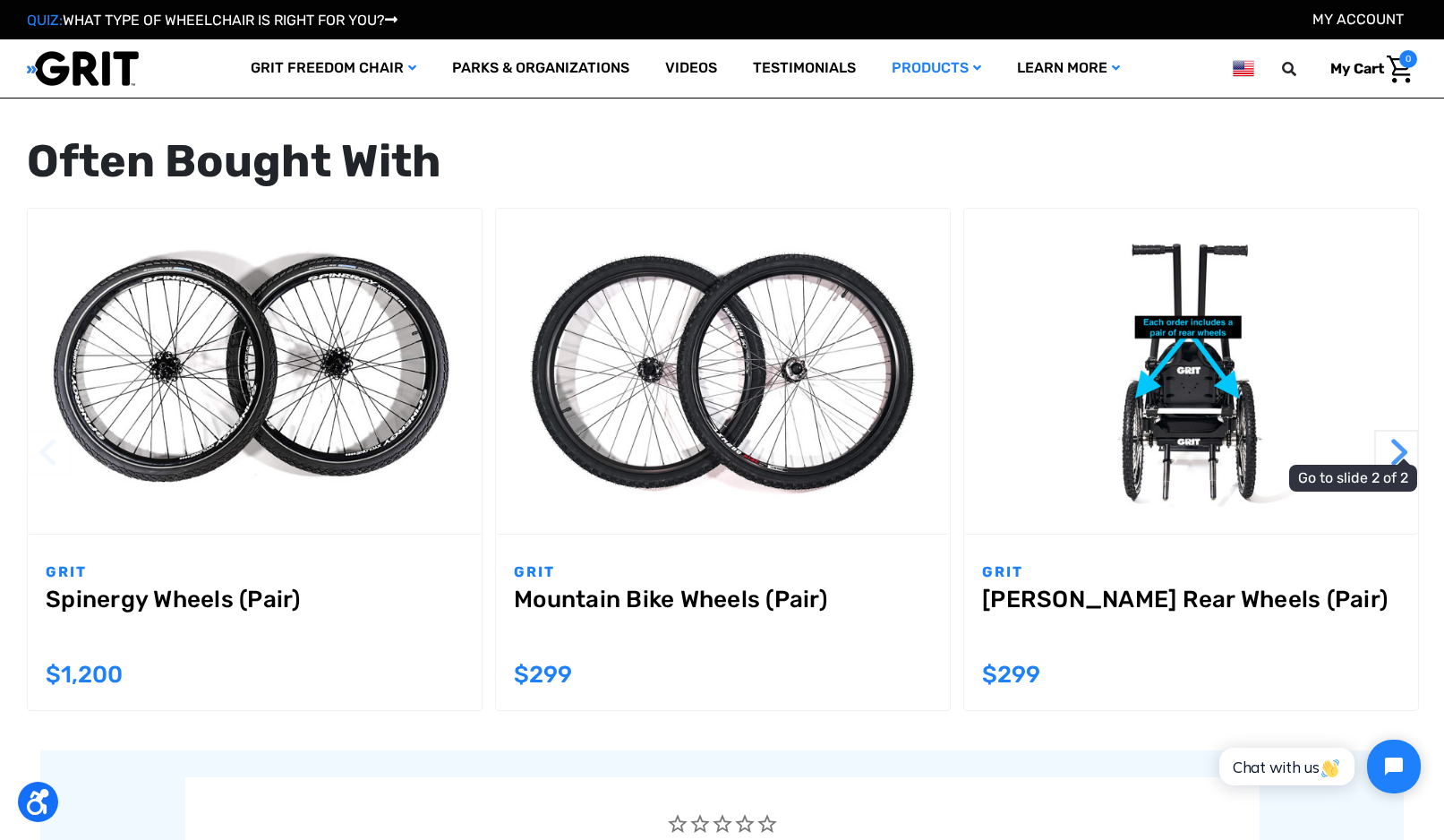
click at [1412, 450] on button "Next" at bounding box center [1397, 452] width 45 height 45
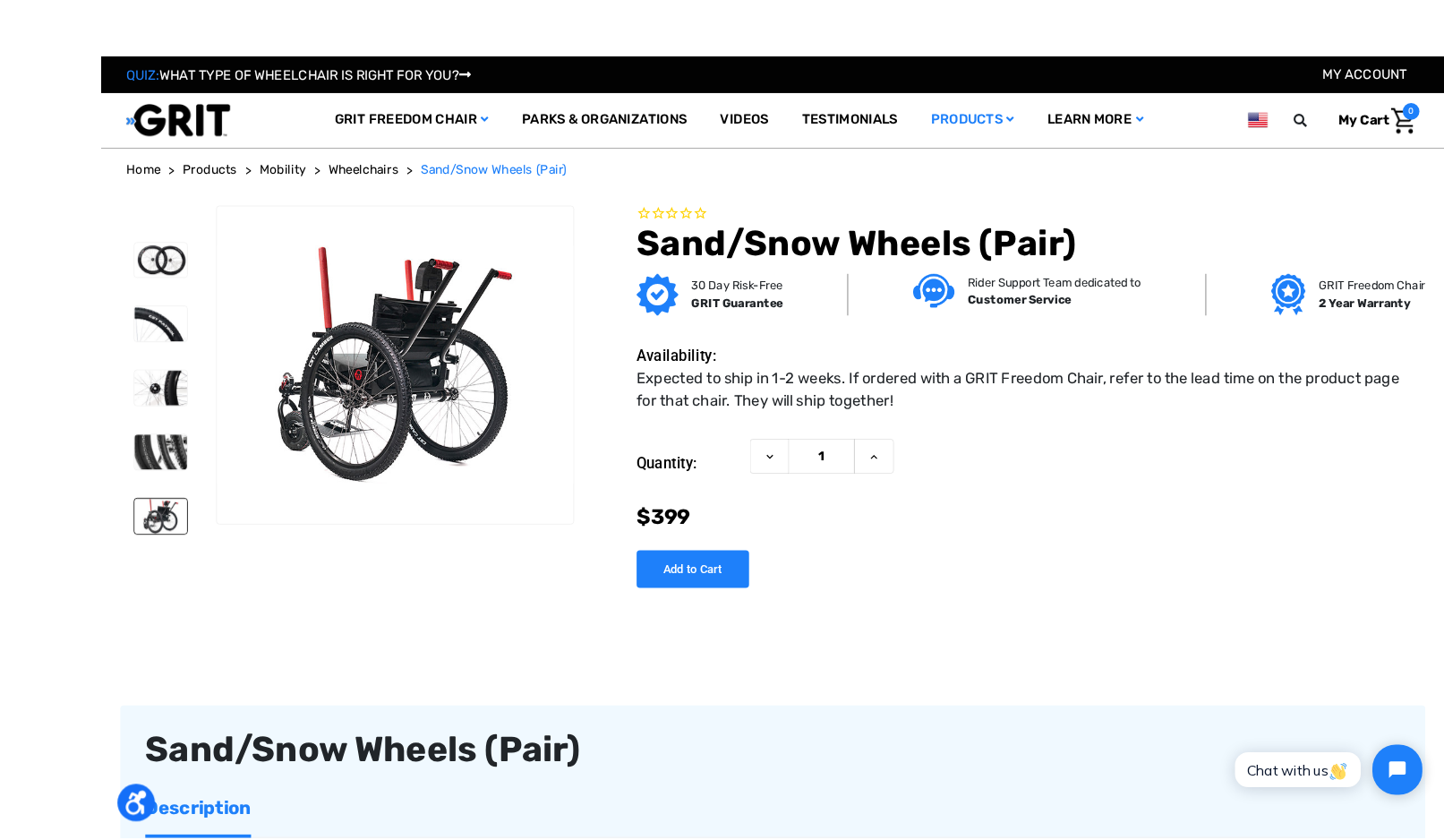
scroll to position [20, 0]
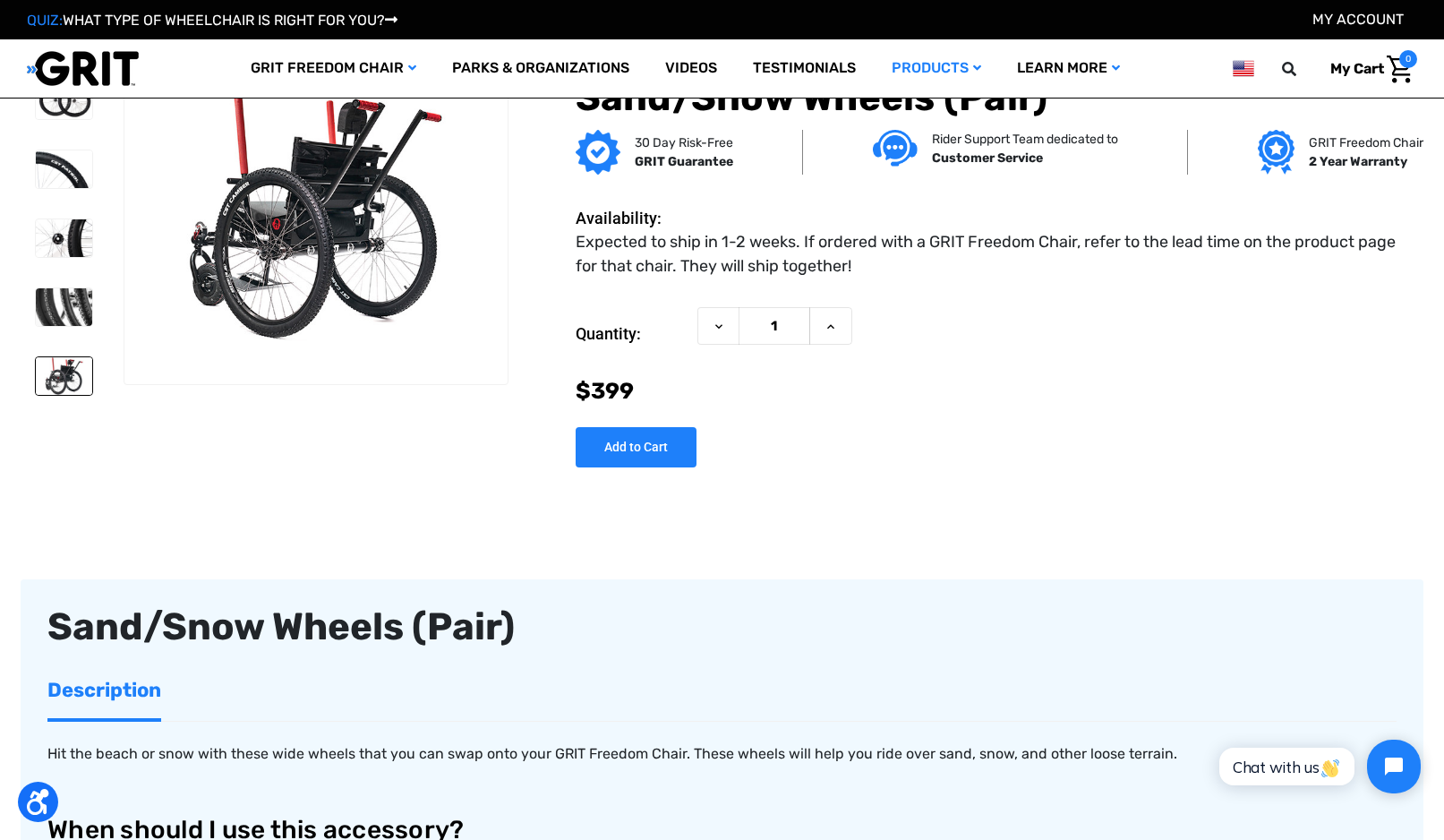
click at [172, 432] on section at bounding box center [268, 244] width 494 height 405
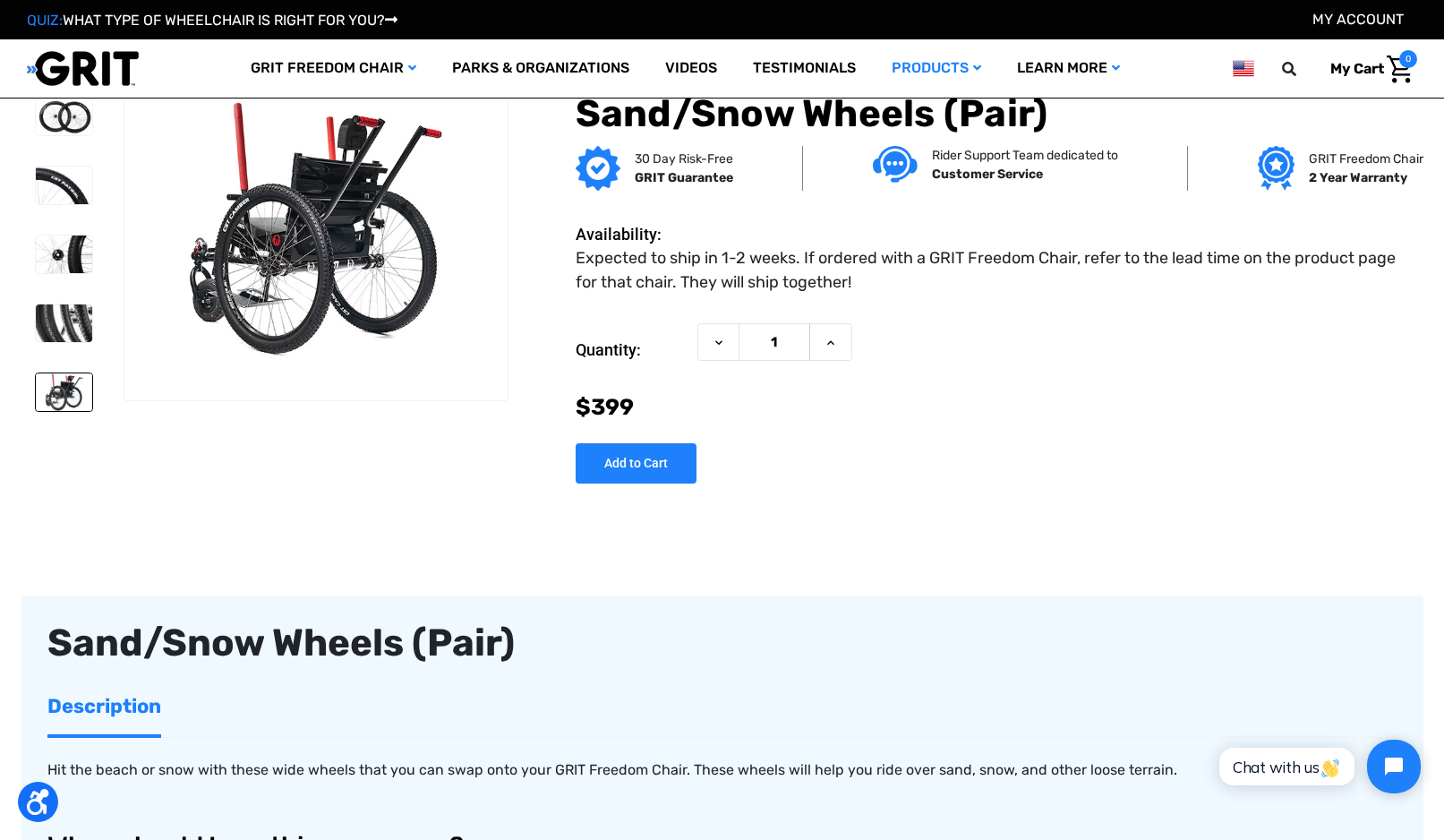
scroll to position [0, 0]
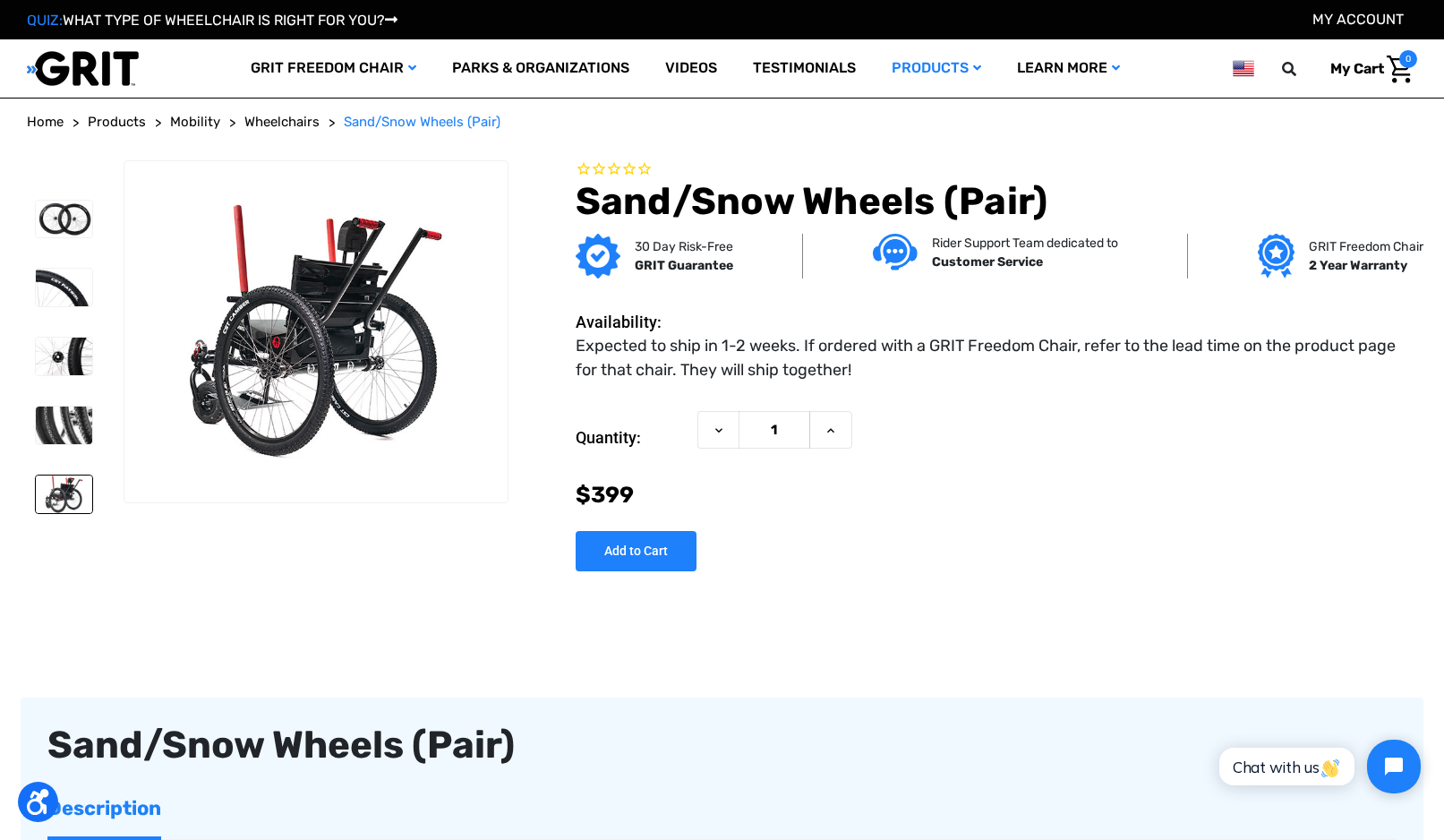
click at [36, 213] on img at bounding box center [64, 219] width 56 height 37
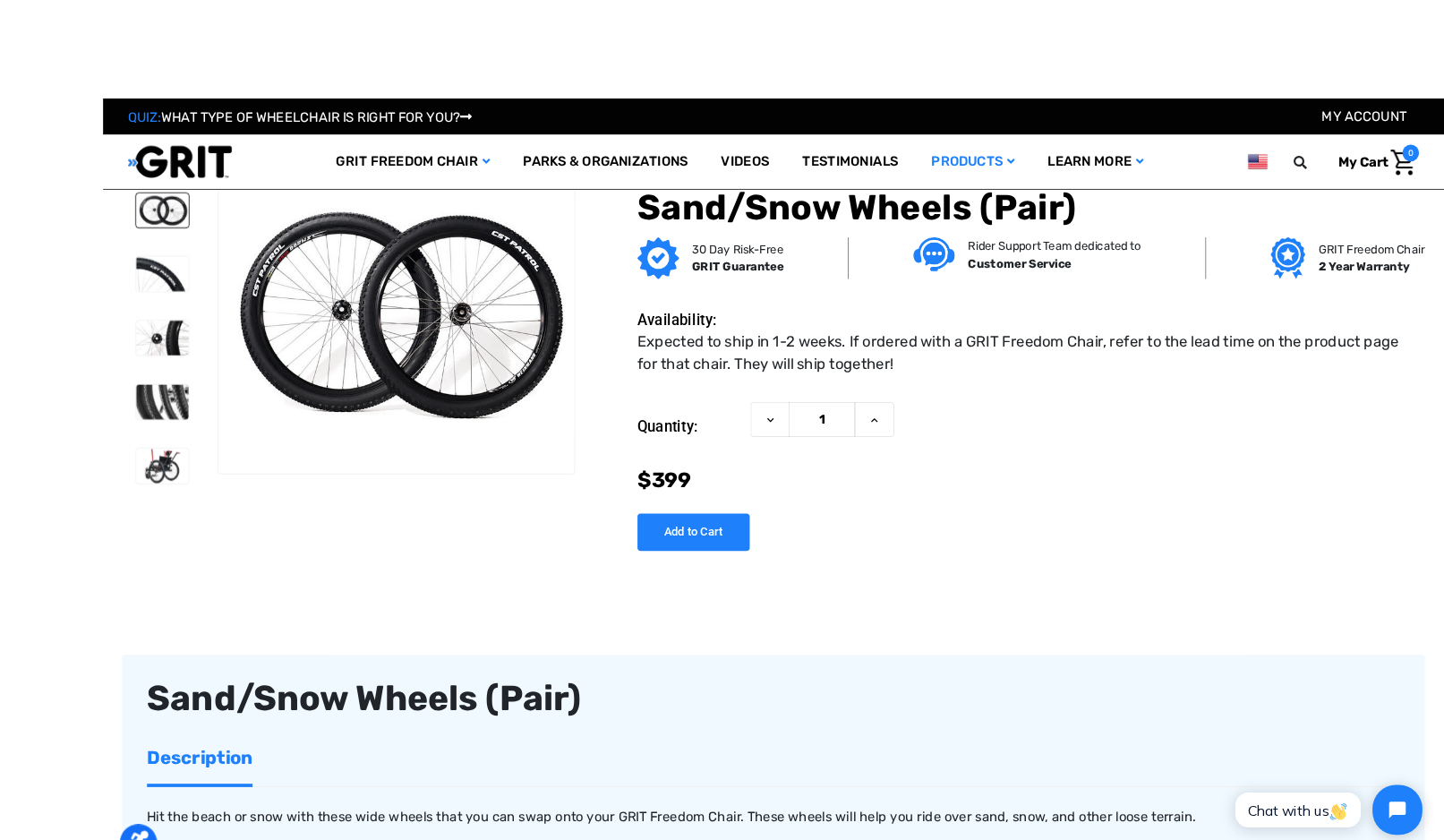
scroll to position [5, 0]
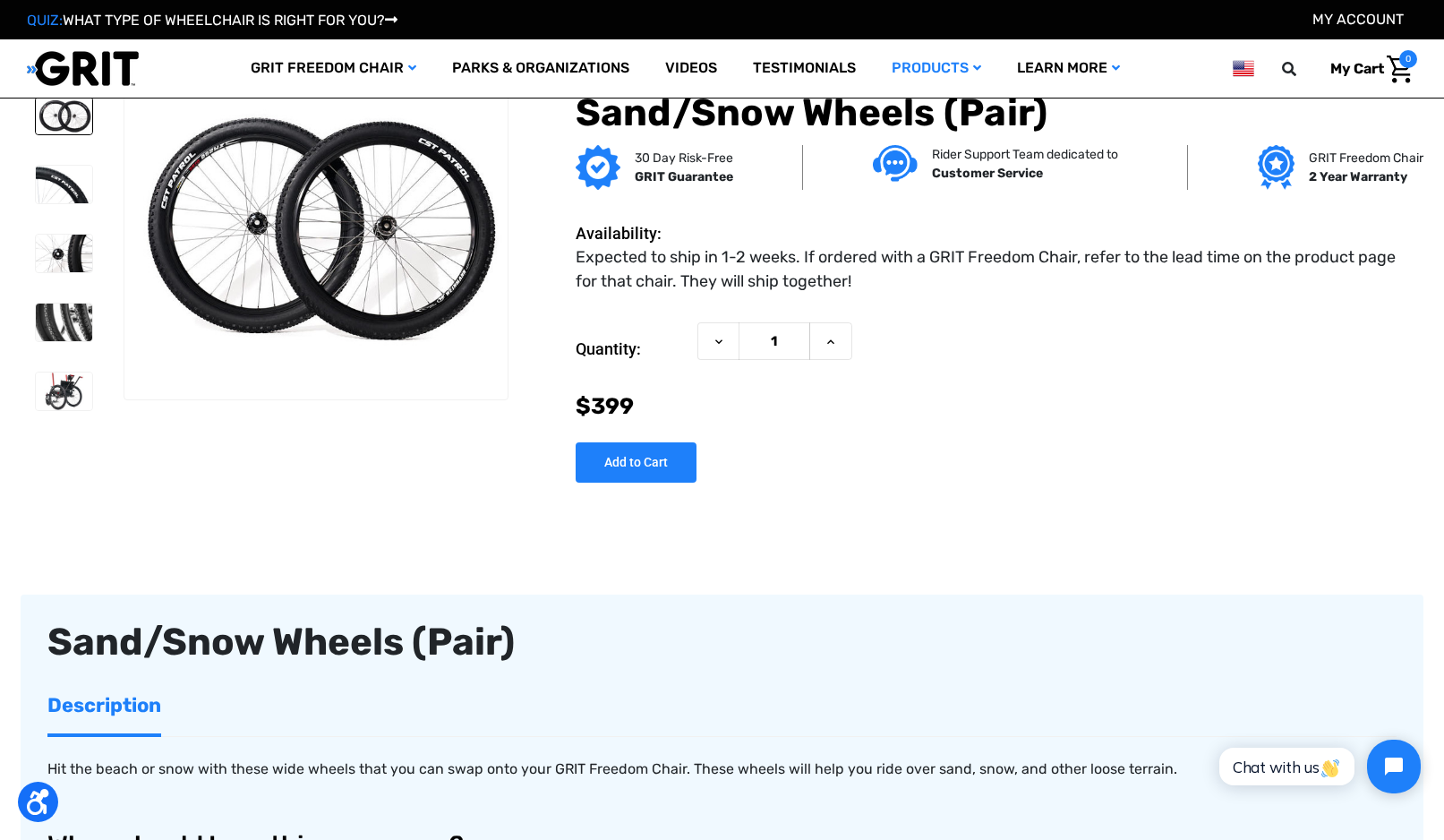
click at [1292, 69] on icon at bounding box center [1289, 68] width 14 height 14
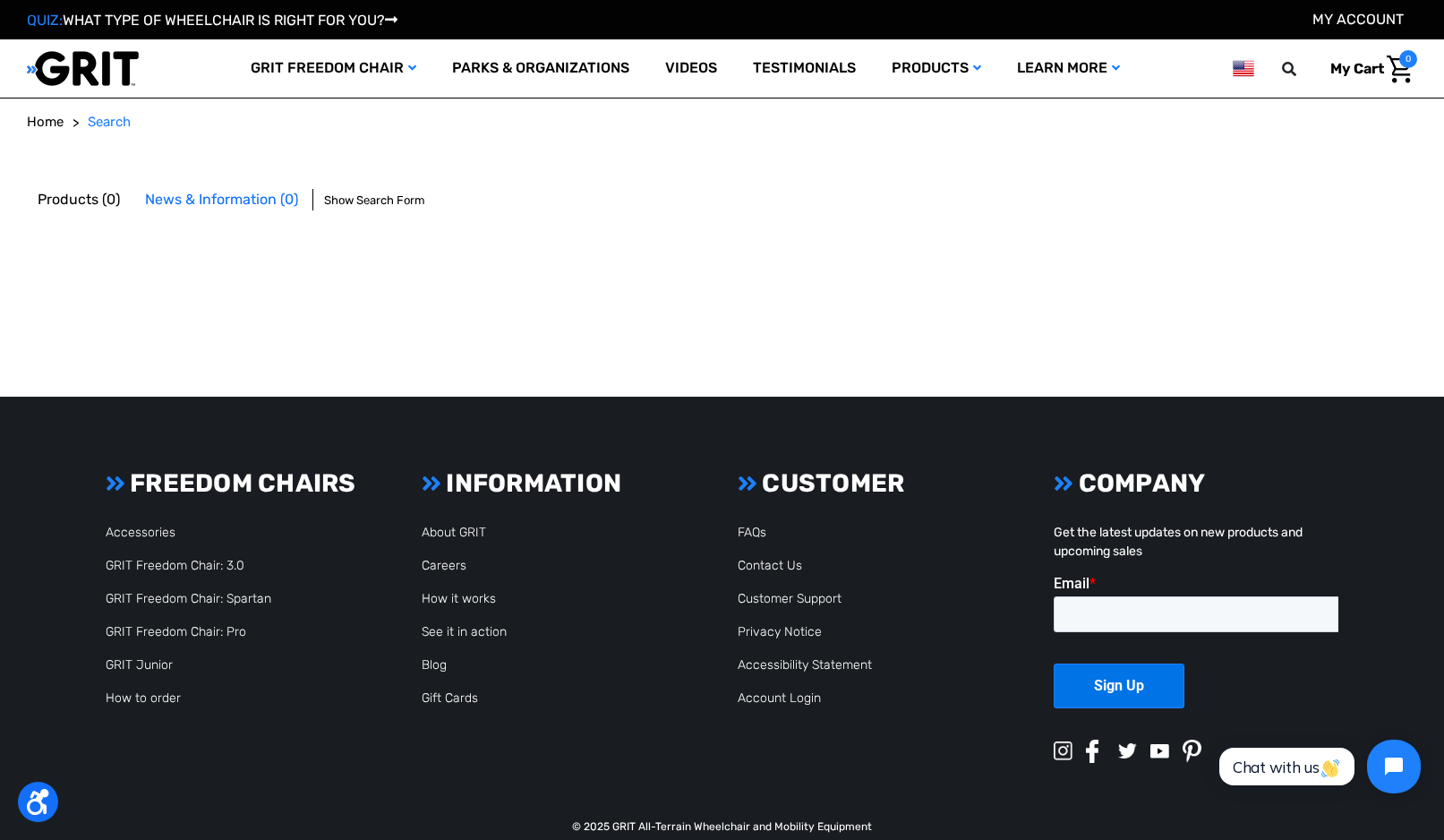
click at [1280, 73] on button at bounding box center [1294, 68] width 36 height 16
click at [1282, 72] on icon at bounding box center [1289, 68] width 14 height 14
click at [1174, 75] on input "text" at bounding box center [1183, 69] width 269 height 39
type input "Shock rims"
click at [1293, 68] on button at bounding box center [1294, 68] width 36 height 16
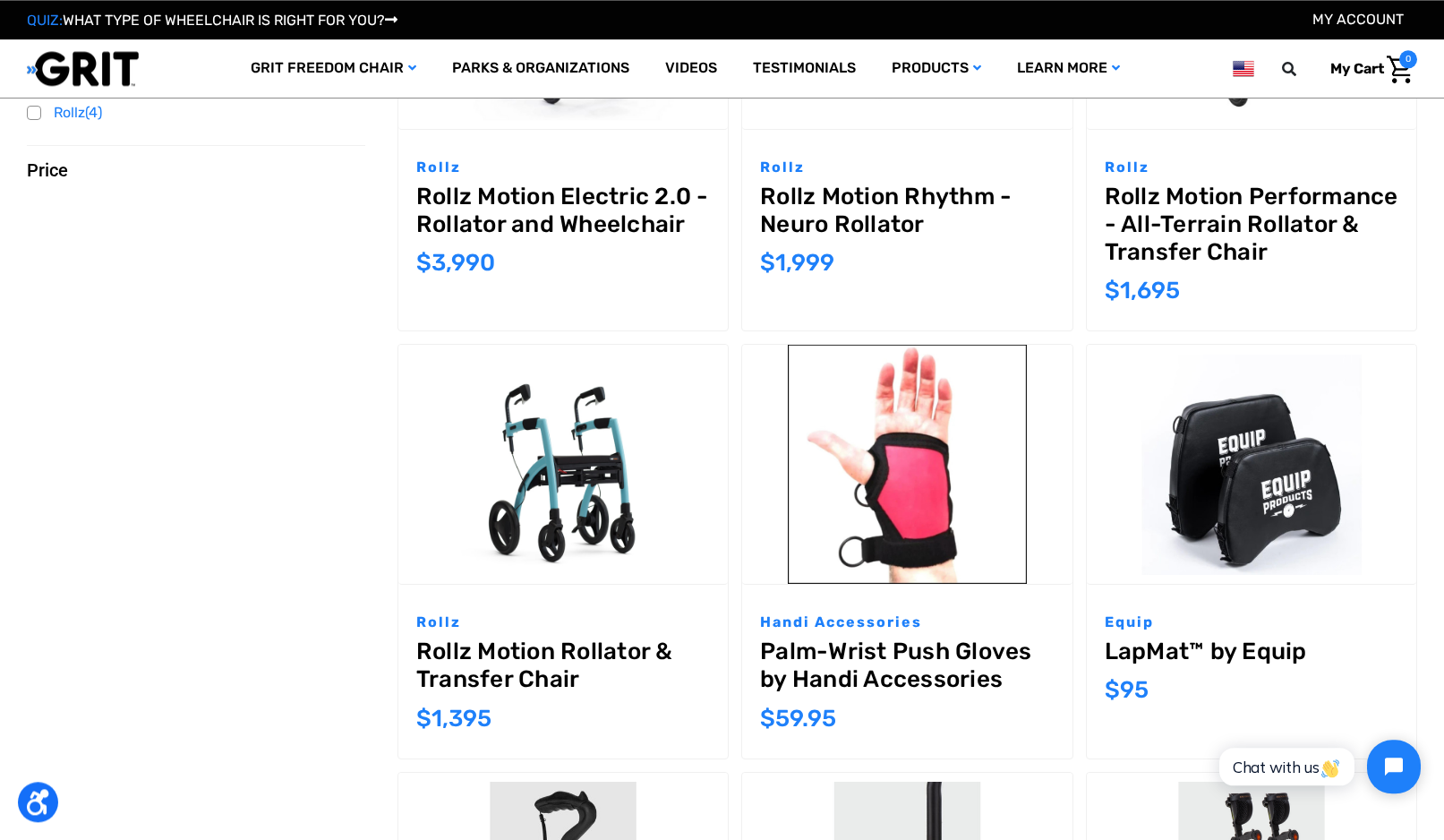
scroll to position [262, 0]
